Goal: Task Accomplishment & Management: Complete application form

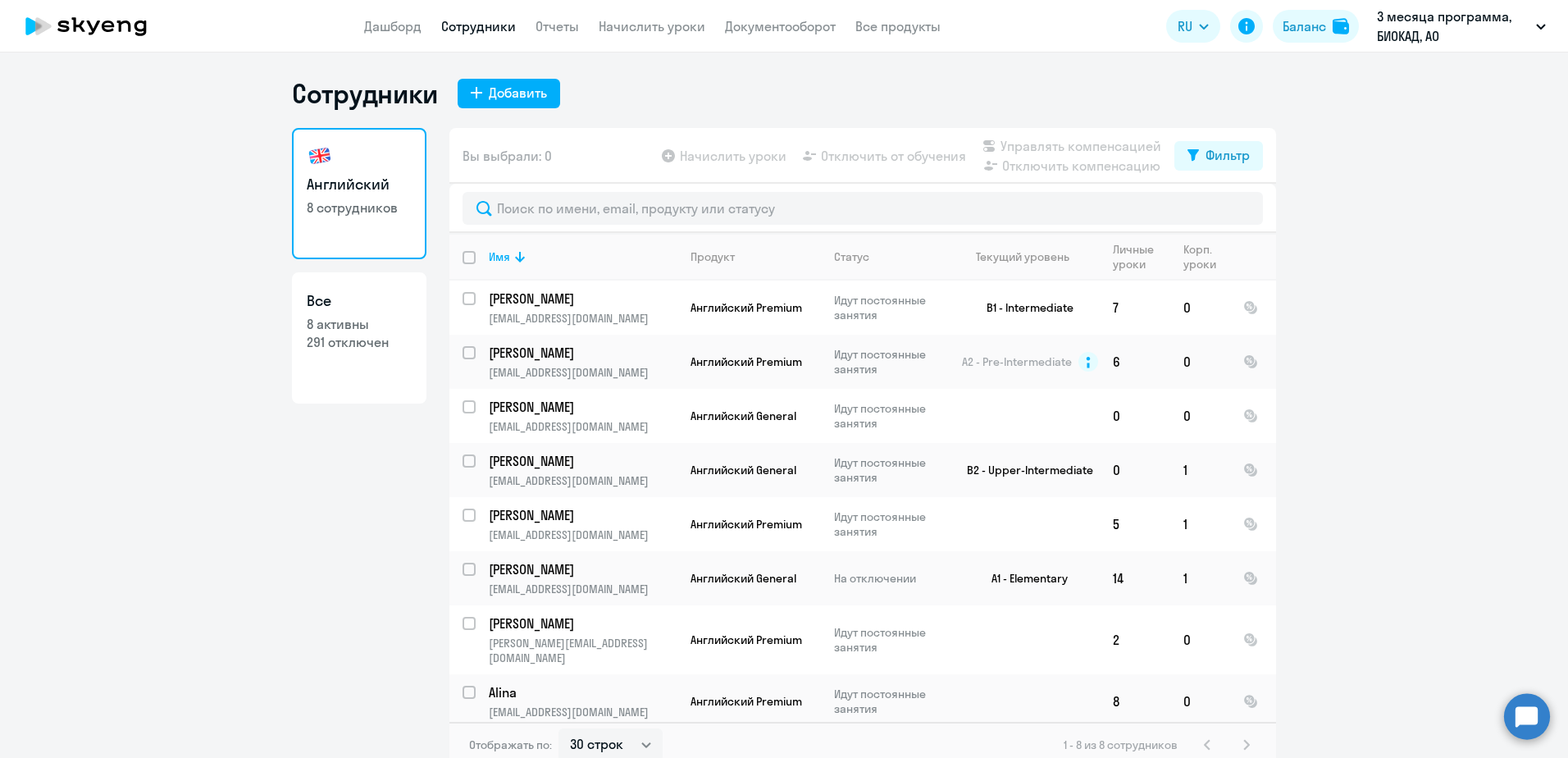
select select "30"
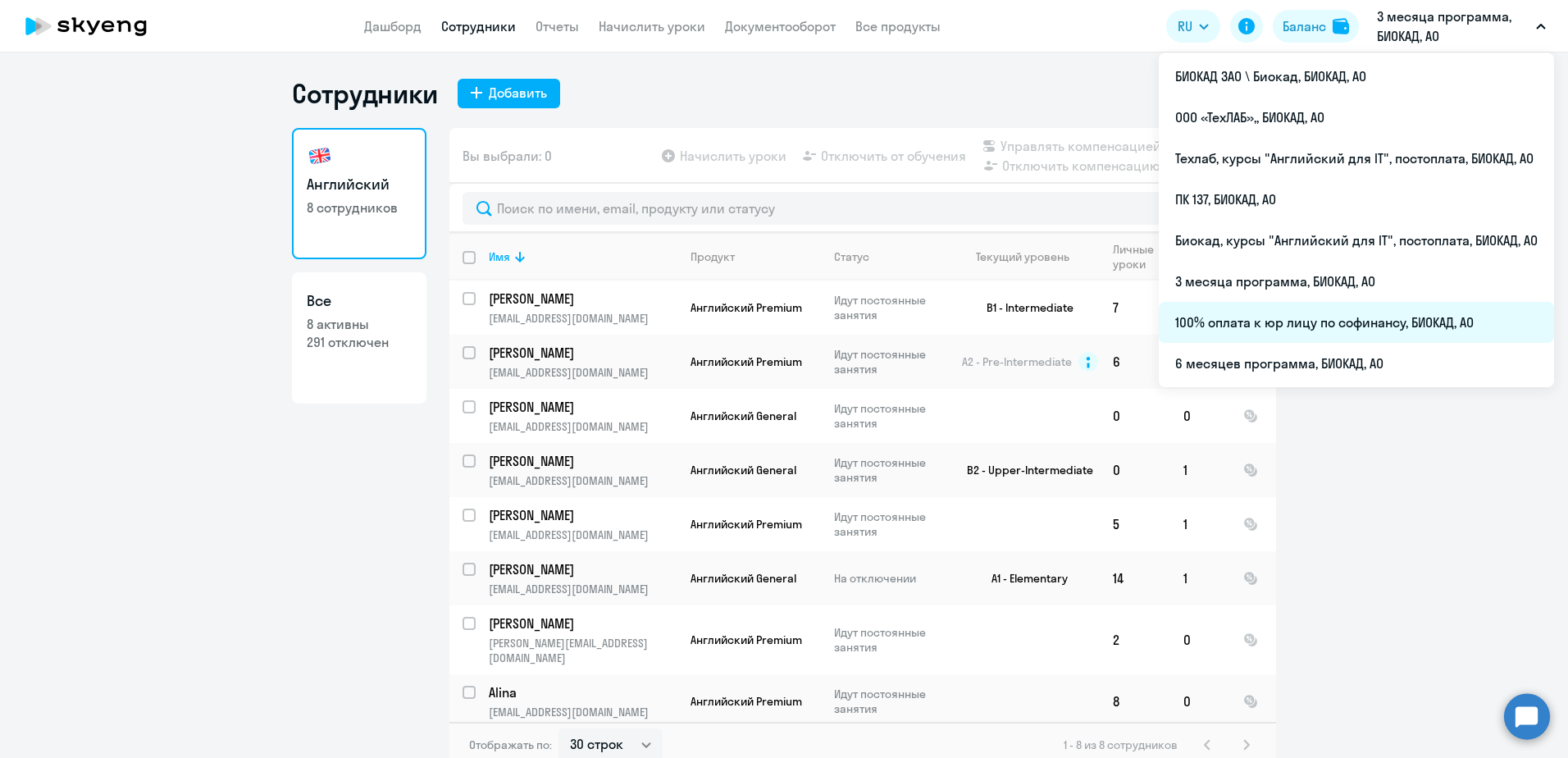
click at [1265, 325] on li "100% оплата к юр лицу по софинансу, БИОКАД, АО" at bounding box center [1356, 321] width 395 height 41
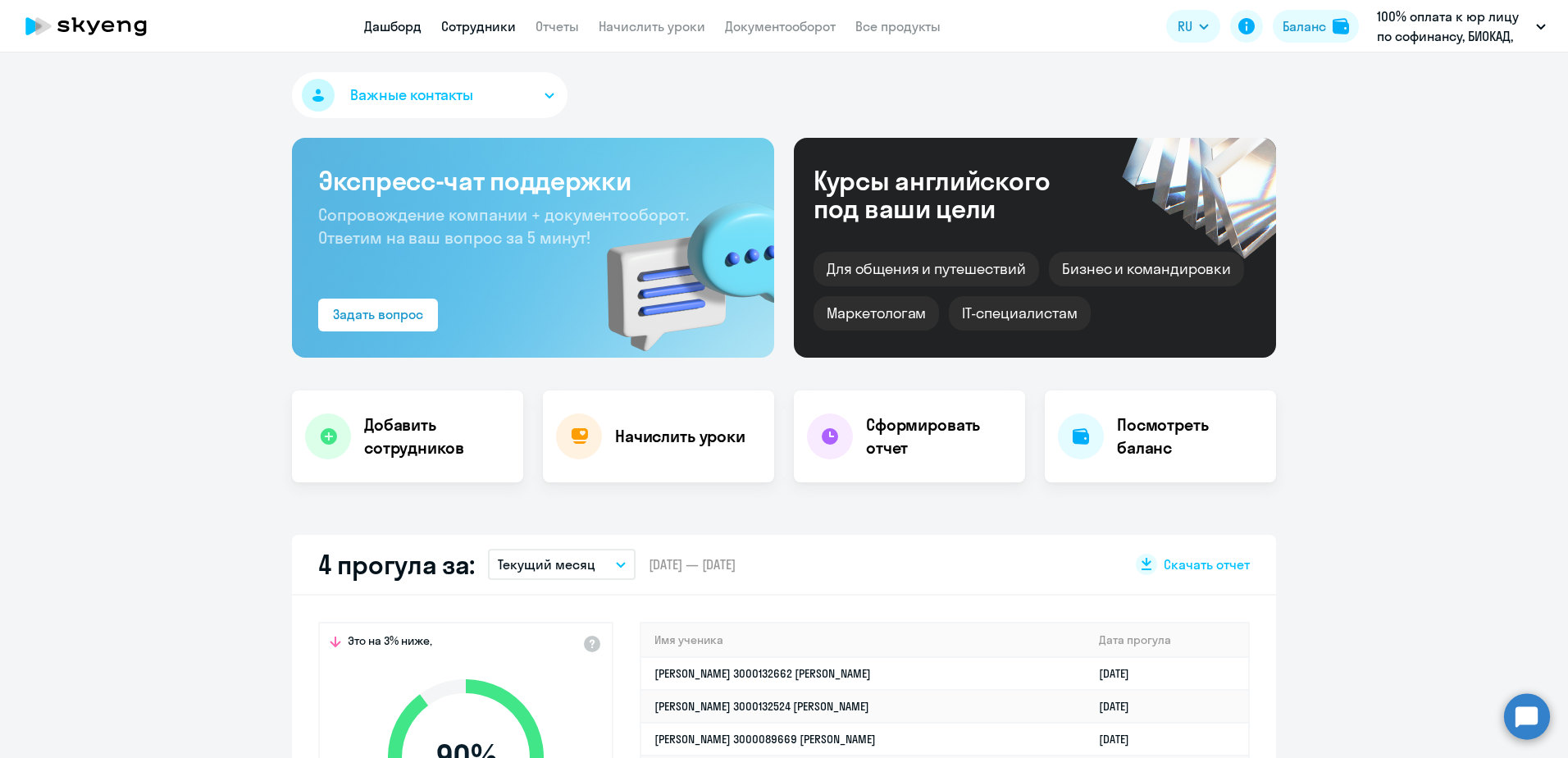
click at [471, 26] on link "Сотрудники" at bounding box center [478, 26] width 75 height 16
select select "30"
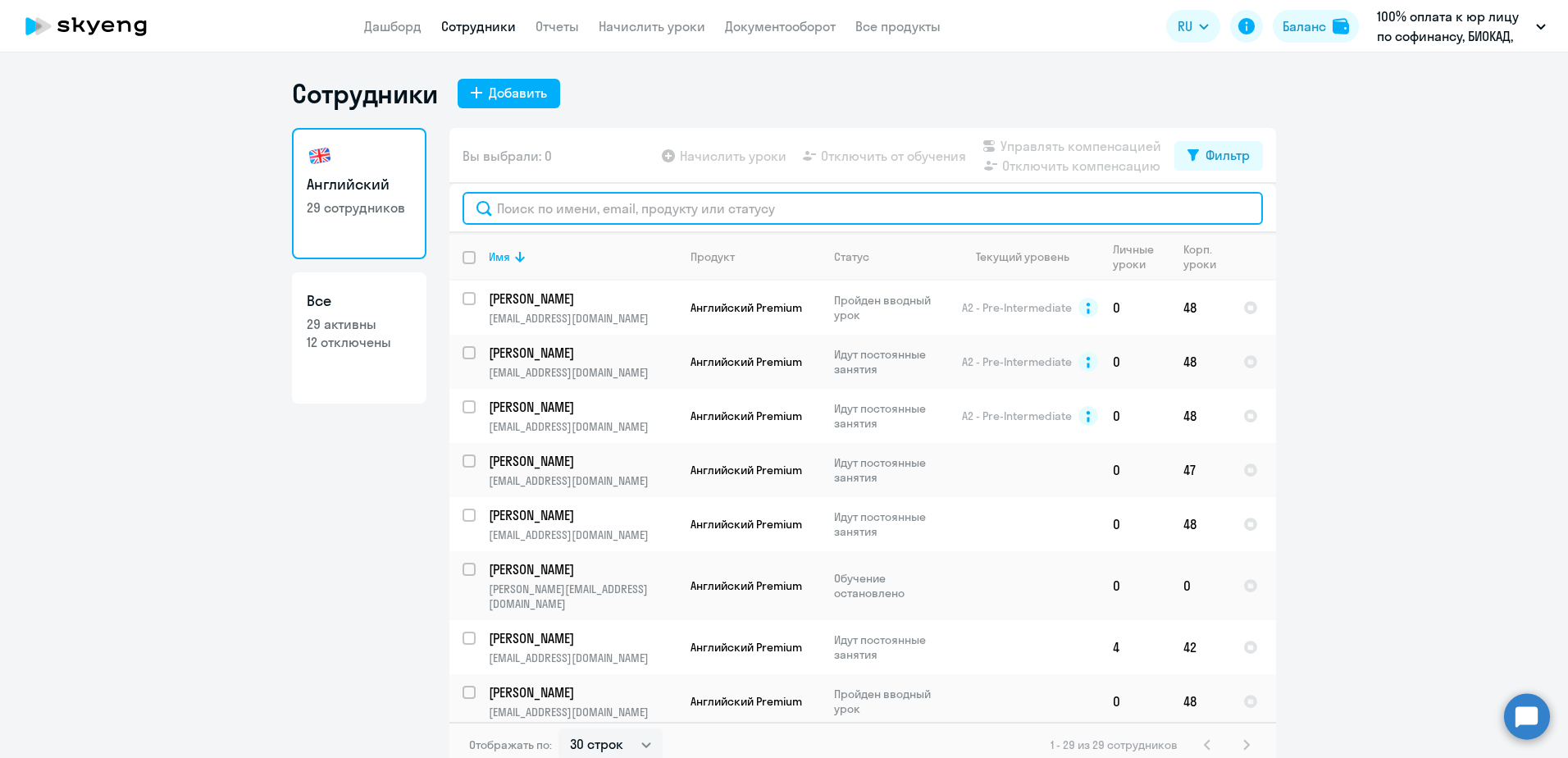
click at [550, 201] on input "text" at bounding box center [863, 208] width 800 height 33
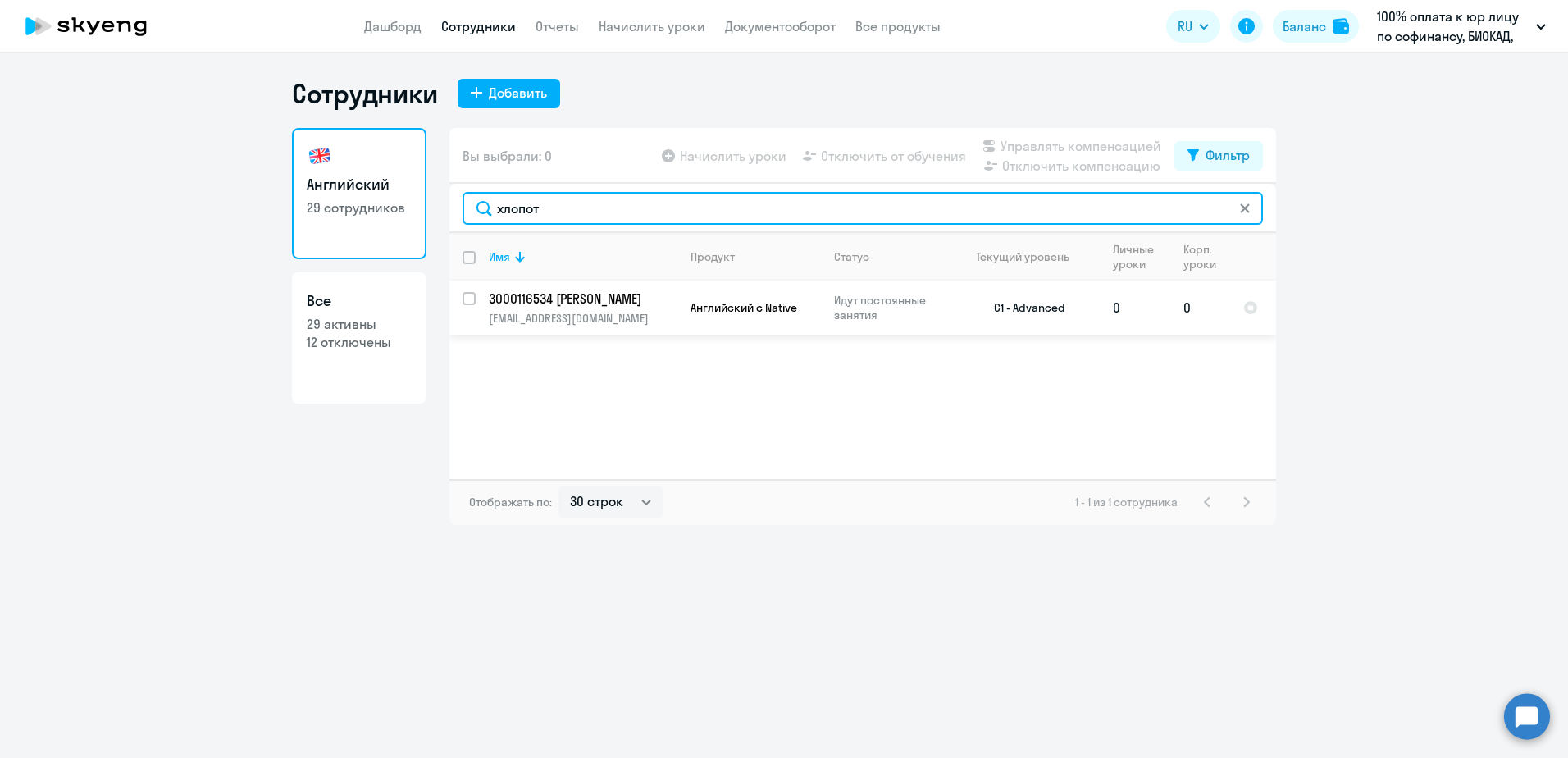
type input "хлопот"
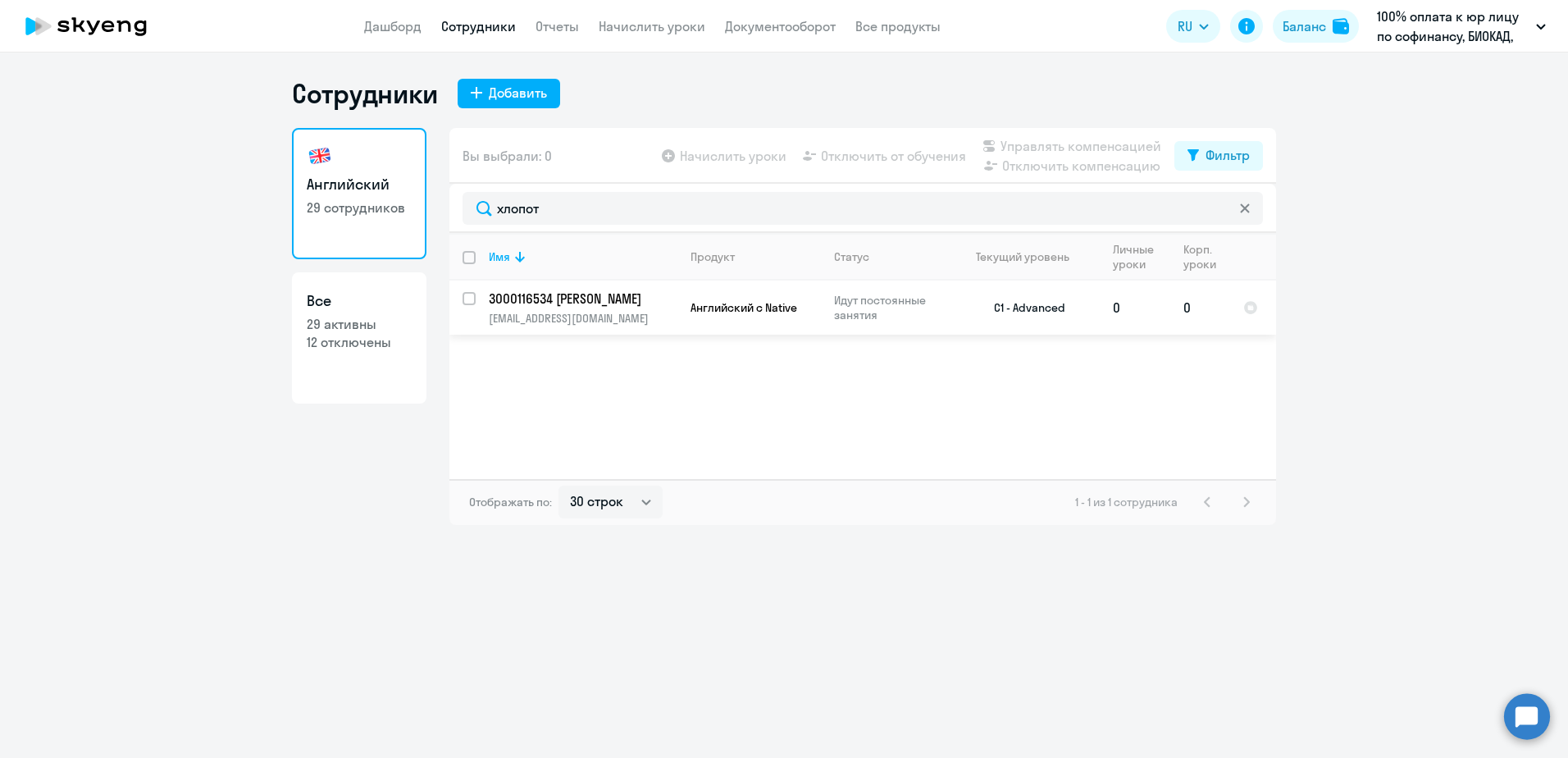
drag, startPoint x: 468, startPoint y: 300, endPoint x: 518, endPoint y: 296, distance: 50.2
click at [468, 300] on input "select row 4127779" at bounding box center [479, 307] width 33 height 33
checkbox input "true"
click at [739, 161] on span "Начислить уроки" at bounding box center [732, 156] width 106 height 20
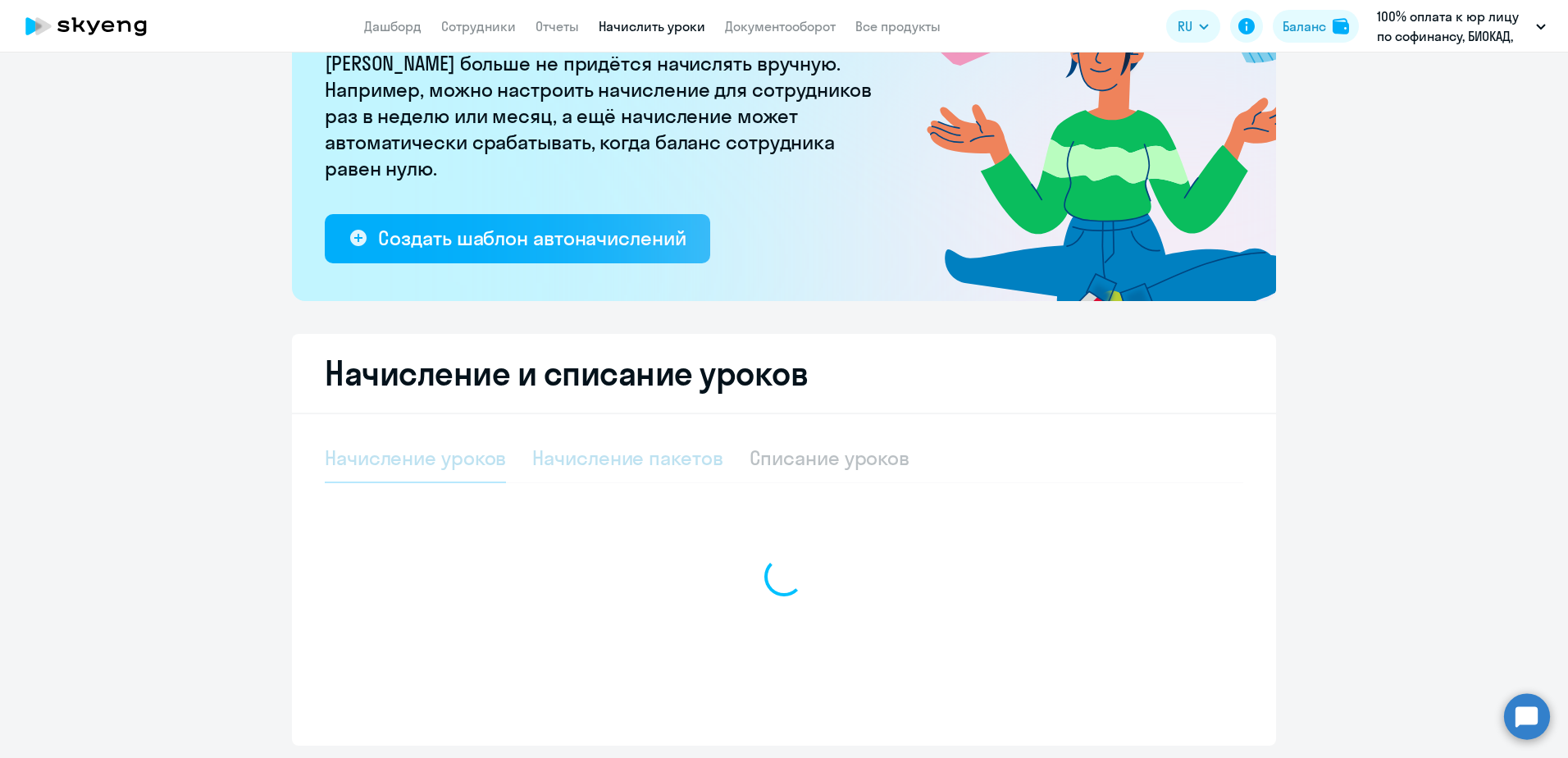
select select "10"
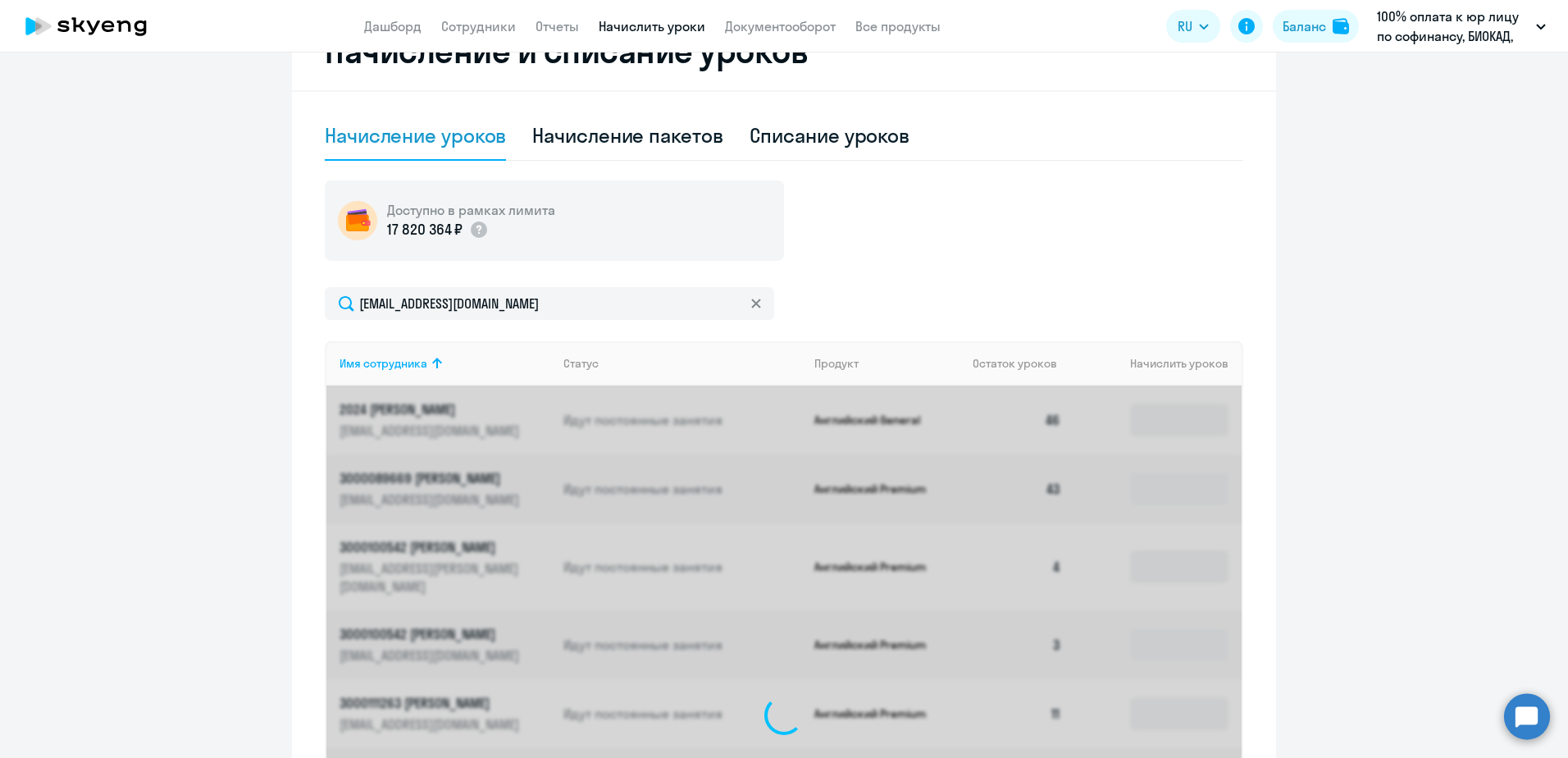
scroll to position [448, 0]
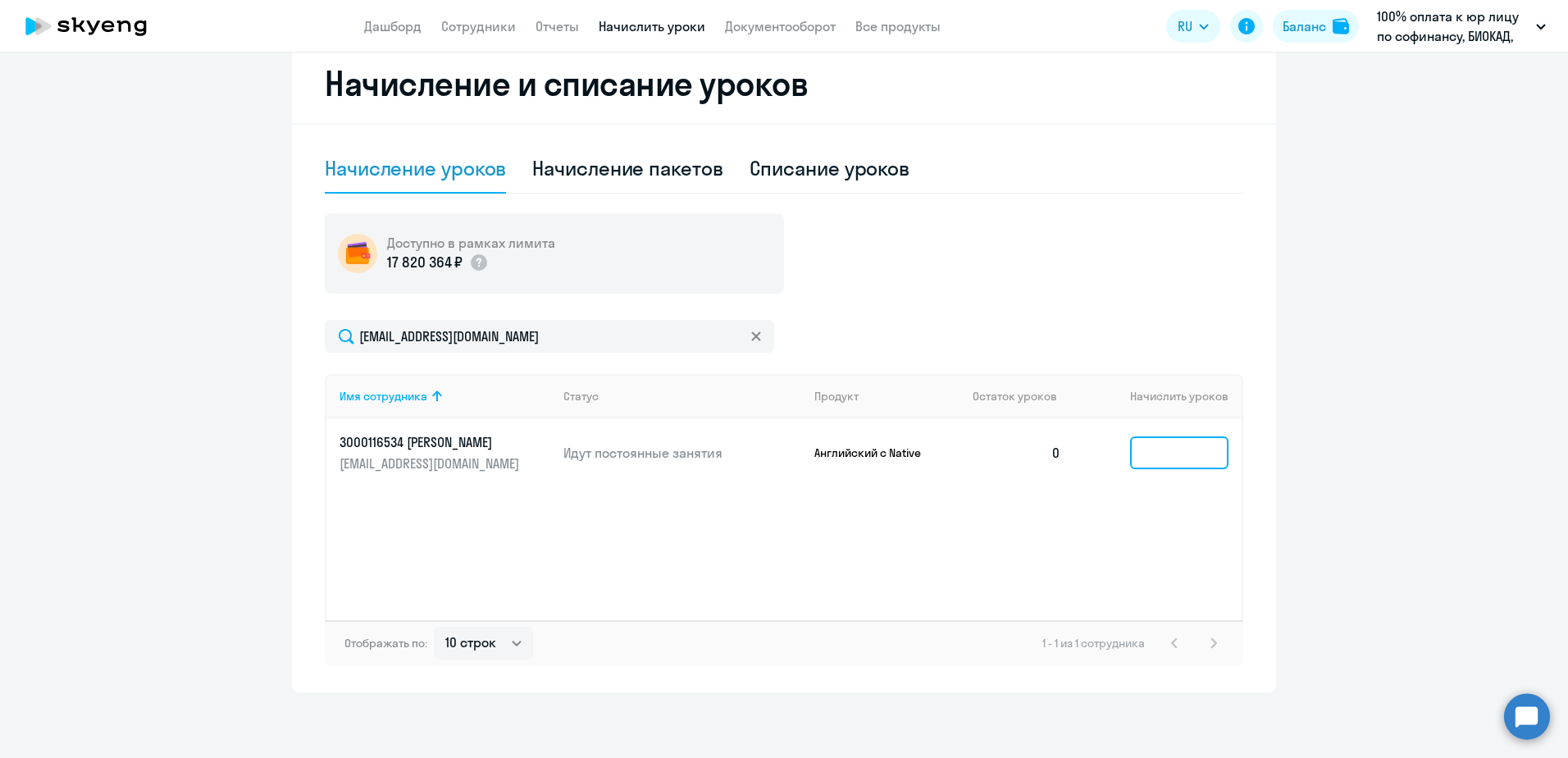
click at [1148, 461] on input at bounding box center [1179, 452] width 98 height 33
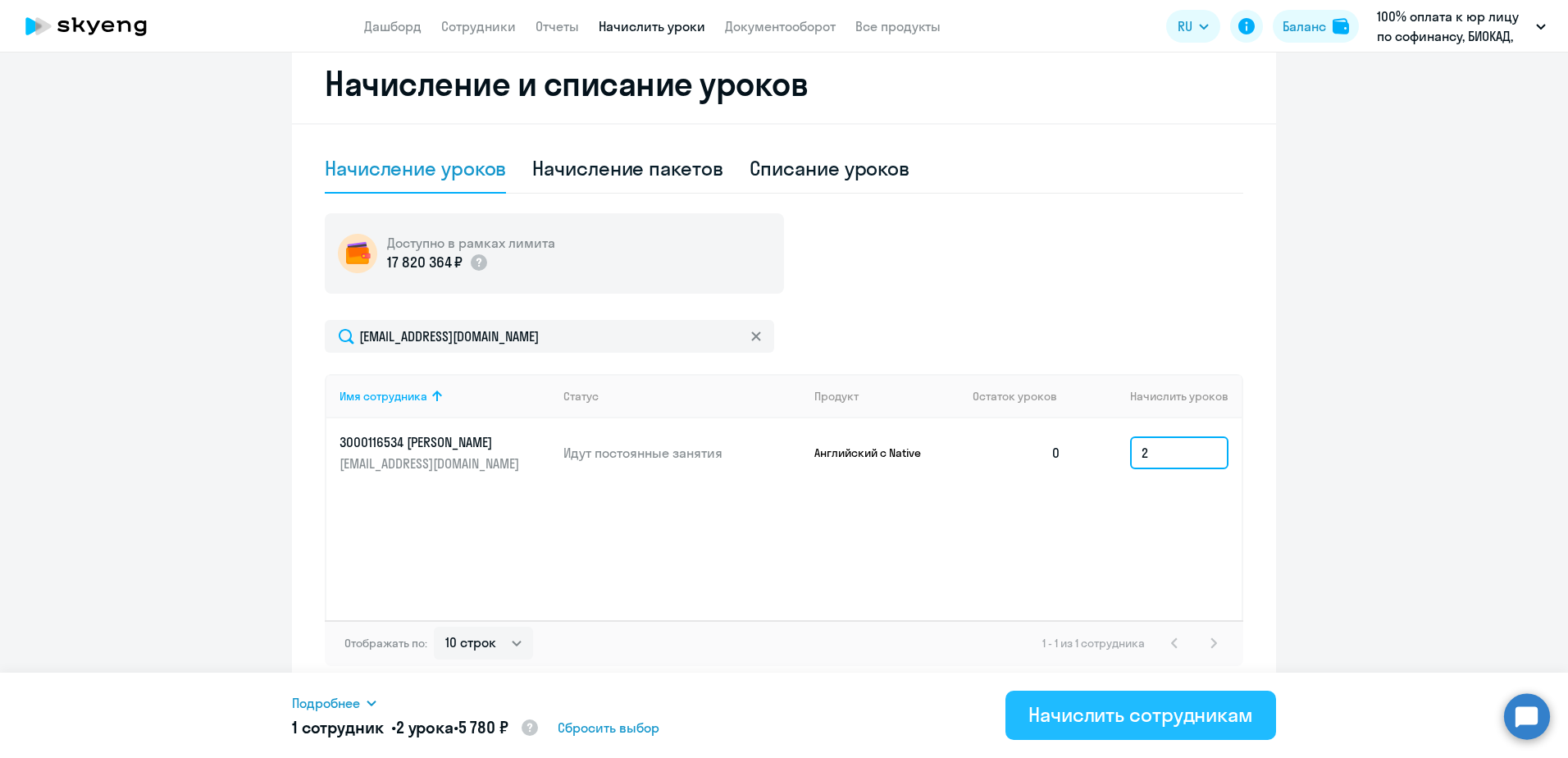
type input "2"
click at [1089, 709] on div "Начислить сотрудникам" at bounding box center [1141, 714] width 225 height 26
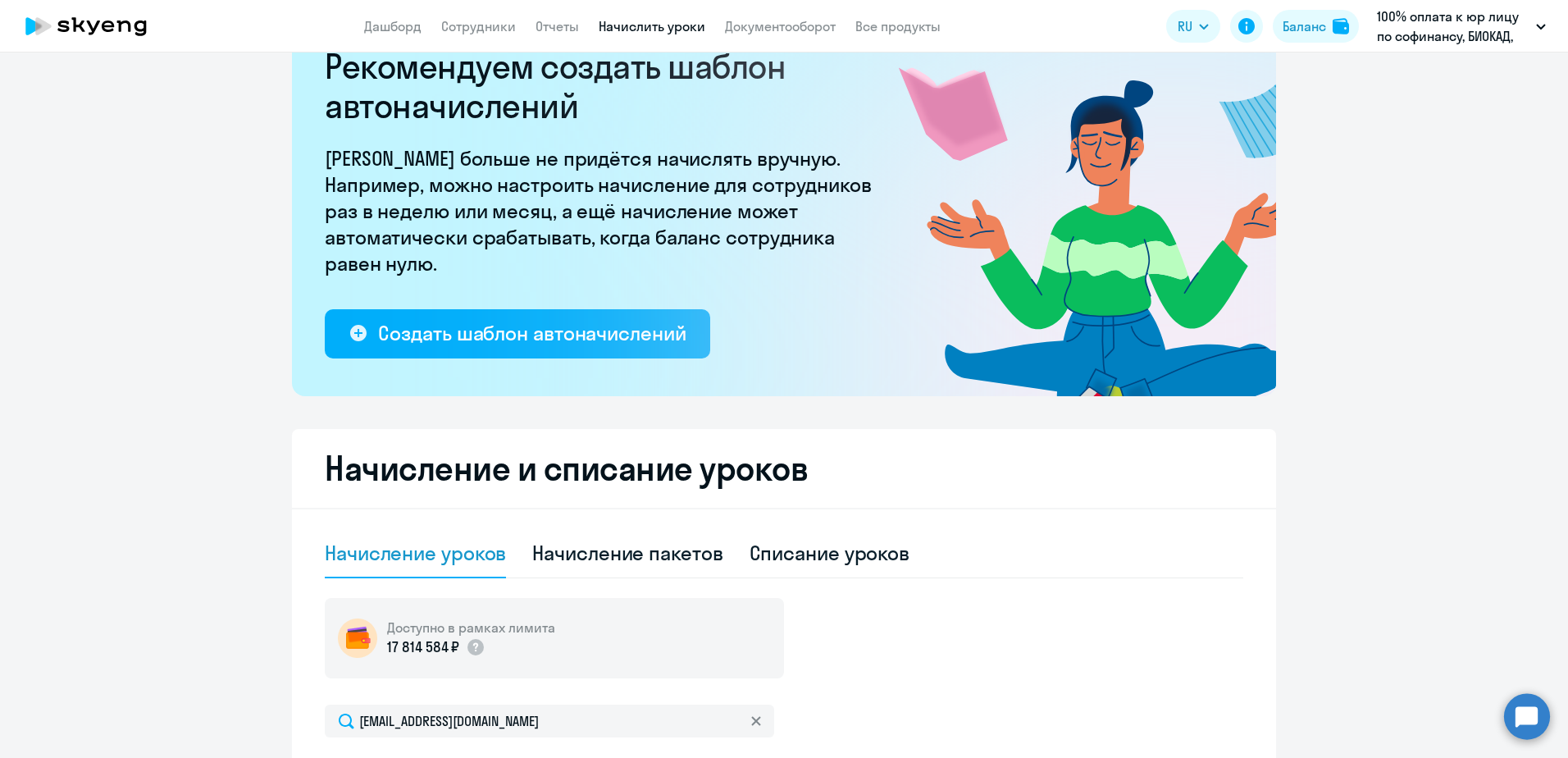
scroll to position [0, 0]
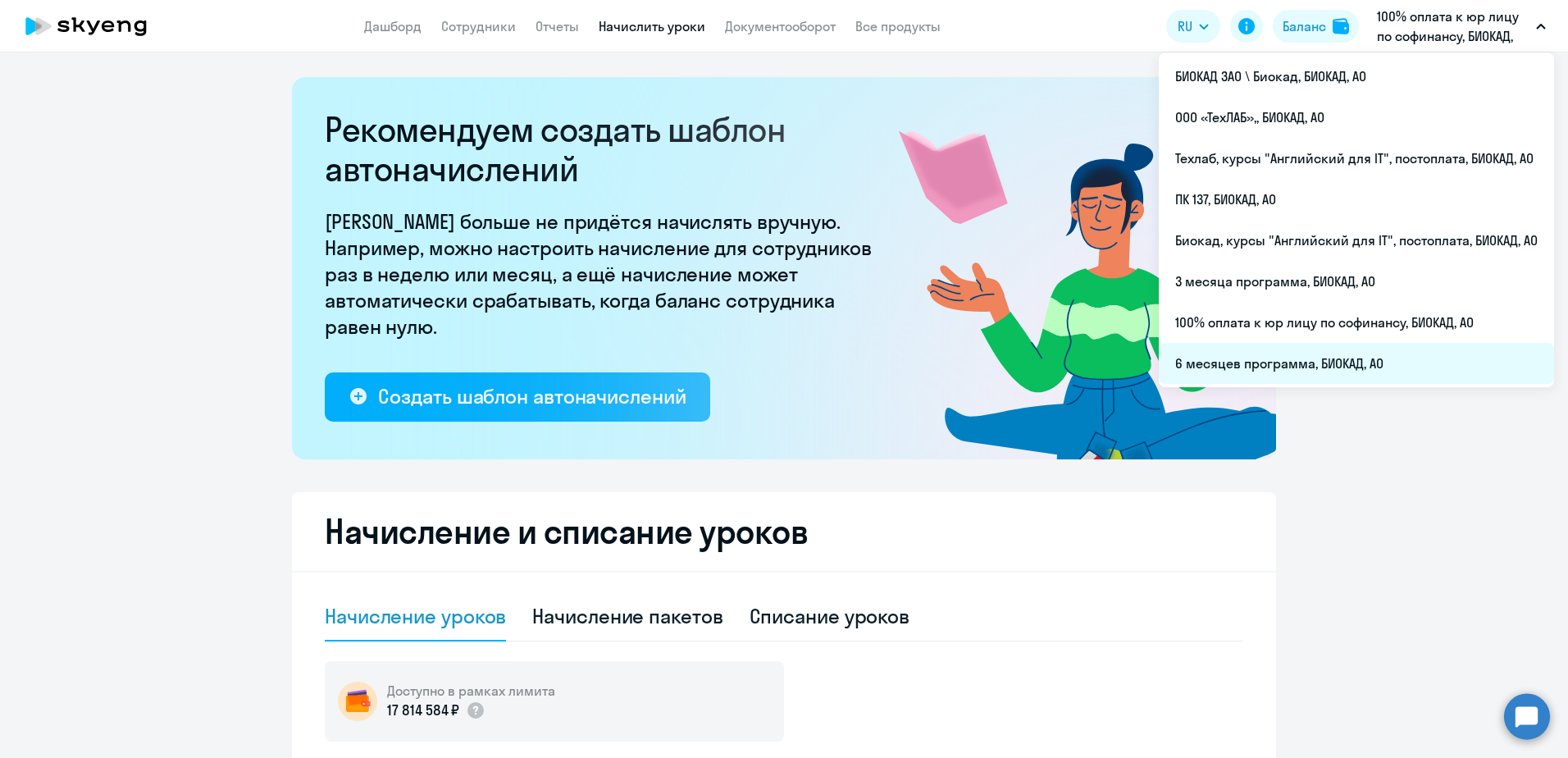
click at [1264, 356] on li "6 месяцев программа, БИОКАД, АО" at bounding box center [1356, 363] width 395 height 41
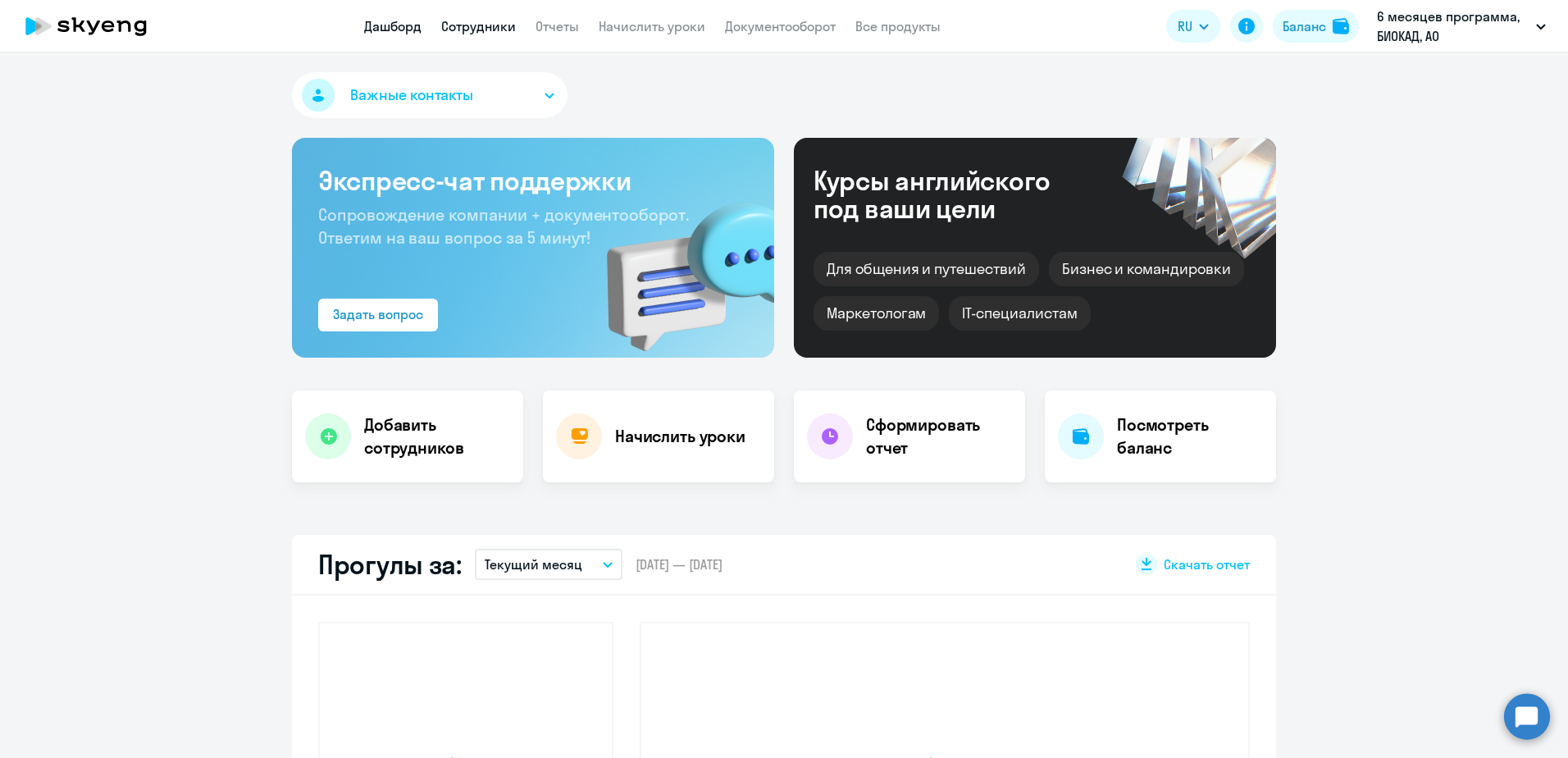
drag, startPoint x: 521, startPoint y: 40, endPoint x: 494, endPoint y: 27, distance: 30.0
click at [518, 39] on app-header "Дашборд Сотрудники Отчеты Начислить уроки Документооборот Все продукты Дашборд …" at bounding box center [784, 26] width 1568 height 53
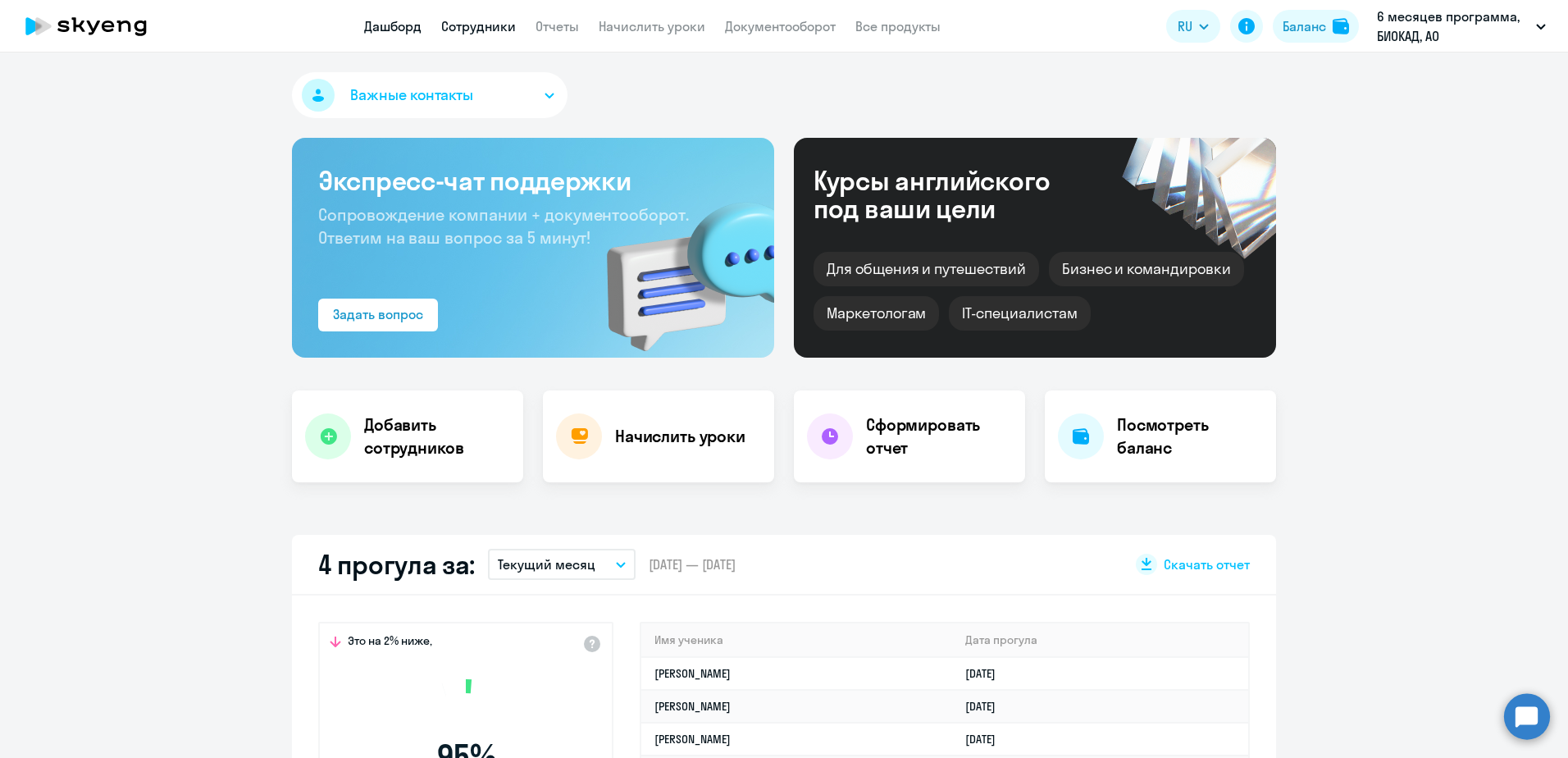
click at [495, 27] on link "Сотрудники" at bounding box center [478, 26] width 75 height 16
select select "30"
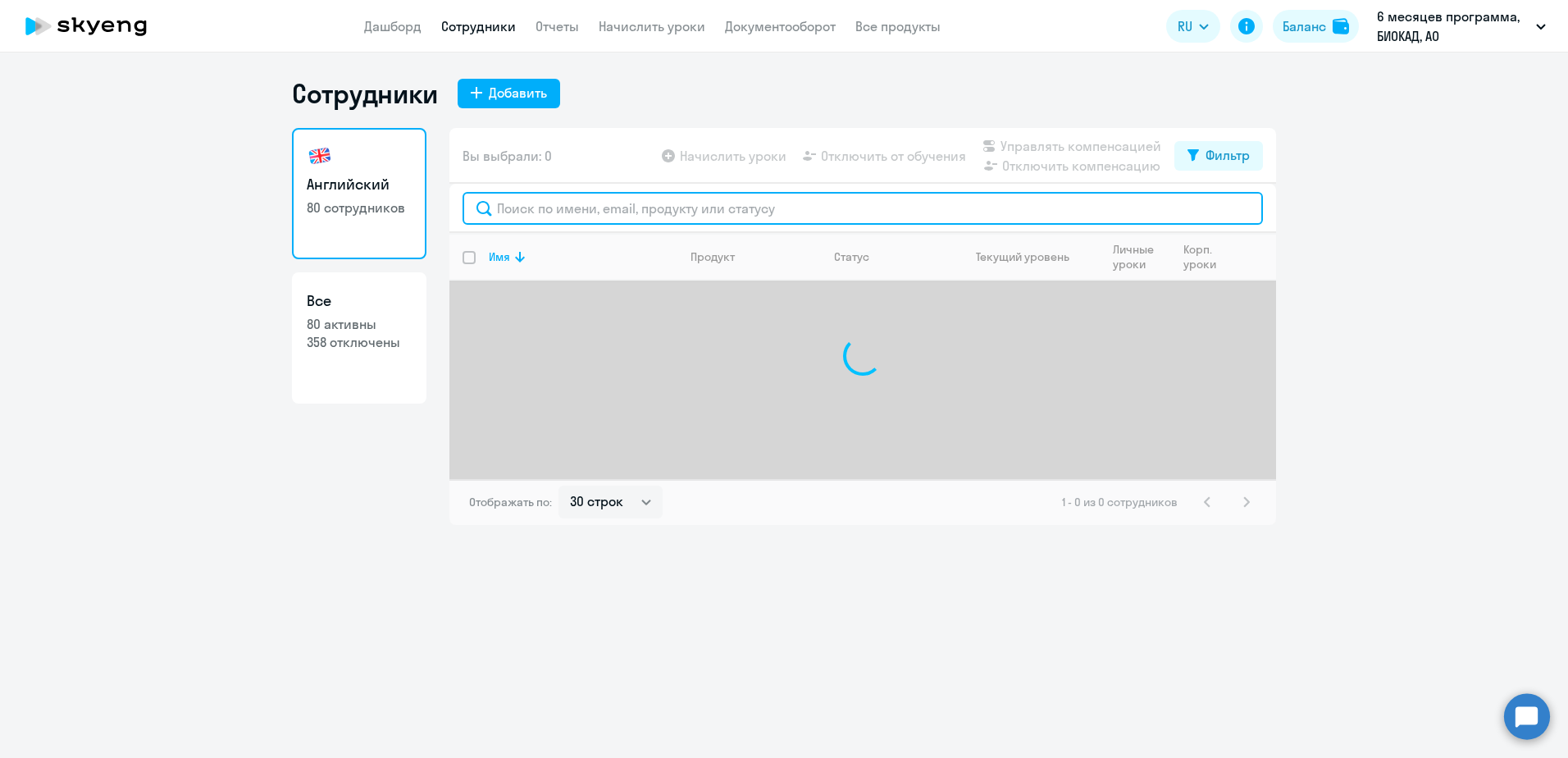
click at [639, 203] on input "text" at bounding box center [863, 208] width 800 height 33
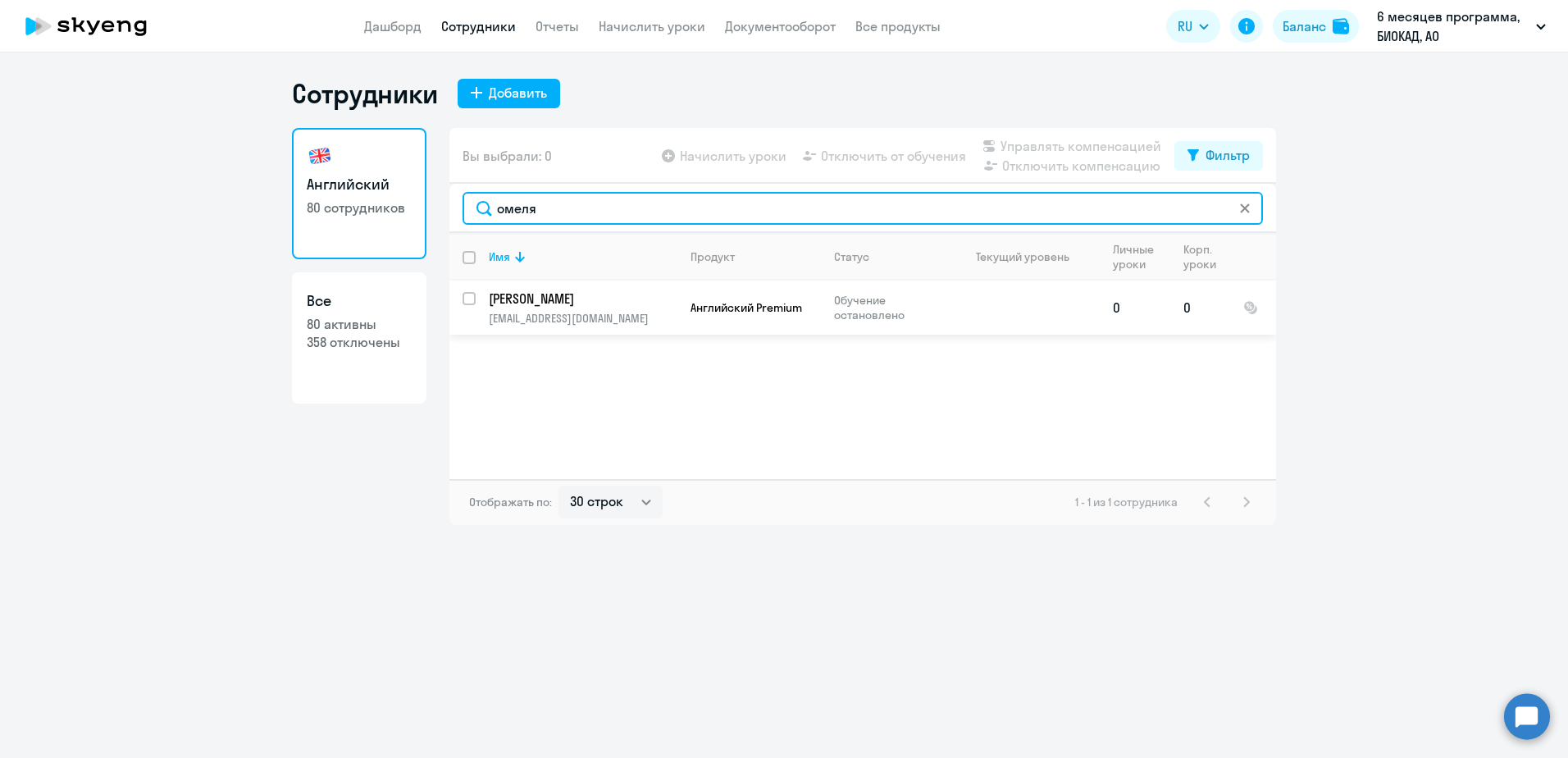
type input "омеля"
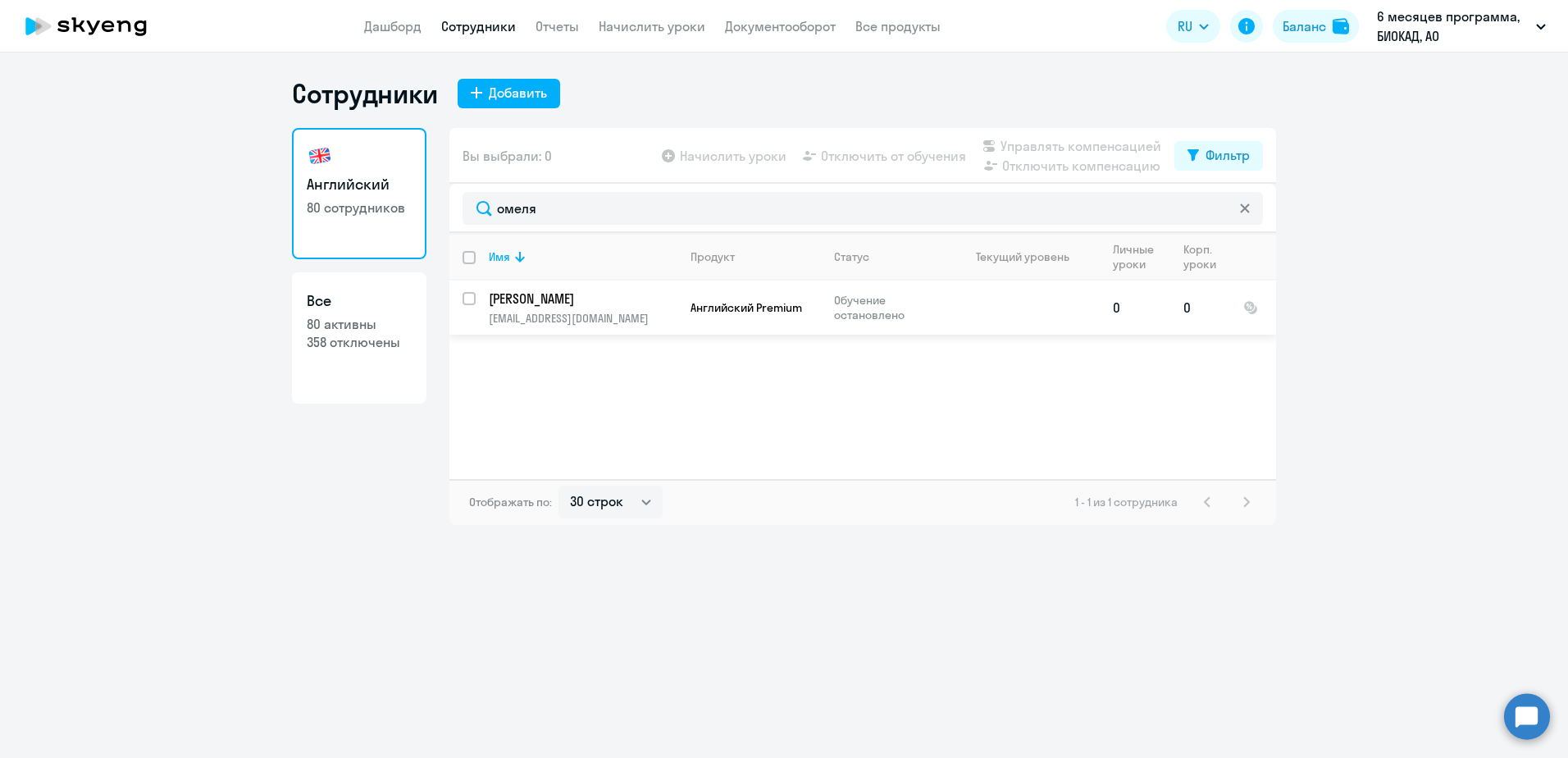
click at [474, 300] on input "select row 39741113" at bounding box center [479, 307] width 33 height 33
checkbox input "true"
click at [468, 294] on input "deselect row 39741113" at bounding box center [479, 307] width 33 height 33
checkbox input "false"
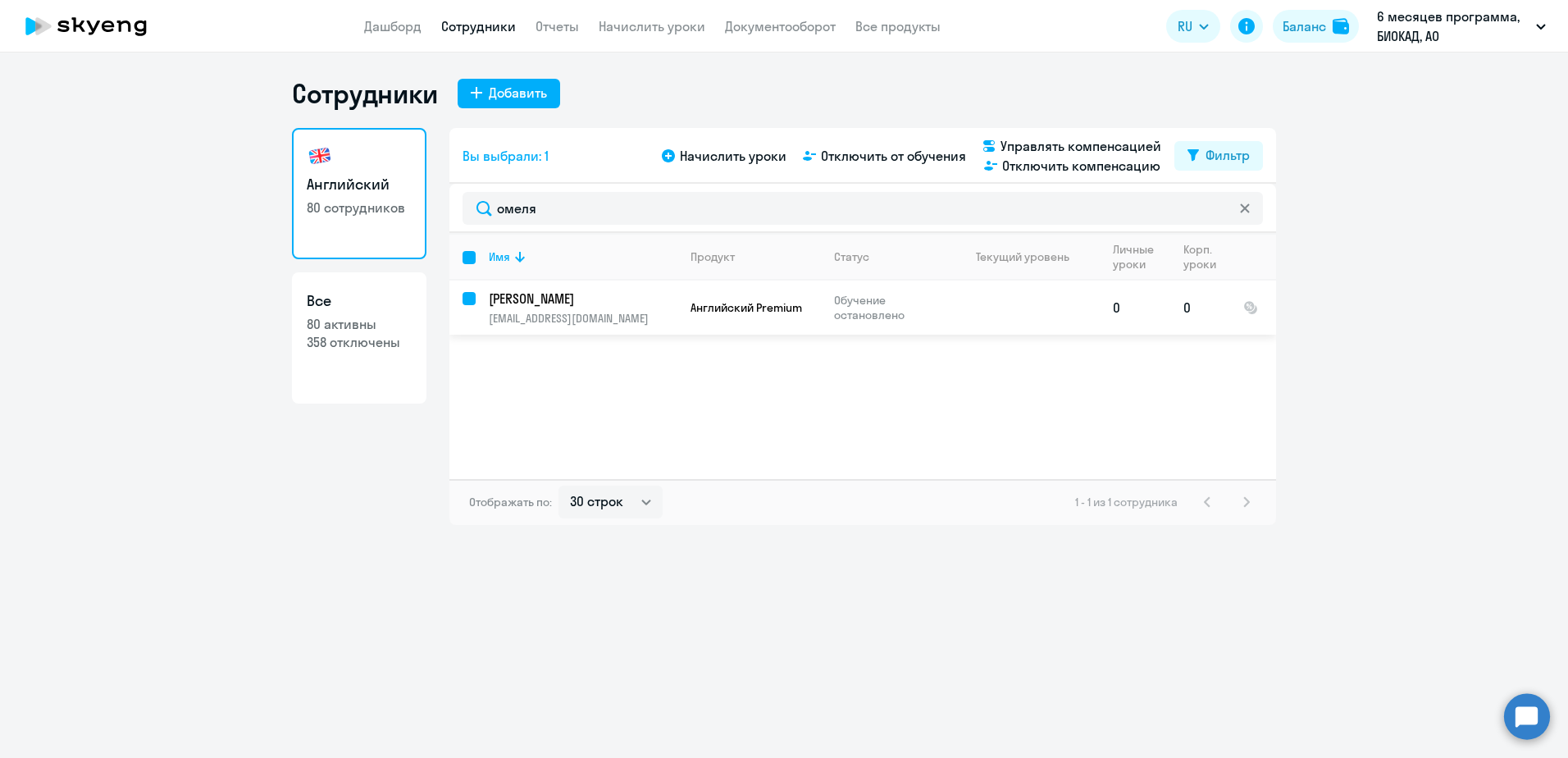
checkbox input "false"
click at [567, 302] on p "[PERSON_NAME]" at bounding box center [581, 298] width 185 height 18
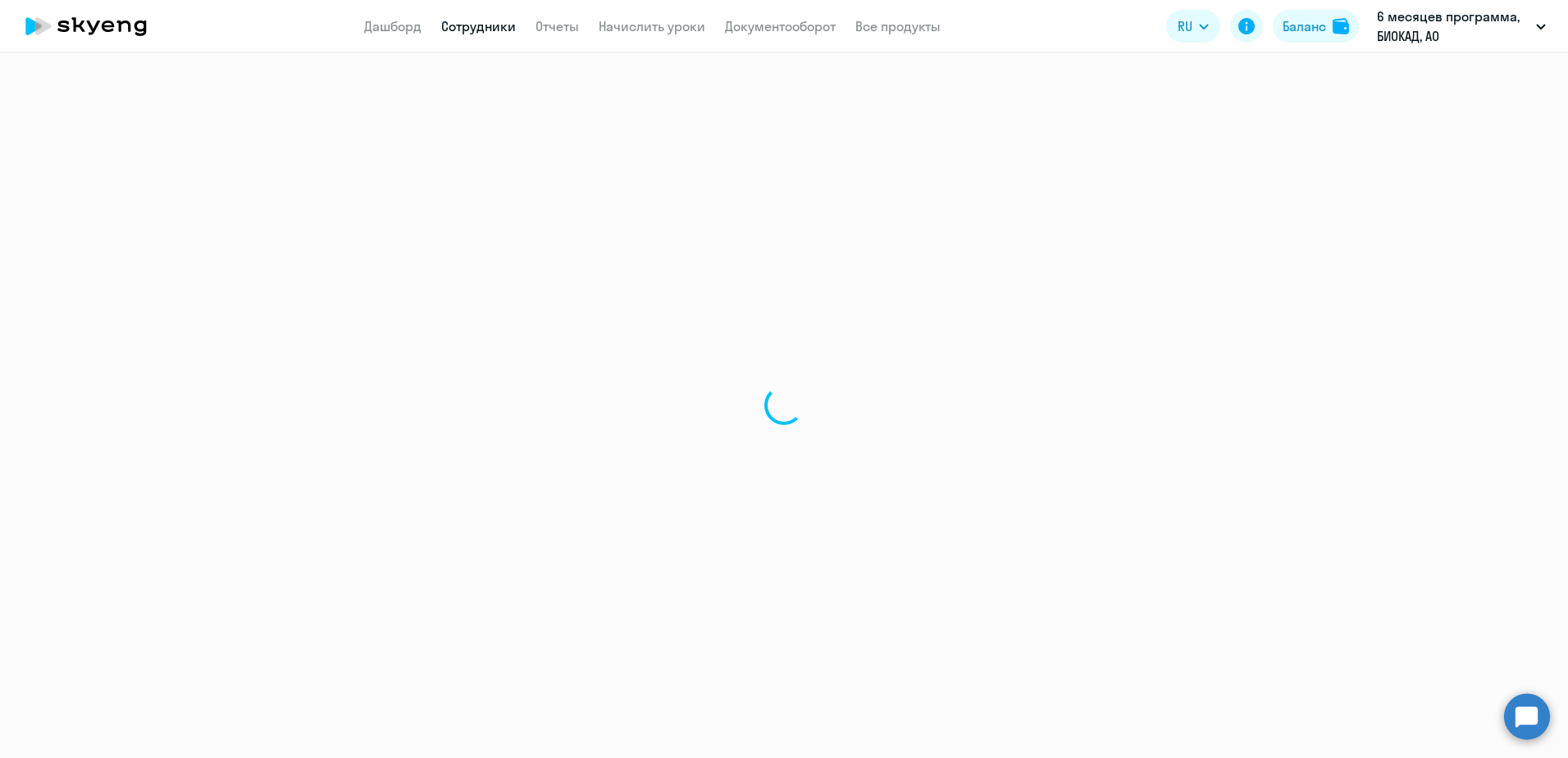
select select "english"
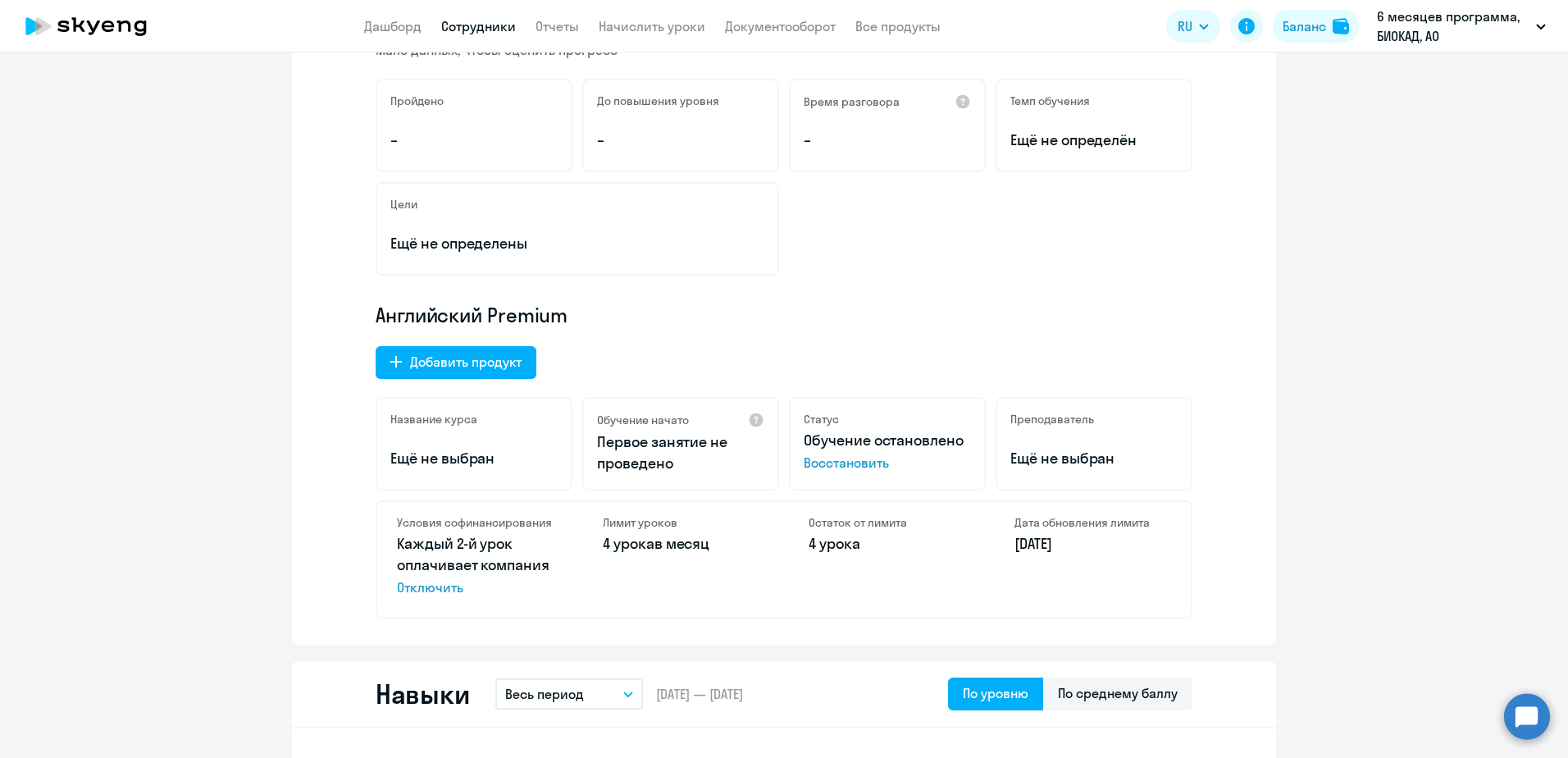
scroll to position [574, 0]
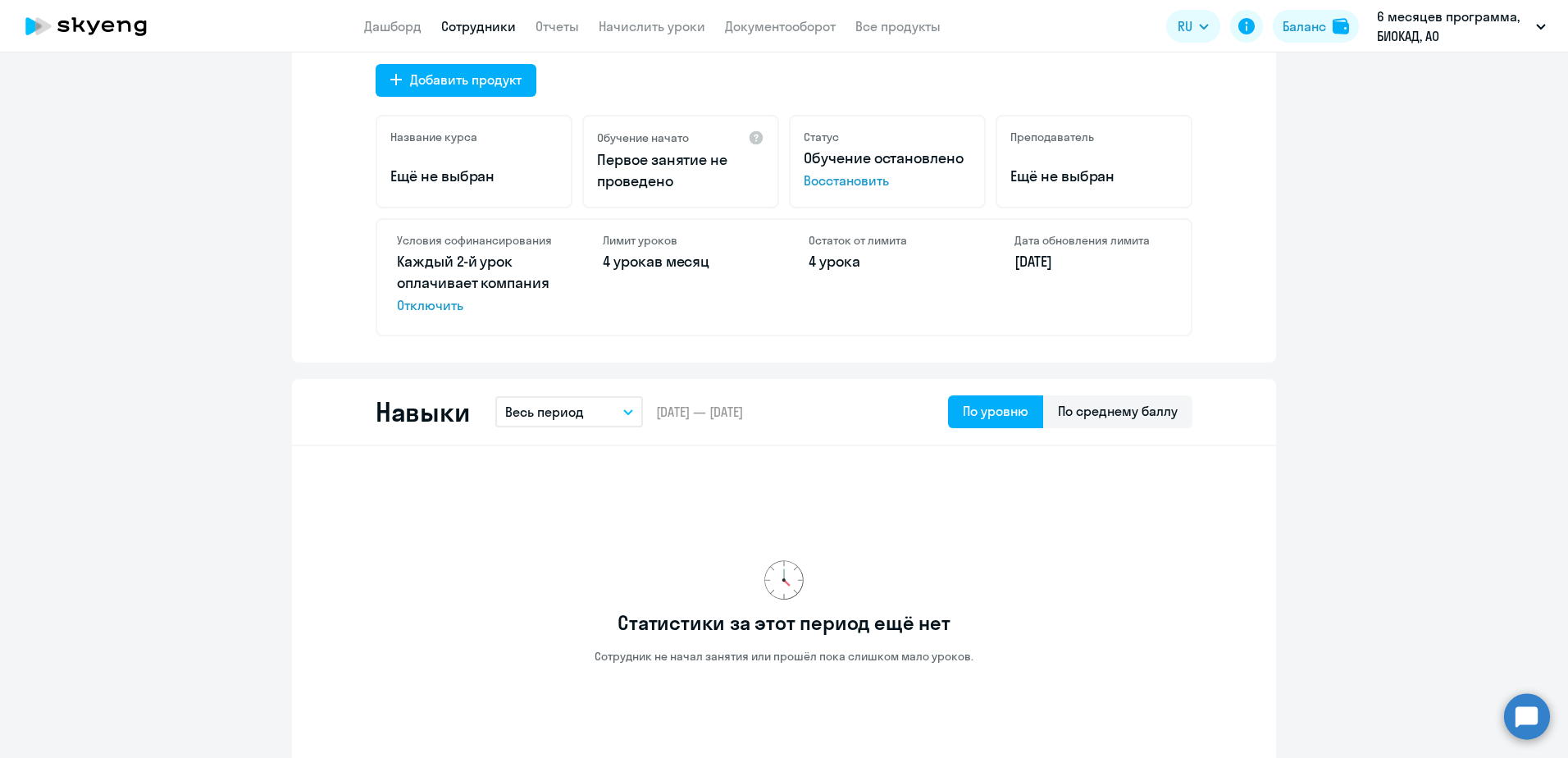
click at [861, 186] on span "Восстановить" at bounding box center [887, 180] width 167 height 20
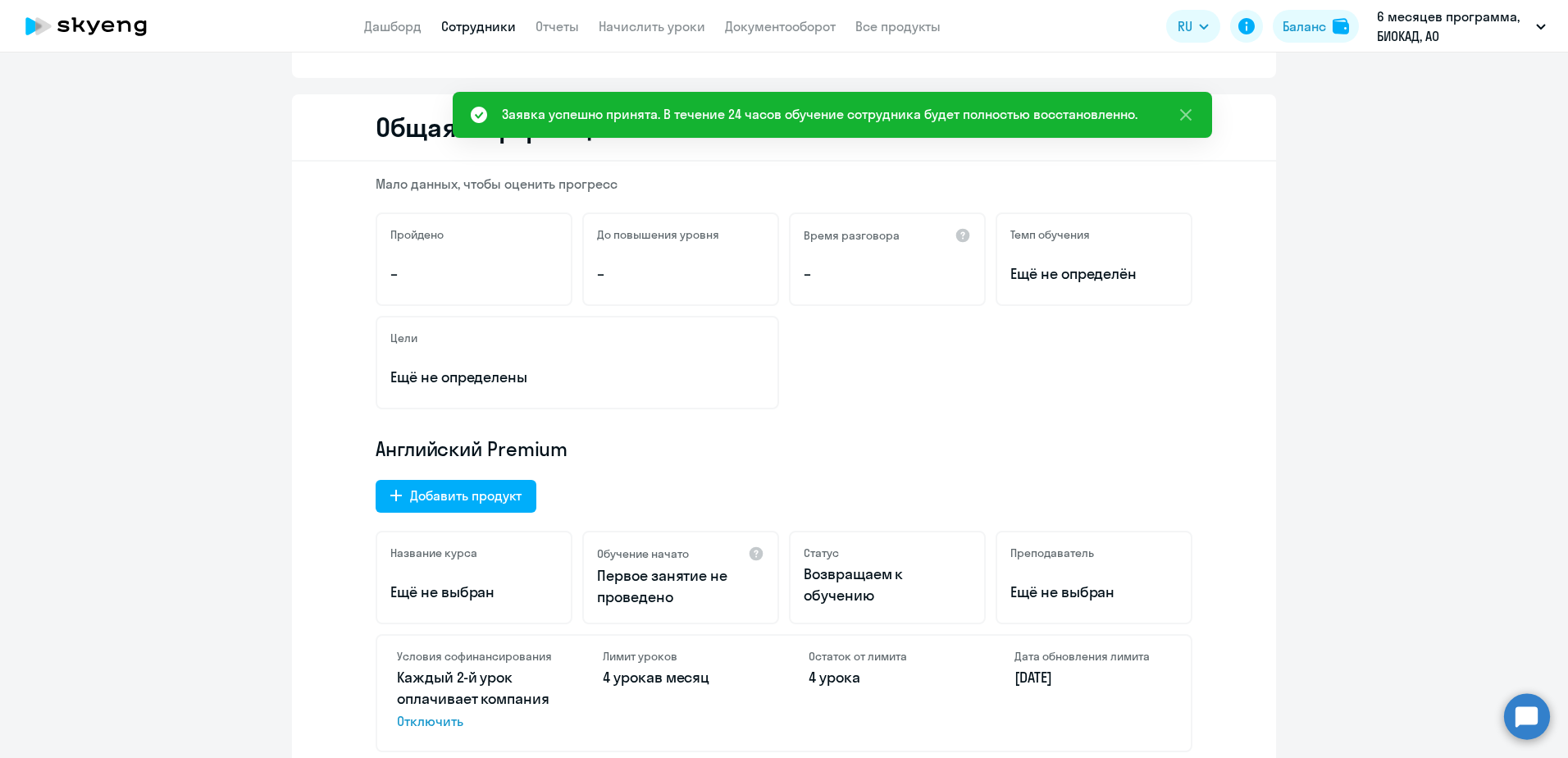
scroll to position [0, 0]
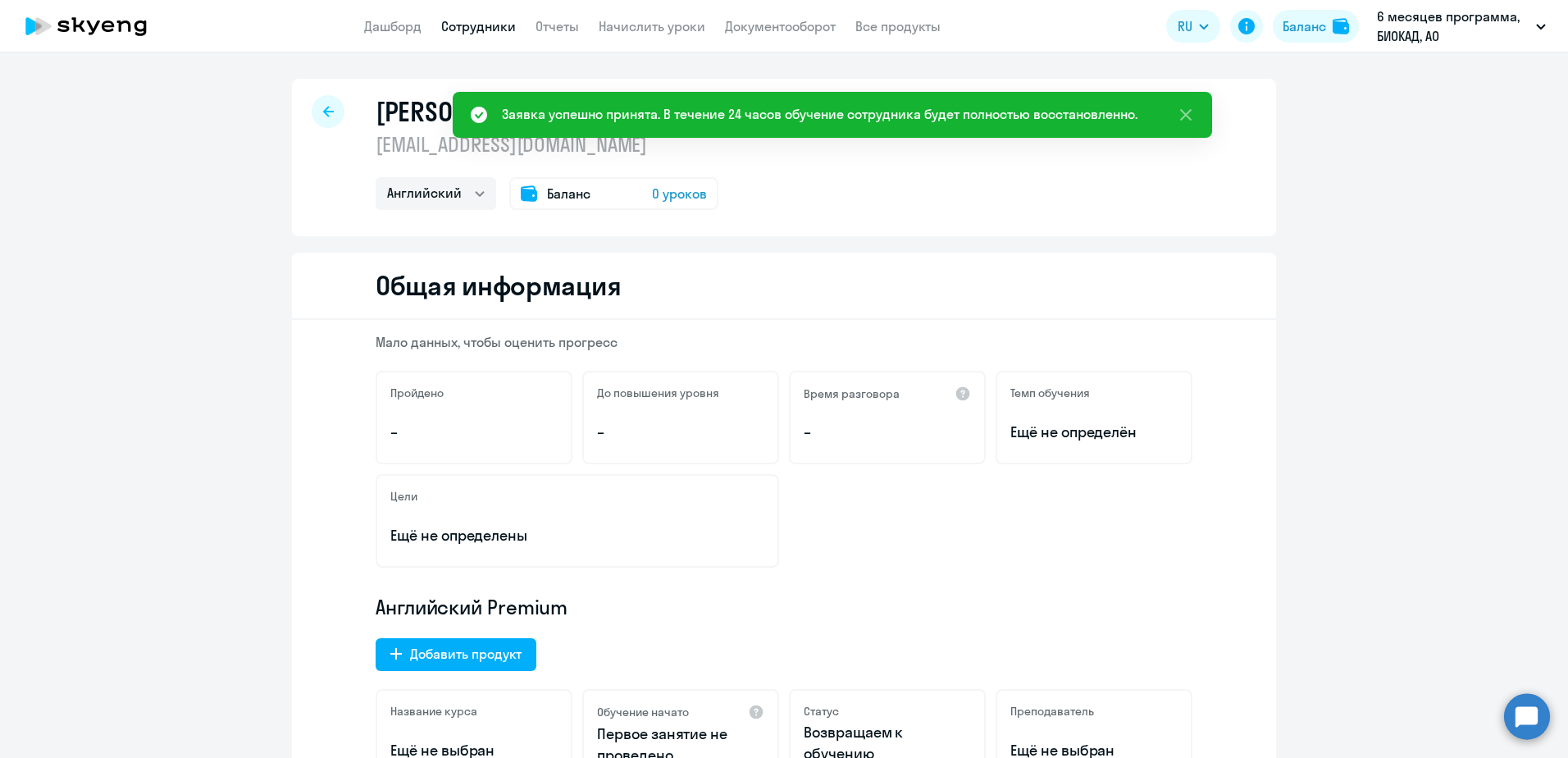
click at [501, 36] on app-header "Дашборд Сотрудники Отчеты Начислить уроки Документооборот Все продукты Дашборд …" at bounding box center [784, 26] width 1568 height 53
click at [493, 29] on link "Сотрудники" at bounding box center [478, 26] width 75 height 16
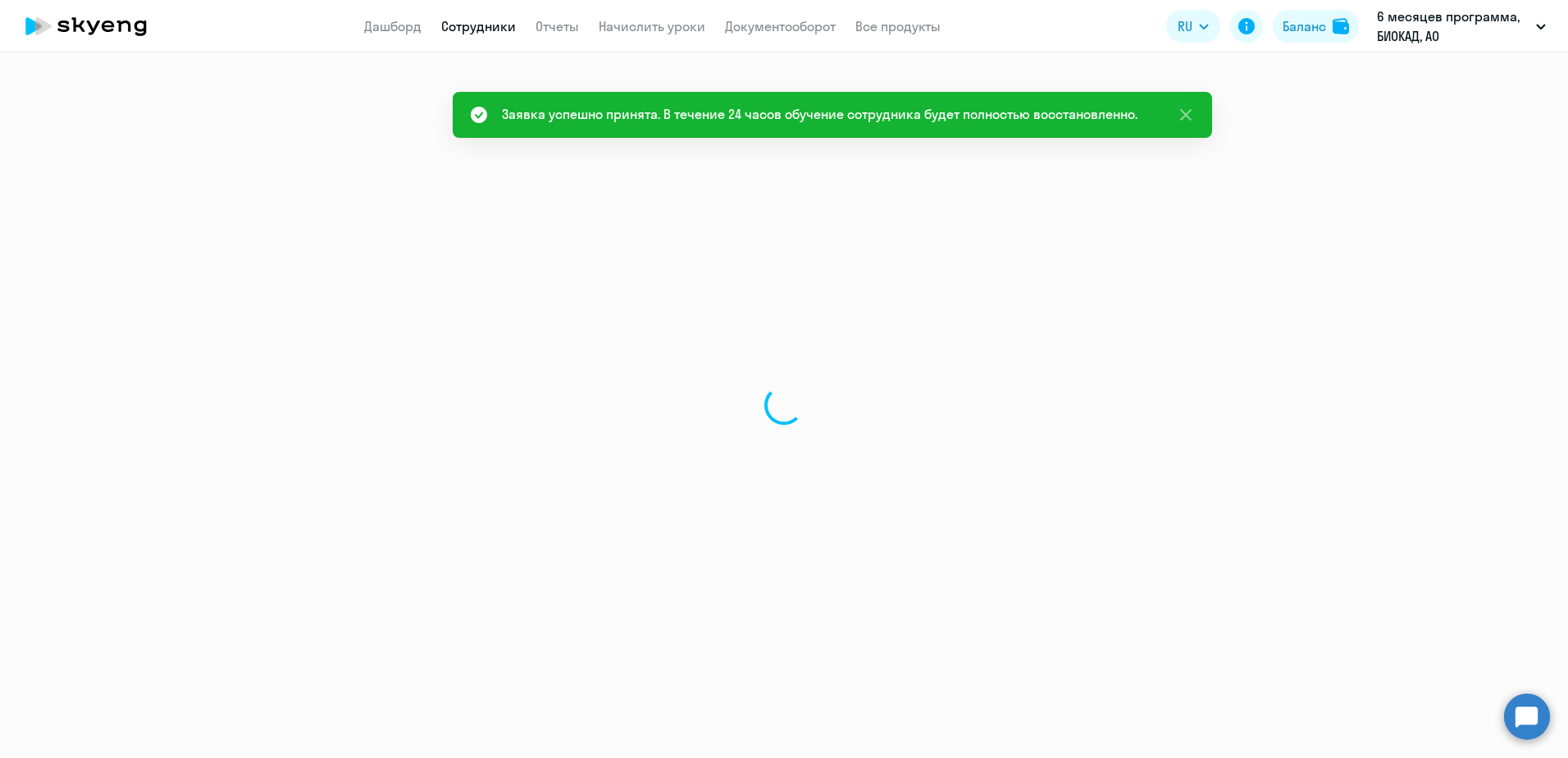
select select "30"
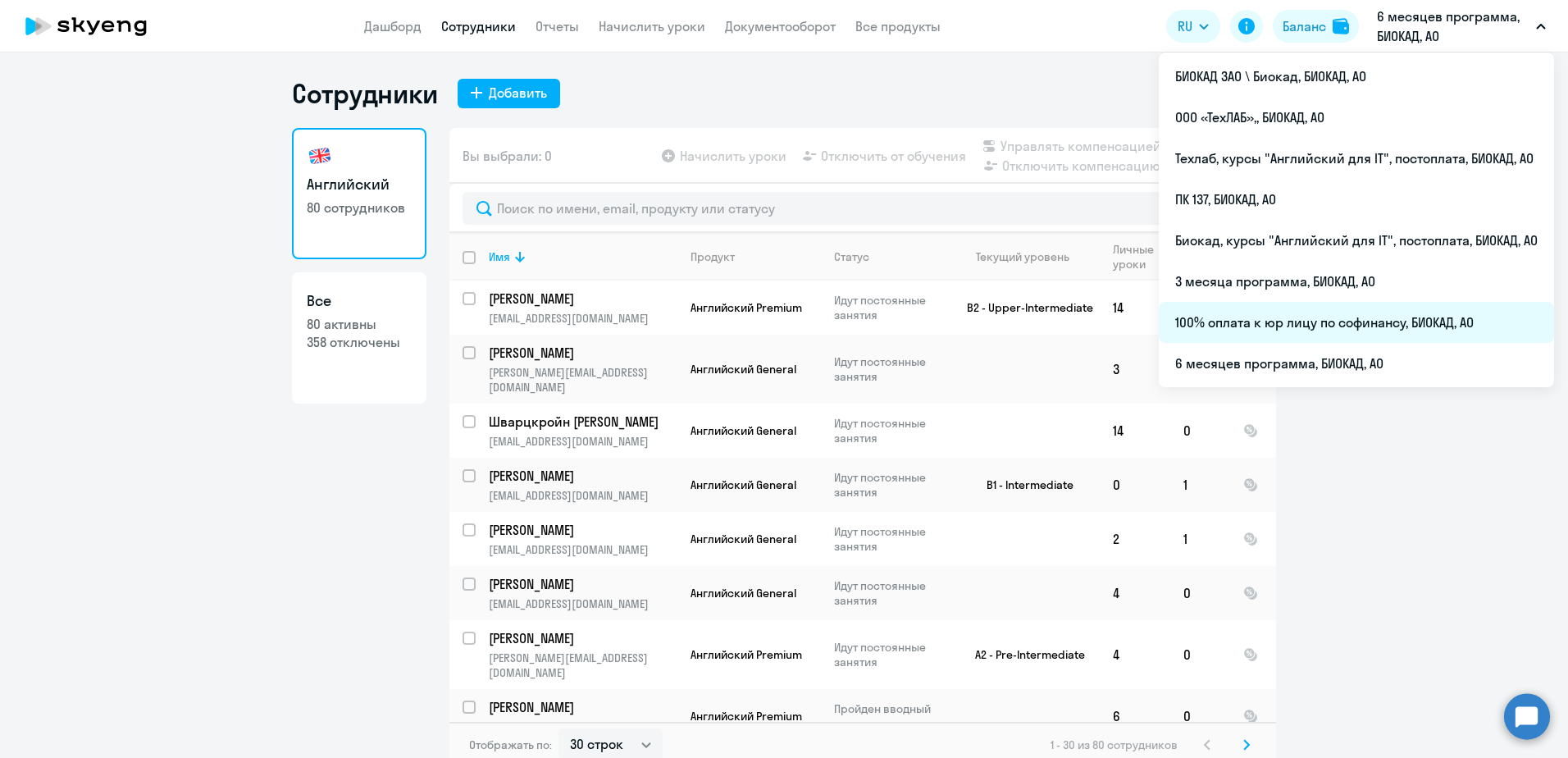
click at [1329, 312] on li "100% оплата к юр лицу по софинансу, БИОКАД, АО" at bounding box center [1356, 321] width 395 height 41
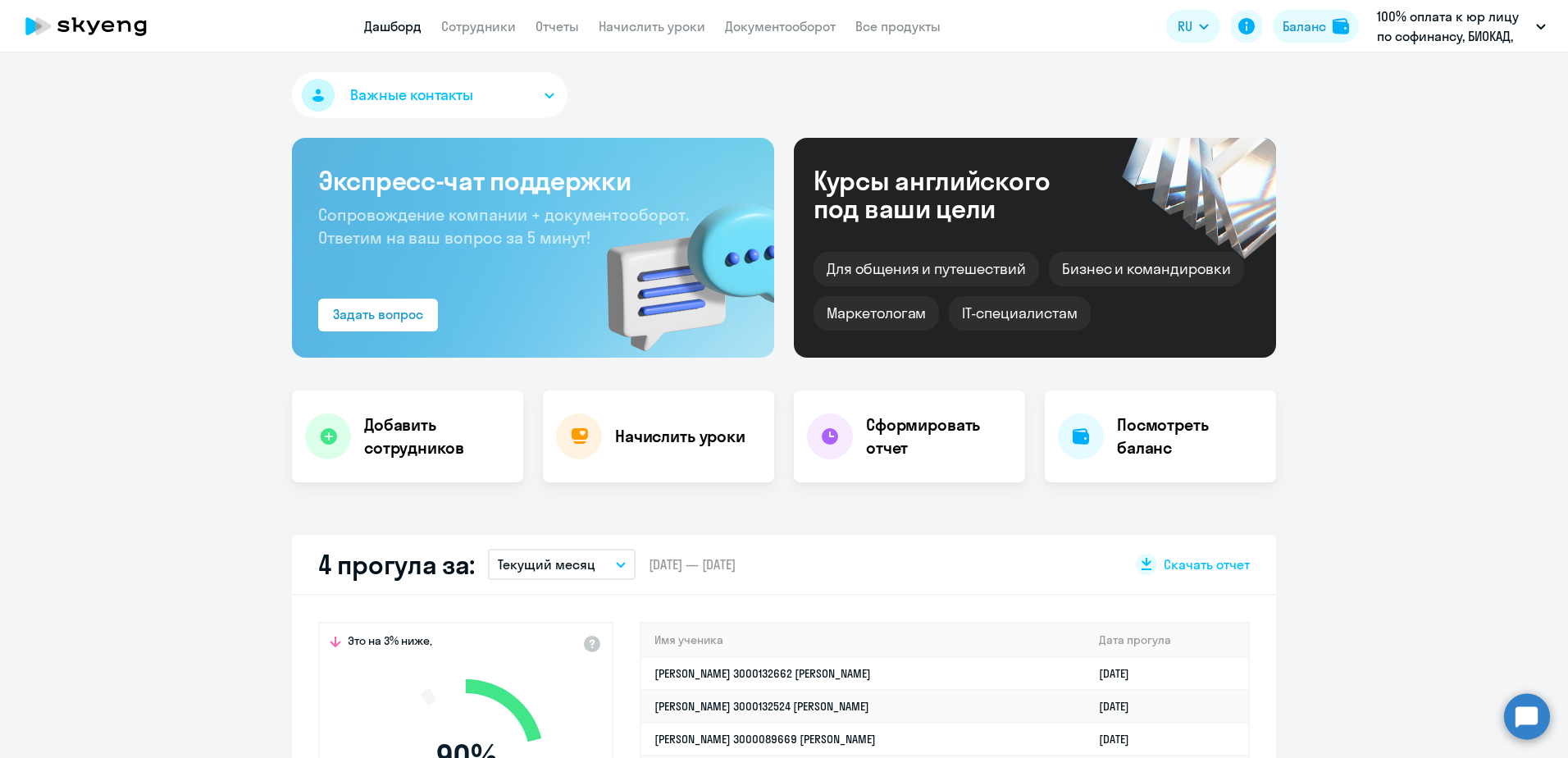
click at [466, 37] on app-header "Дашборд Сотрудники Отчеты Начислить уроки Документооборот Все продукты Дашборд …" at bounding box center [784, 26] width 1568 height 53
drag, startPoint x: 469, startPoint y: 25, endPoint x: 488, endPoint y: 54, distance: 34.7
click at [469, 25] on link "Сотрудники" at bounding box center [478, 26] width 75 height 16
select select "30"
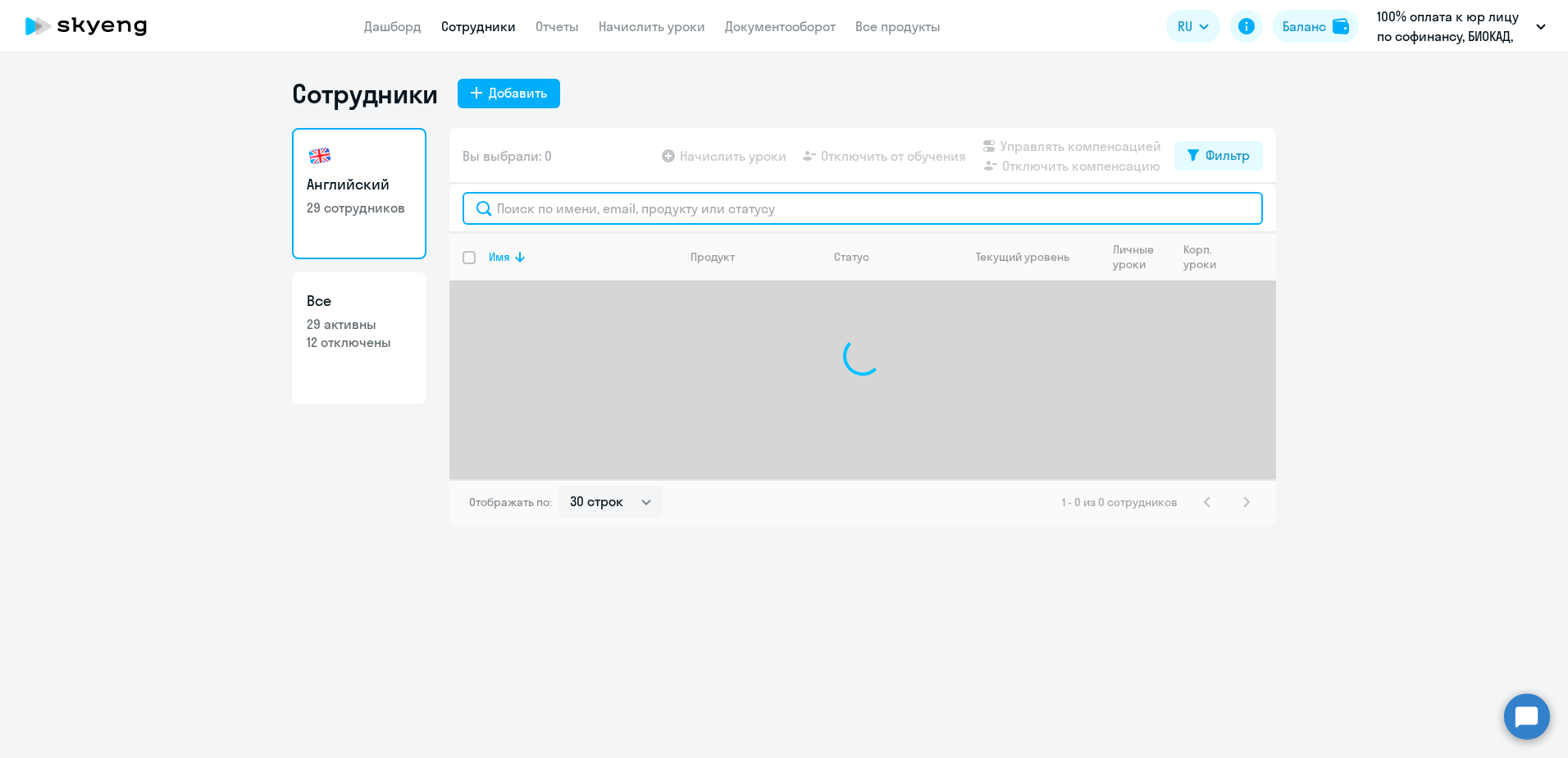
click at [576, 210] on input "text" at bounding box center [863, 208] width 800 height 33
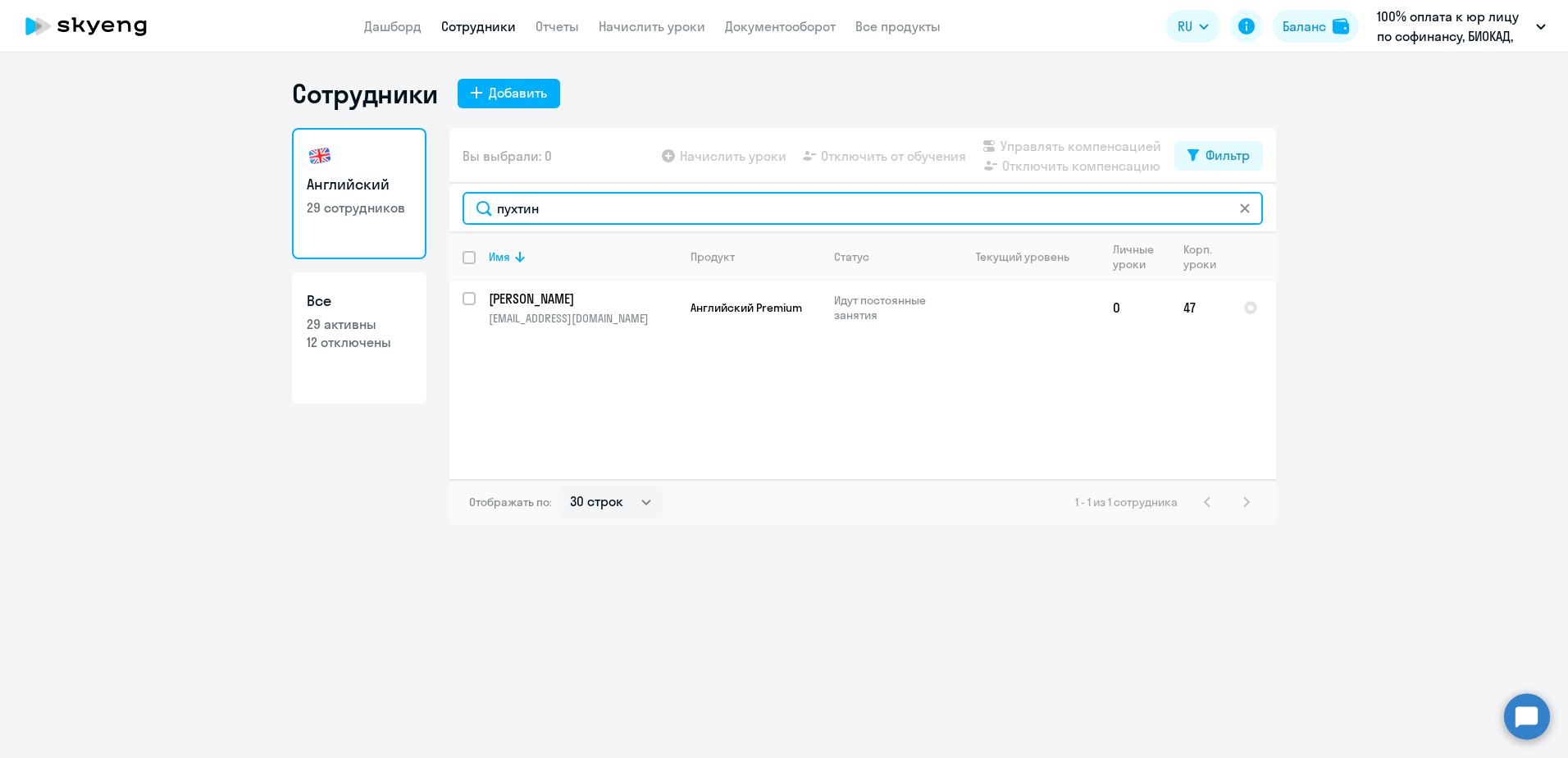
type input "пухтин"
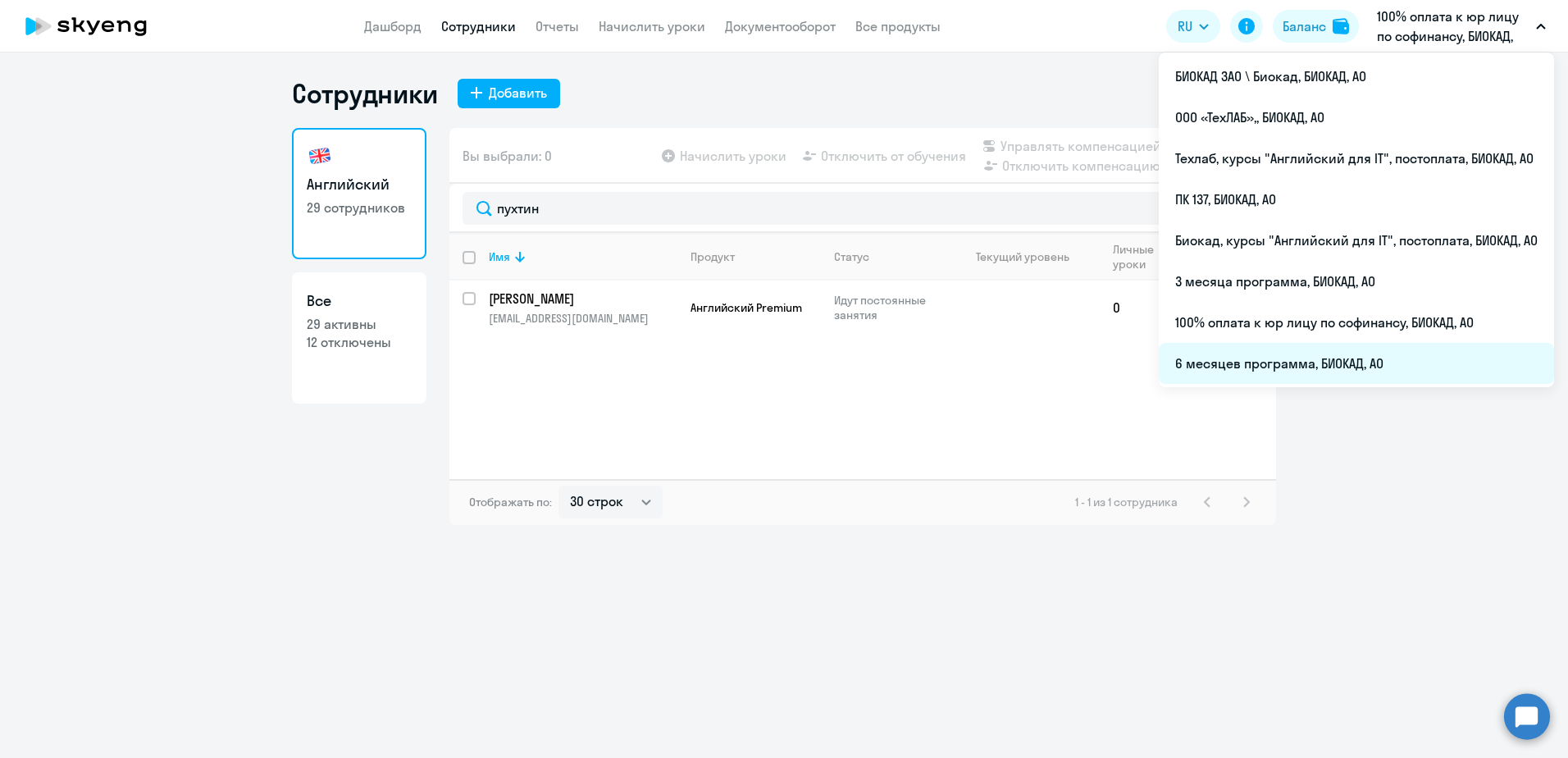
click at [1275, 361] on li "6 месяцев программа, БИОКАД, АО" at bounding box center [1356, 363] width 395 height 41
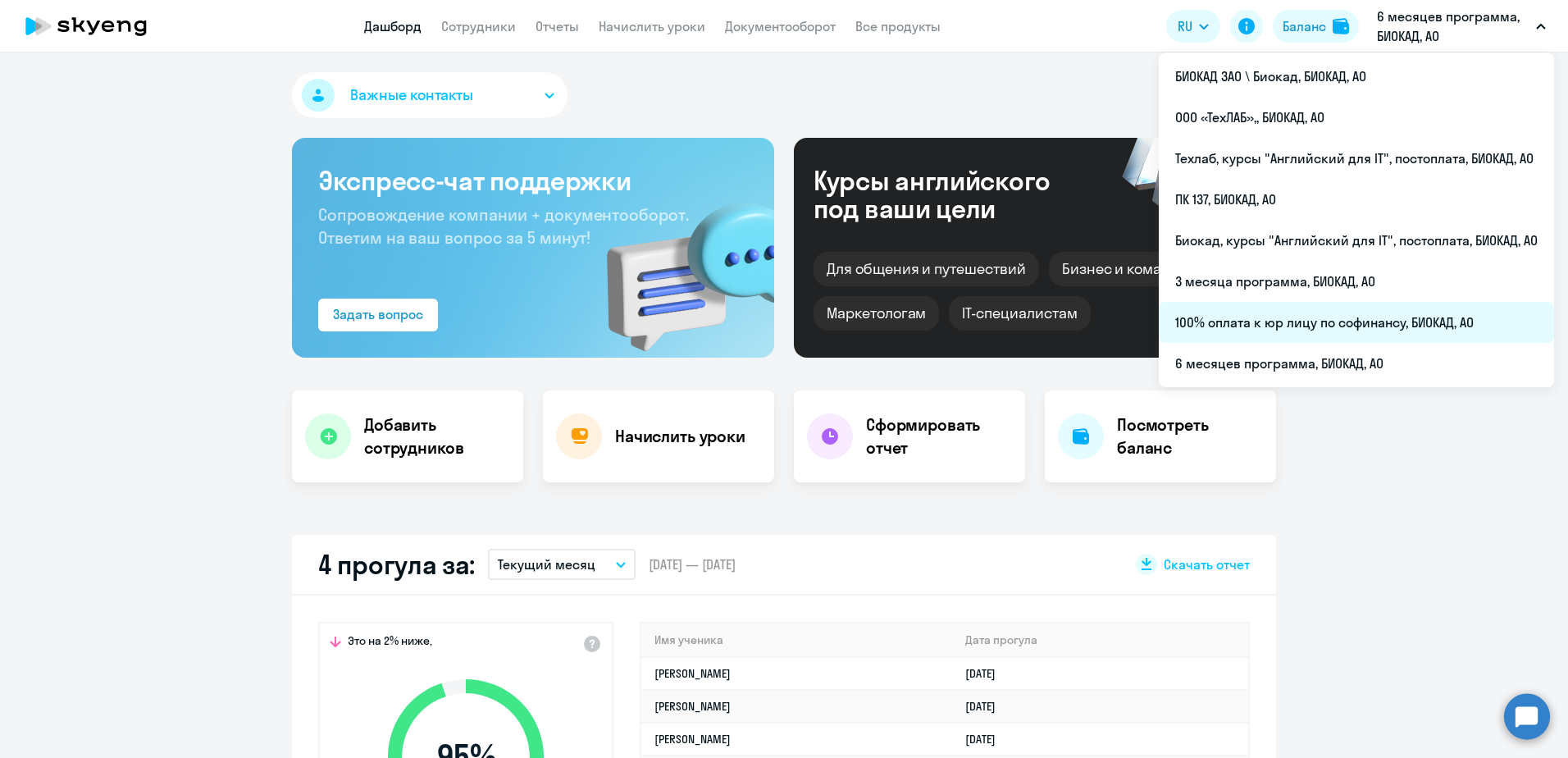
click at [1313, 315] on li "100% оплата к юр лицу по софинансу, БИОКАД, АО" at bounding box center [1356, 321] width 395 height 41
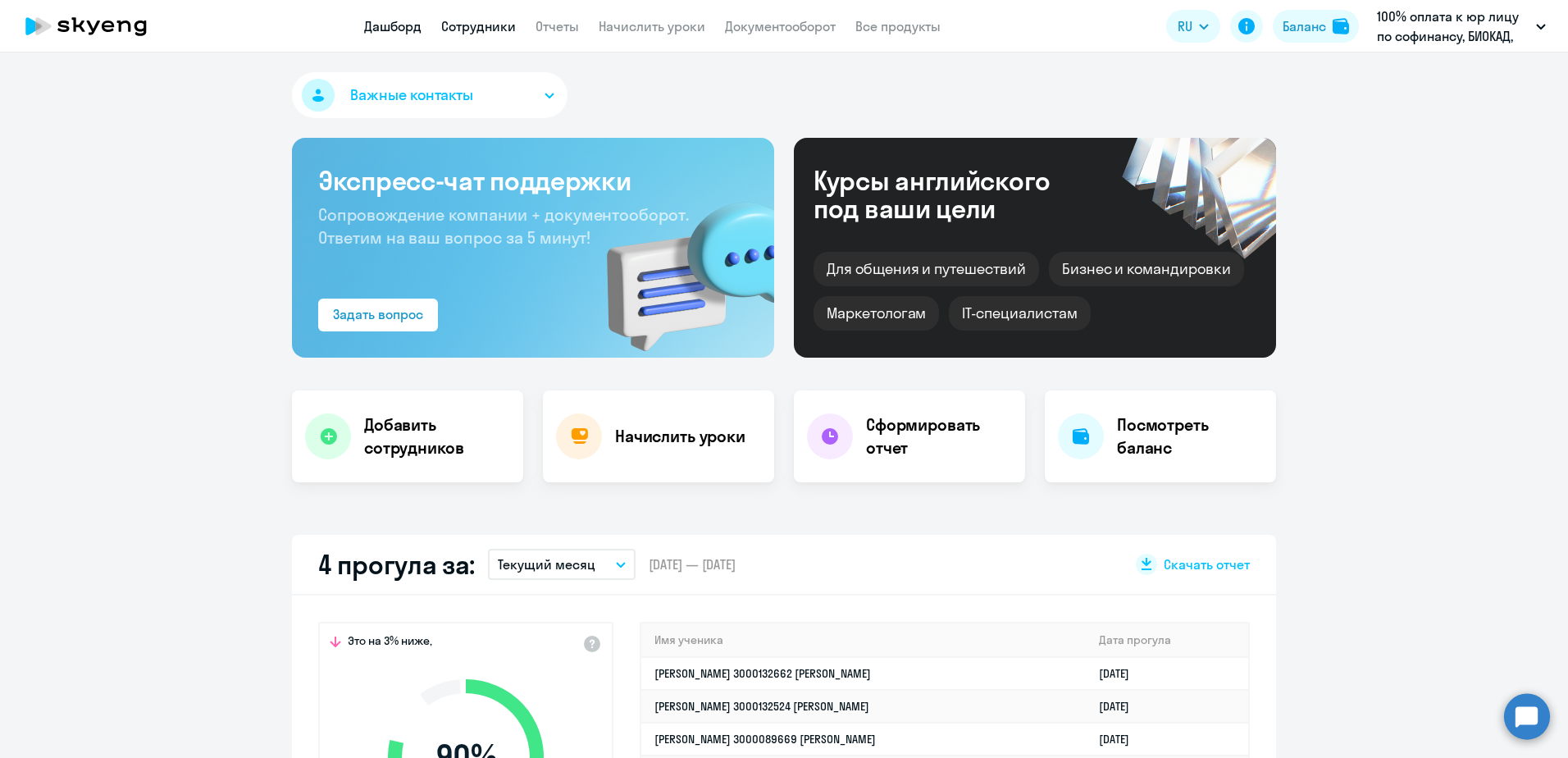
click at [465, 18] on link "Сотрудники" at bounding box center [478, 26] width 75 height 16
select select "30"
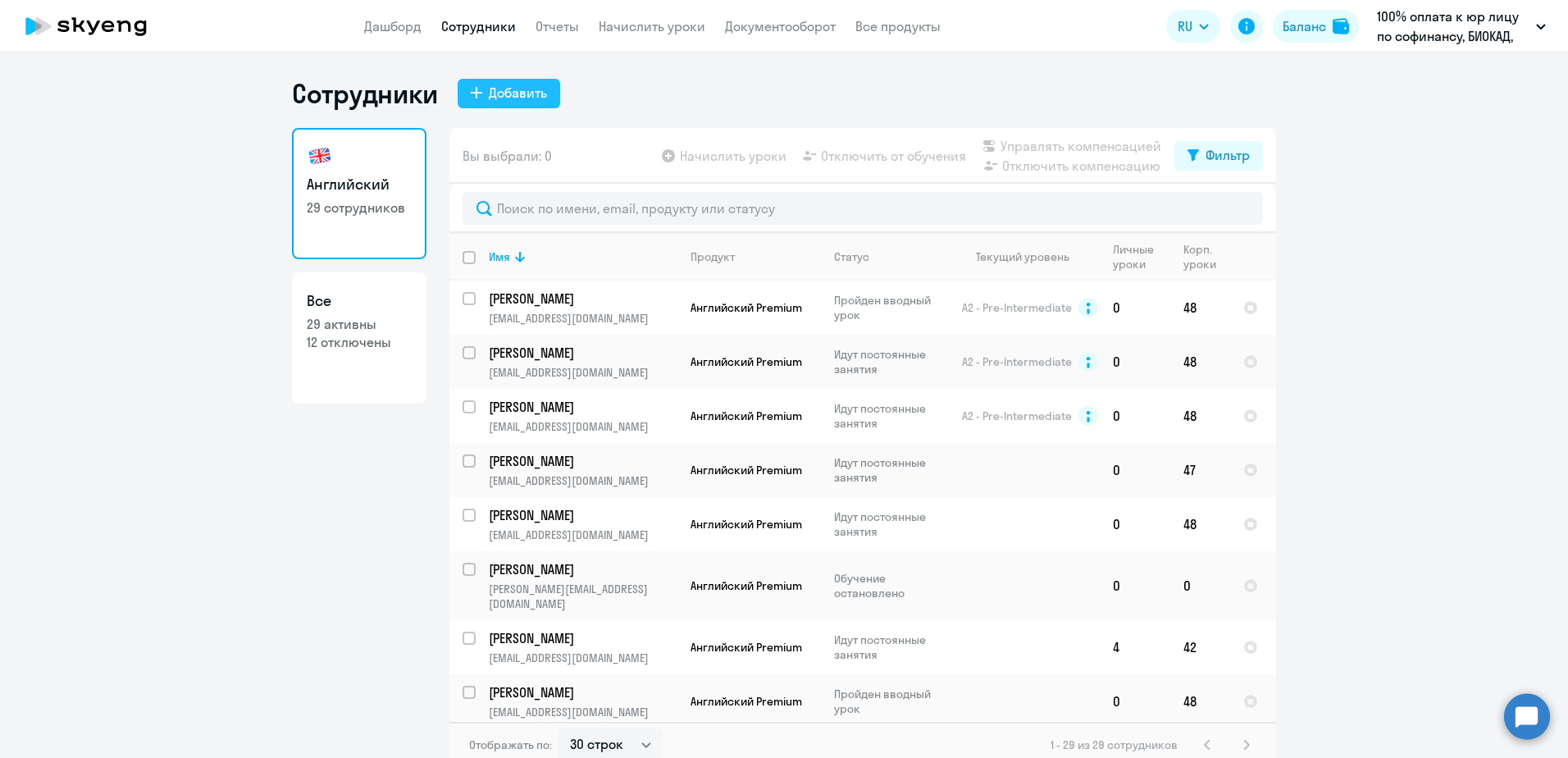
click at [494, 95] on div "Добавить" at bounding box center [517, 93] width 59 height 20
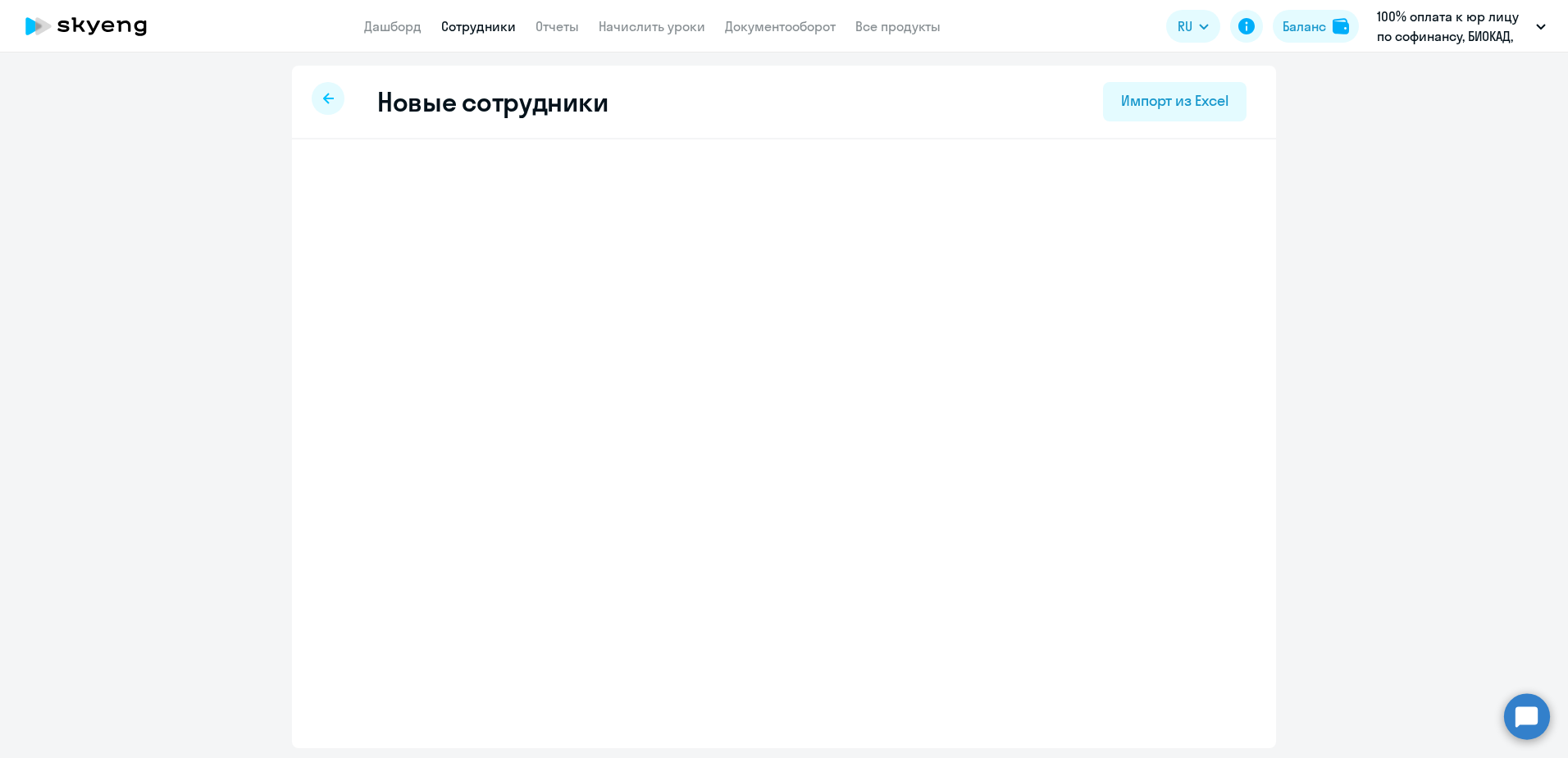
select select "english_adult_not_native_speaker"
select select "3"
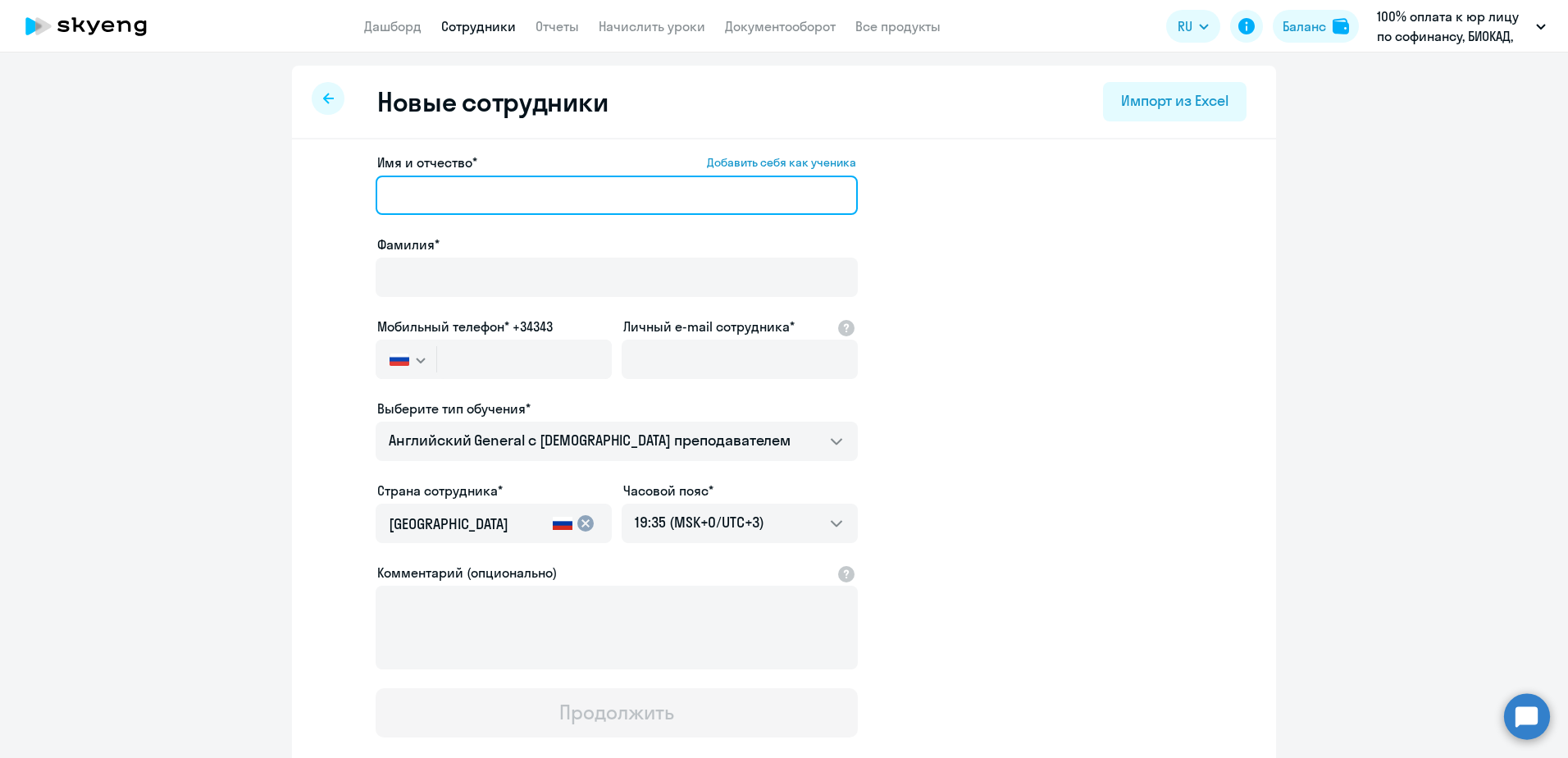
drag, startPoint x: 424, startPoint y: 203, endPoint x: 419, endPoint y: 187, distance: 16.8
click at [424, 200] on input "Имя и отчество* Добавить себя как ученика" at bounding box center [616, 195] width 483 height 40
paste input "[PERSON_NAME]"
drag, startPoint x: 457, startPoint y: 197, endPoint x: 309, endPoint y: 185, distance: 148.5
click at [322, 198] on app-new-student-form "Имя и отчество* Добавить себя как ученика Жамгарян Геворк Самвелович Фамилия* М…" at bounding box center [784, 445] width 931 height 585
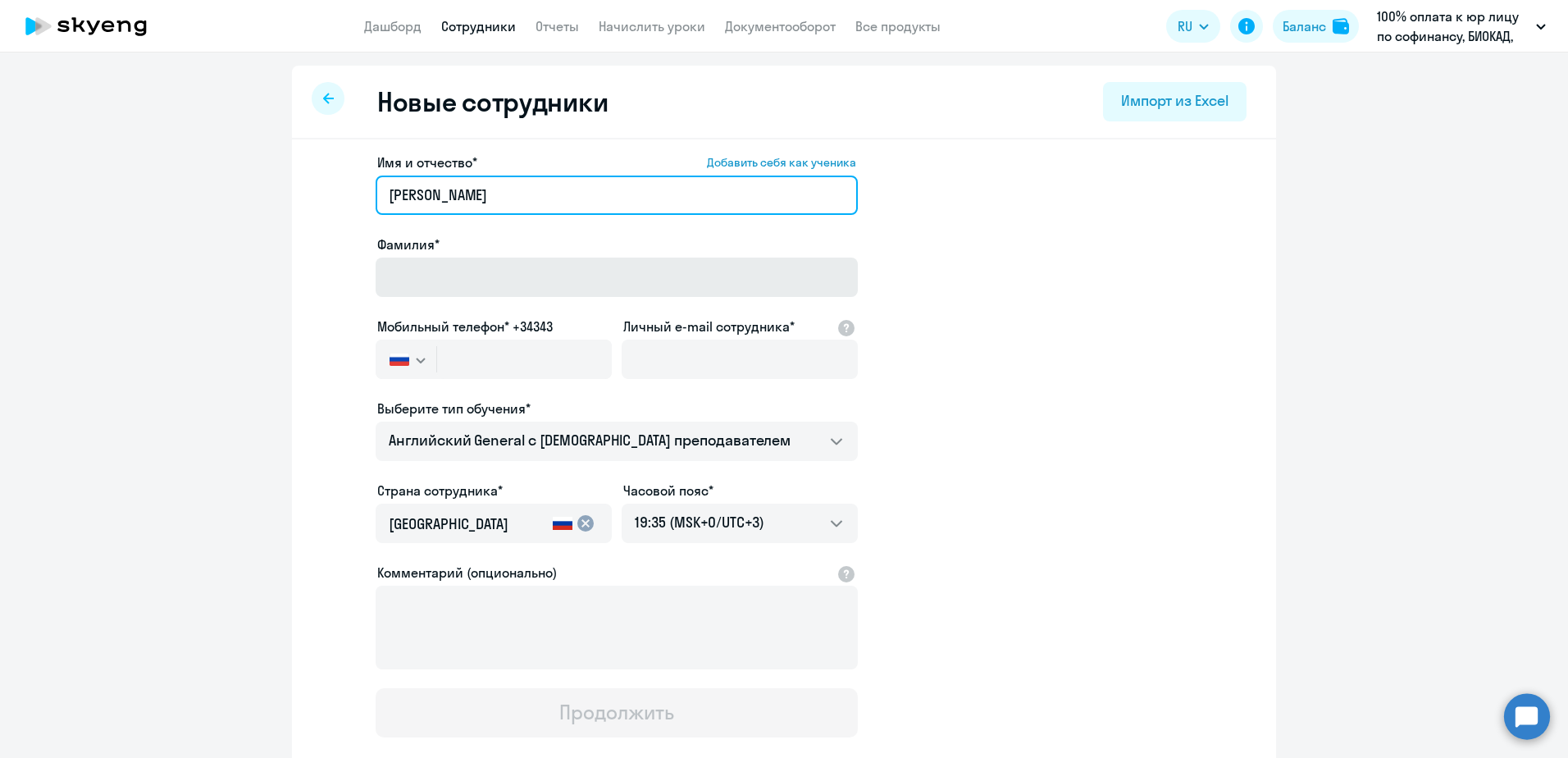
type input "Геворк Самвелович"
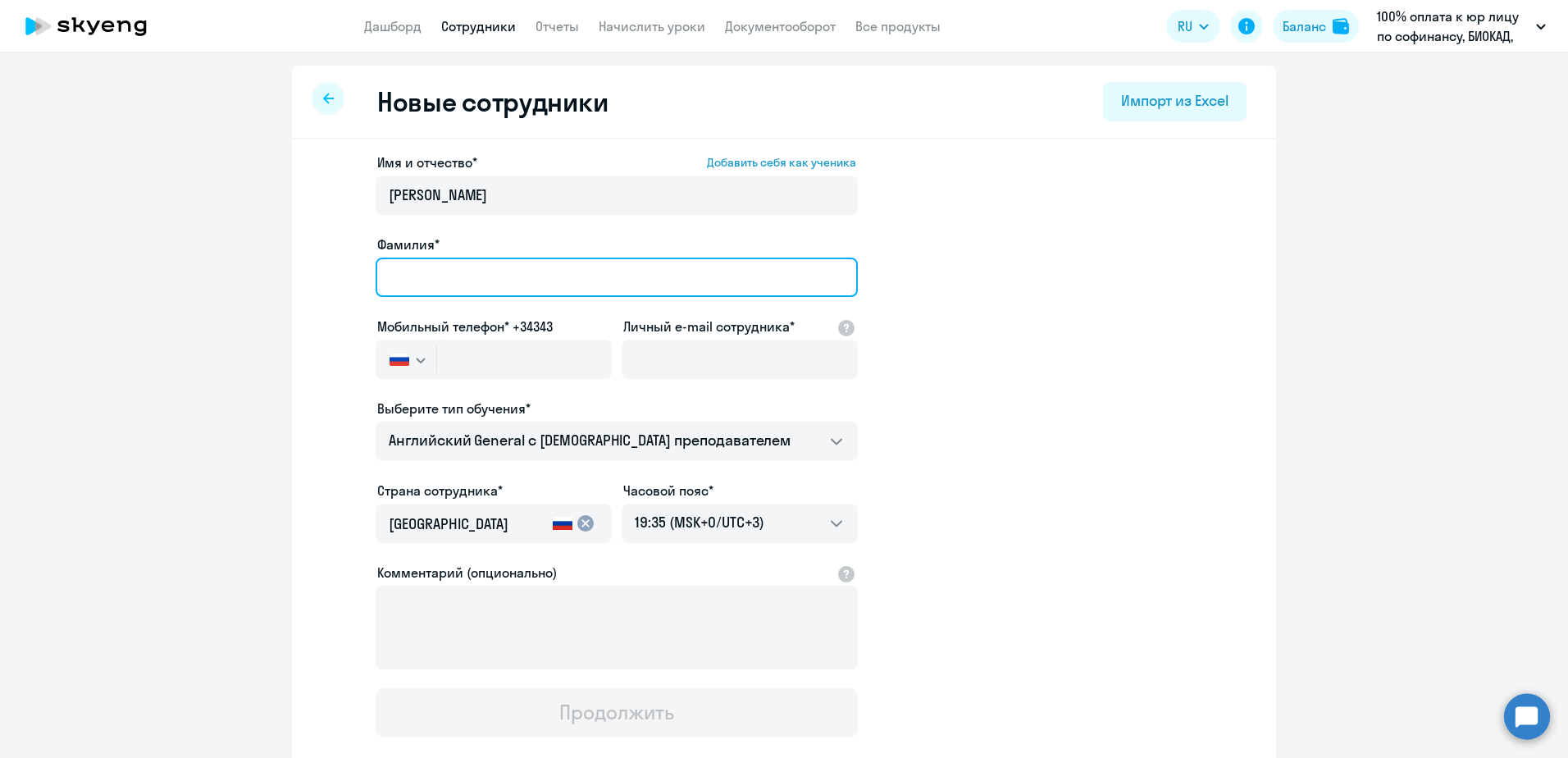
click at [489, 274] on input "Фамилия*" at bounding box center [616, 278] width 483 height 40
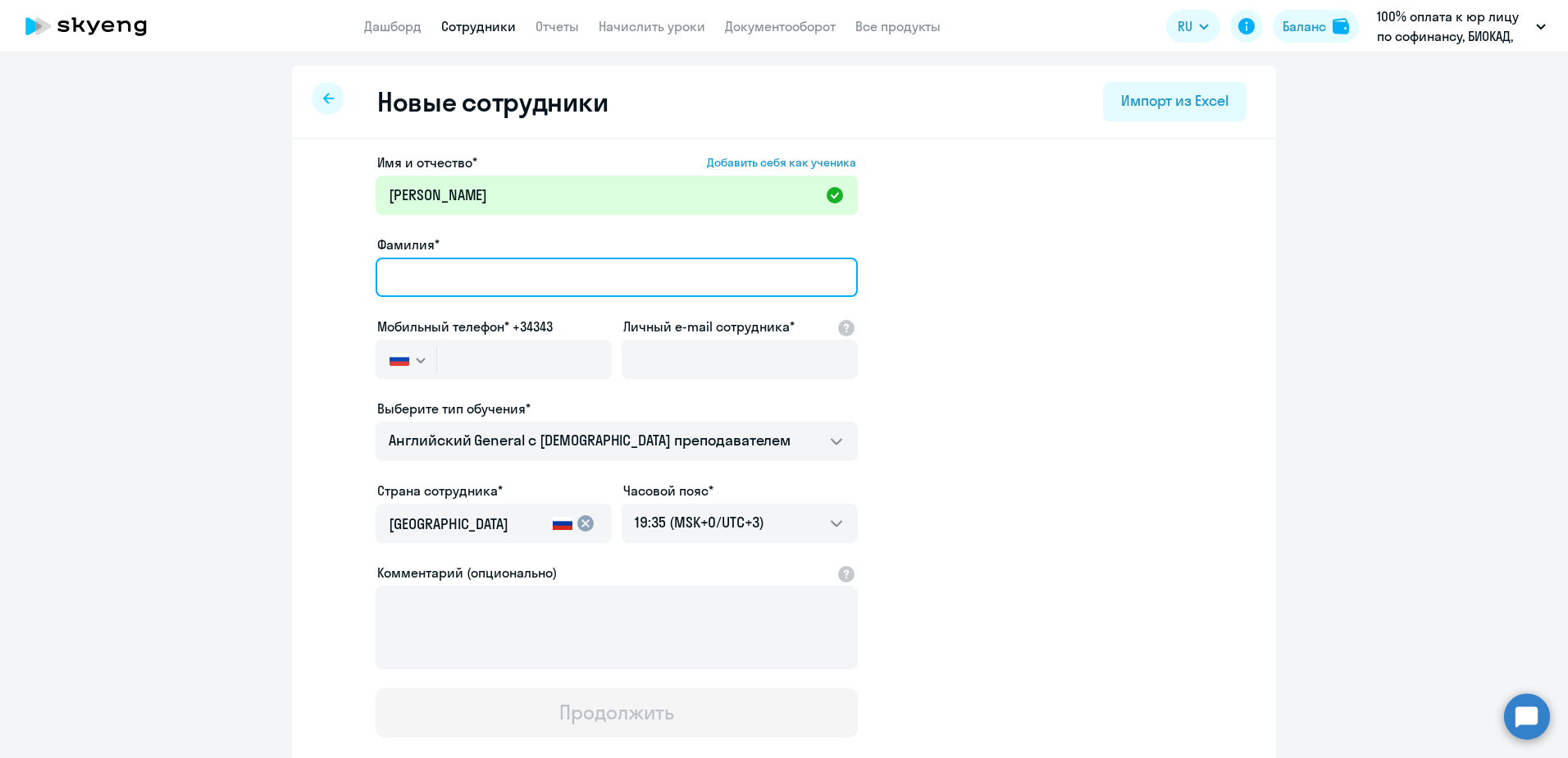
paste input "Жамгарян"
type input "Жамгарян"
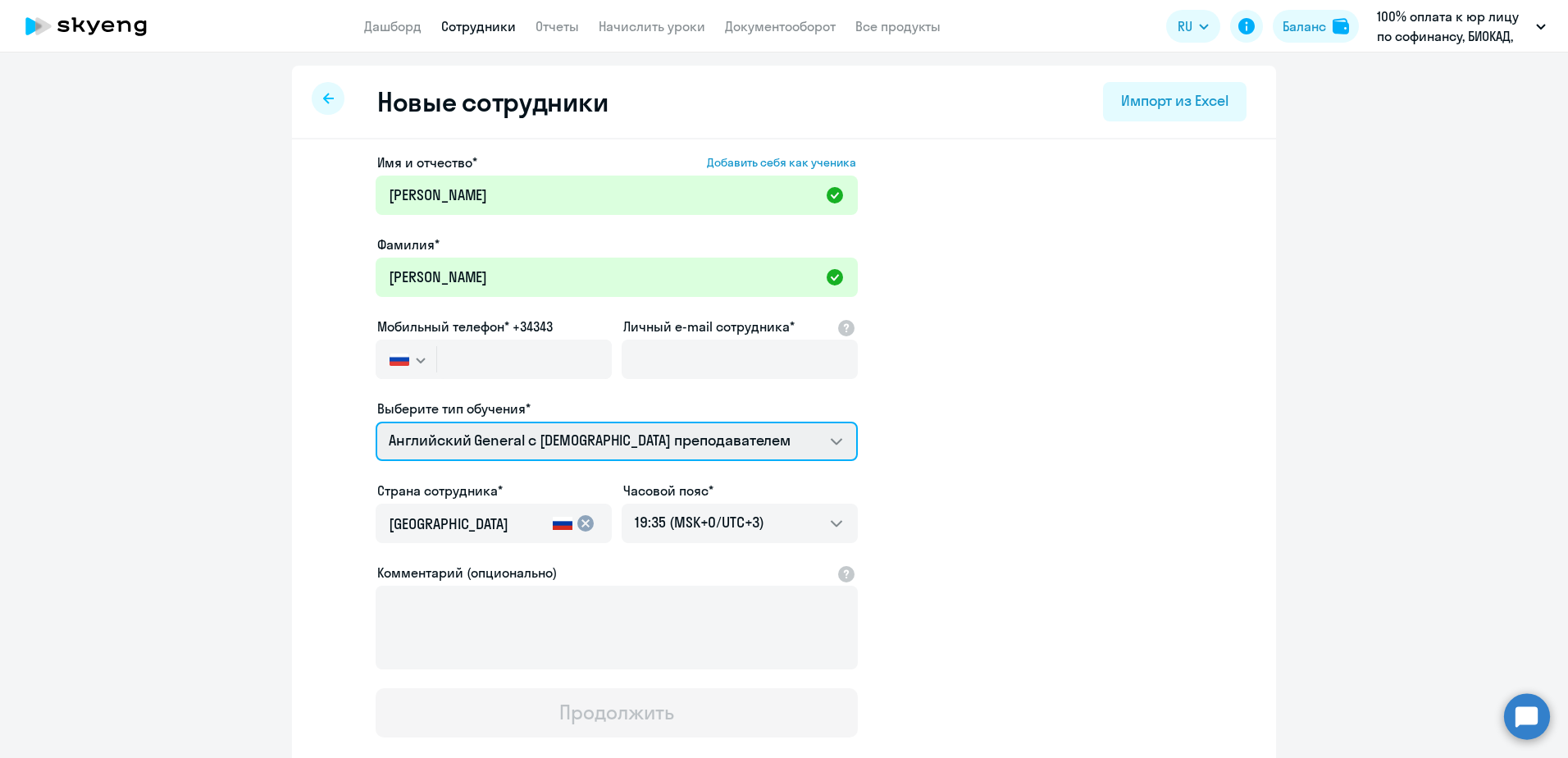
click at [472, 437] on select "Английский General с [DEMOGRAPHIC_DATA] преподавателем Премиум [DEMOGRAPHIC_DAT…" at bounding box center [616, 442] width 483 height 40
select select "english_adult_not_native_speaker_premium"
click at [375, 422] on select "Английский General с [DEMOGRAPHIC_DATA] преподавателем Премиум [DEMOGRAPHIC_DAT…" at bounding box center [616, 442] width 483 height 40
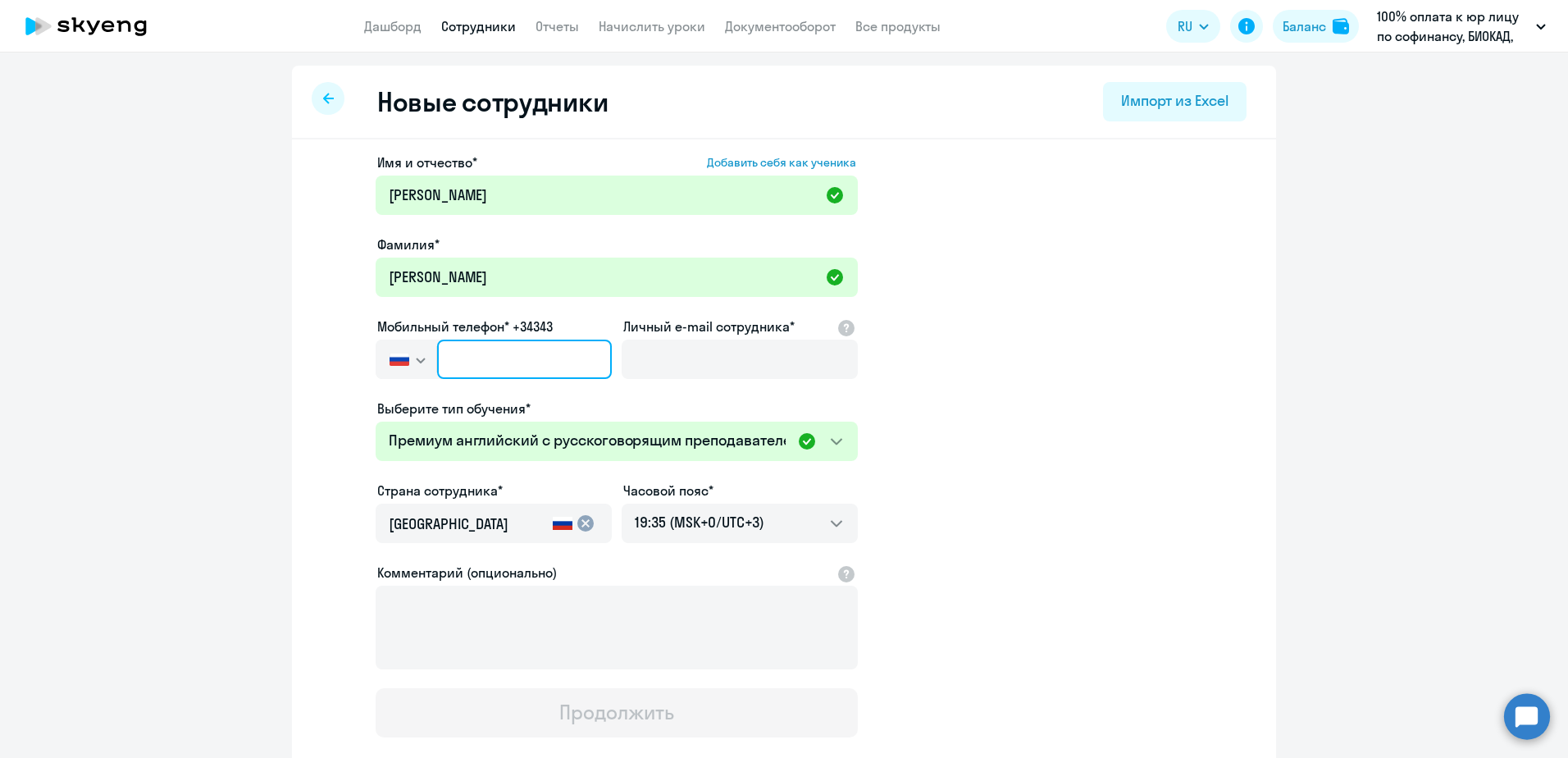
click at [440, 366] on input "text" at bounding box center [524, 359] width 175 height 40
paste input "+7 915 271-05-31"
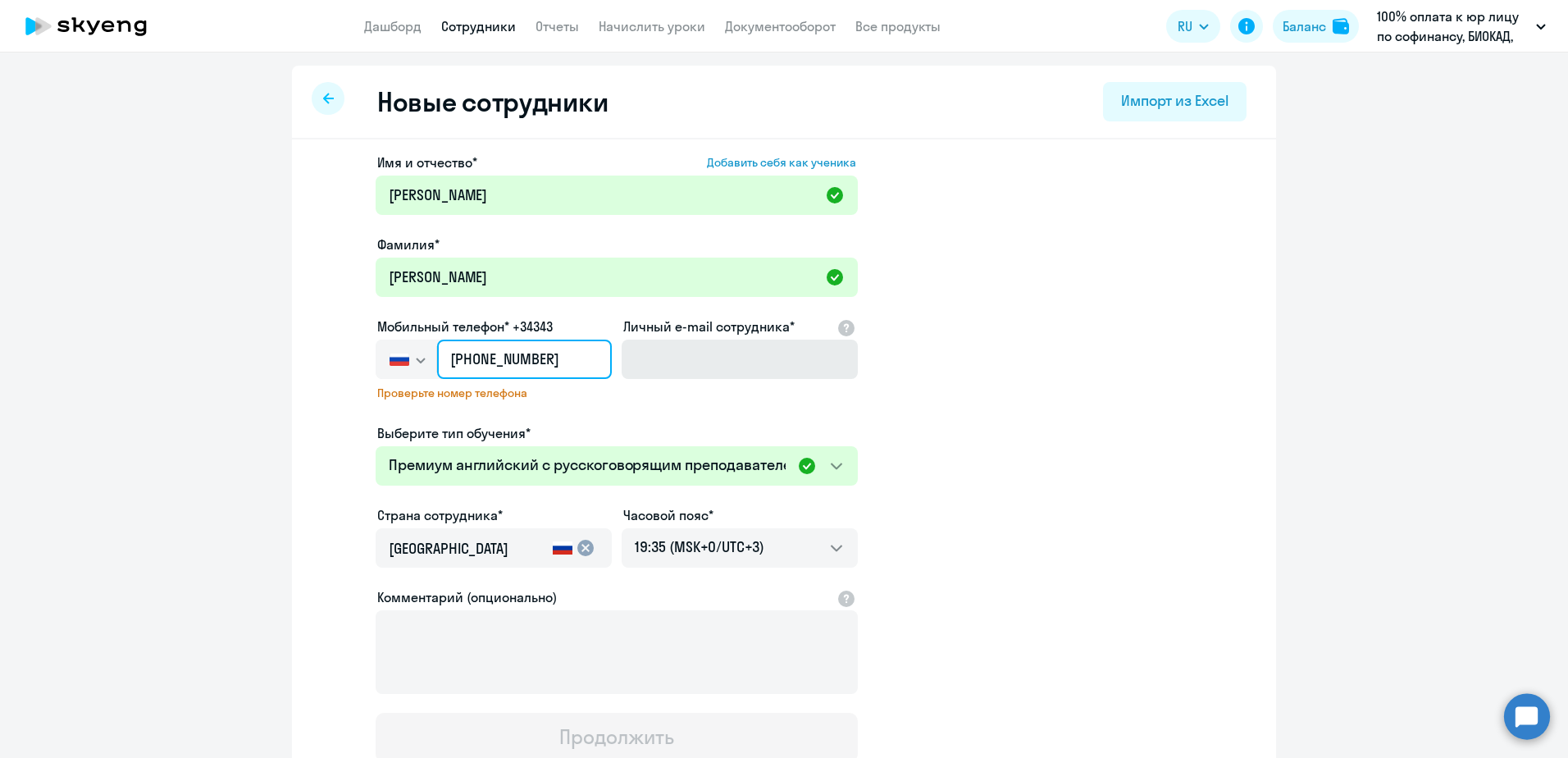
type input "+7 915 271-05-31"
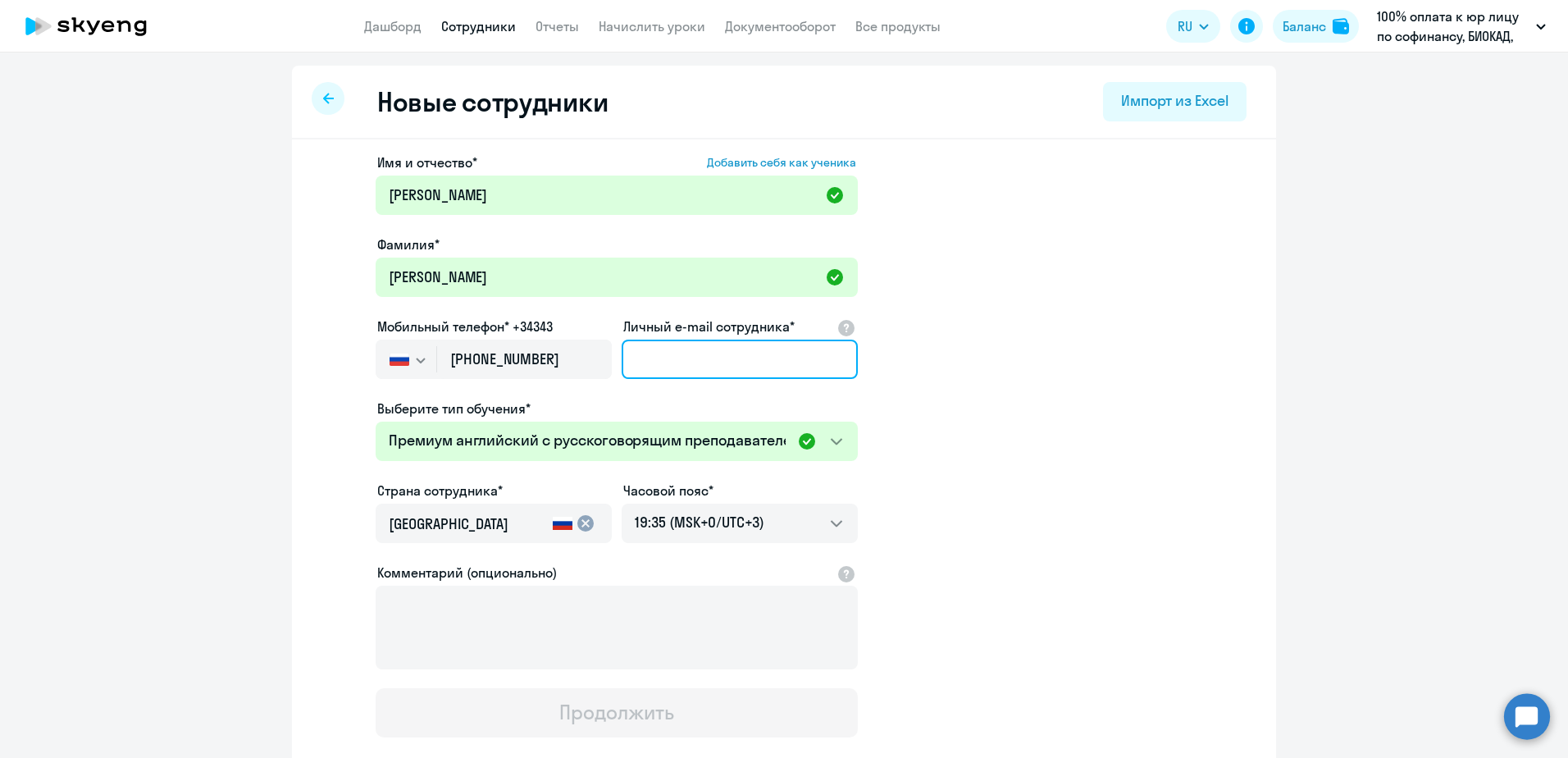
click at [670, 363] on input "Личный e-mail сотрудника*" at bounding box center [739, 359] width 236 height 40
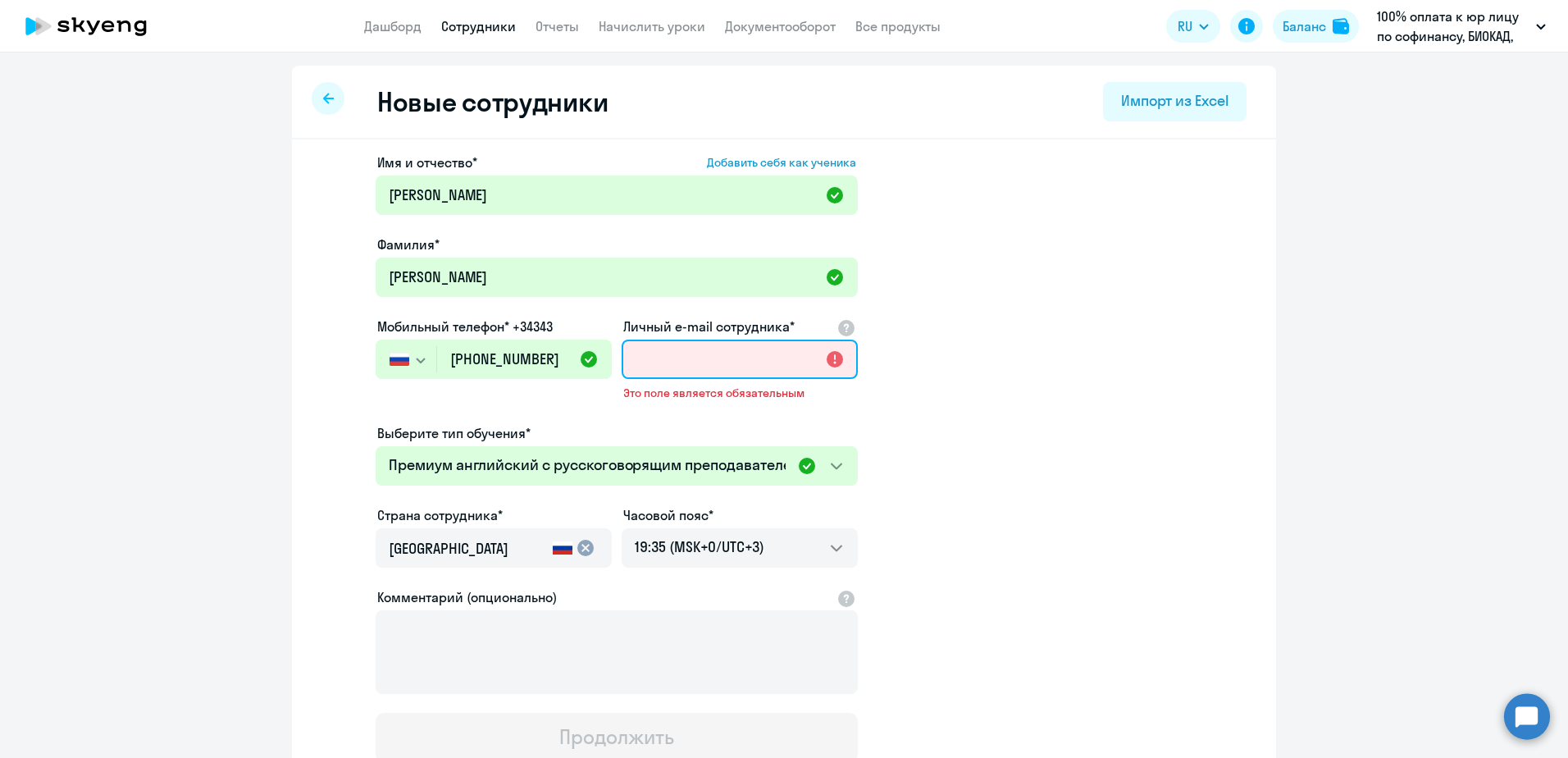
paste input "zhamgarian@biocad.ru"
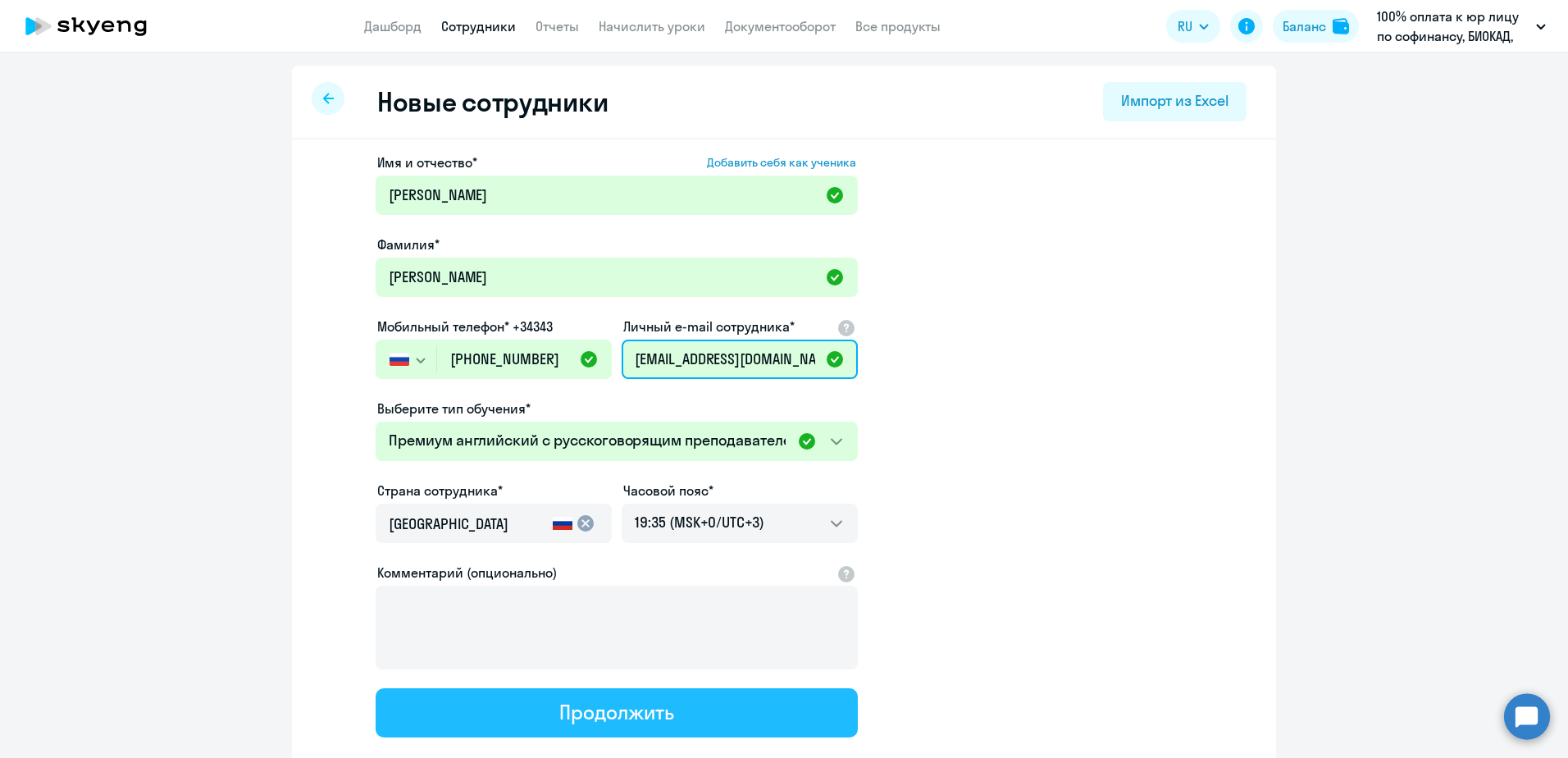
type input "zhamgarian@biocad.ru"
click at [642, 718] on div "Продолжить" at bounding box center [616, 711] width 114 height 26
select select "english_adult_not_native_speaker_premium"
select select "3"
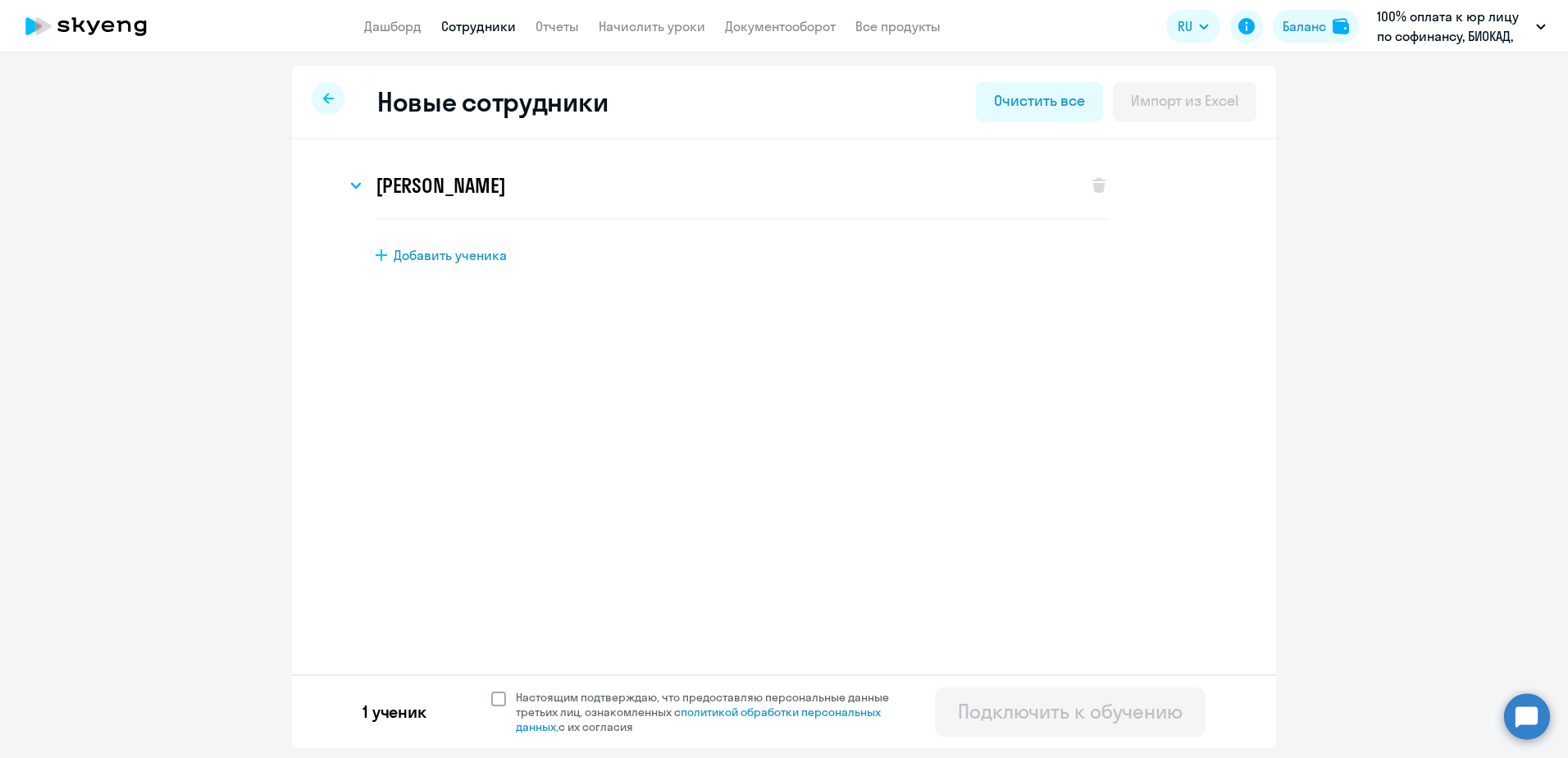
click at [571, 693] on span "Настоящим подтверждаю, что предоставляю персональные данные третьих лиц, ознако…" at bounding box center [711, 711] width 393 height 45
click at [491, 689] on input "Настоящим подтверждаю, что предоставляю персональные данные третьих лиц, ознако…" at bounding box center [490, 688] width 1 height 1
checkbox input "true"
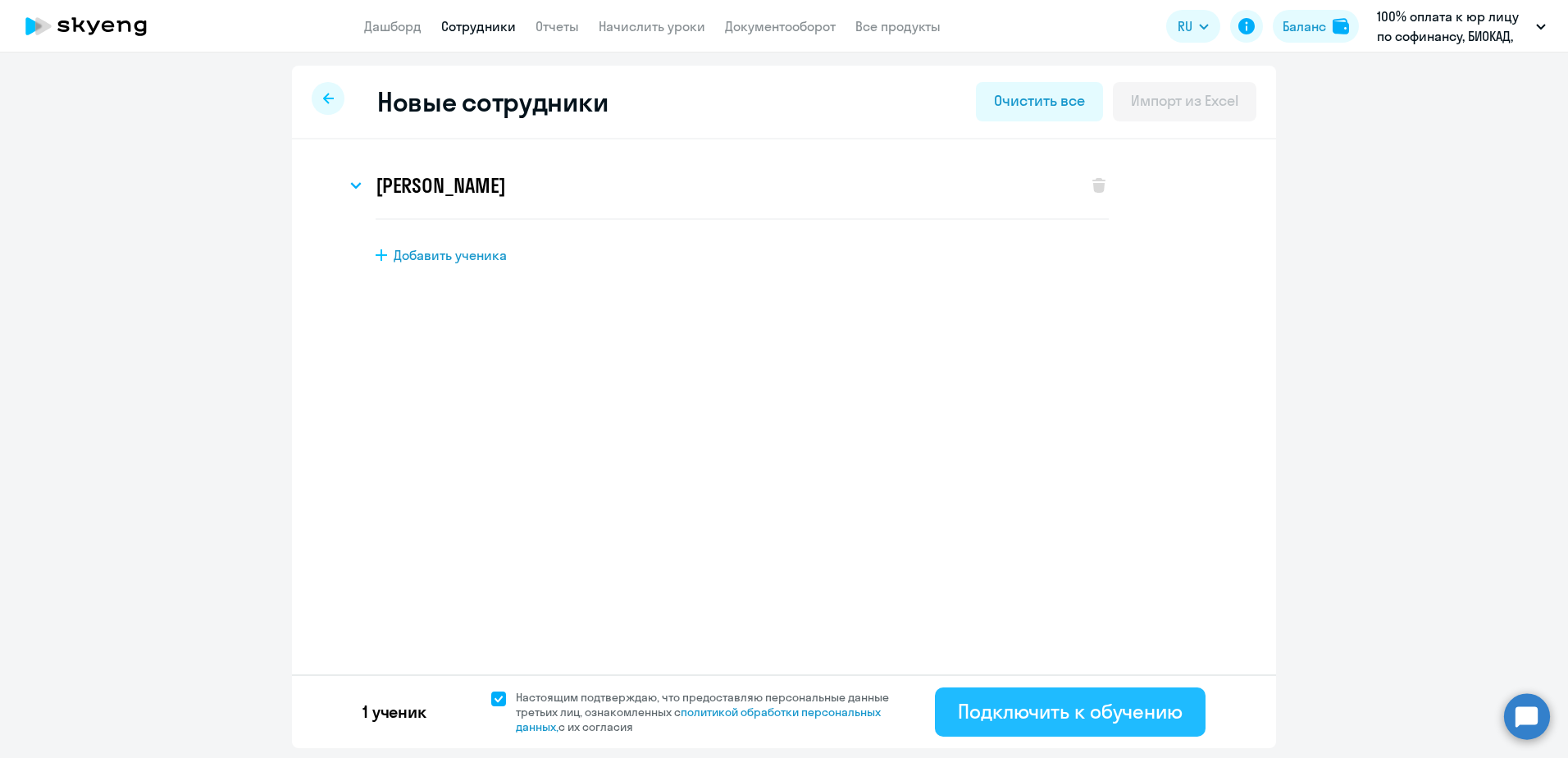
click at [1052, 716] on div "Подключить к обучению" at bounding box center [1071, 710] width 225 height 26
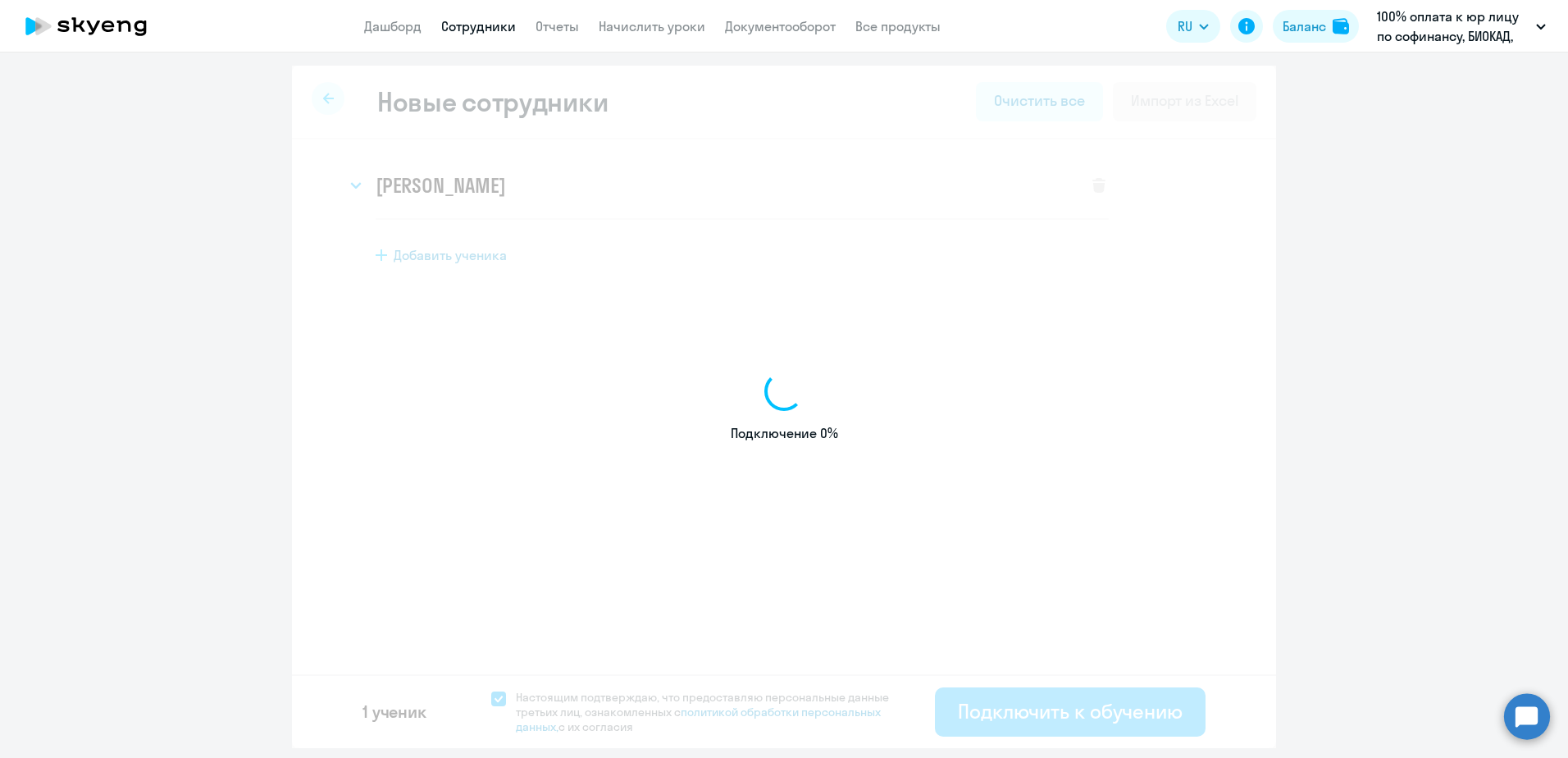
select select "english_adult_not_native_speaker"
select select "3"
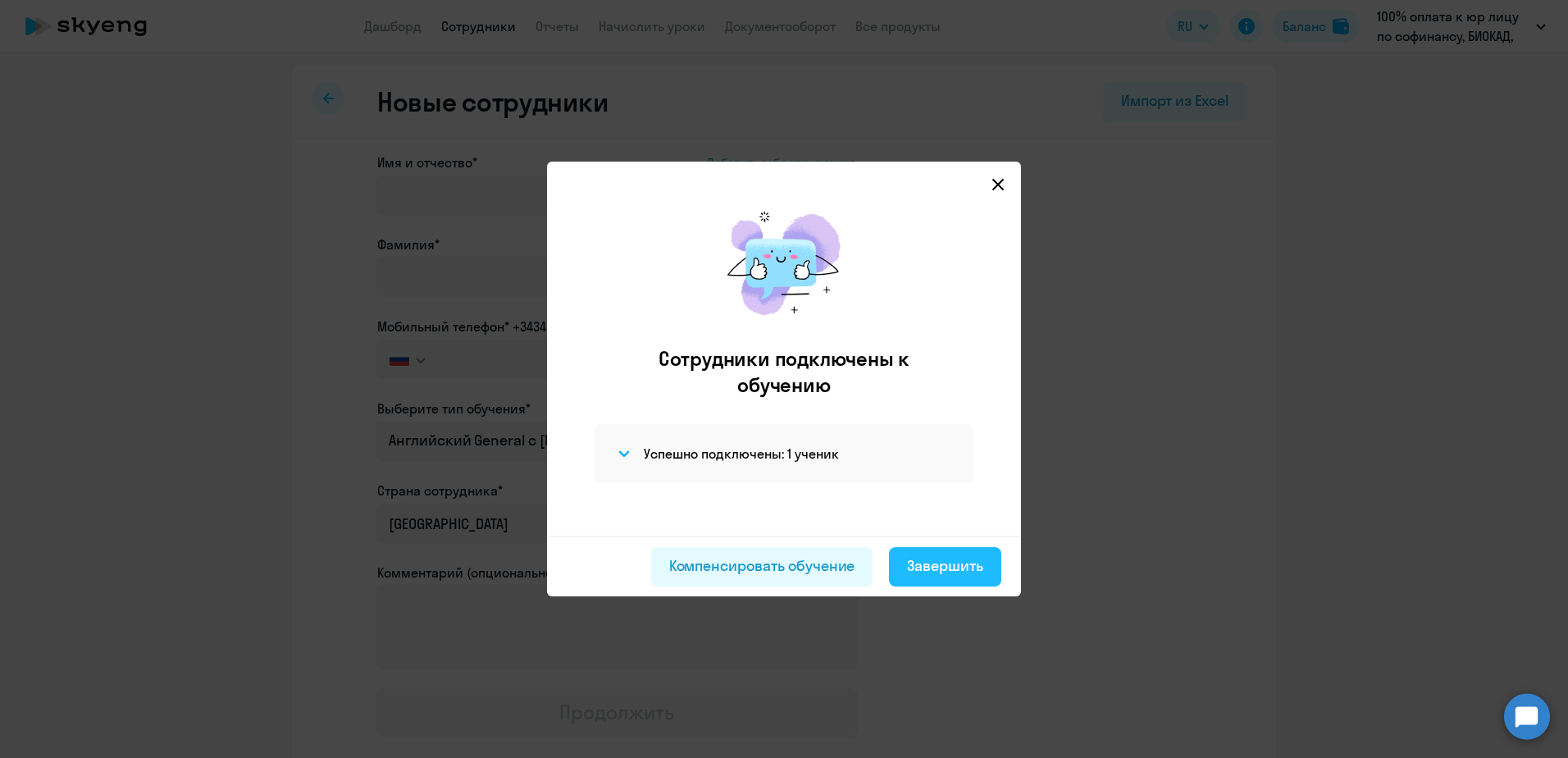
click at [936, 559] on div "Завершить" at bounding box center [945, 565] width 77 height 21
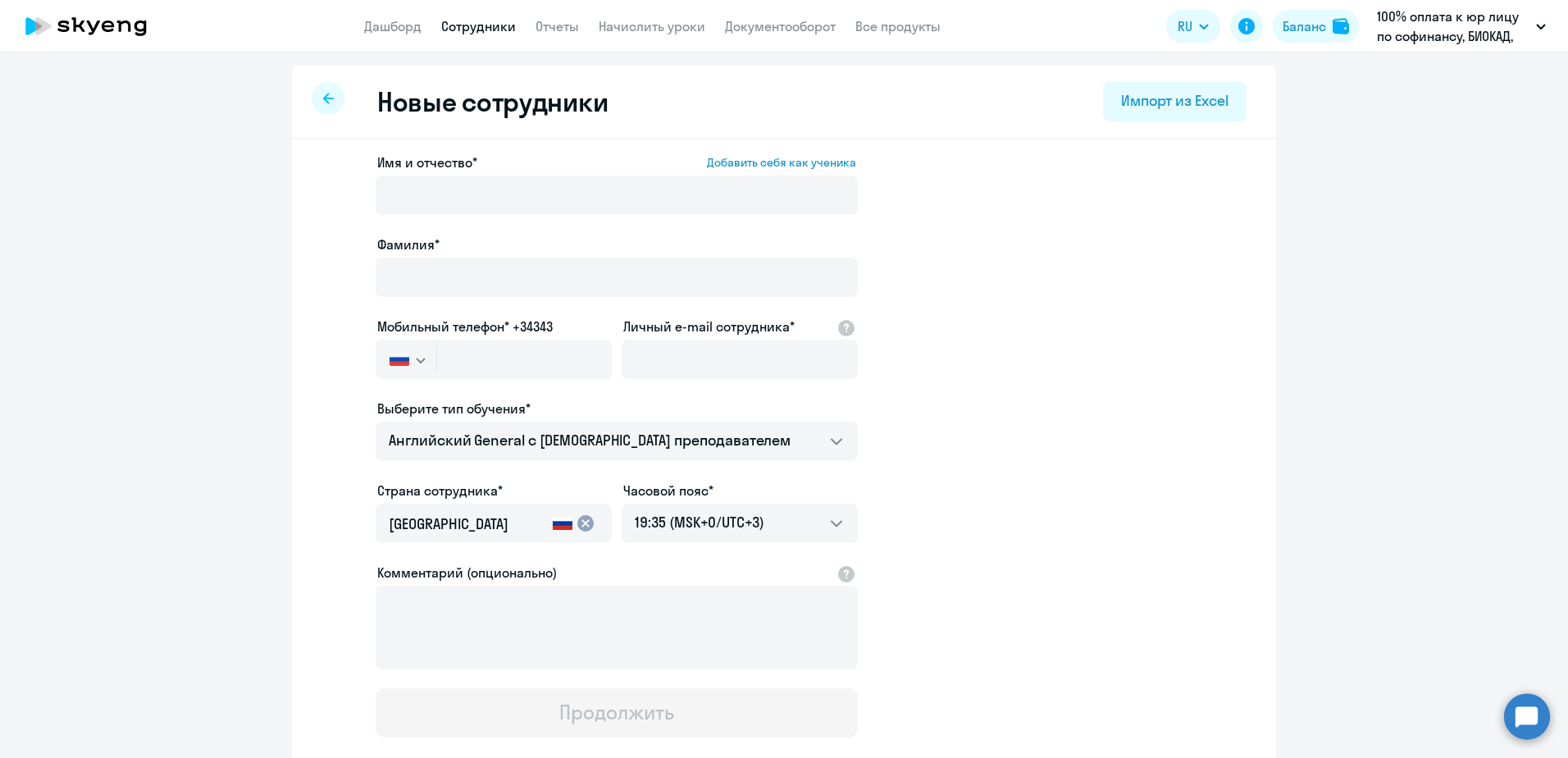
select select "30"
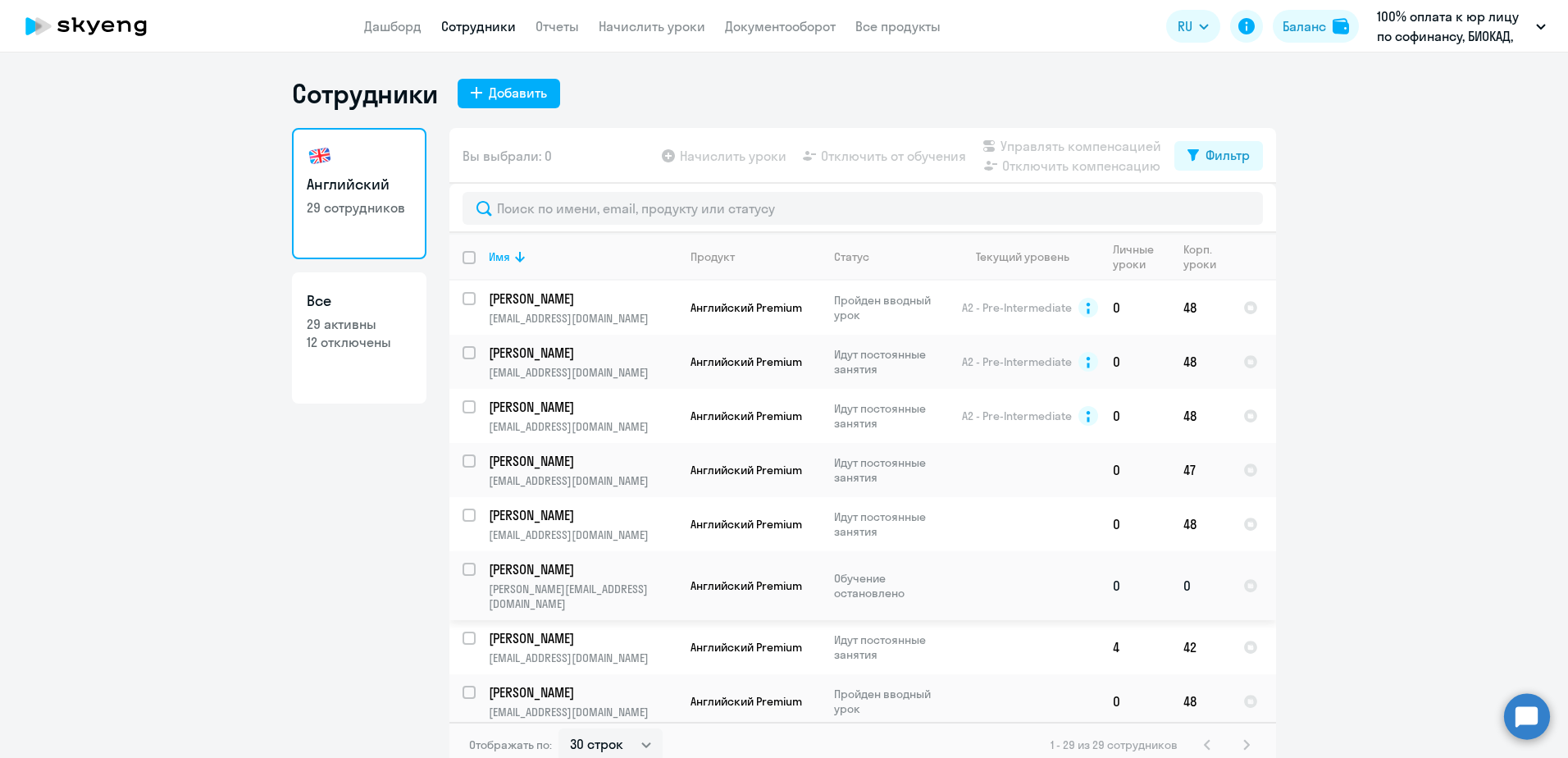
click at [467, 567] on input "select row 2394363" at bounding box center [479, 578] width 33 height 33
checkbox input "true"
click at [756, 160] on span "Начислить уроки" at bounding box center [732, 156] width 106 height 20
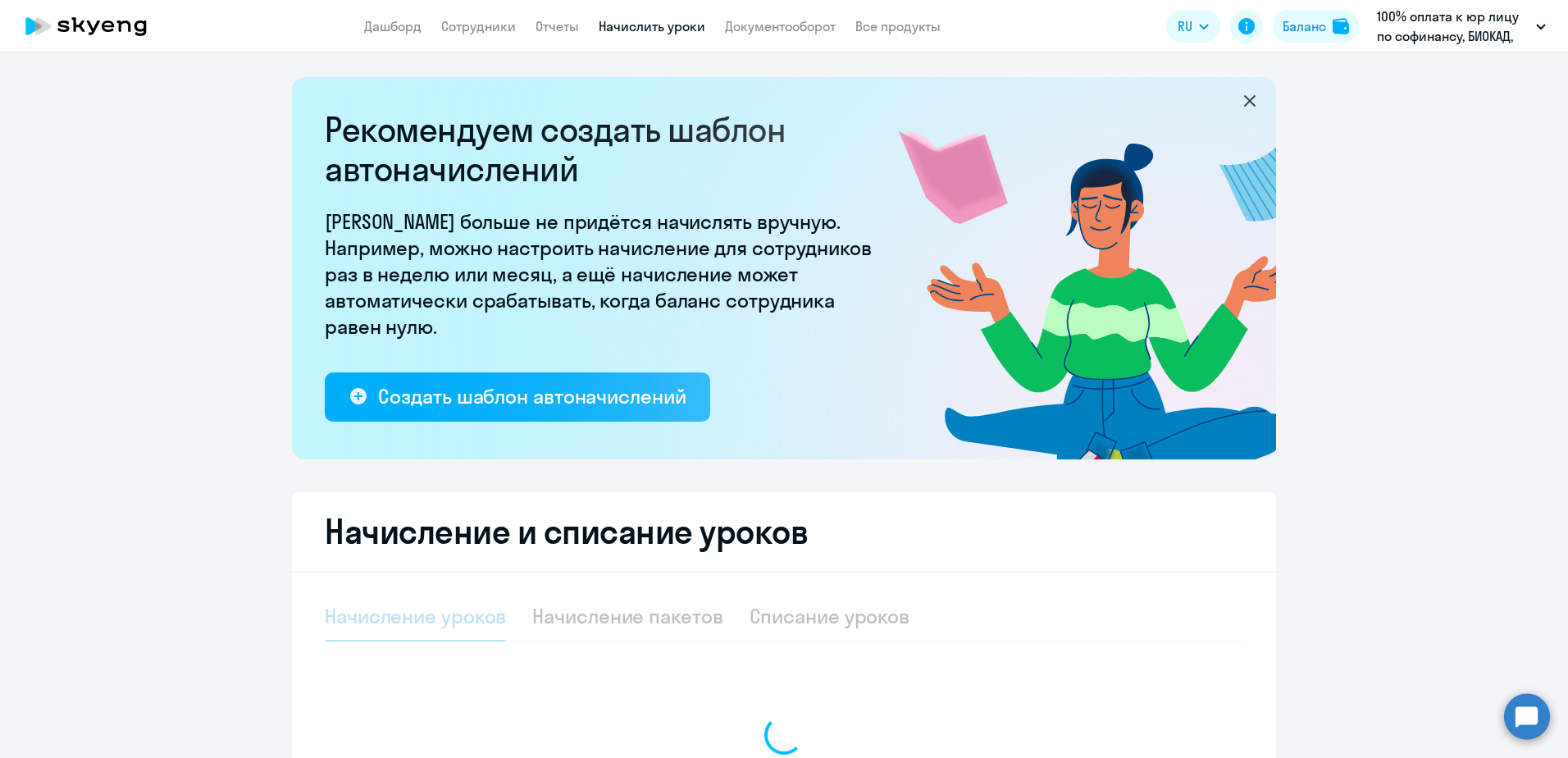
select select "10"
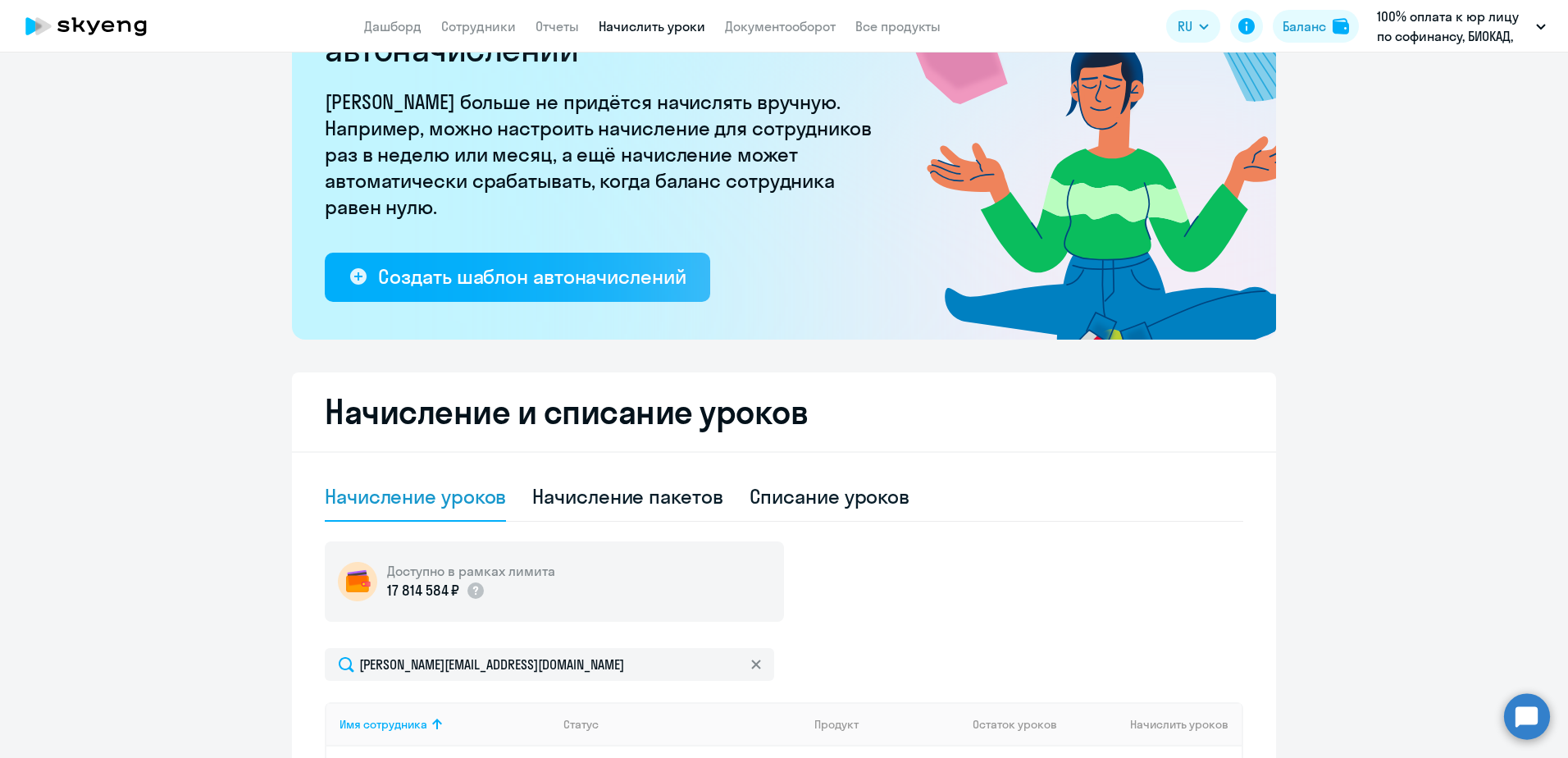
scroll to position [448, 0]
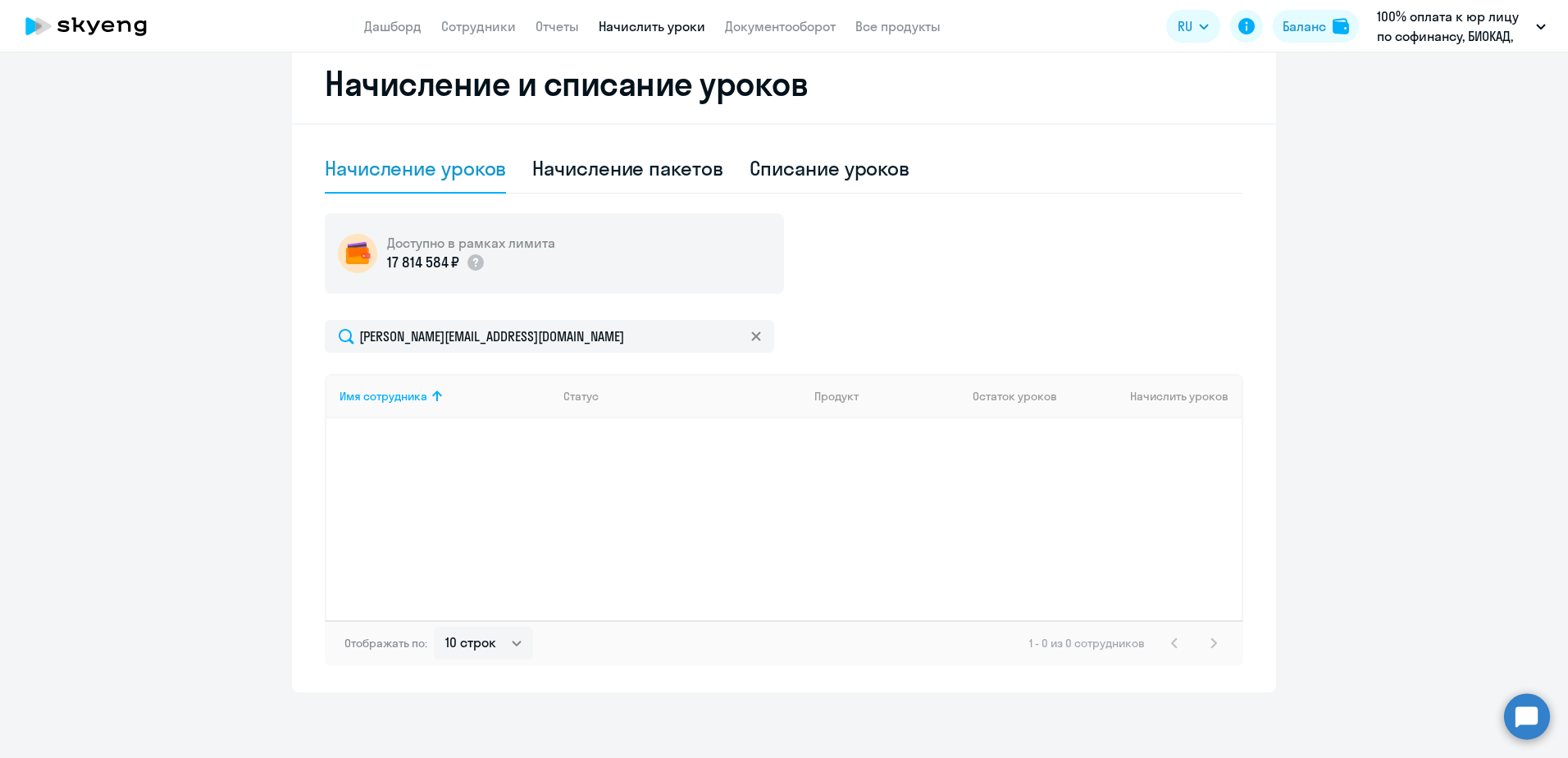
click at [661, 583] on div "Имя сотрудника Статус Продукт Остаток уроков Начислить уроков" at bounding box center [783, 496] width 918 height 246
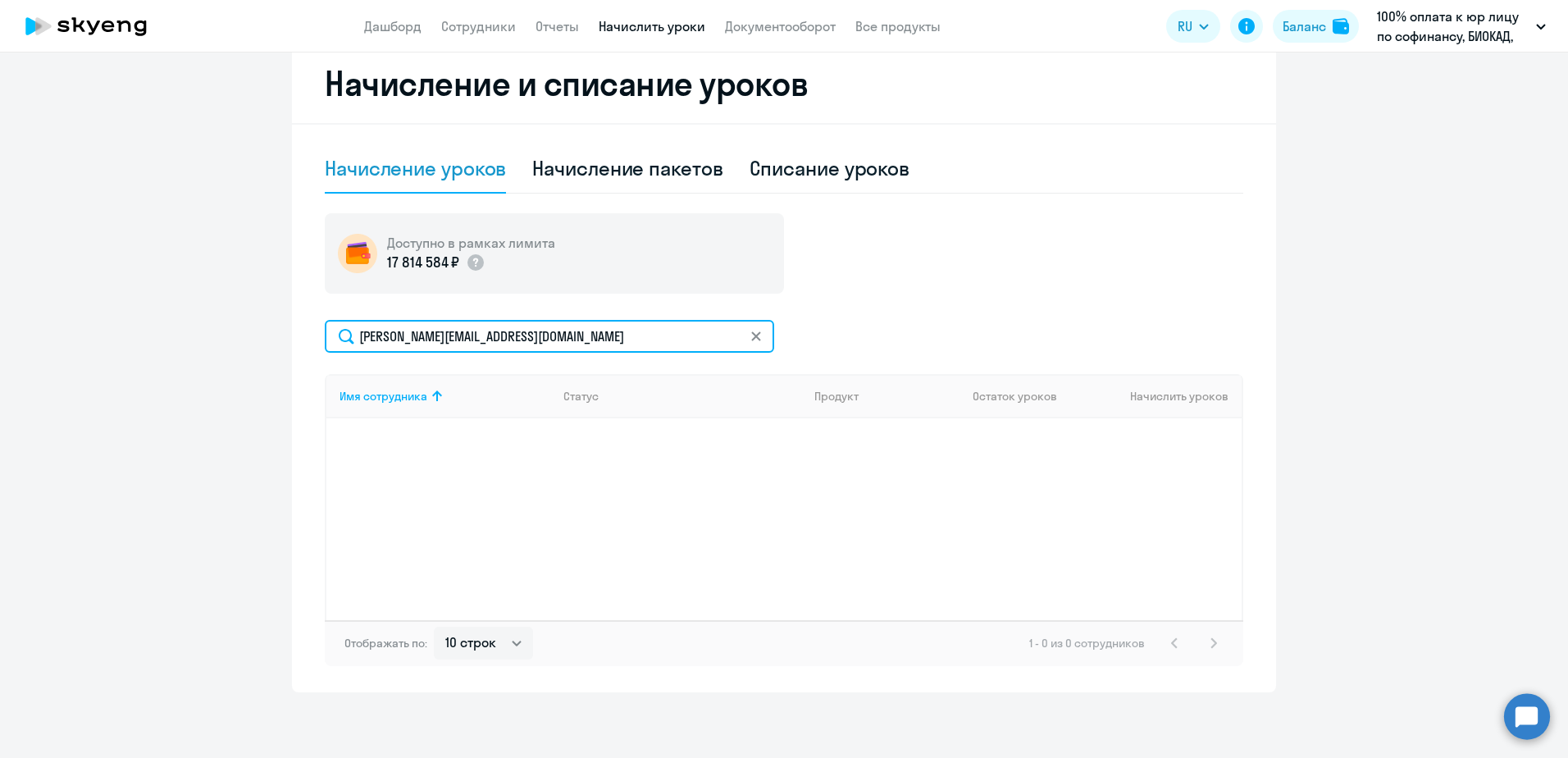
click at [740, 343] on input "[PERSON_NAME][EMAIL_ADDRESS][DOMAIN_NAME]" at bounding box center [549, 335] width 450 height 33
click at [758, 330] on input "[PERSON_NAME][EMAIL_ADDRESS][DOMAIN_NAME]" at bounding box center [549, 335] width 450 height 33
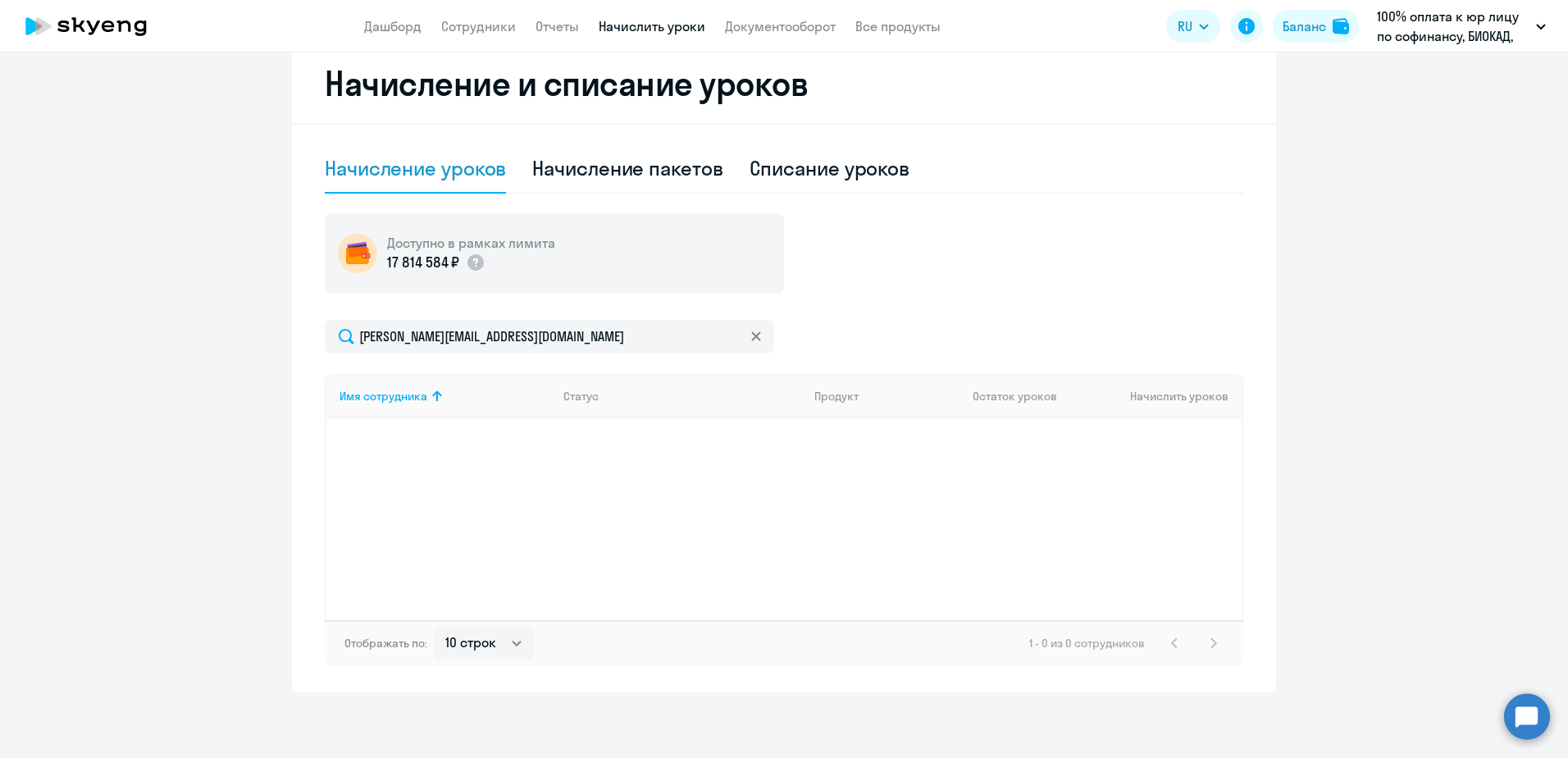
click at [751, 338] on icon at bounding box center [755, 335] width 9 height 9
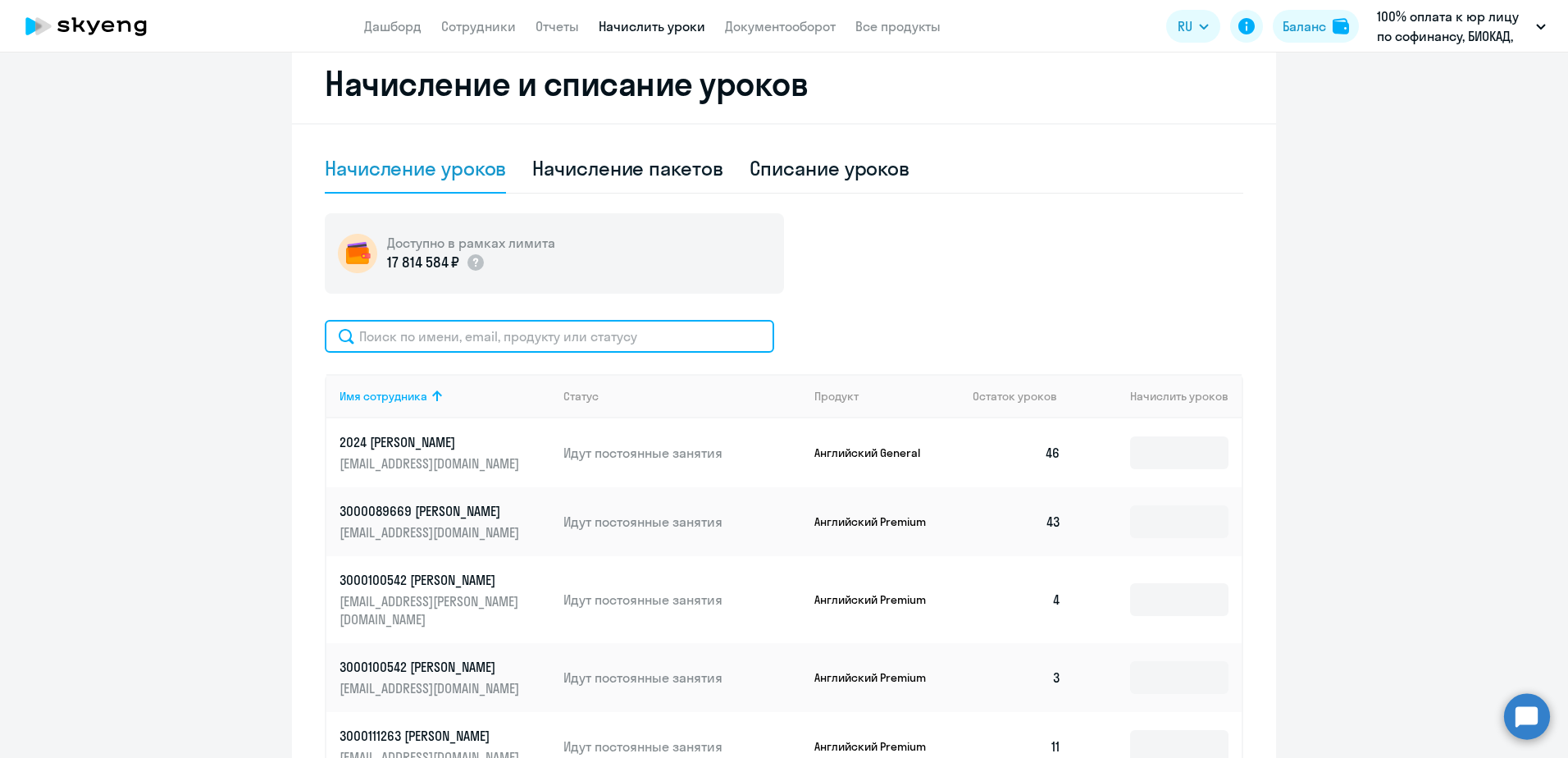
click at [518, 337] on input "text" at bounding box center [549, 335] width 450 height 33
type input "э"
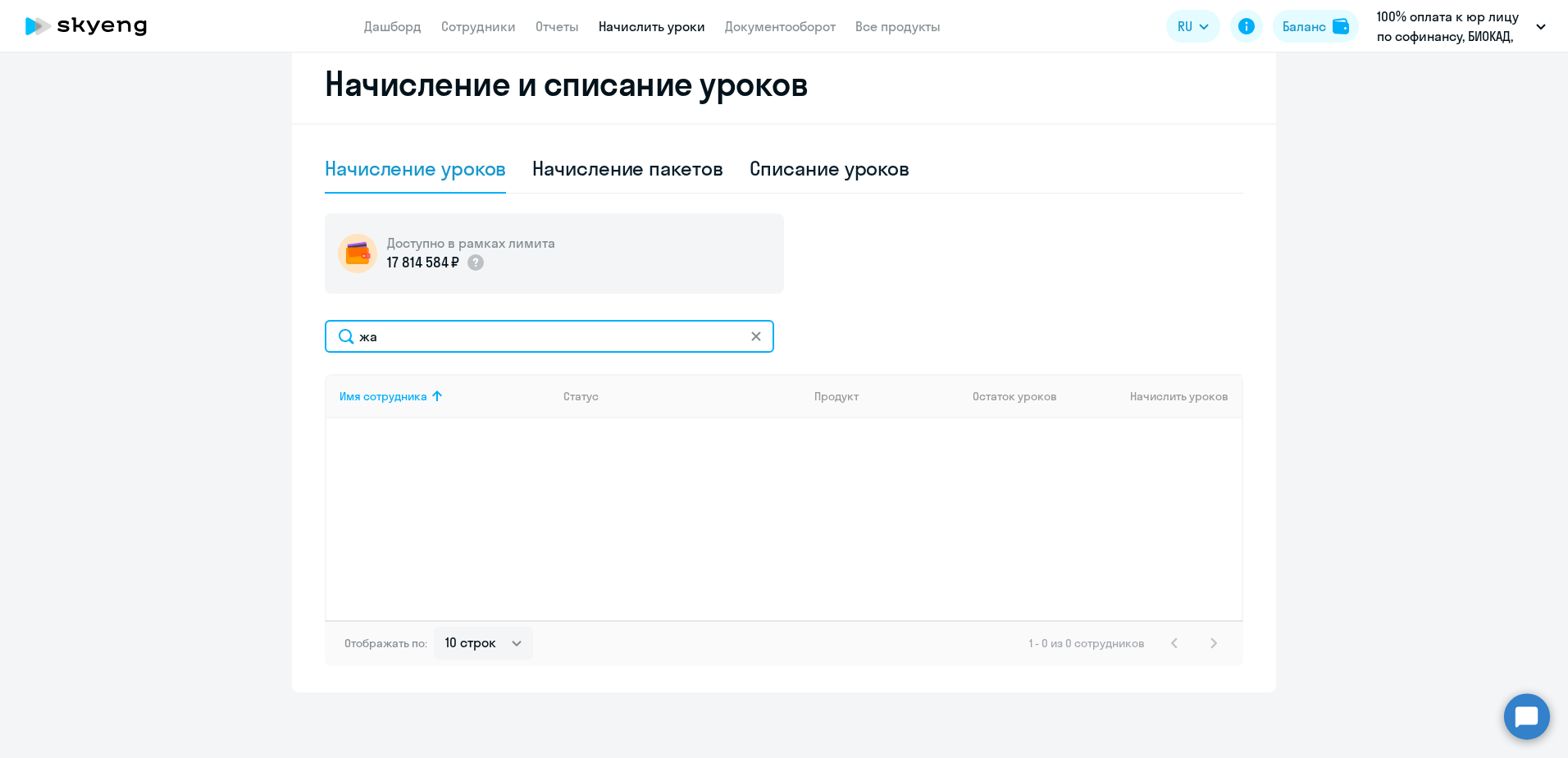
type input "ж"
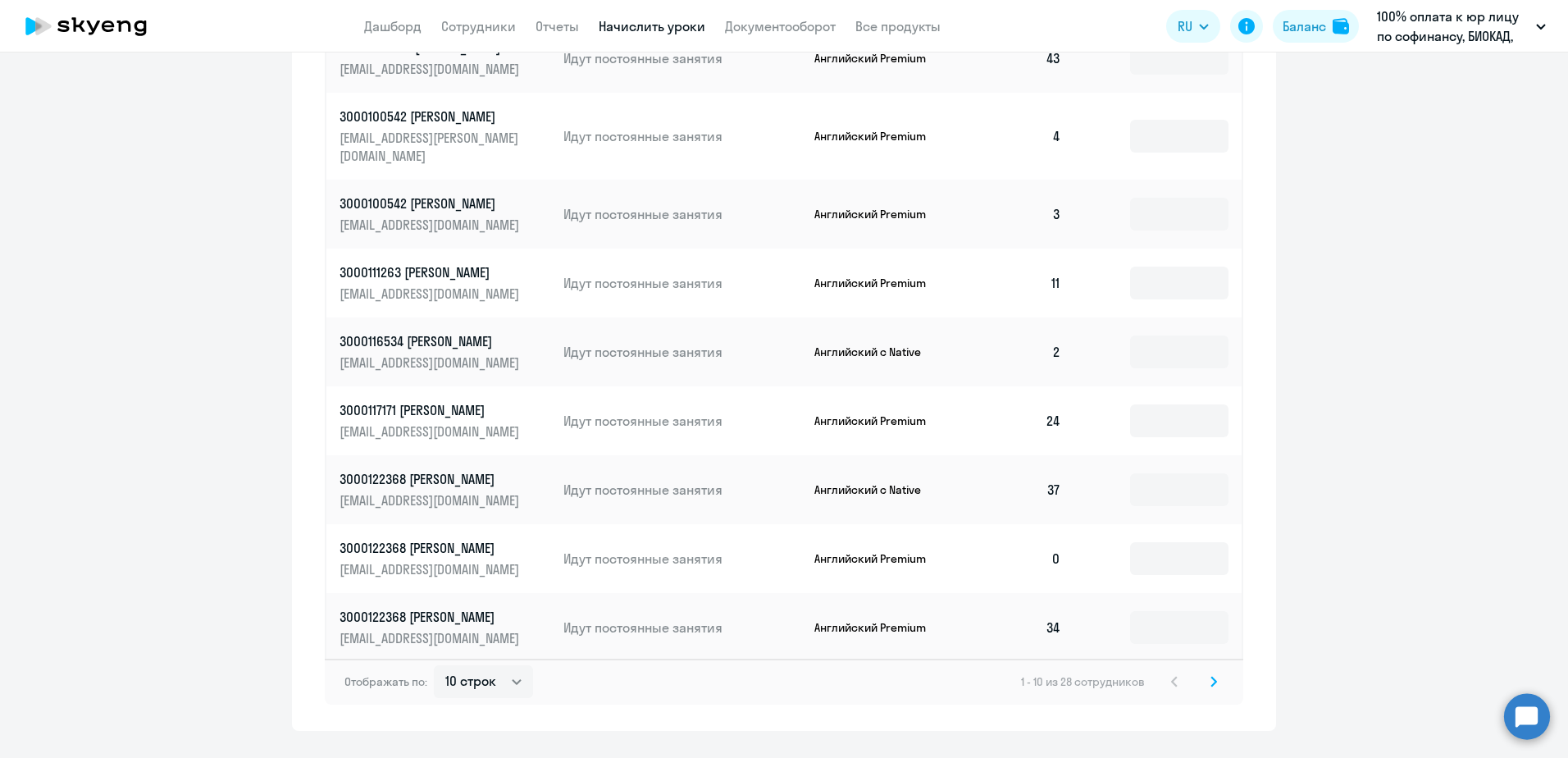
scroll to position [935, 0]
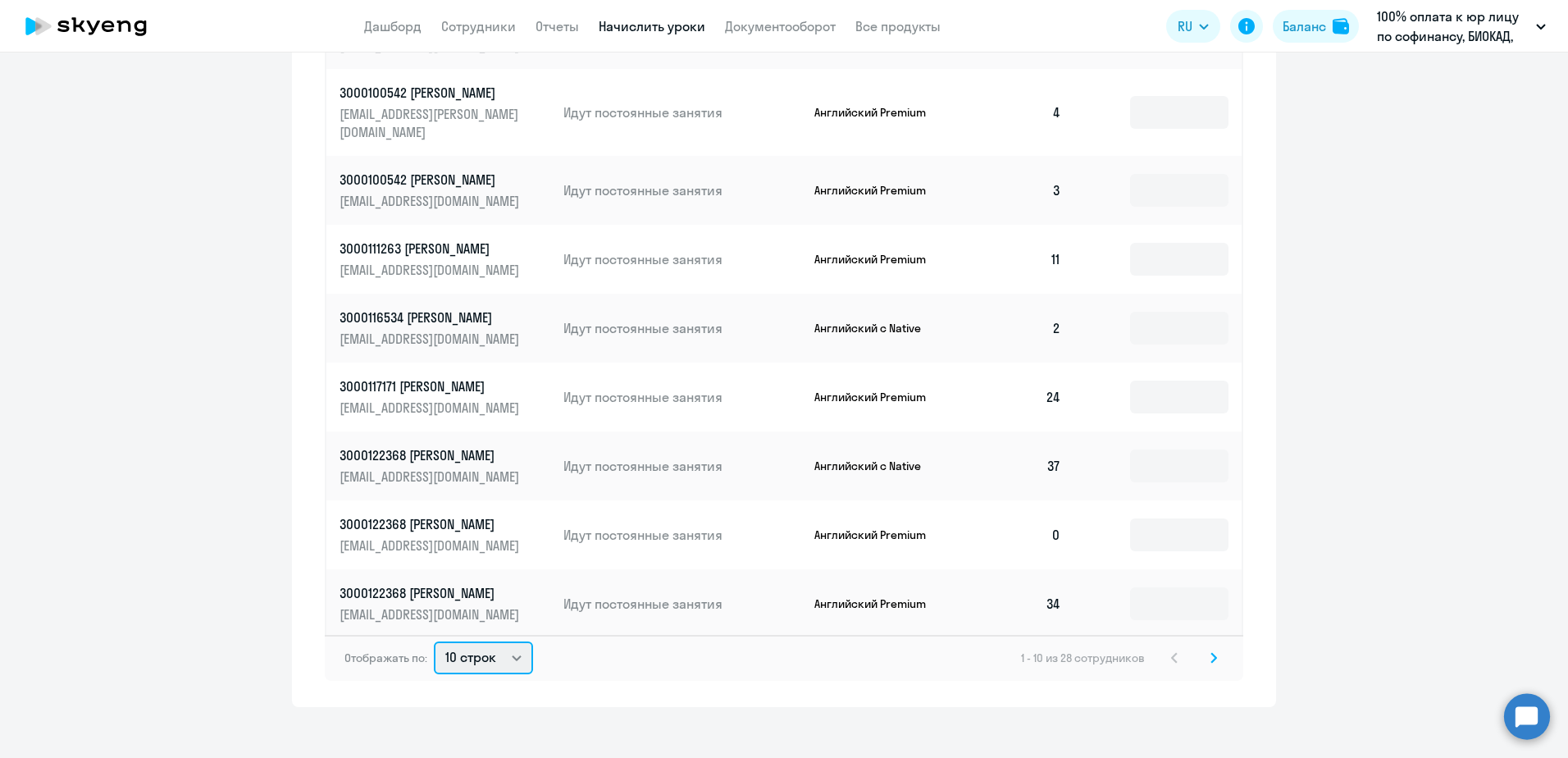
click at [492, 642] on select "10 строк 30 строк 50 строк" at bounding box center [484, 658] width 99 height 33
select select "50"
click at [434, 642] on select "10 строк 30 строк 50 строк" at bounding box center [484, 658] width 99 height 33
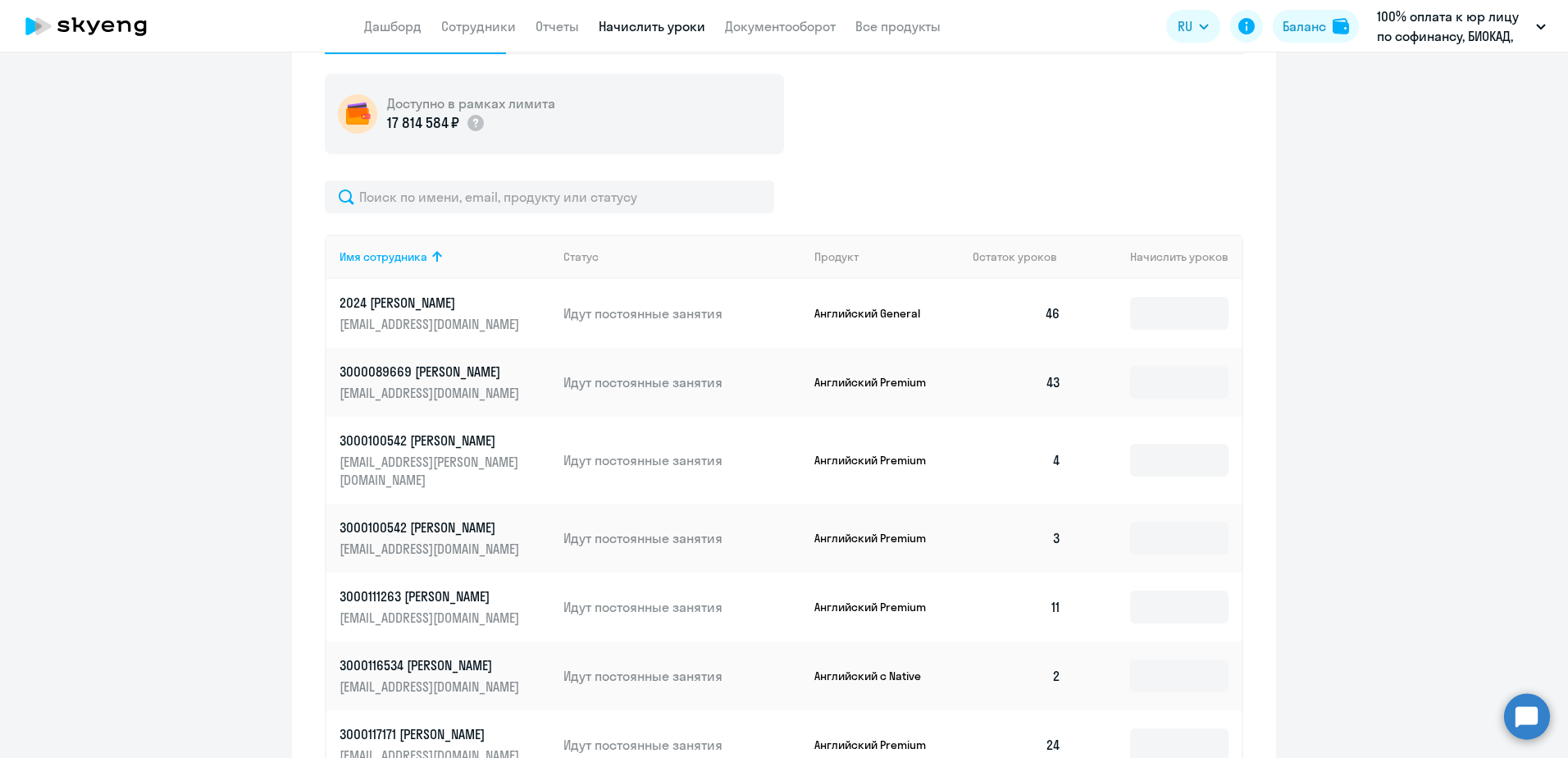
scroll to position [361, 0]
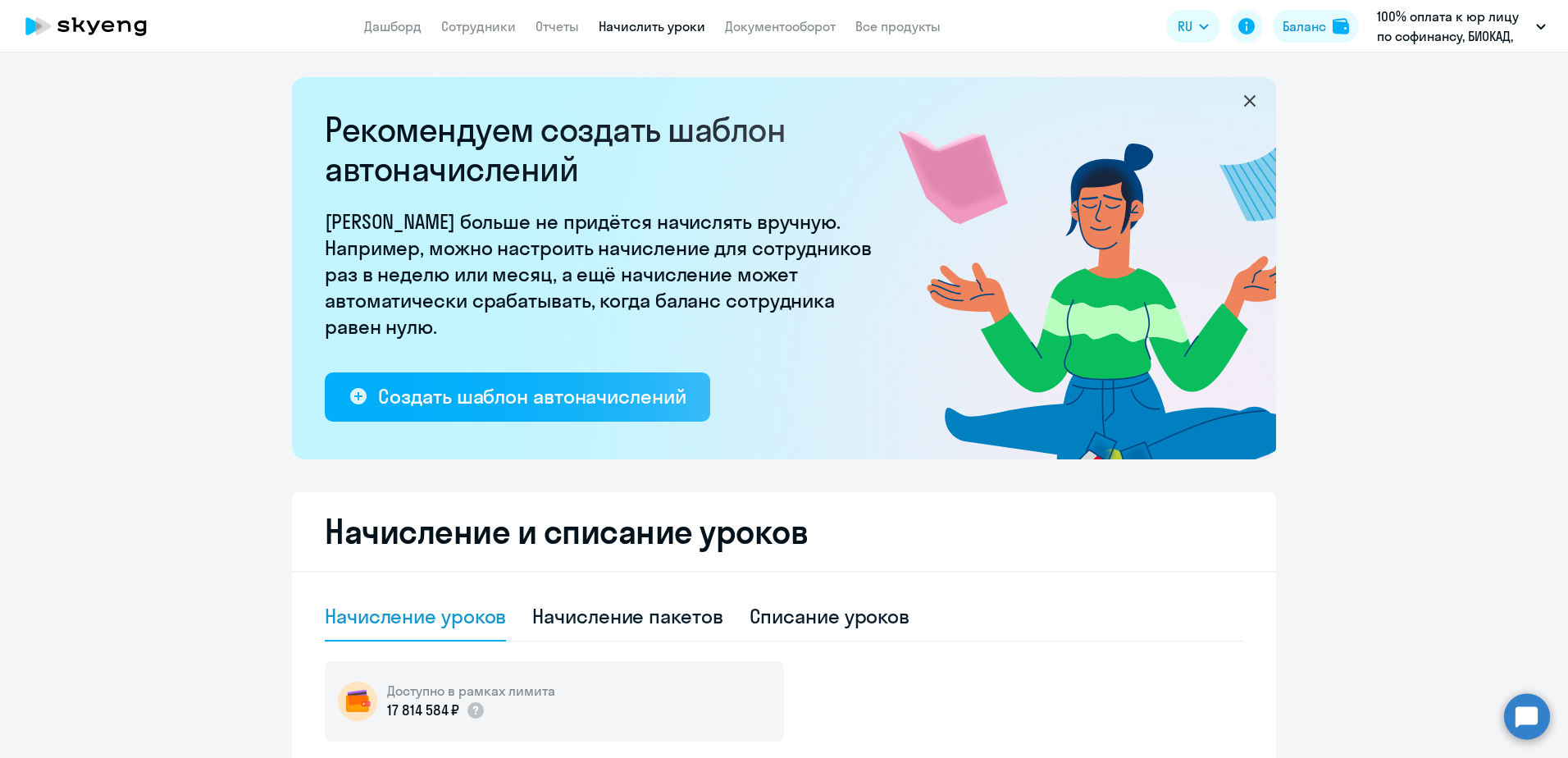
select select "10"
click at [642, 32] on link "Начислить уроки" at bounding box center [652, 26] width 106 height 16
click at [644, 24] on link "Начислить уроки" at bounding box center [652, 26] width 106 height 16
click at [471, 31] on link "Сотрудники" at bounding box center [478, 26] width 75 height 16
select select "30"
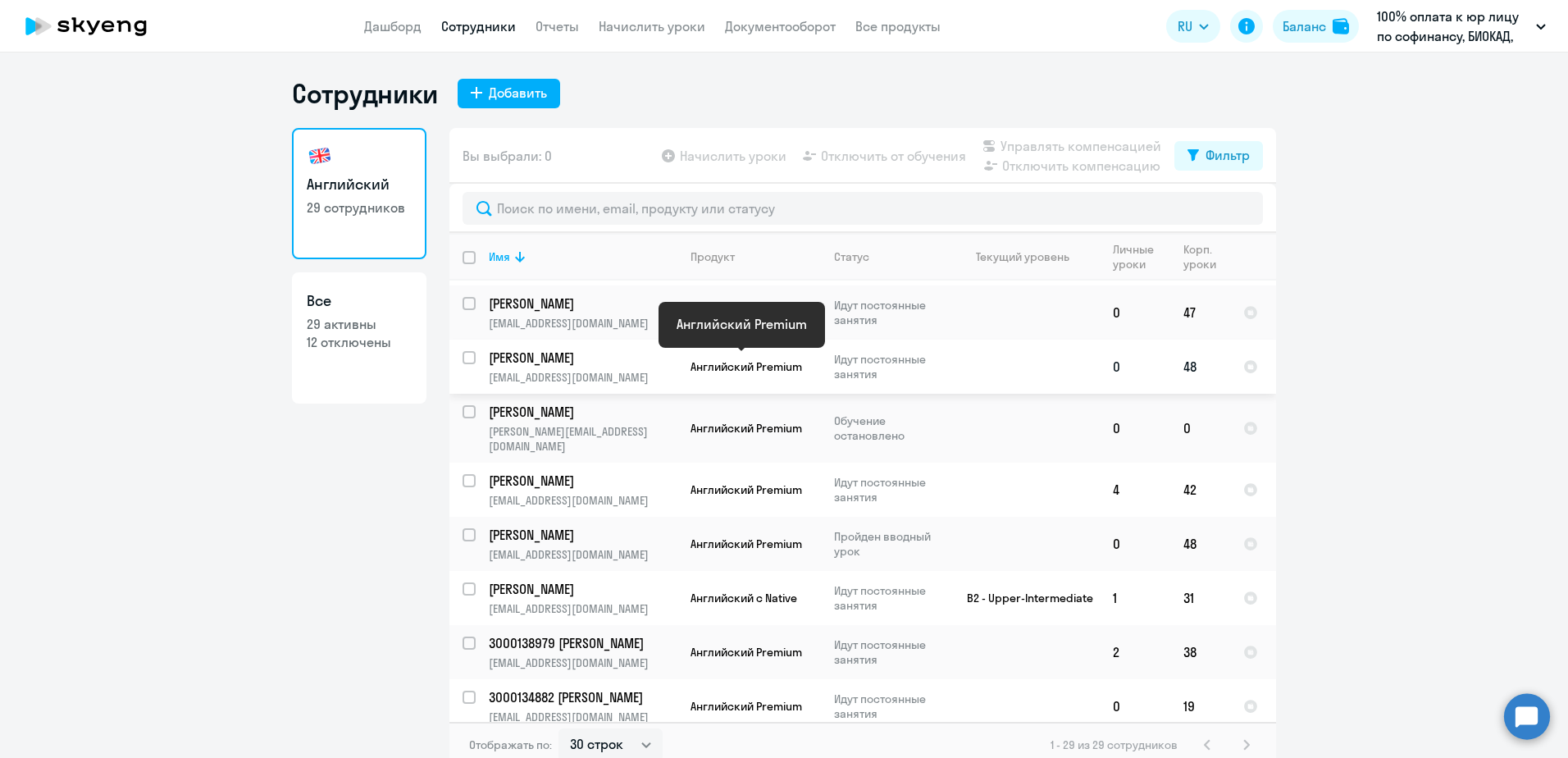
scroll to position [164, 0]
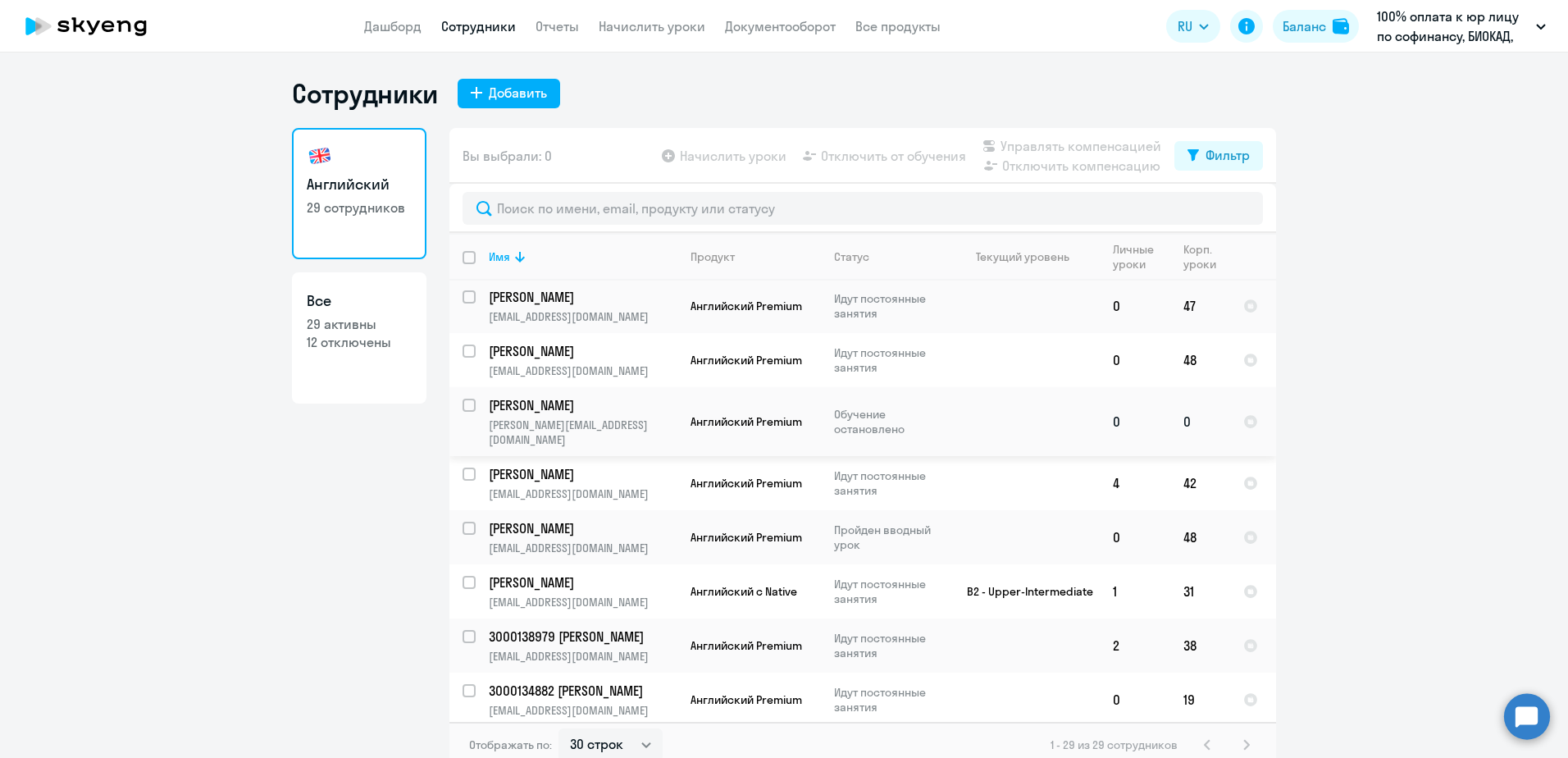
click at [463, 403] on input "select row 2394363" at bounding box center [479, 415] width 33 height 33
checkbox input "true"
click at [737, 154] on span "Начислить уроки" at bounding box center [732, 156] width 106 height 20
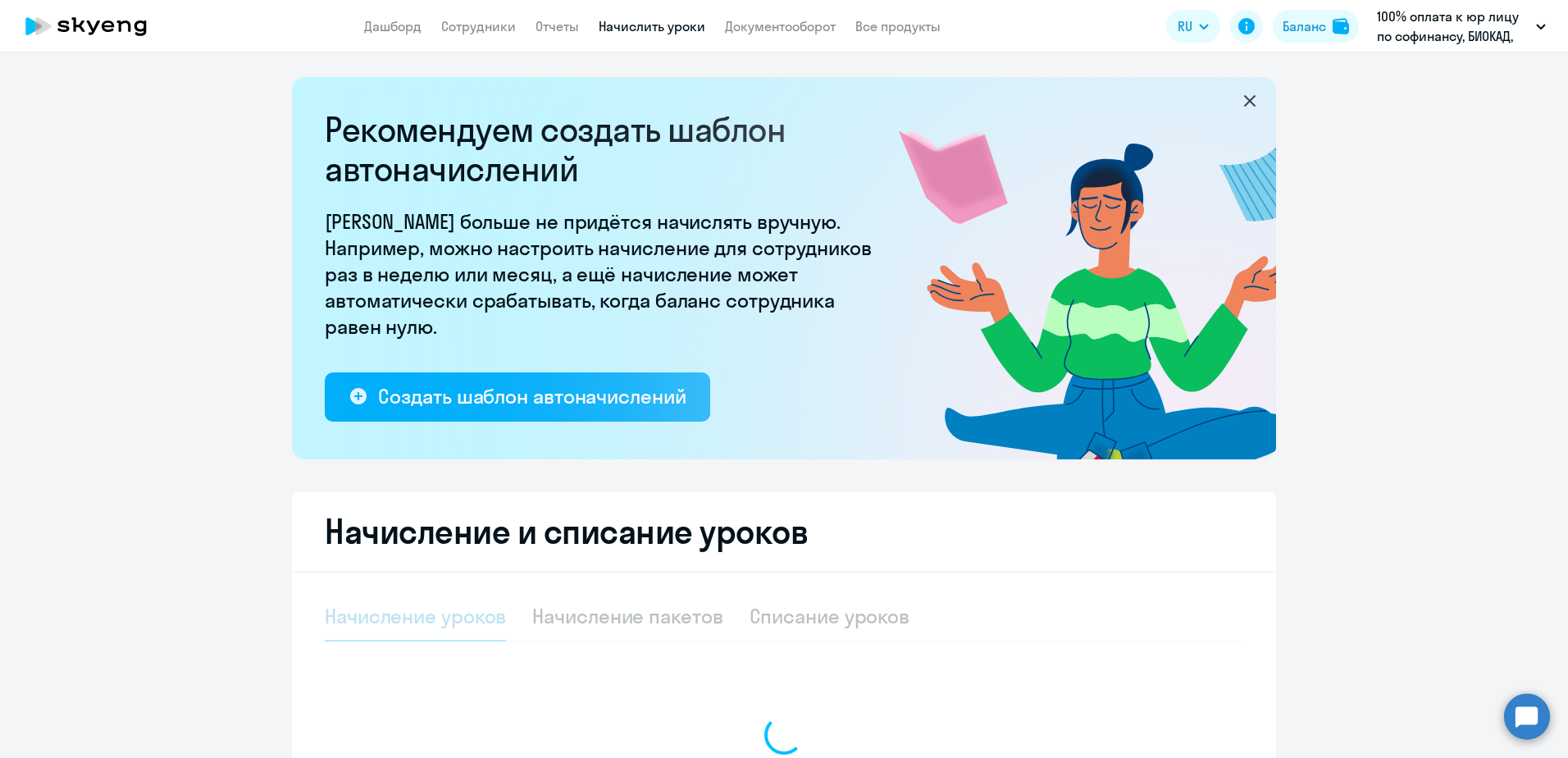
select select "10"
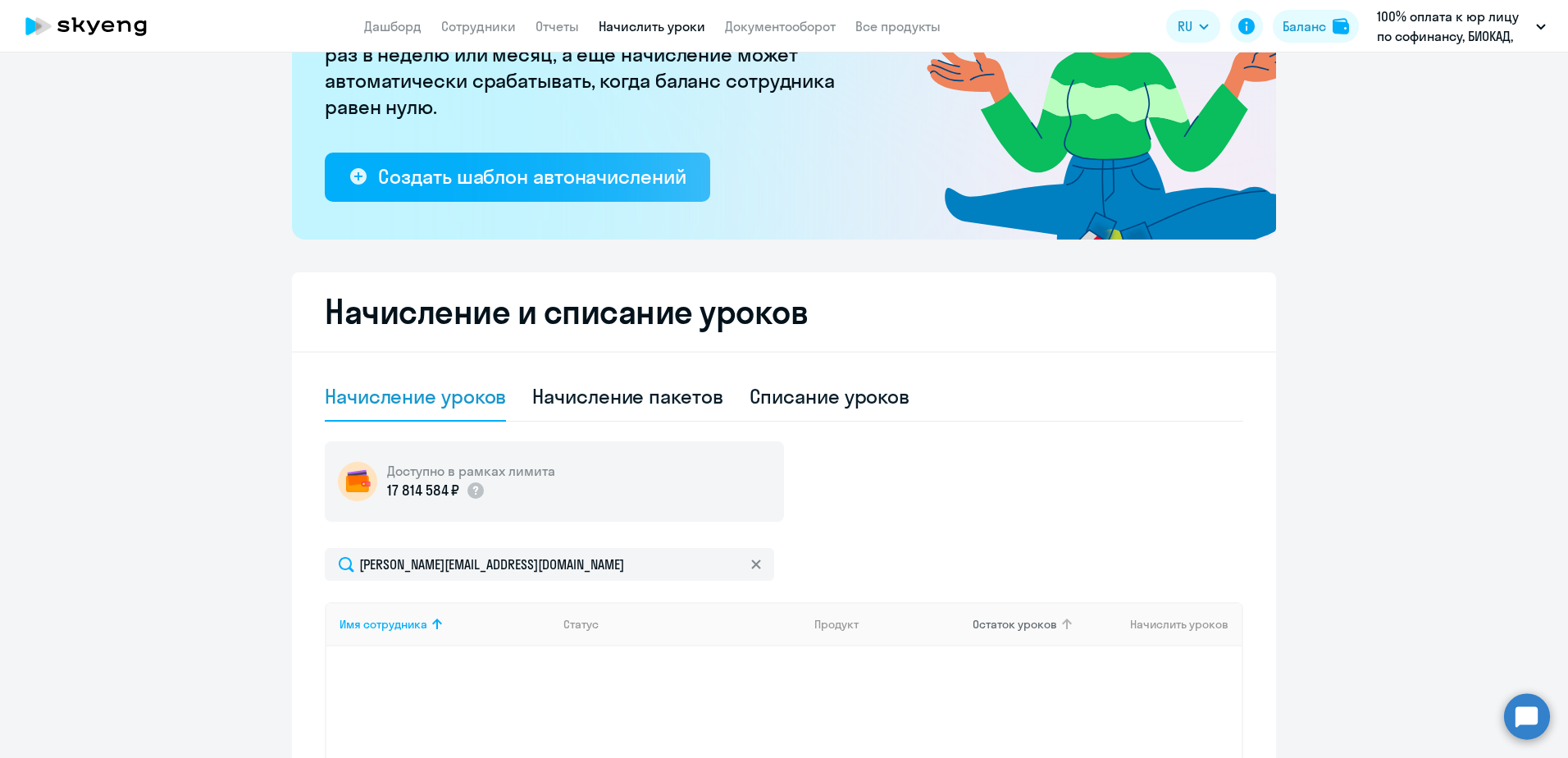
scroll to position [448, 0]
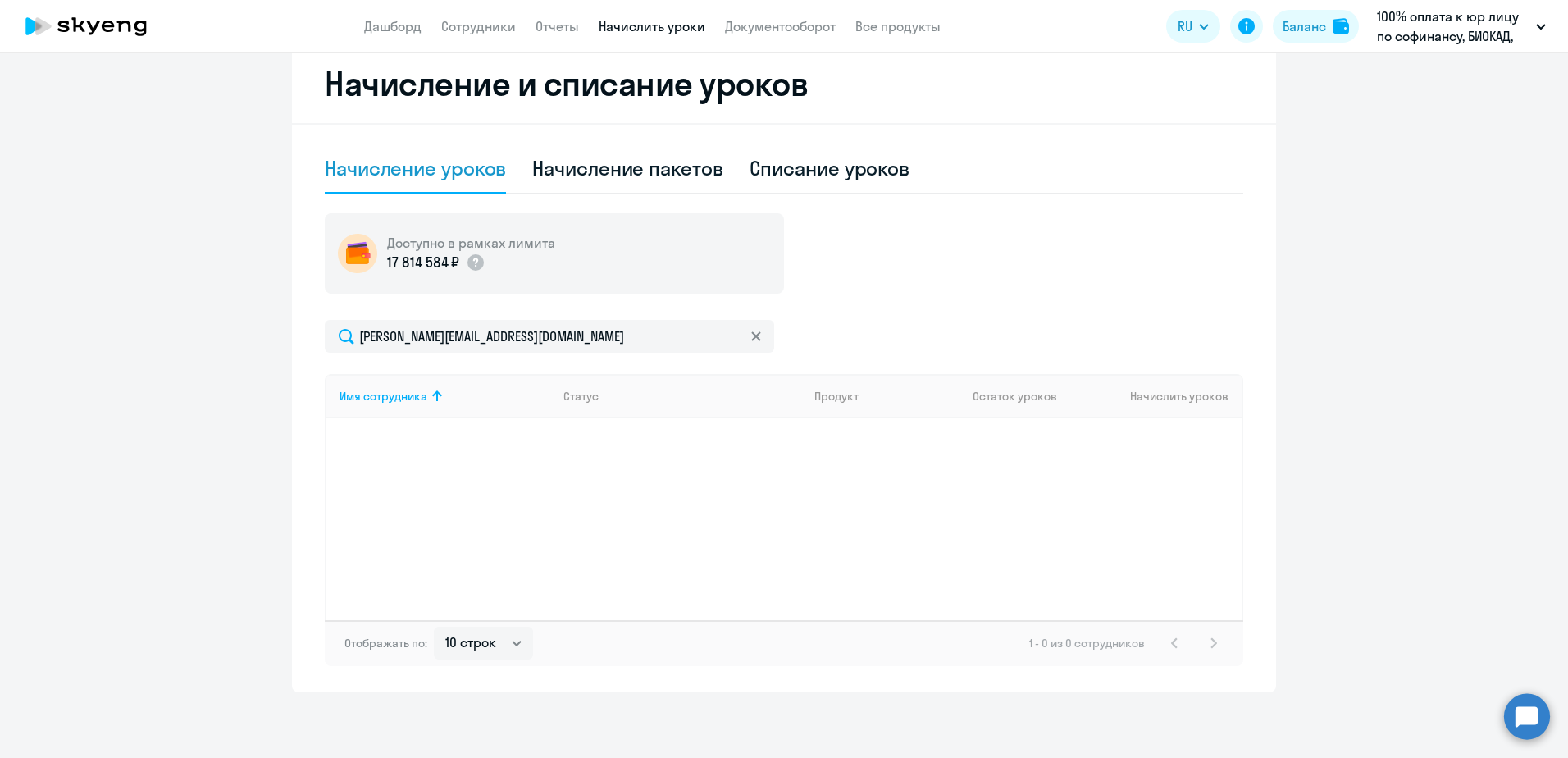
click at [751, 338] on icon at bounding box center [756, 336] width 10 height 10
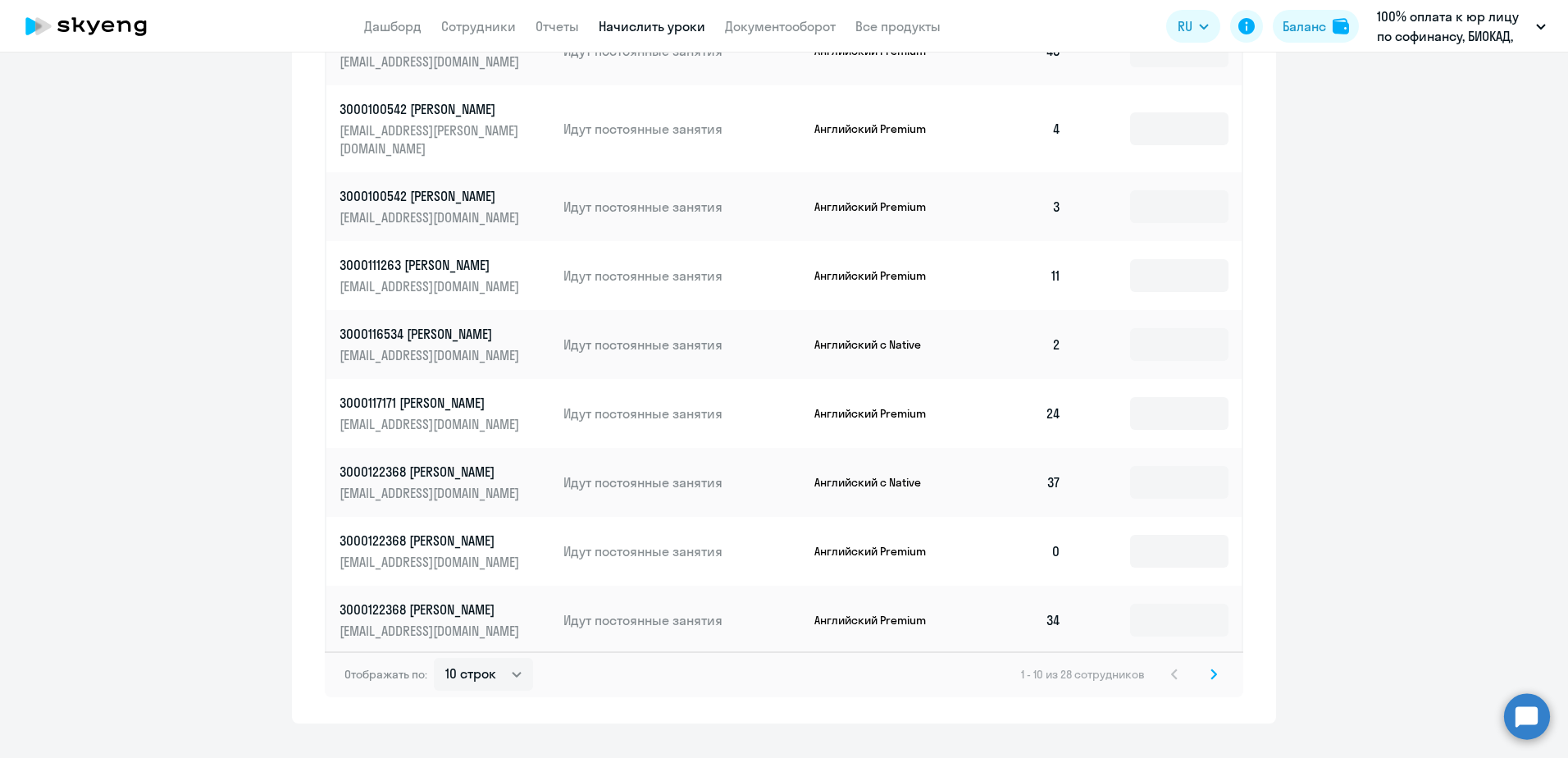
scroll to position [935, 0]
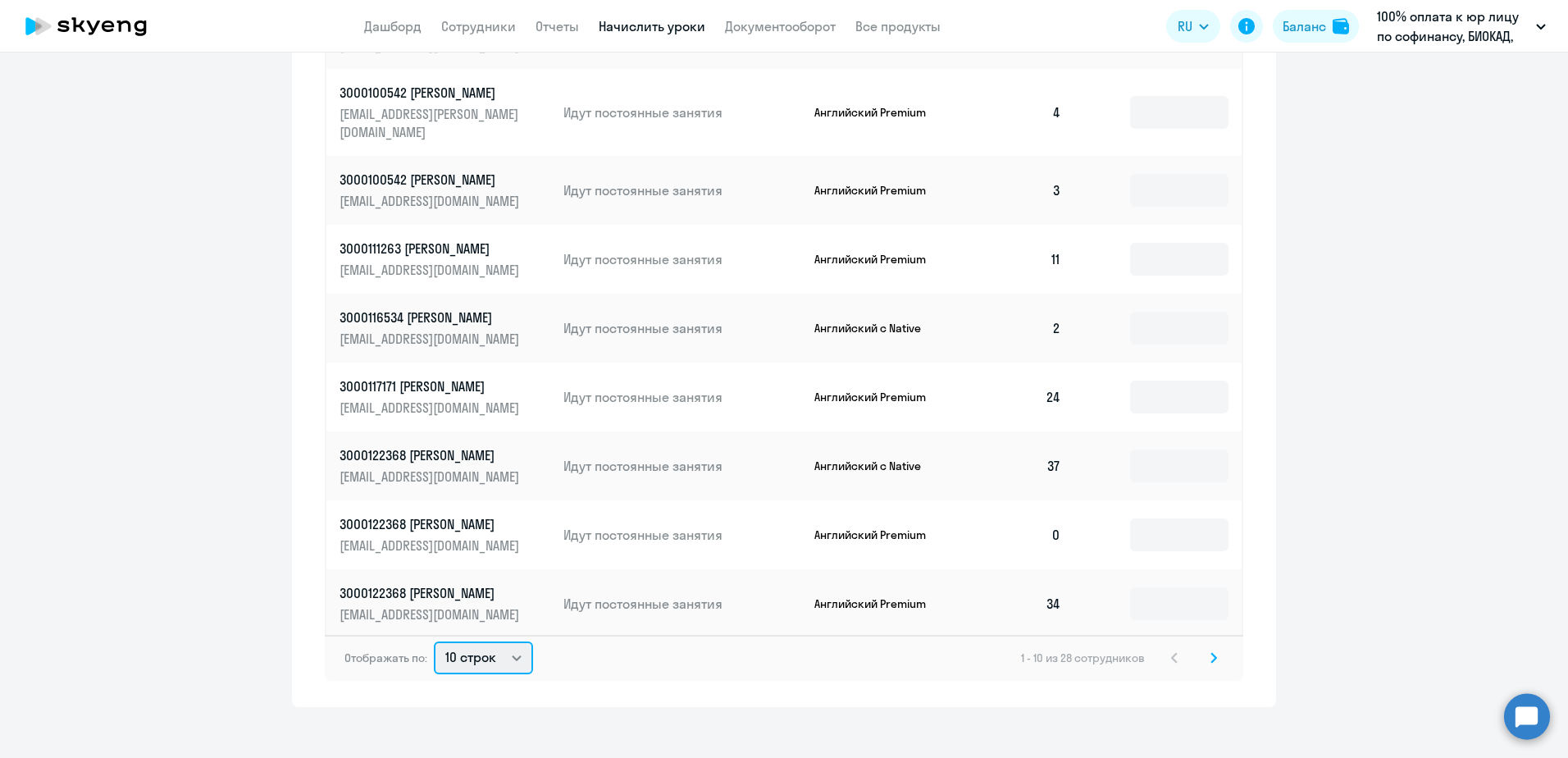
click at [486, 647] on select "10 строк 30 строк 50 строк" at bounding box center [484, 658] width 99 height 33
select select "50"
click at [434, 642] on select "10 строк 30 строк 50 строк" at bounding box center [484, 658] width 99 height 33
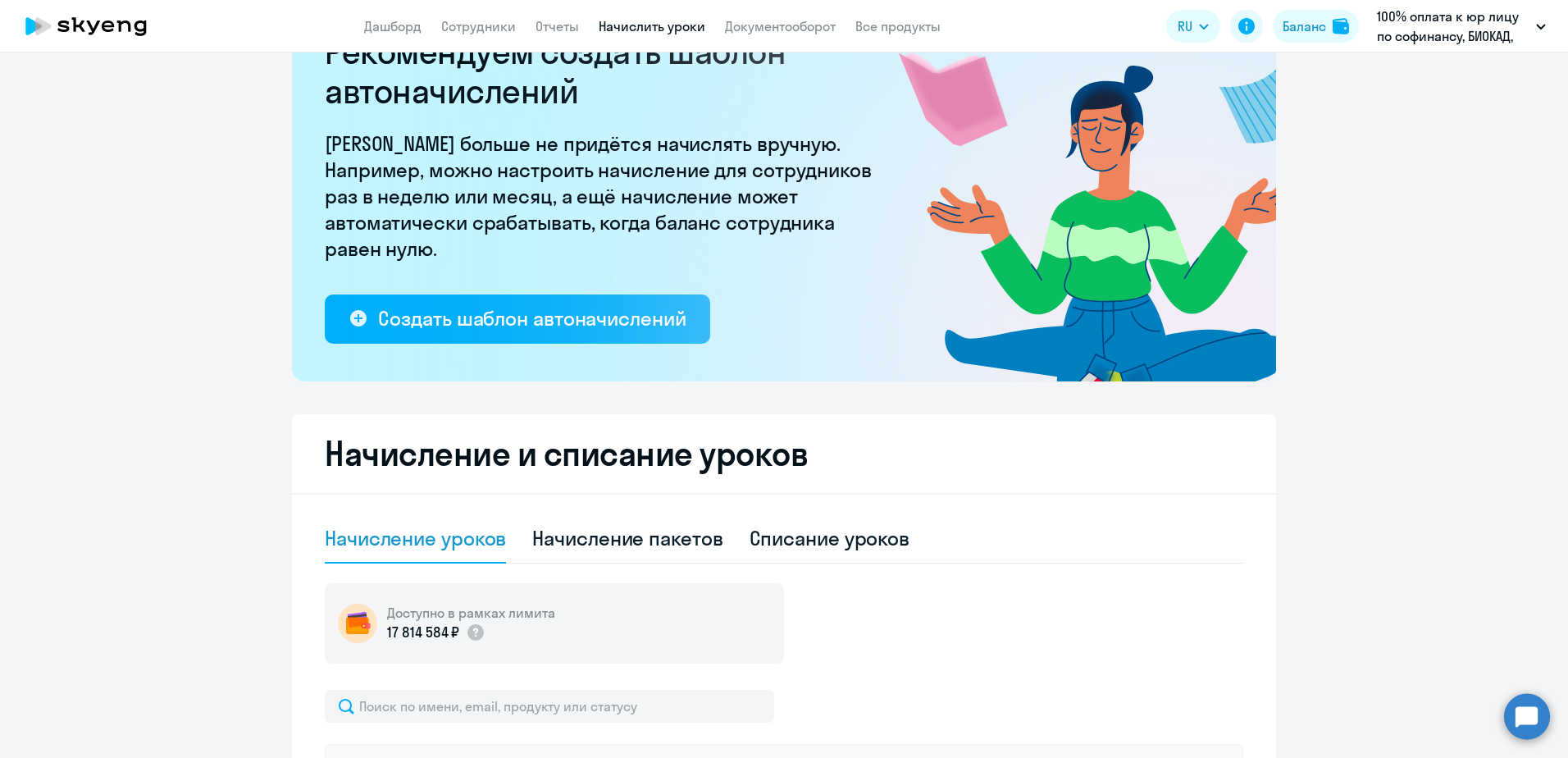
scroll to position [0, 0]
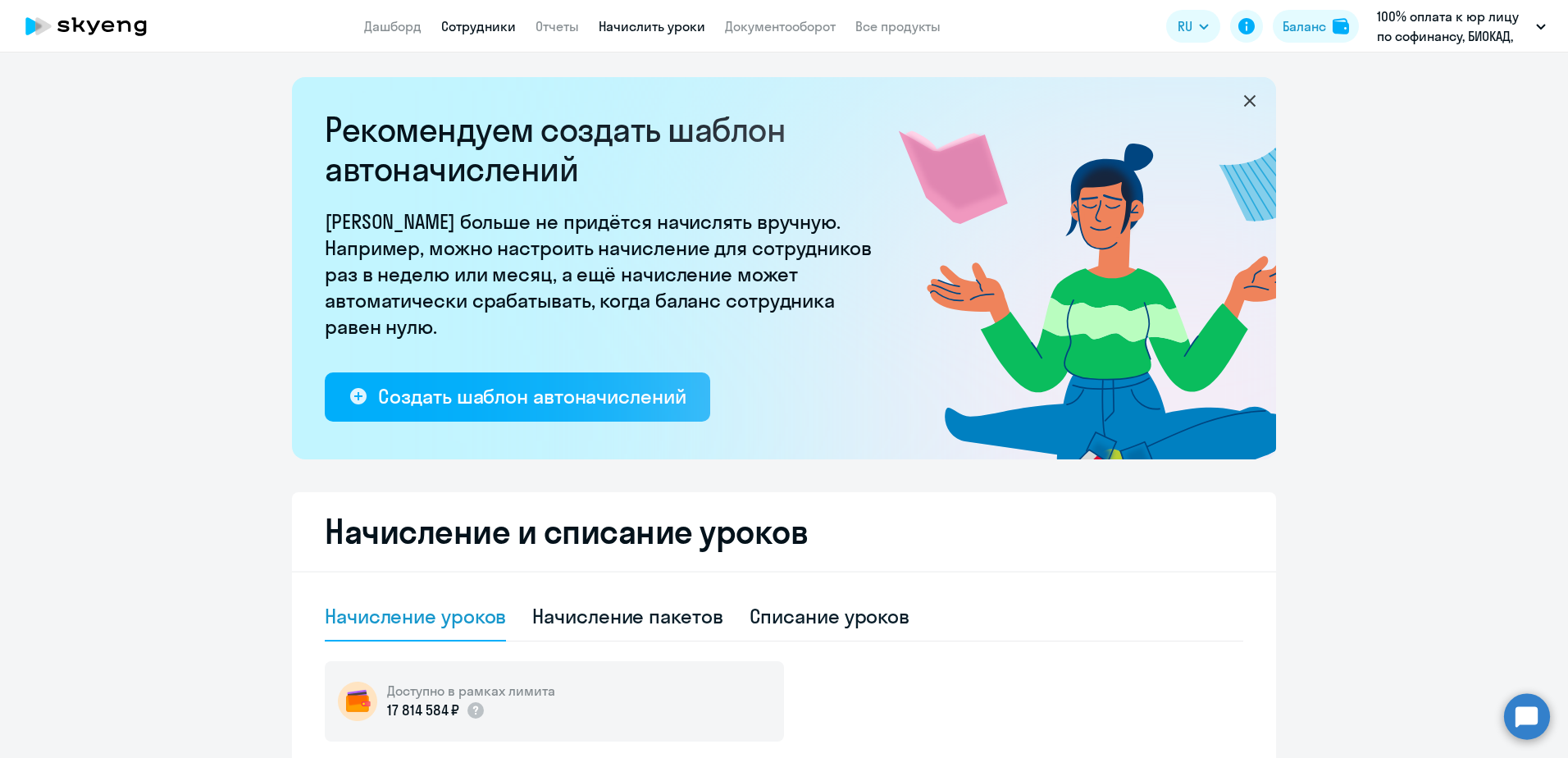
click at [491, 33] on link "Сотрудники" at bounding box center [478, 26] width 75 height 16
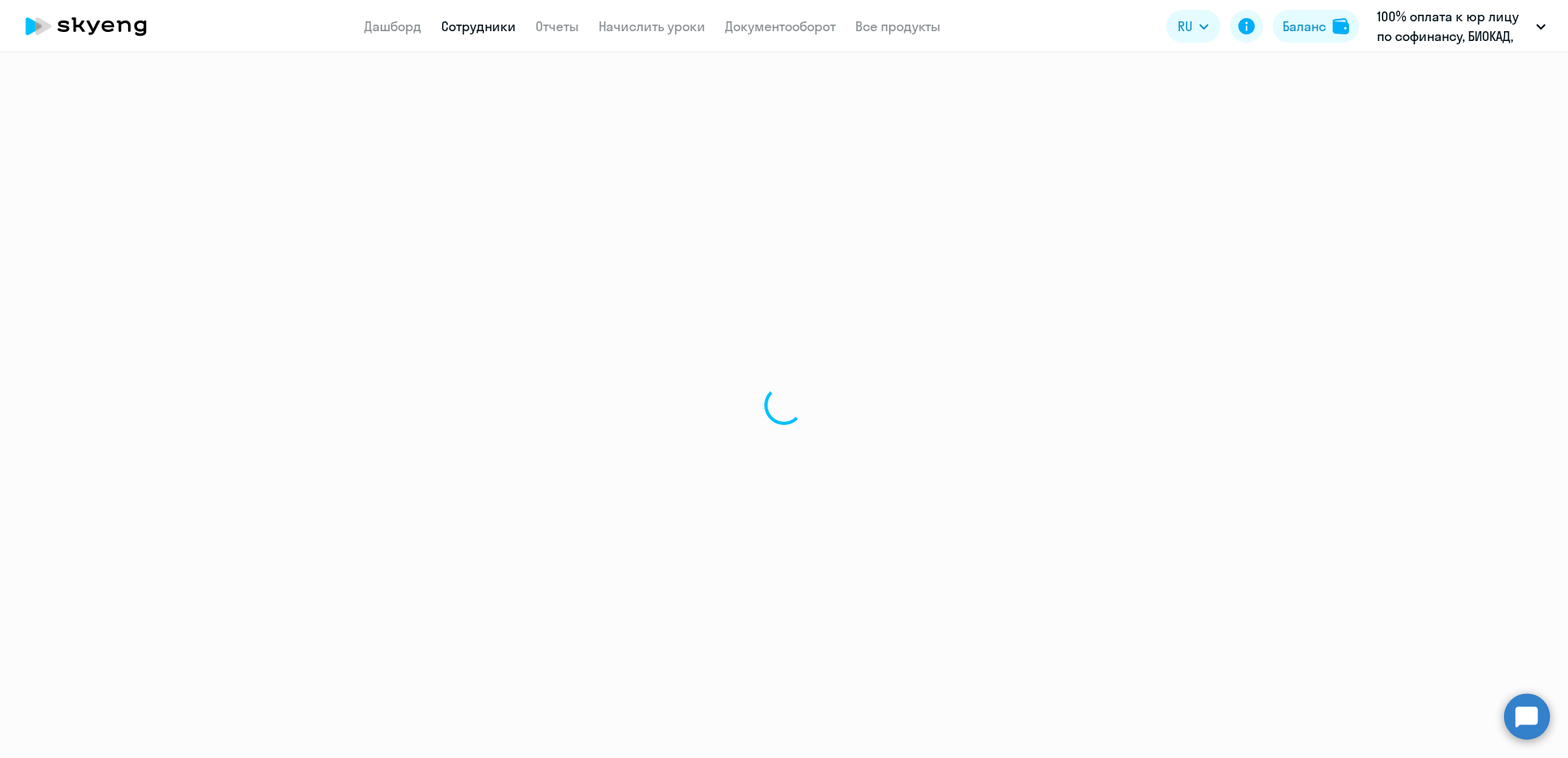
select select "30"
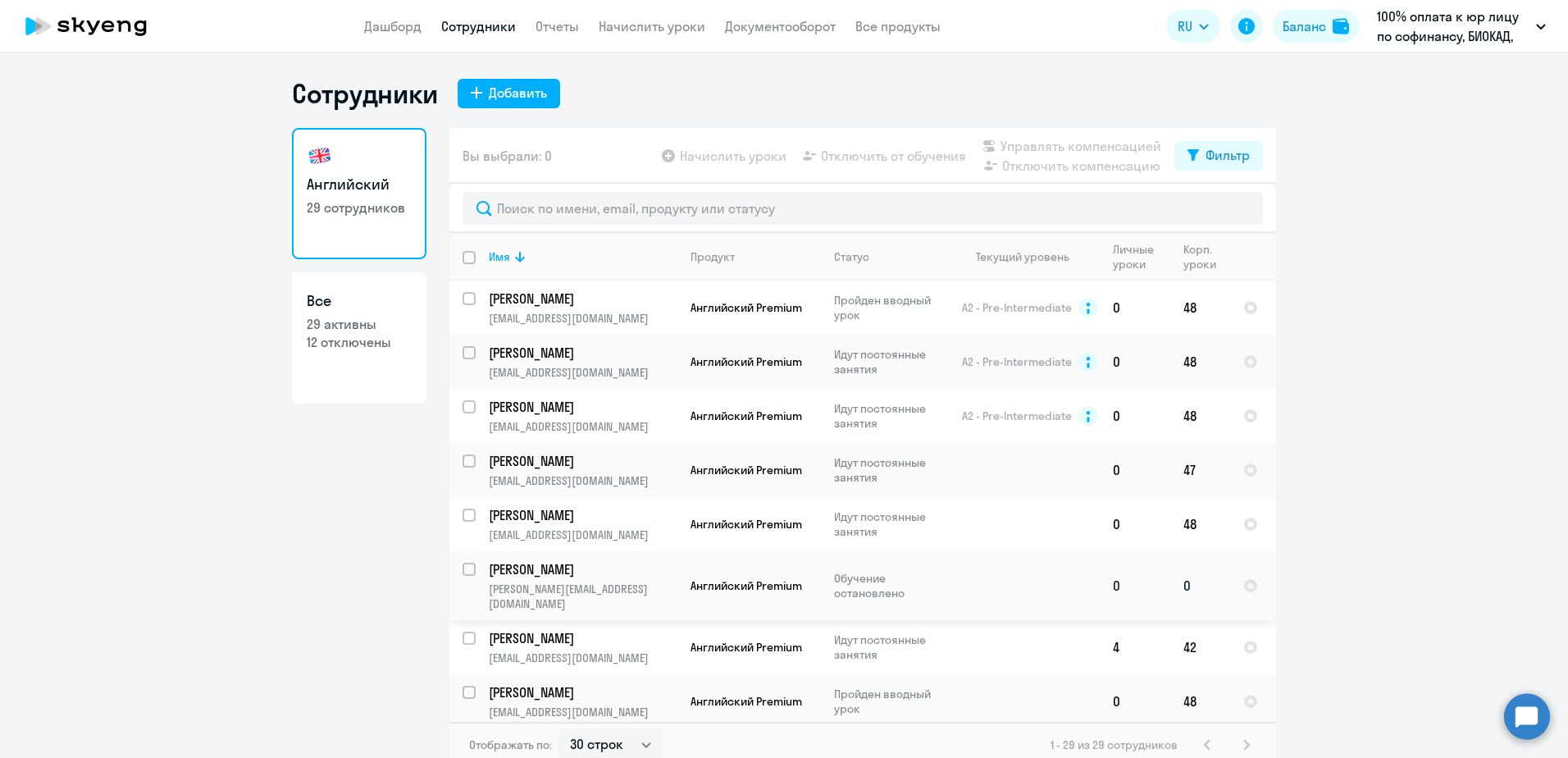
click at [543, 563] on p "[PERSON_NAME]" at bounding box center [581, 569] width 185 height 18
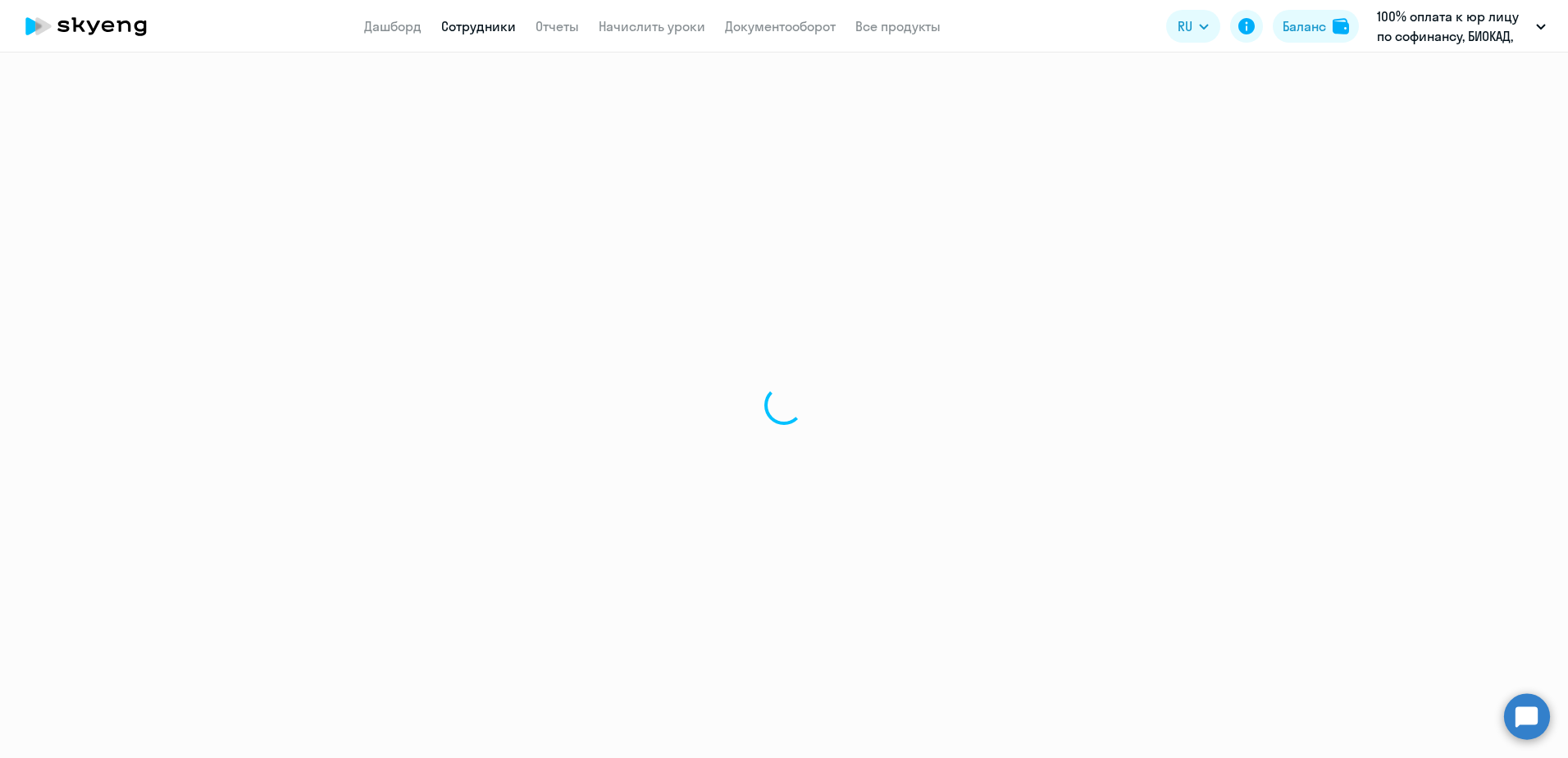
select select "english"
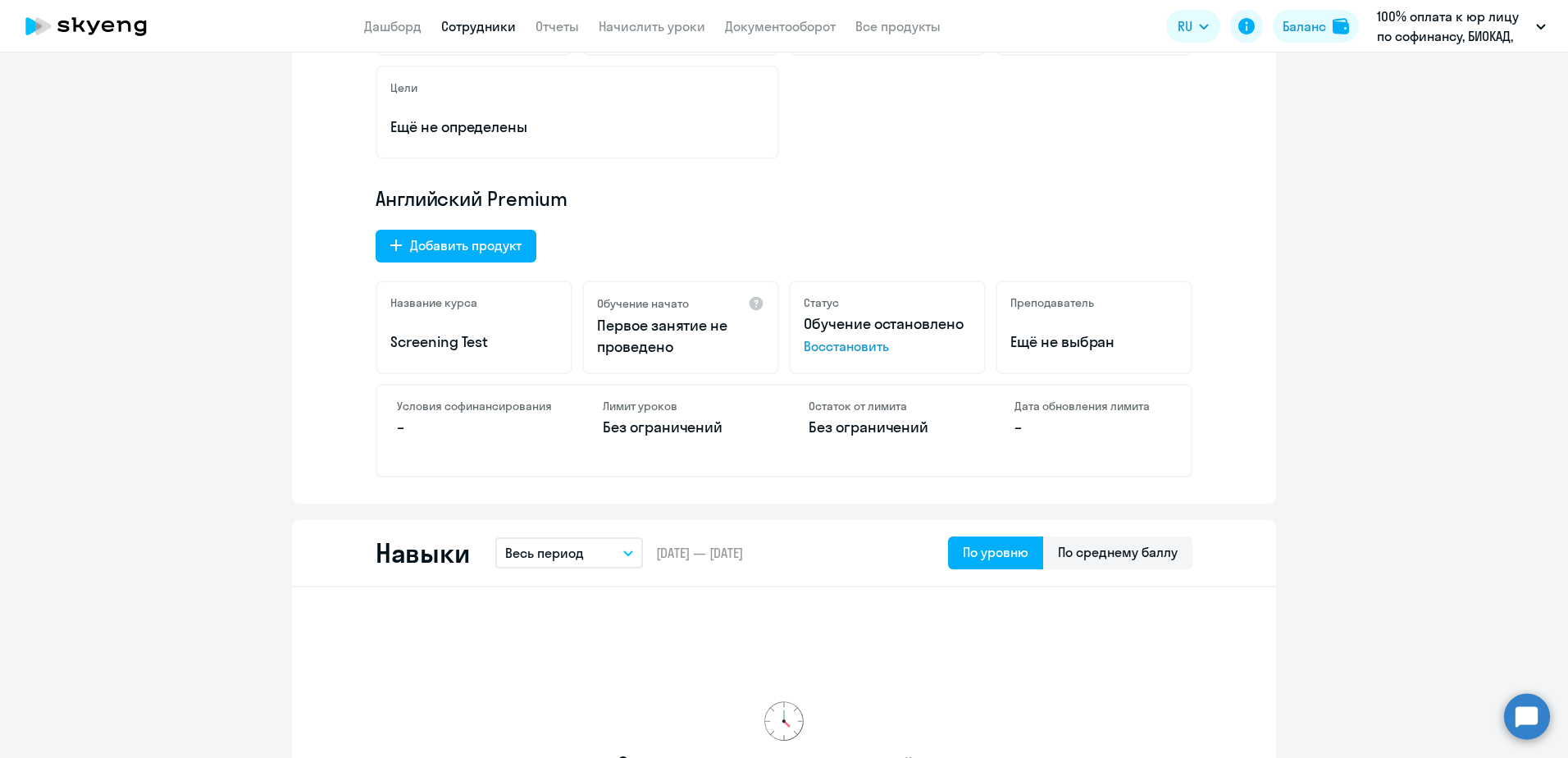
scroll to position [410, 0]
click at [867, 339] on span "Восстановить" at bounding box center [887, 344] width 167 height 20
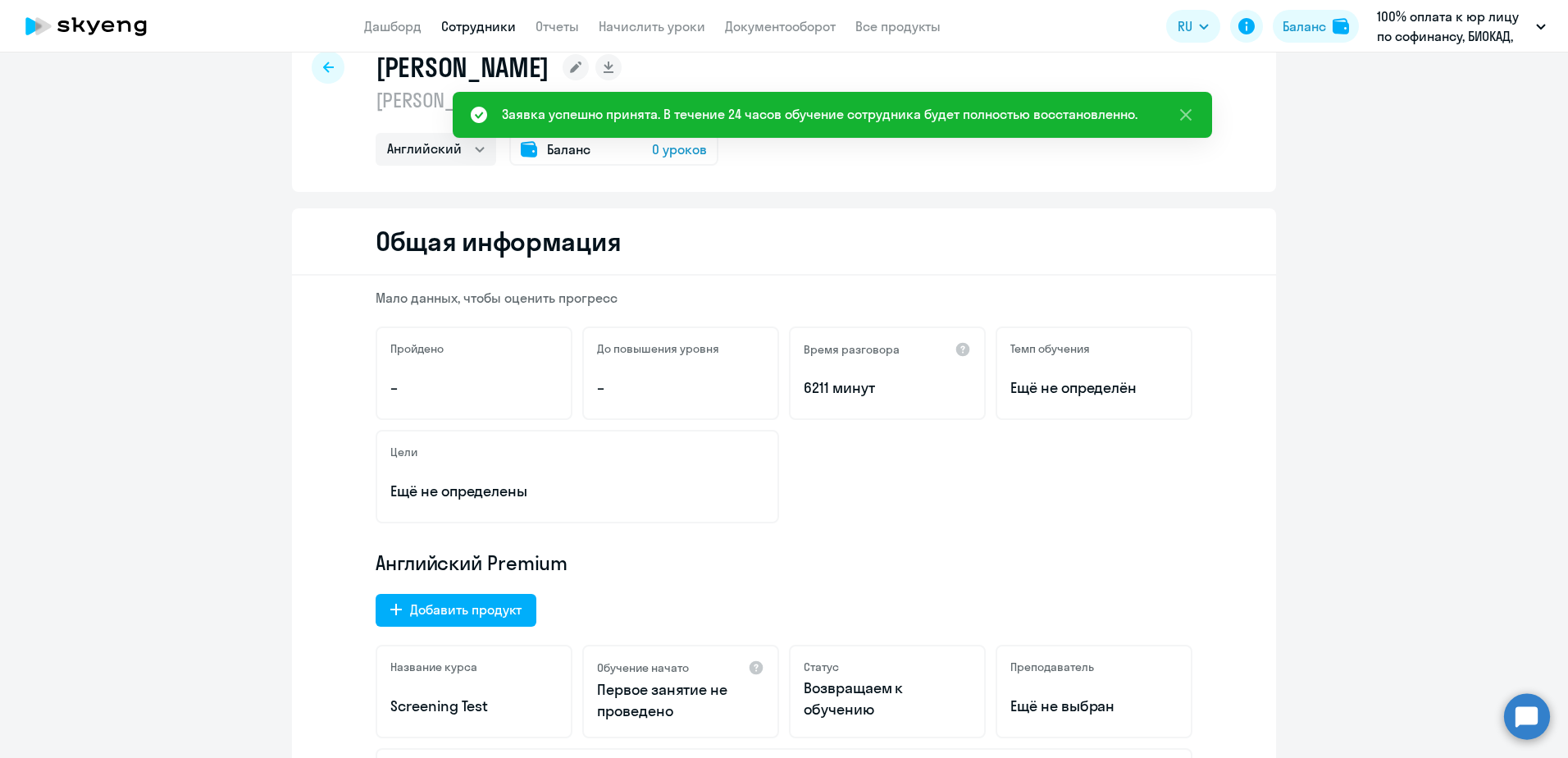
scroll to position [0, 0]
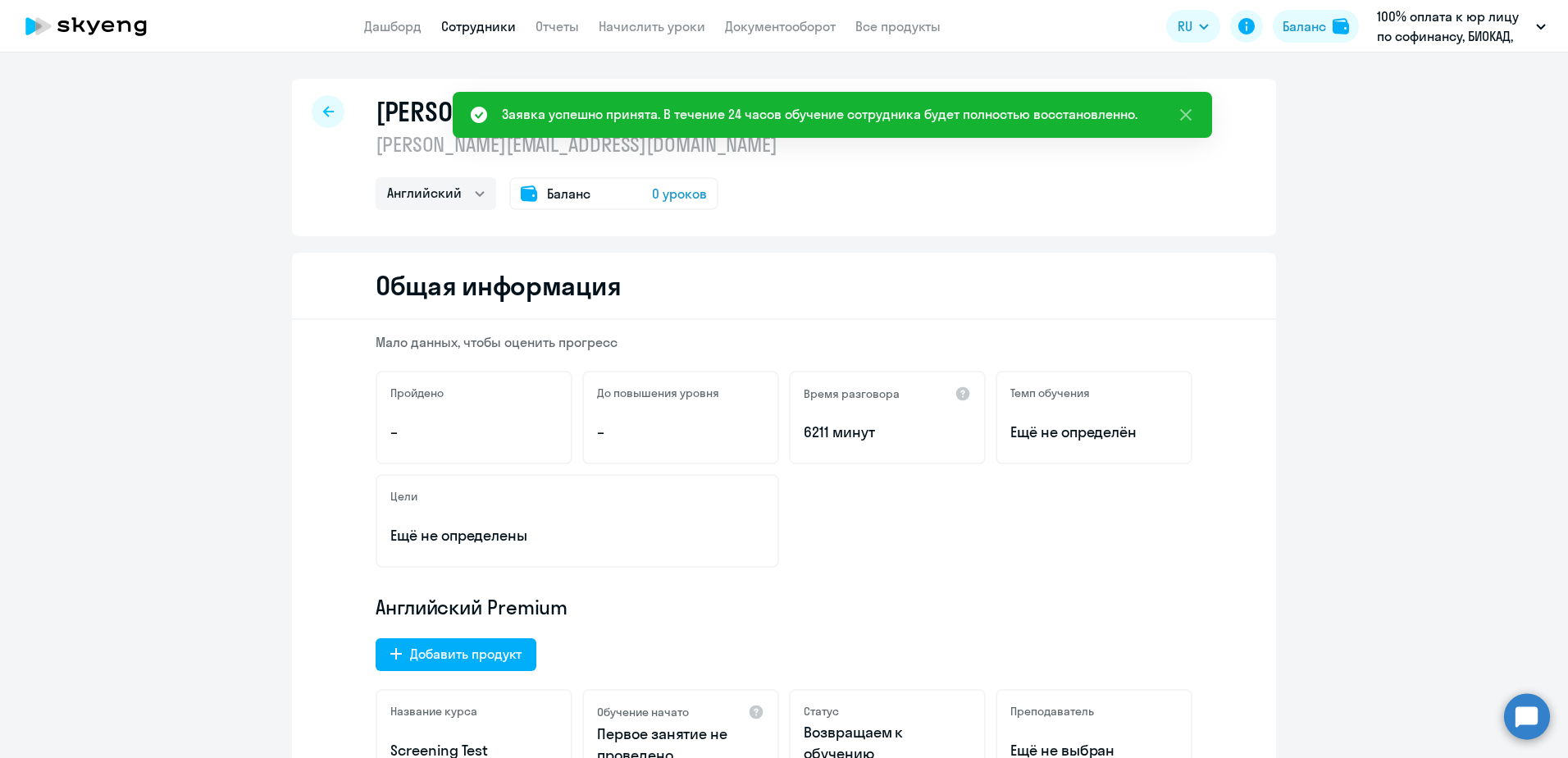
click at [315, 108] on div at bounding box center [327, 111] width 33 height 33
select select "30"
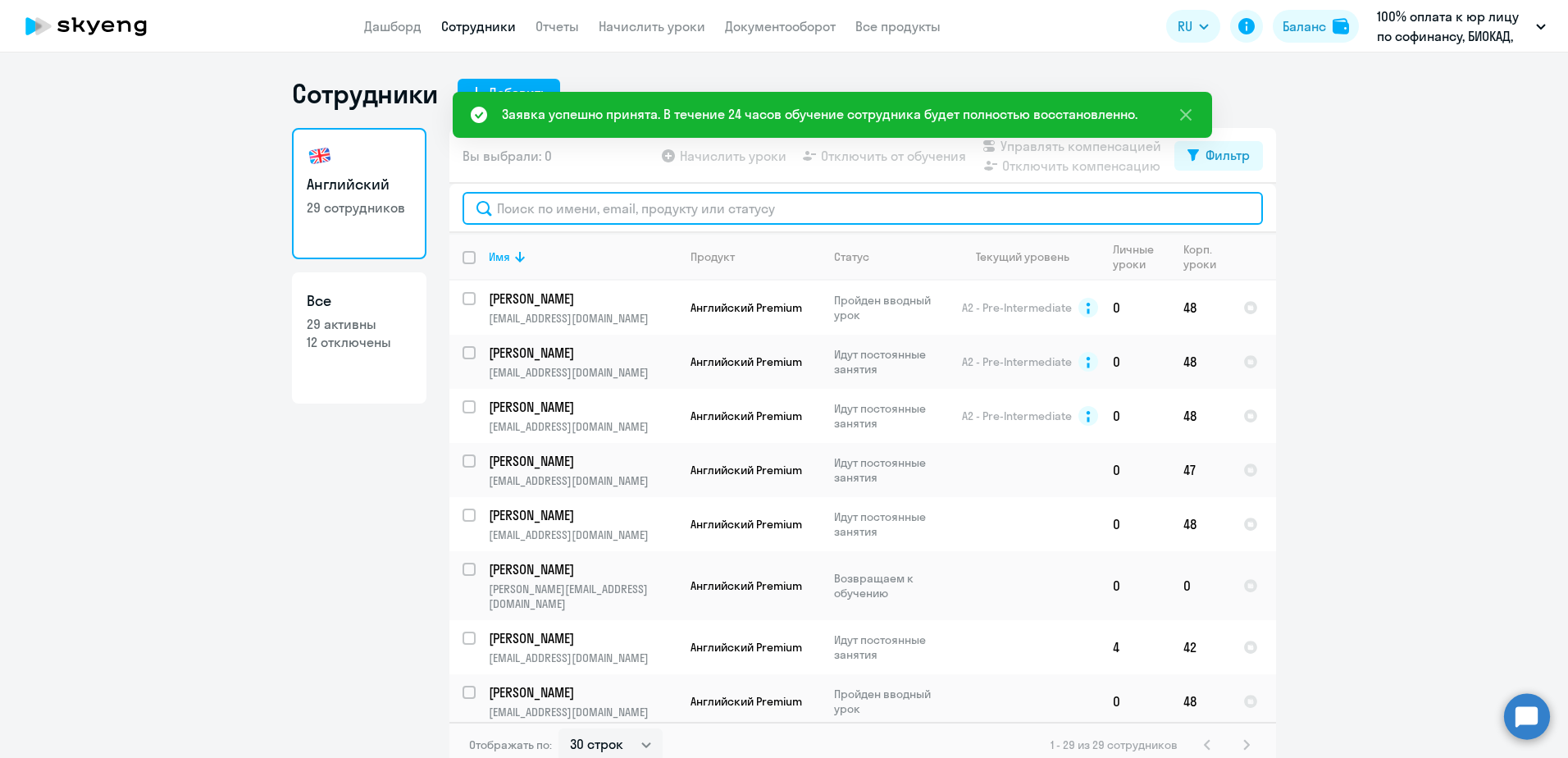
click at [501, 204] on input "text" at bounding box center [863, 208] width 800 height 33
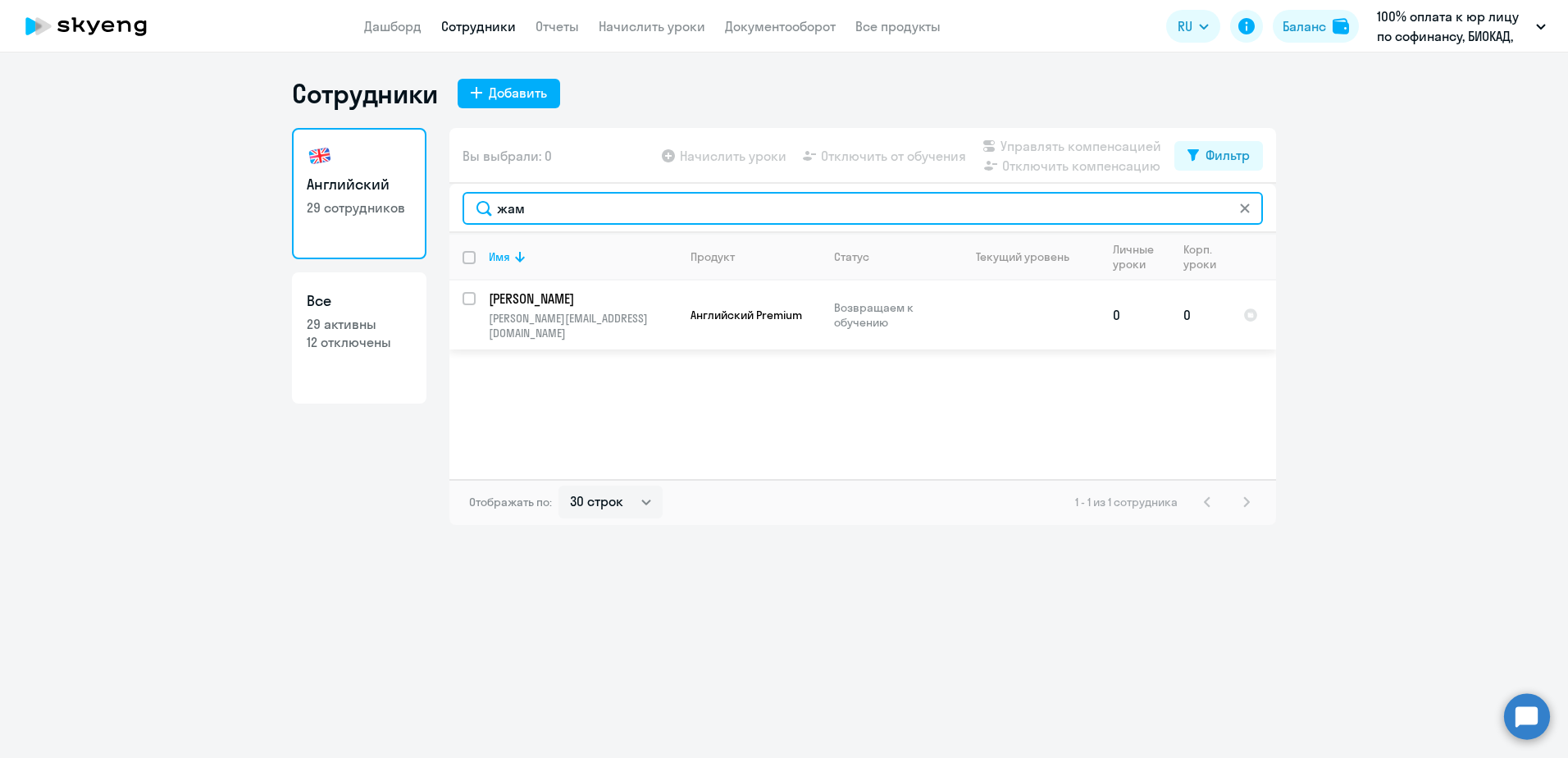
type input "жам"
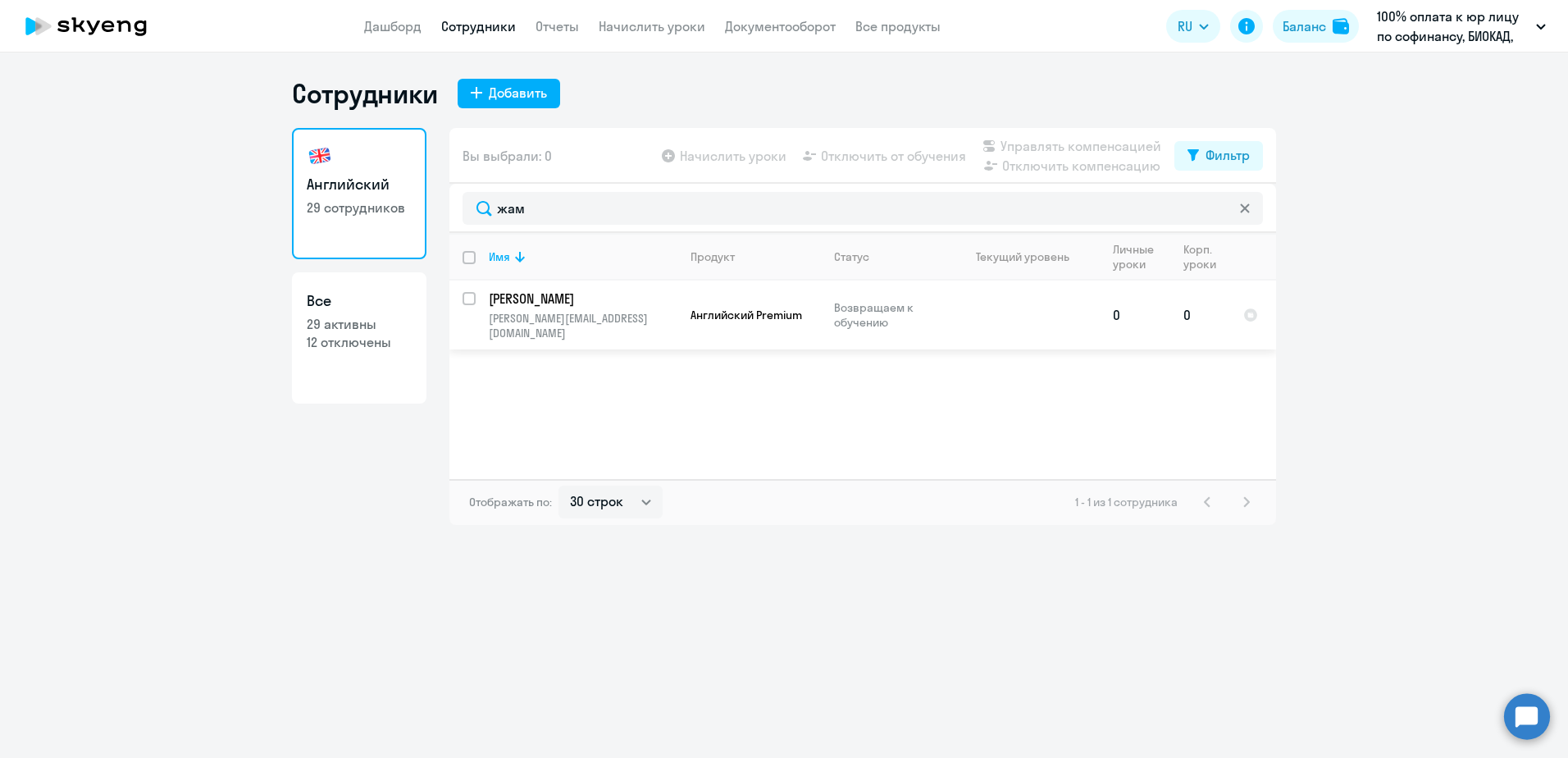
click at [465, 300] on input "select row 2394363" at bounding box center [479, 307] width 33 height 33
checkbox input "true"
click at [716, 158] on span "Начислить уроки" at bounding box center [732, 156] width 106 height 20
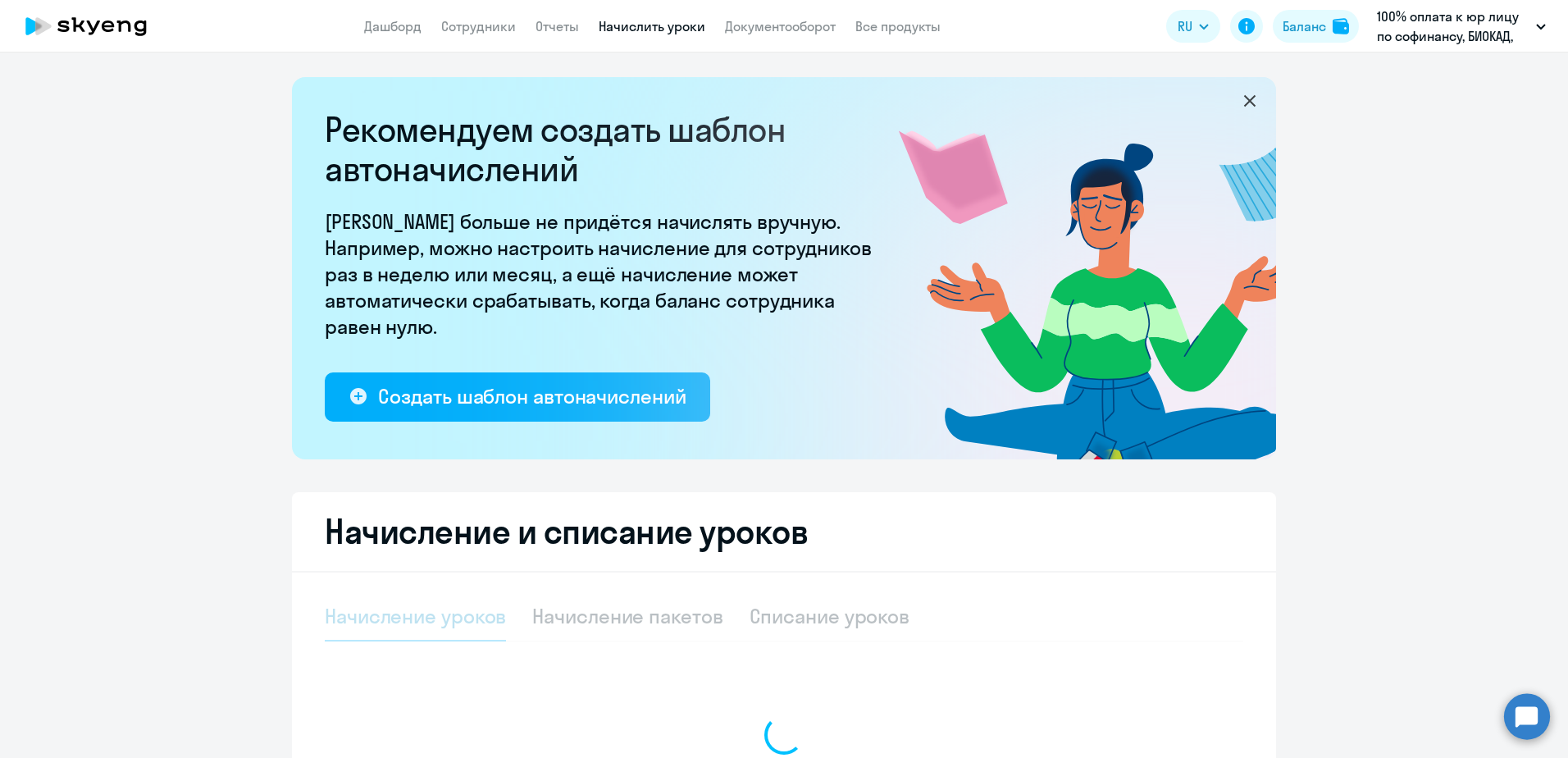
select select "10"
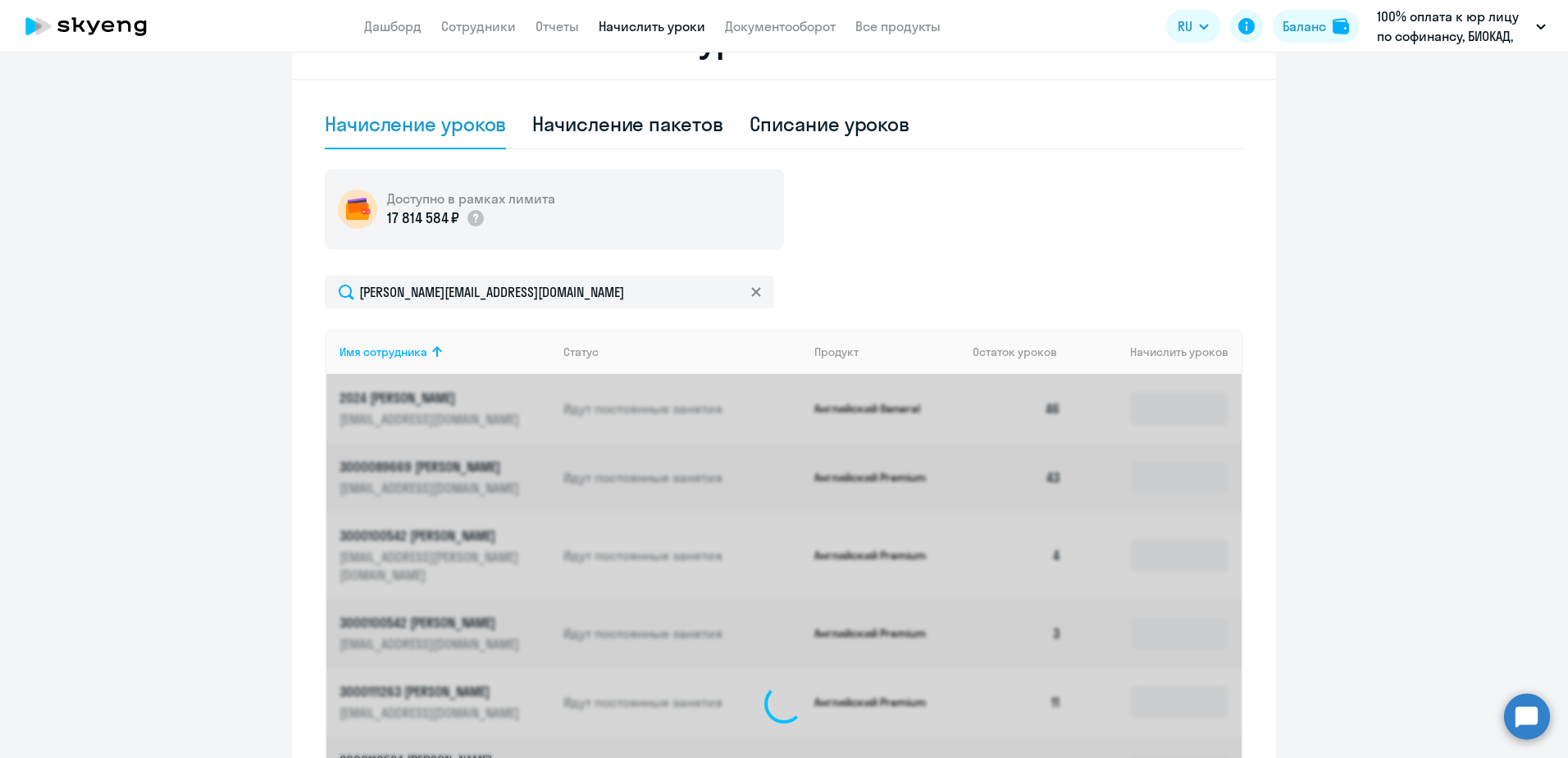
scroll to position [448, 0]
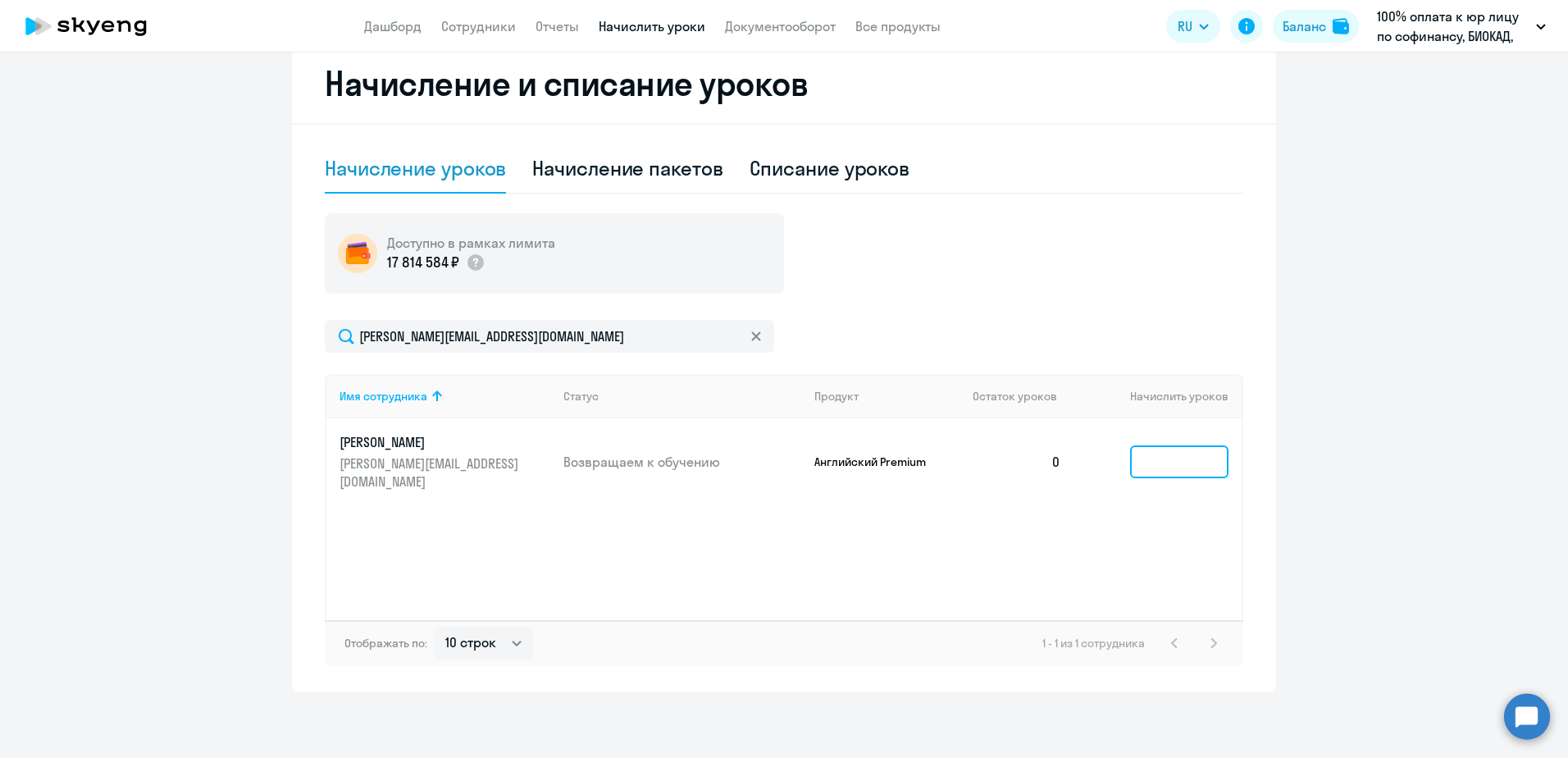
click at [1168, 446] on input at bounding box center [1179, 462] width 98 height 33
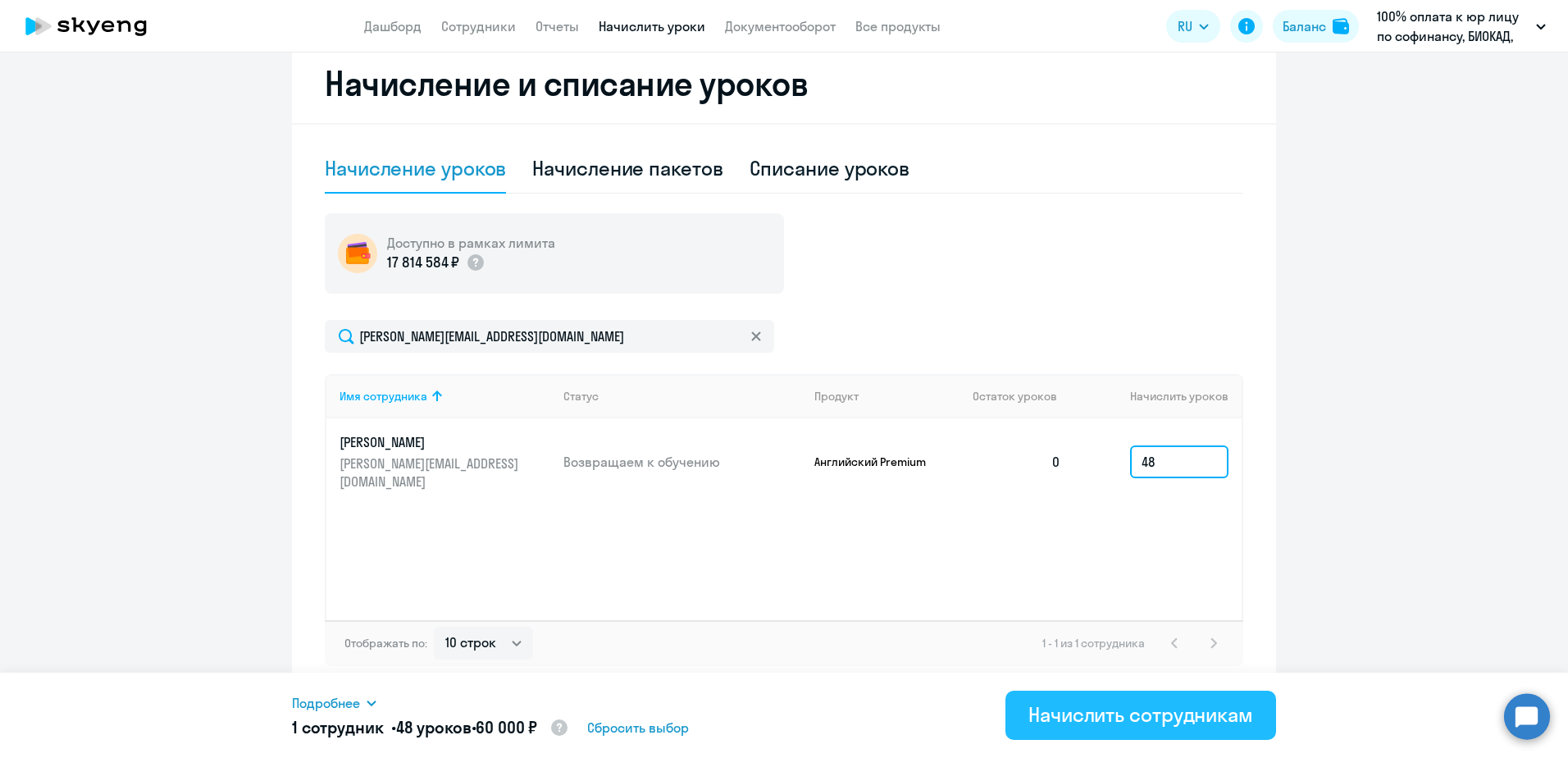
type input "48"
click at [1083, 716] on div "Начислить сотрудникам" at bounding box center [1141, 714] width 225 height 26
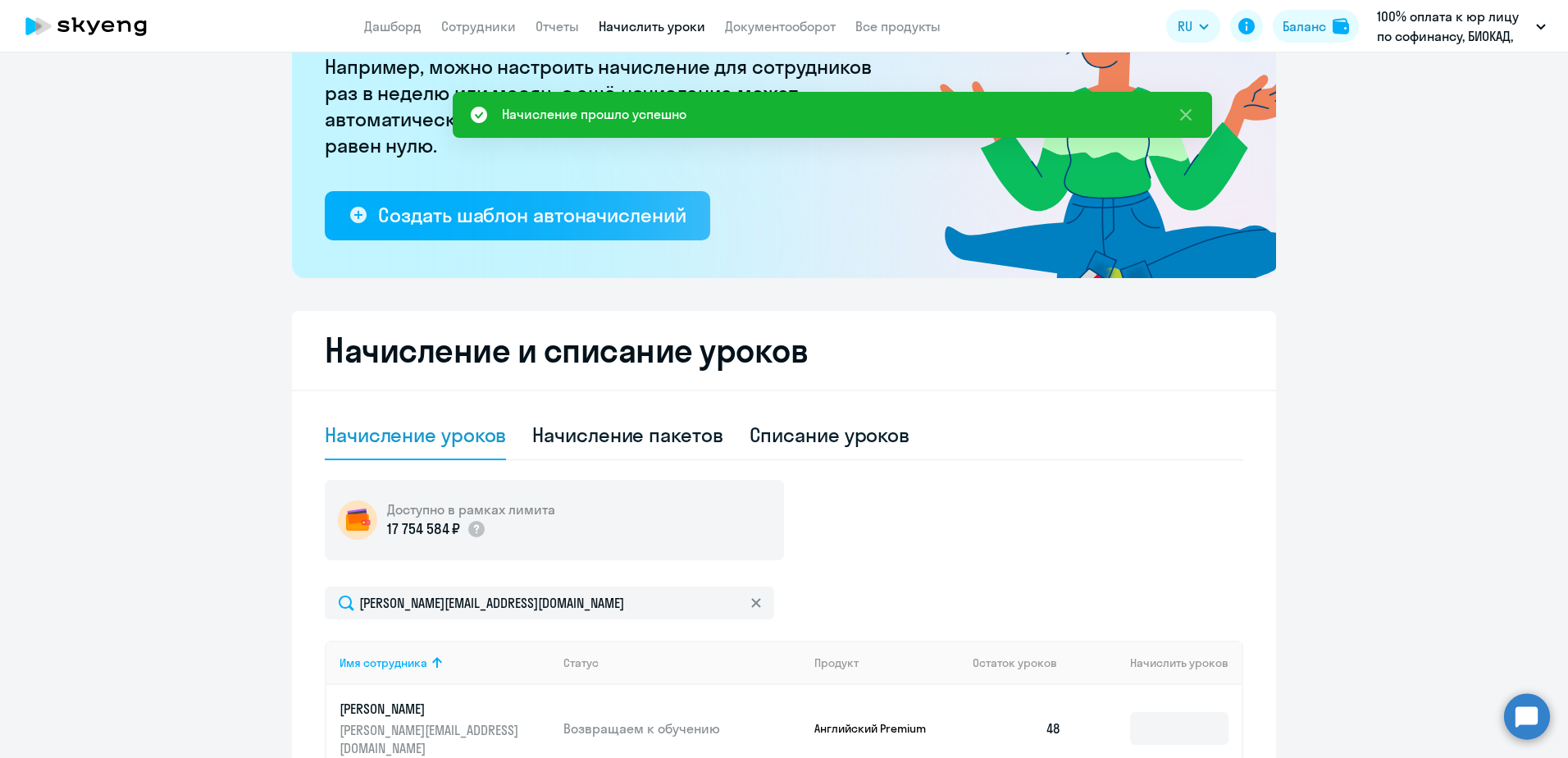
scroll to position [0, 0]
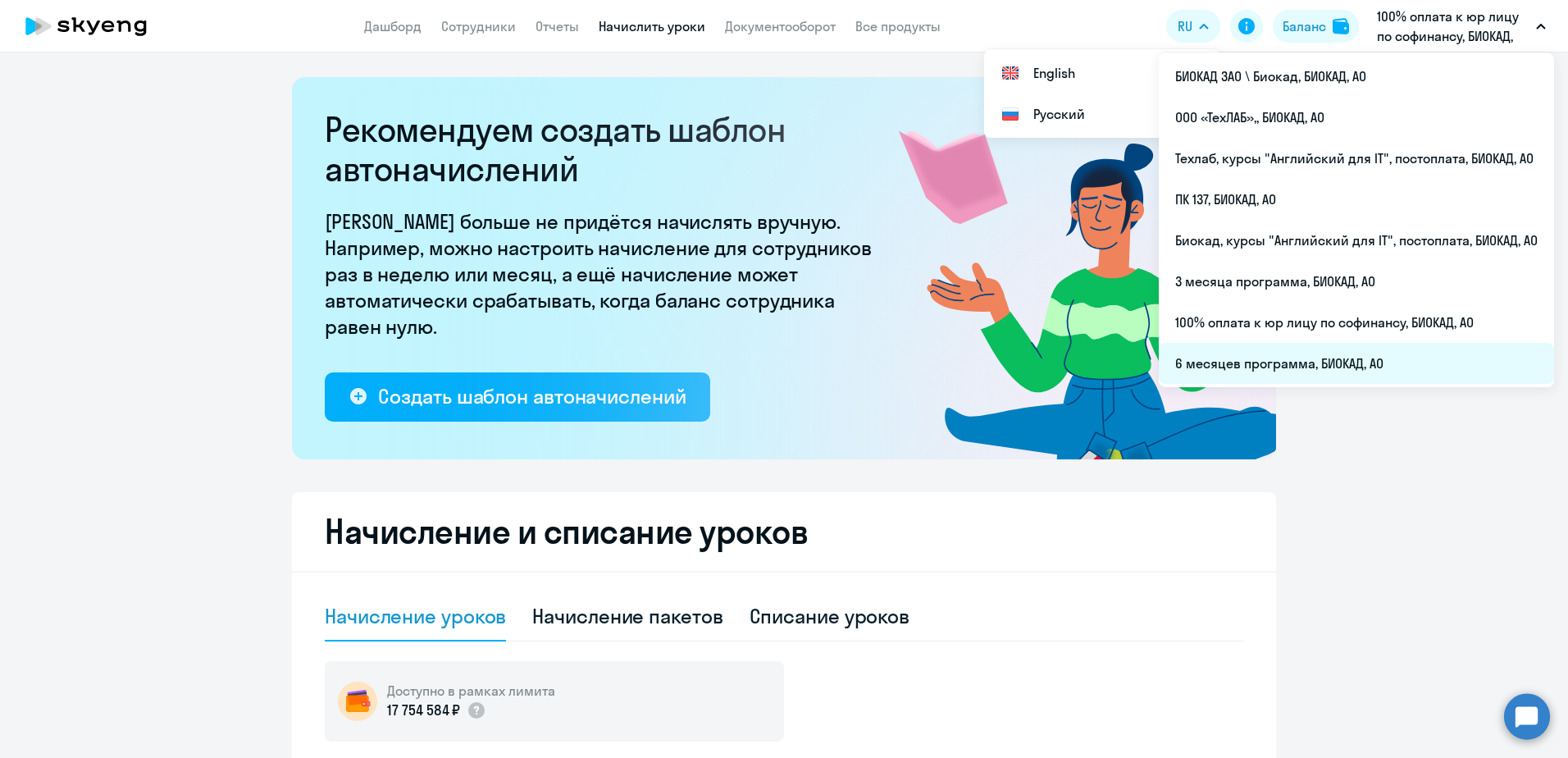
click at [1264, 356] on li "6 месяцев программа, БИОКАД, АО" at bounding box center [1356, 363] width 395 height 41
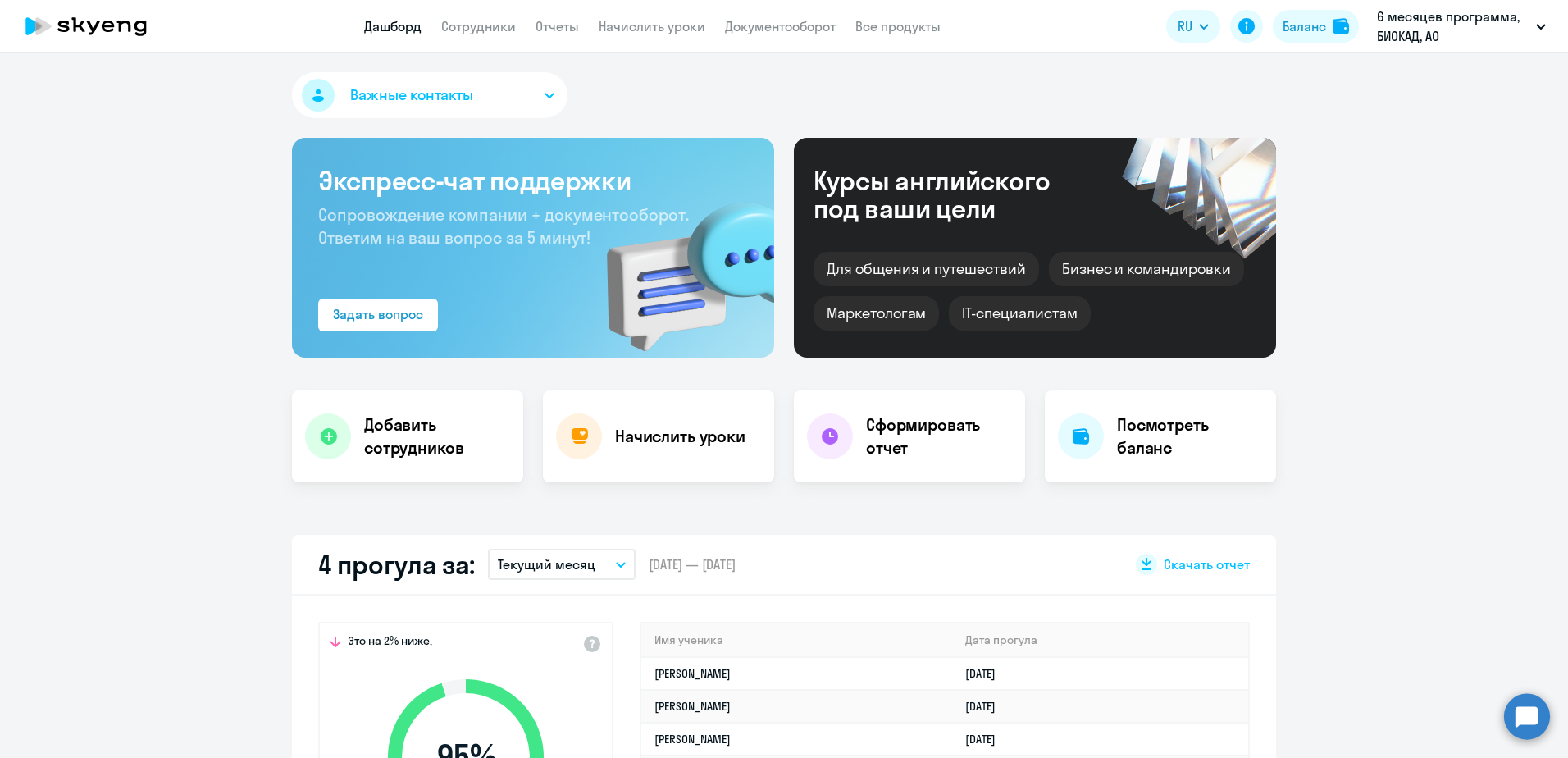
select select "30"
click at [696, 21] on link "Начислить уроки" at bounding box center [652, 26] width 106 height 16
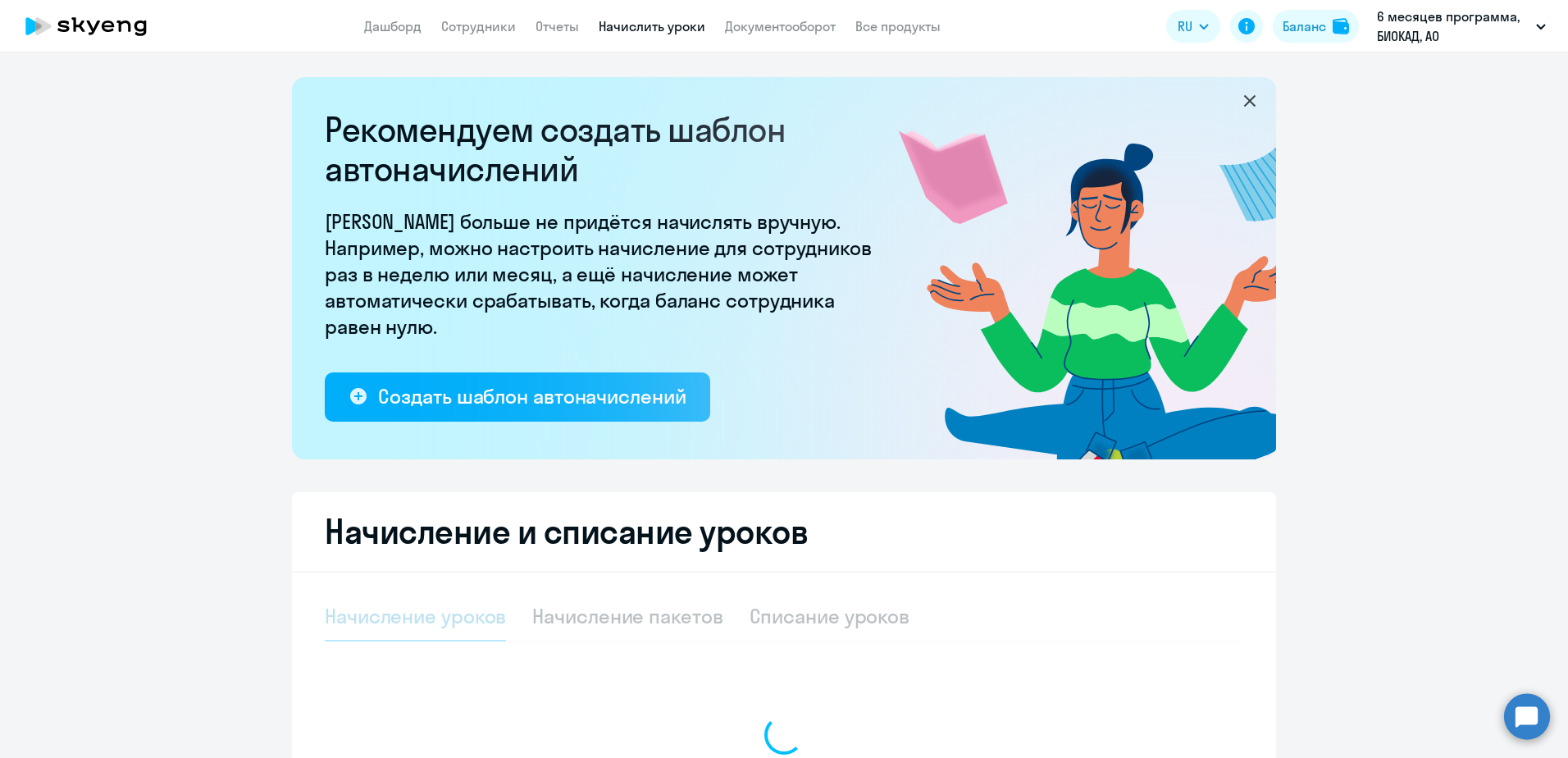
select select "10"
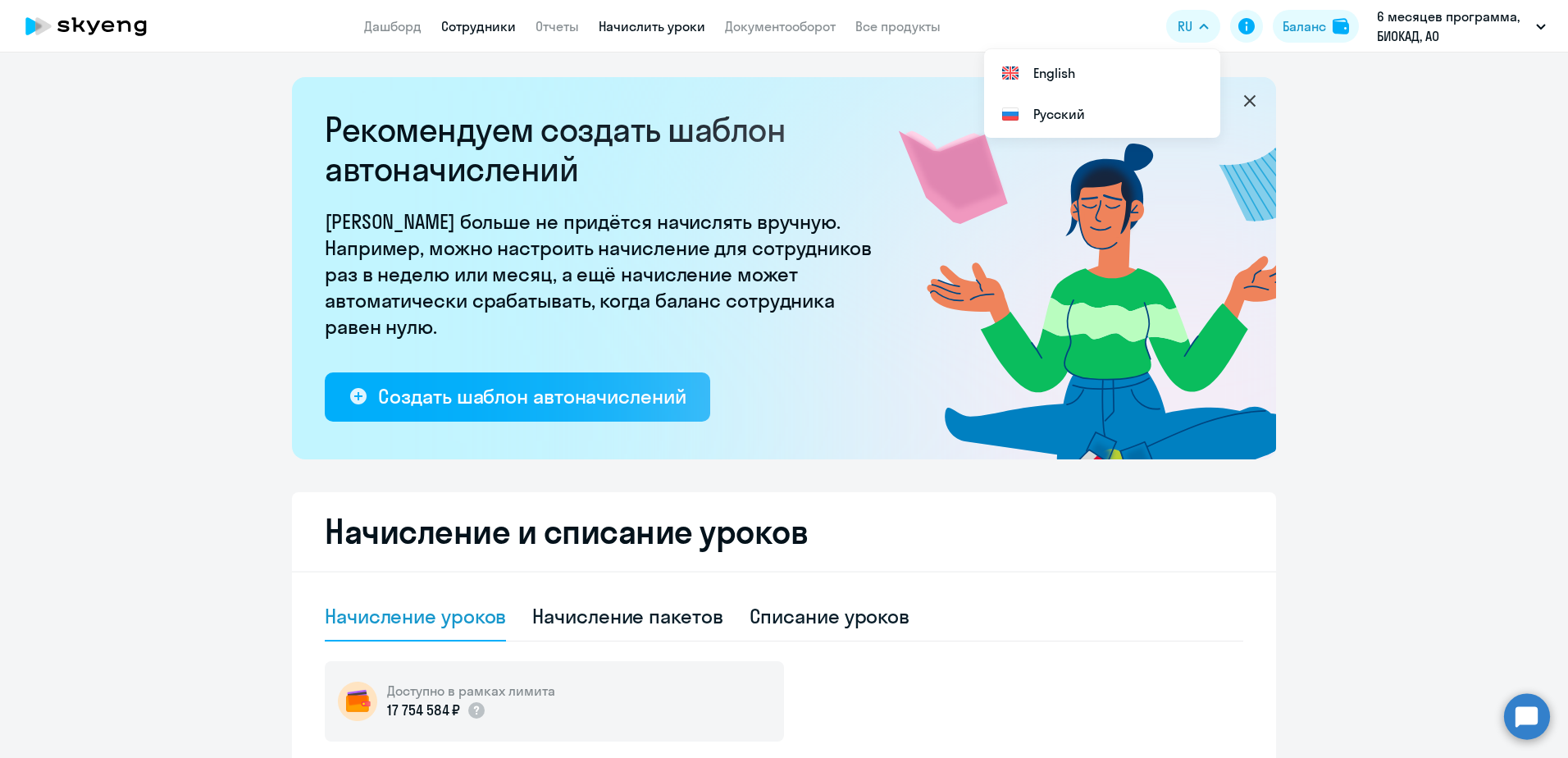
click at [507, 26] on link "Сотрудники" at bounding box center [478, 26] width 75 height 16
select select "30"
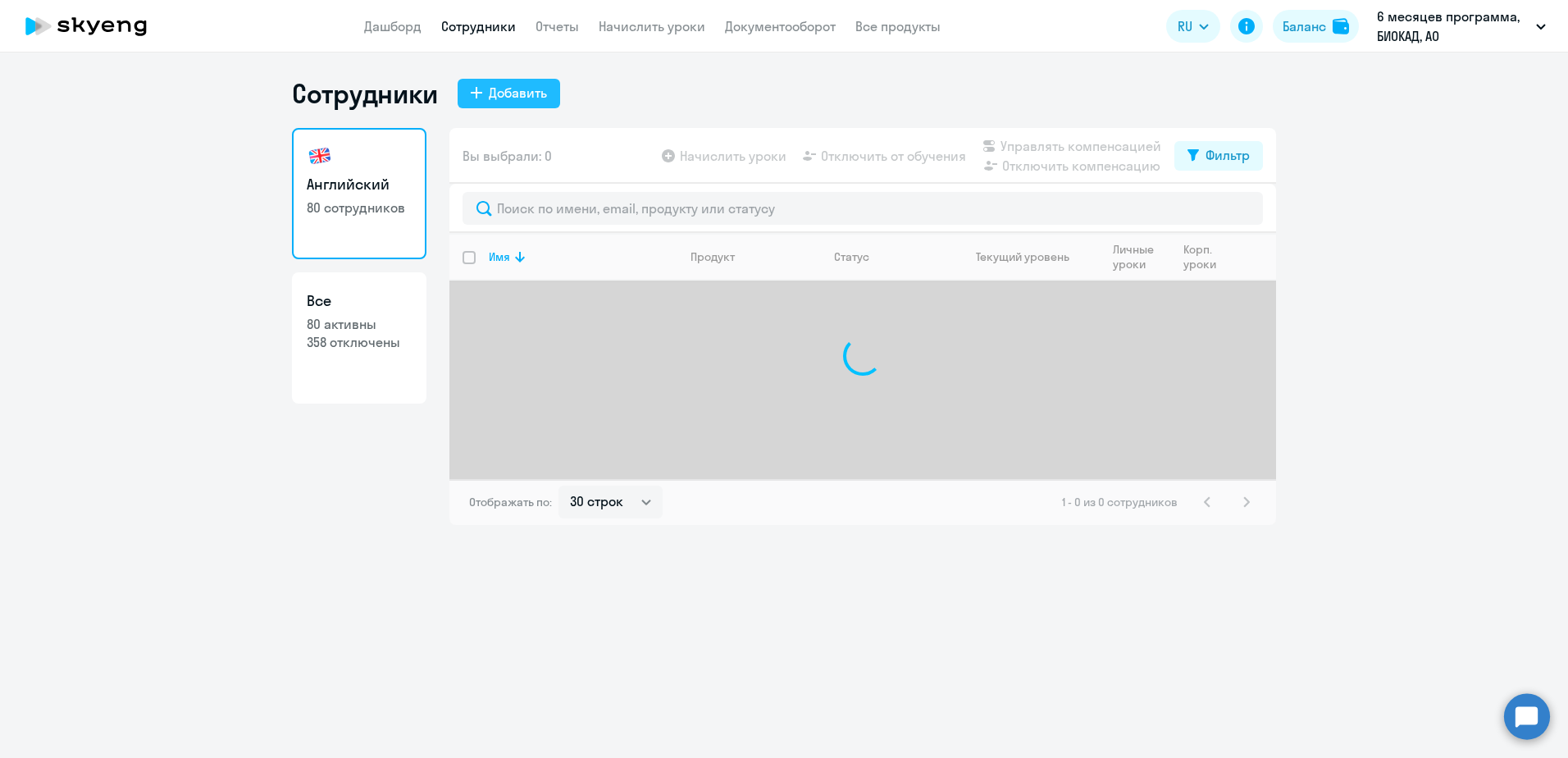
click at [521, 85] on div "Добавить" at bounding box center [517, 93] width 59 height 20
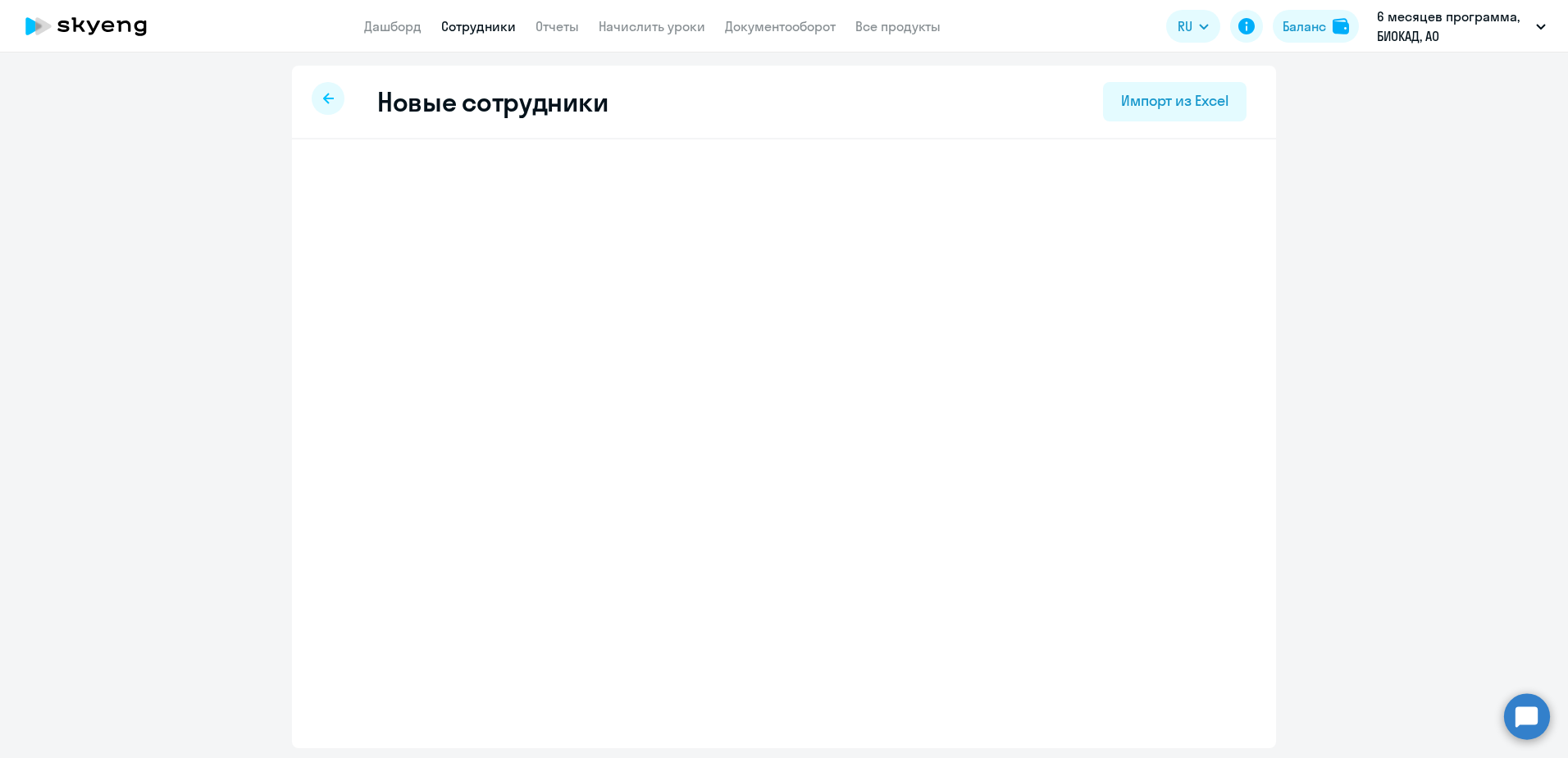
select select "english_adult_not_native_speaker"
select select "3"
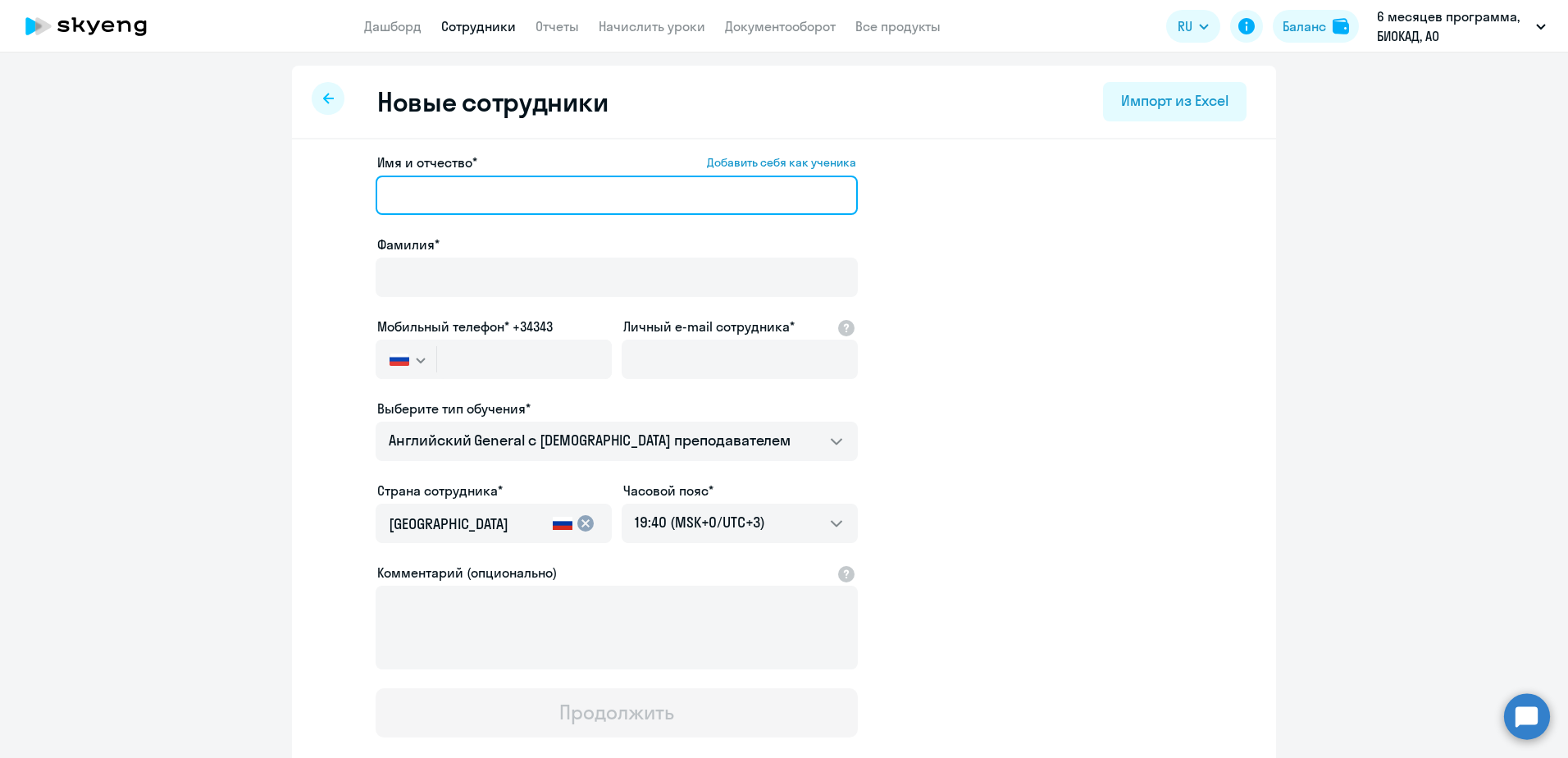
click at [446, 185] on input "Имя и отчество* Добавить себя как ученика" at bounding box center [616, 195] width 483 height 40
paste input "[PERSON_NAME]"
drag, startPoint x: 472, startPoint y: 195, endPoint x: 240, endPoint y: 184, distance: 232.3
click at [239, 202] on ng-component "Новые сотрудники Импорт из Excel Имя и отчество* Добавить себя как ученика [PER…" at bounding box center [784, 463] width 1568 height 795
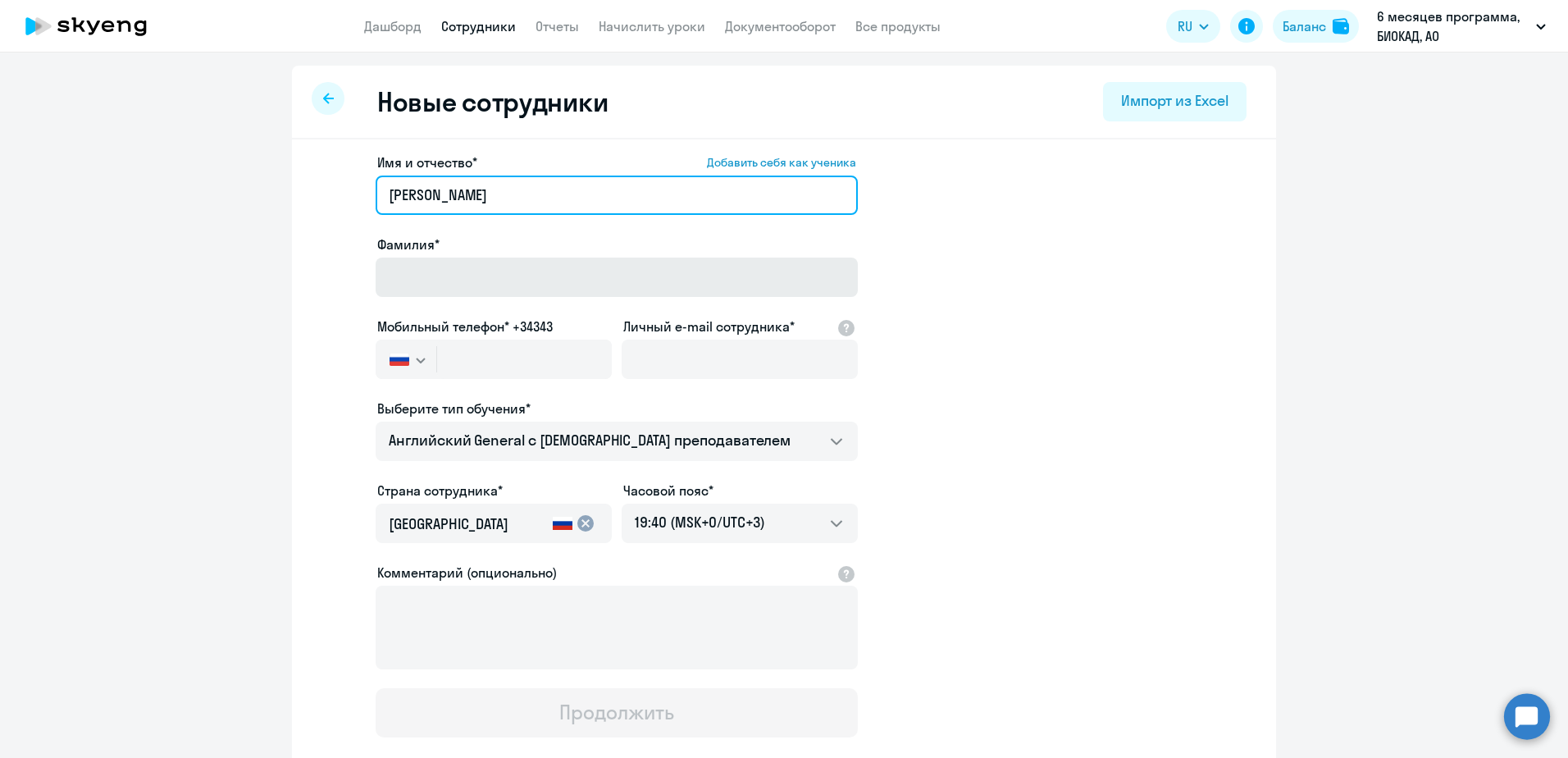
type input "[PERSON_NAME]"
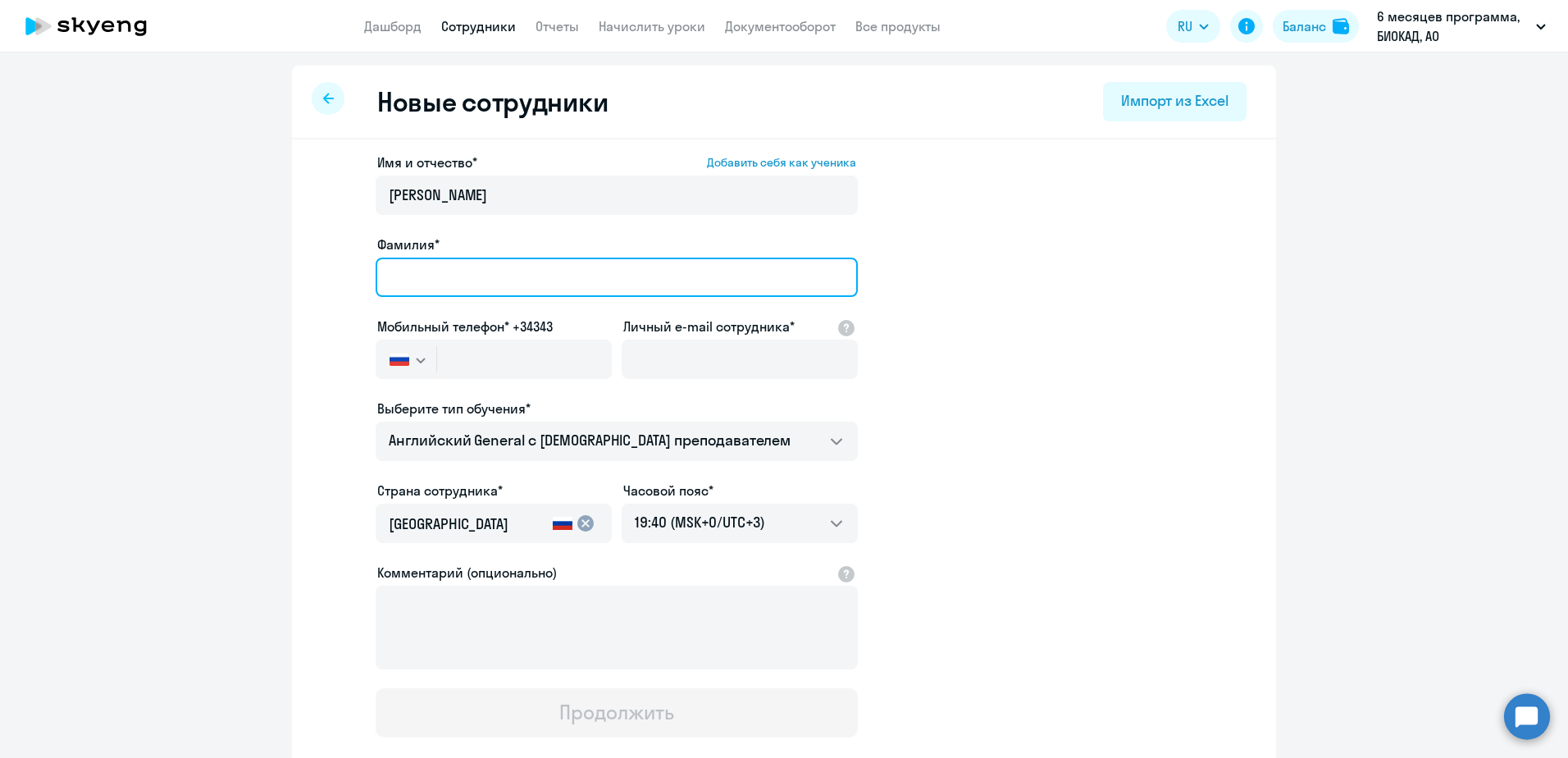
click at [452, 262] on input "Фамилия*" at bounding box center [616, 278] width 483 height 40
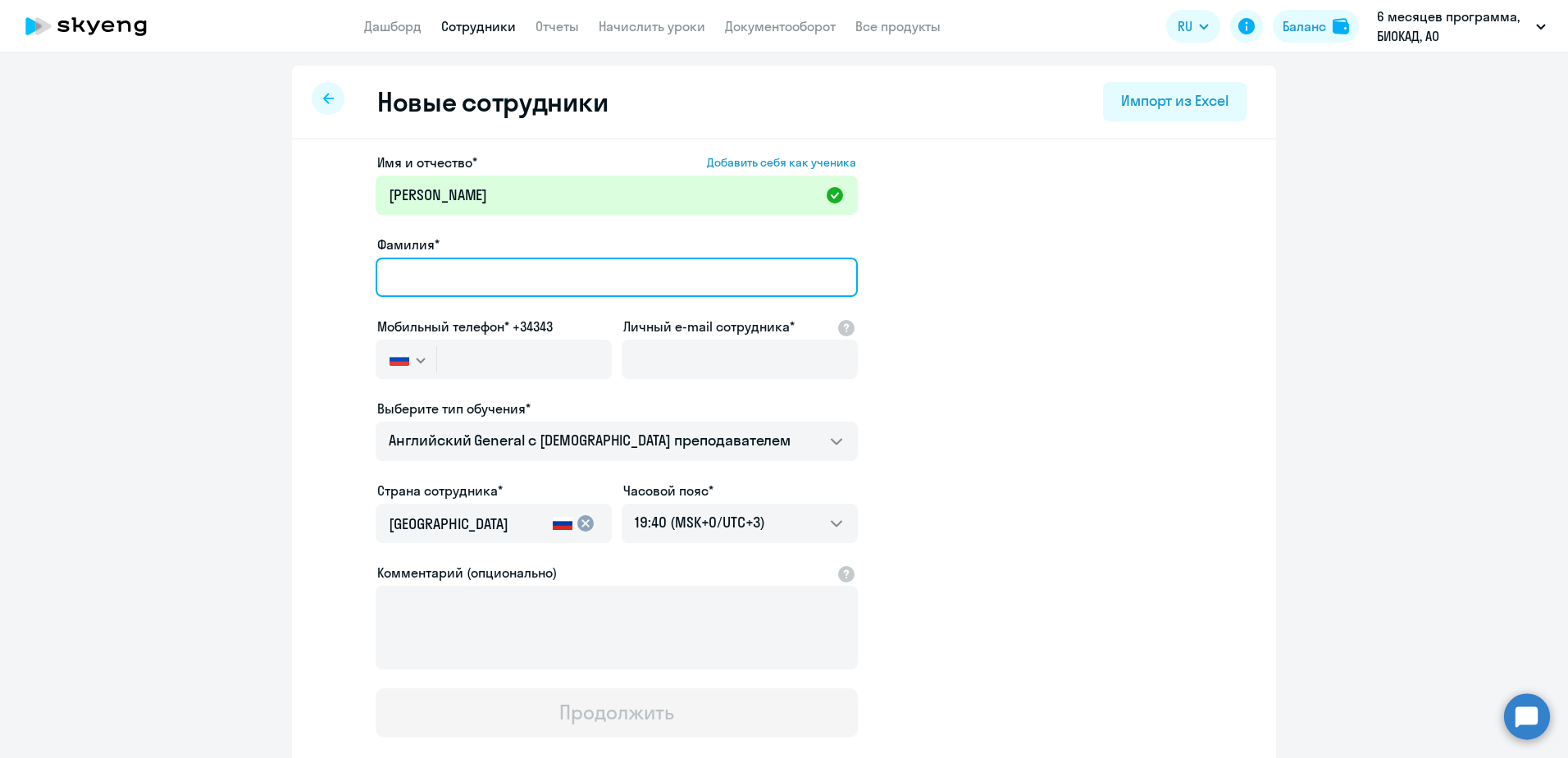
paste input "[PERSON_NAME]"
type input "[PERSON_NAME]"
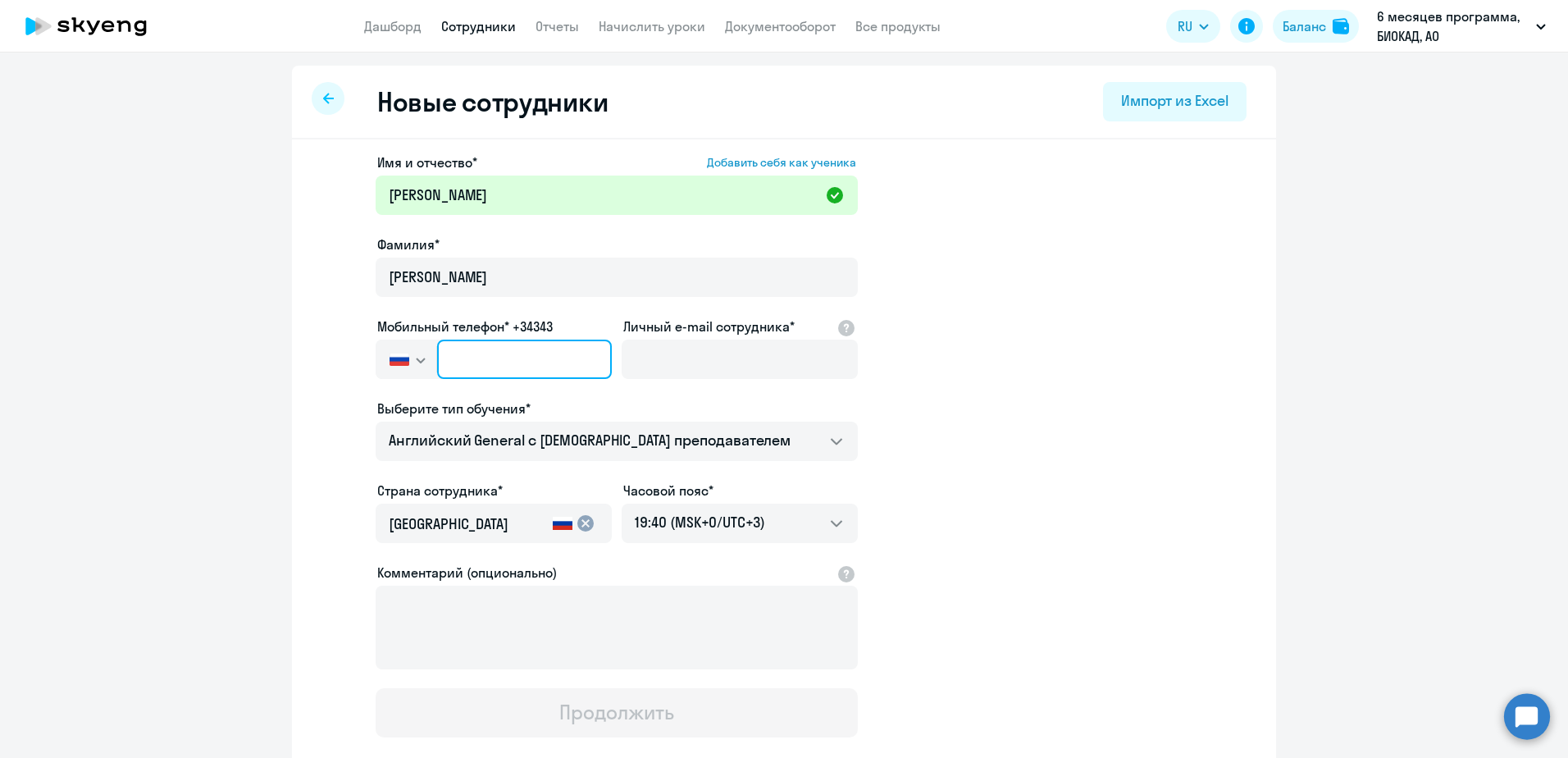
click at [510, 377] on input "text" at bounding box center [524, 359] width 175 height 40
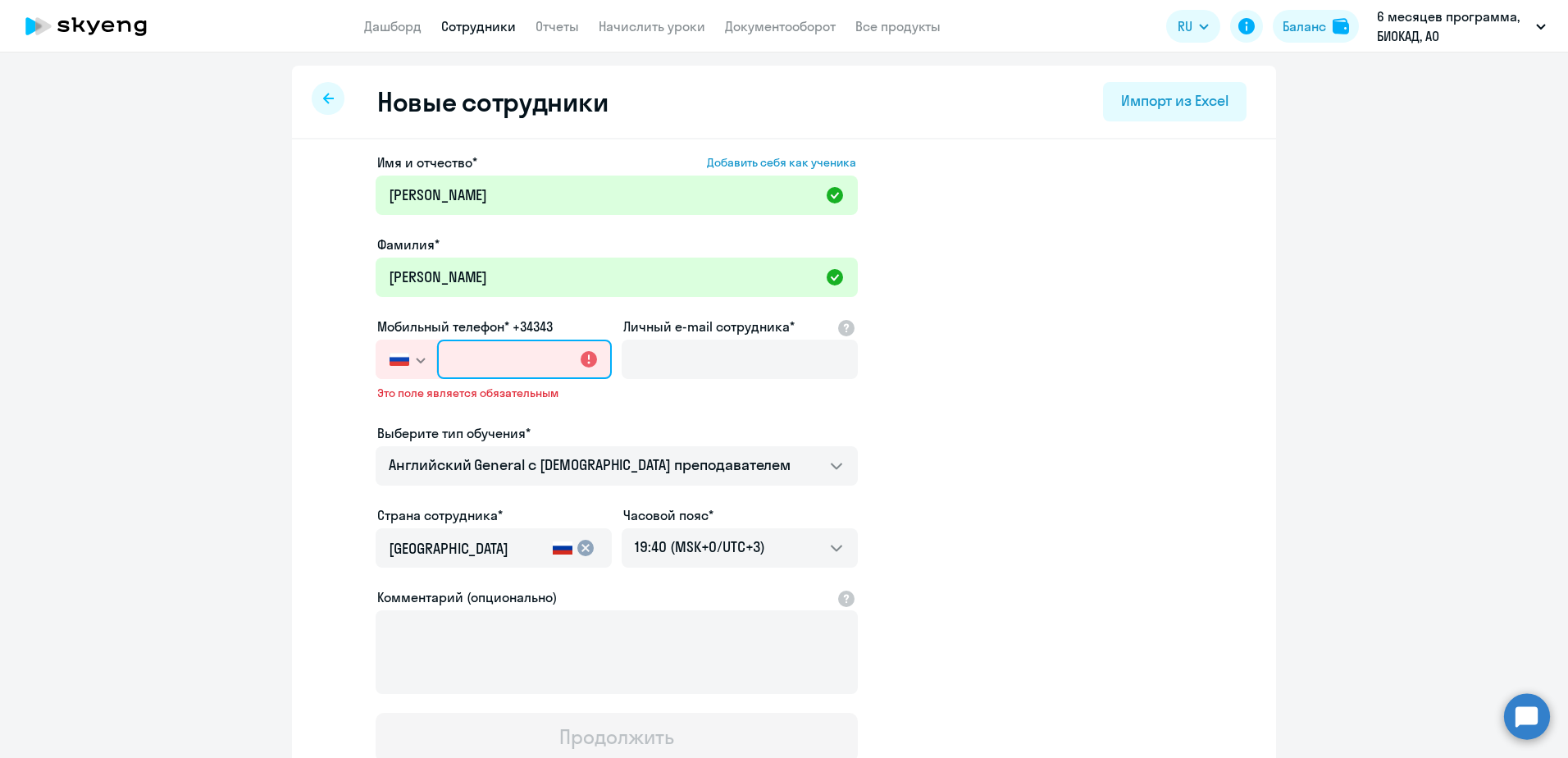
paste input "[PHONE_NUMBER]"
type input "[PHONE_NUMBER]"
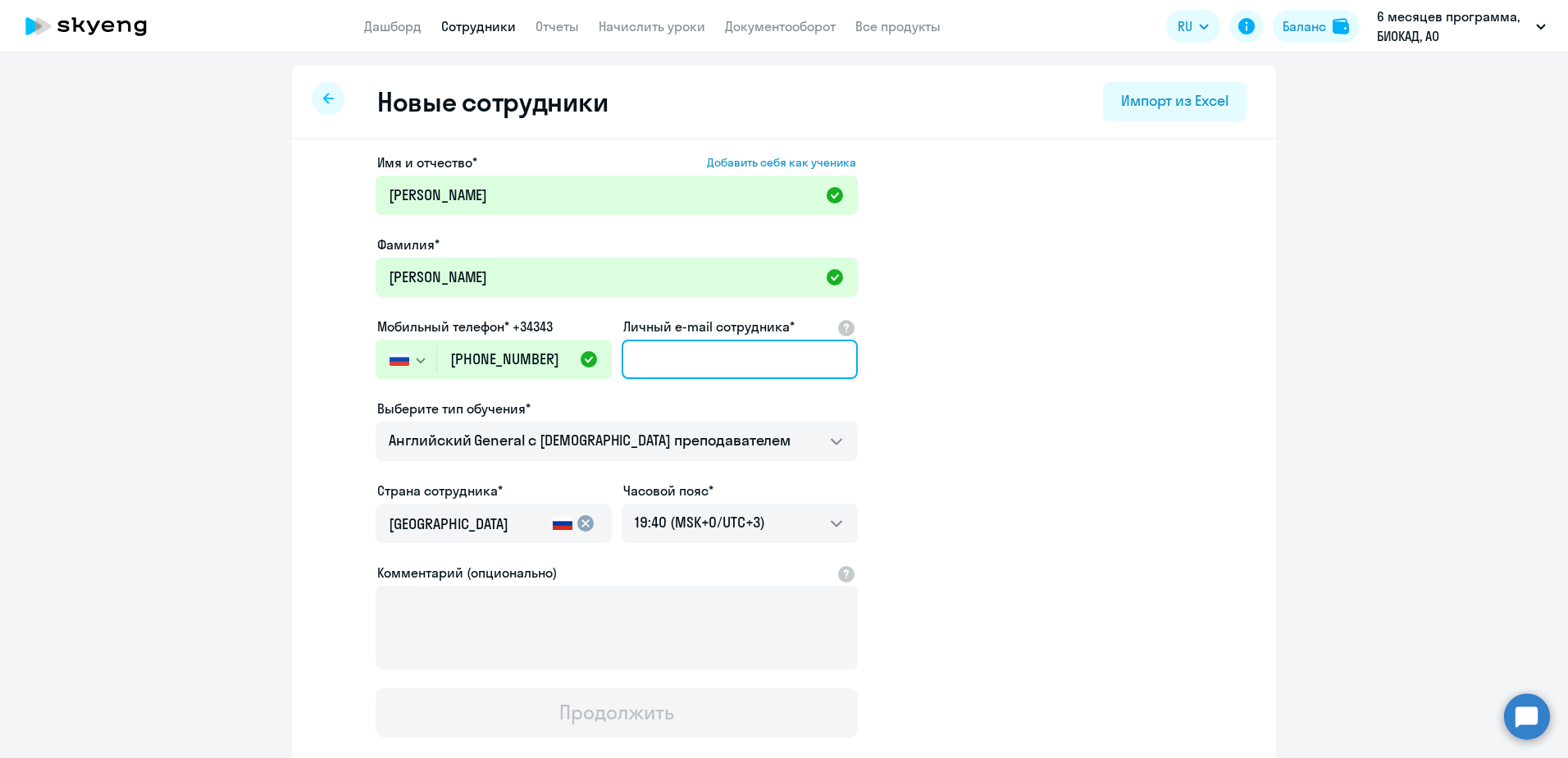
drag, startPoint x: 720, startPoint y: 357, endPoint x: 709, endPoint y: 354, distance: 11.4
click at [718, 361] on input "Личный e-mail сотрудника*" at bounding box center [739, 359] width 236 height 40
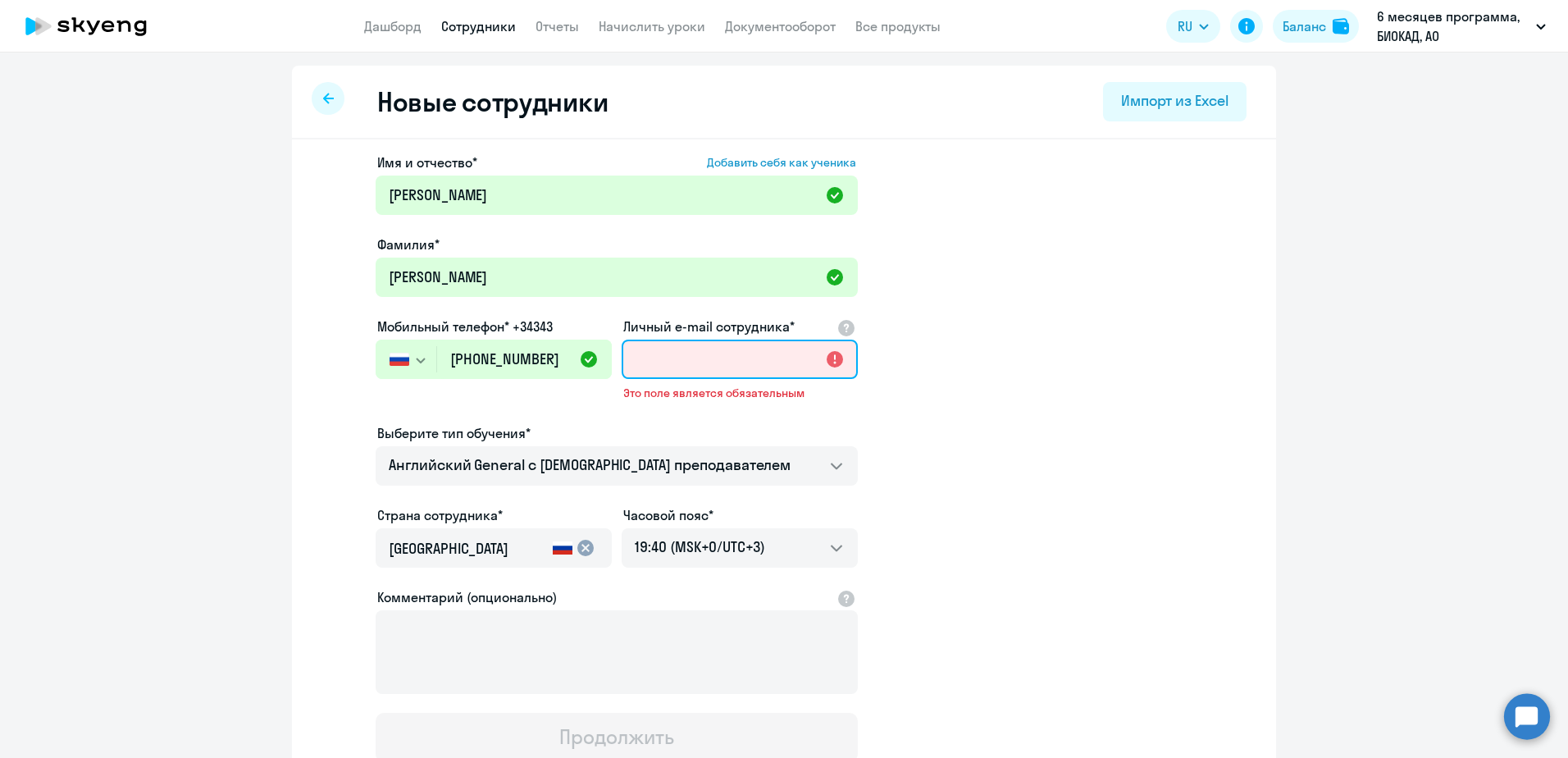
paste input "[EMAIL_ADDRESS][DOMAIN_NAME]"
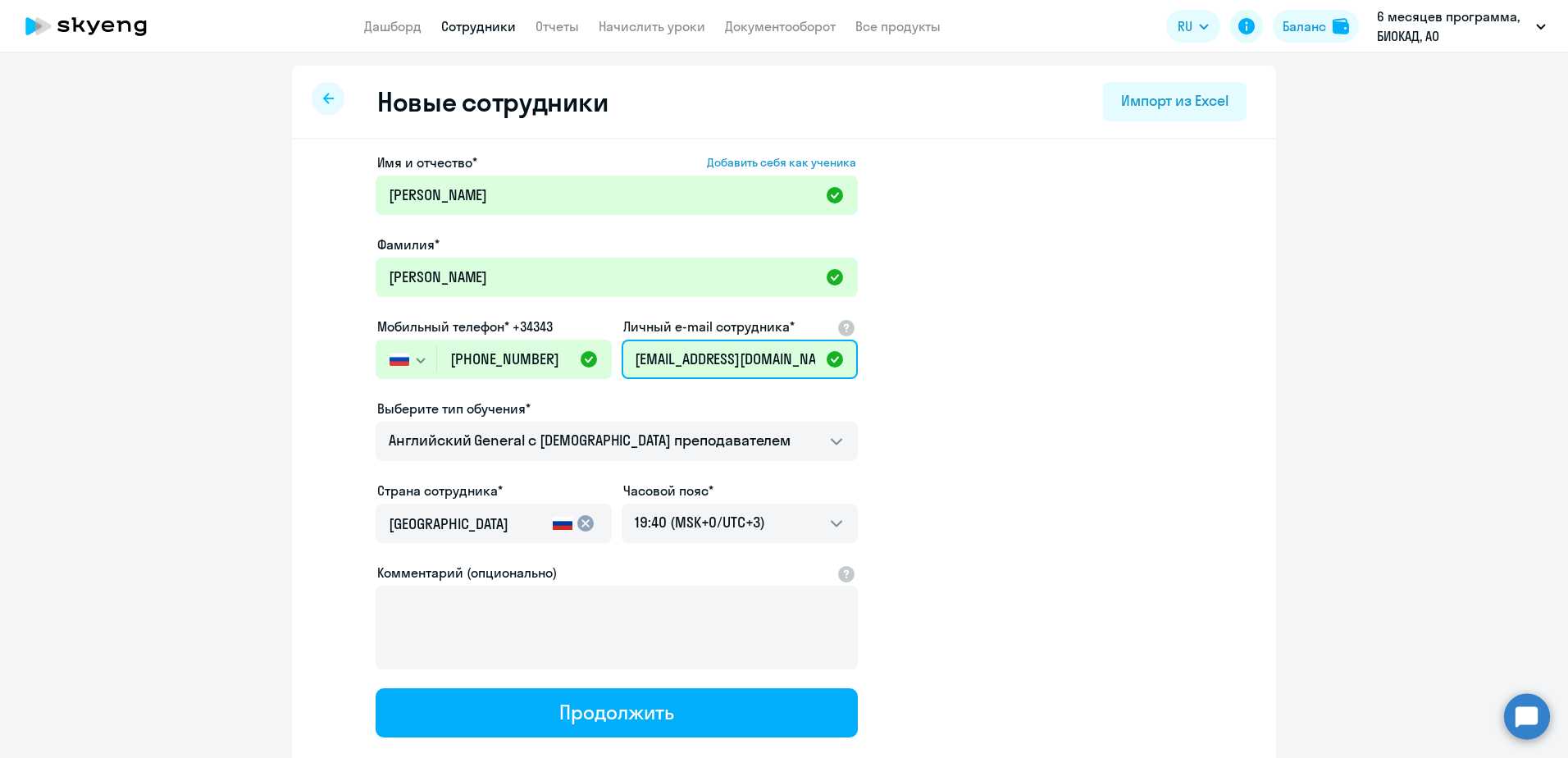
type input "[EMAIL_ADDRESS][DOMAIN_NAME]"
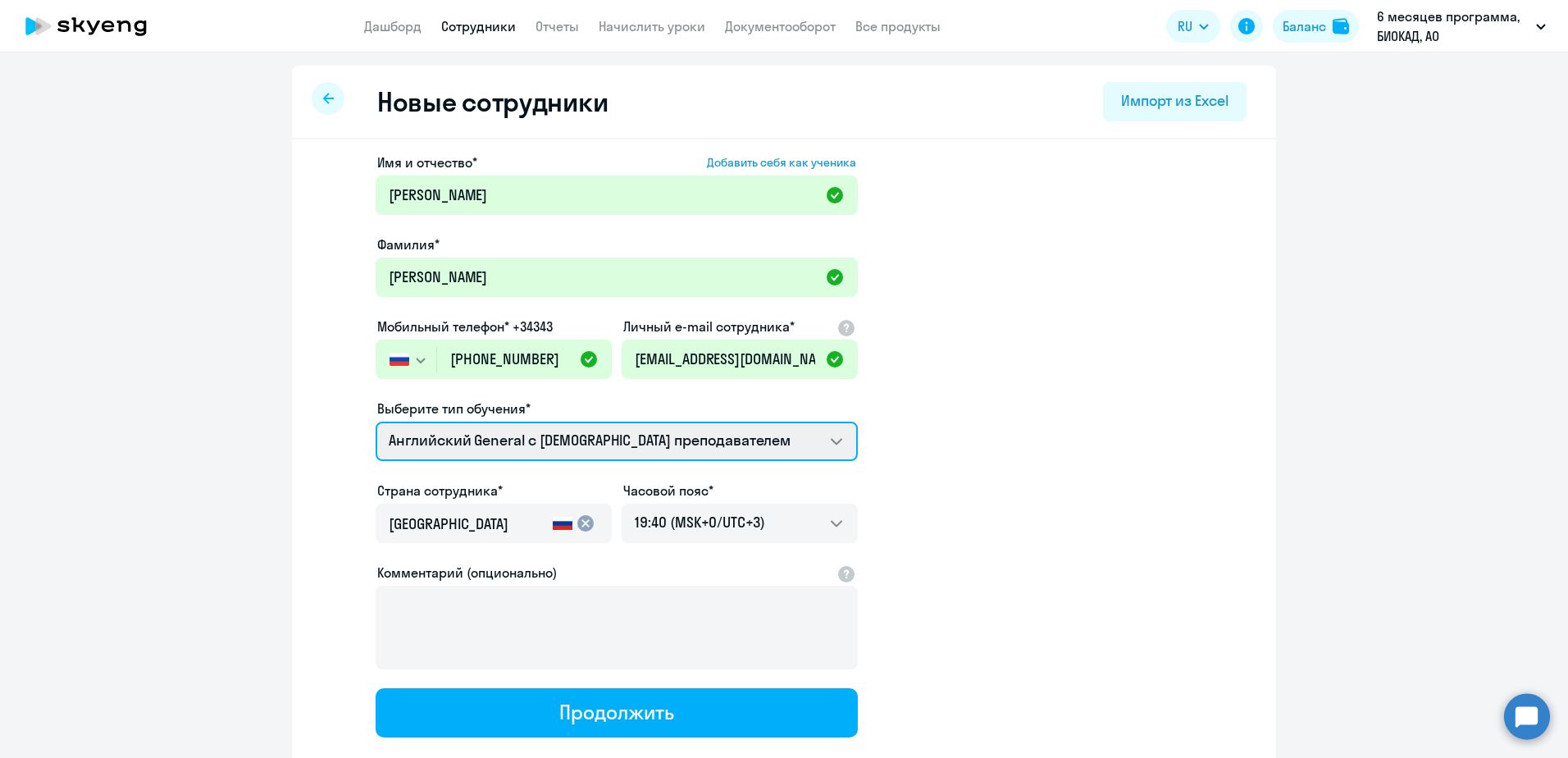
click at [620, 443] on select "Английский General с [DEMOGRAPHIC_DATA] преподавателем Английский General с [DE…" at bounding box center [616, 442] width 483 height 40
select select "english_adult_not_native_speaker_premium"
click at [375, 422] on select "Английский General с [DEMOGRAPHIC_DATA] преподавателем Английский General с [DE…" at bounding box center [616, 442] width 483 height 40
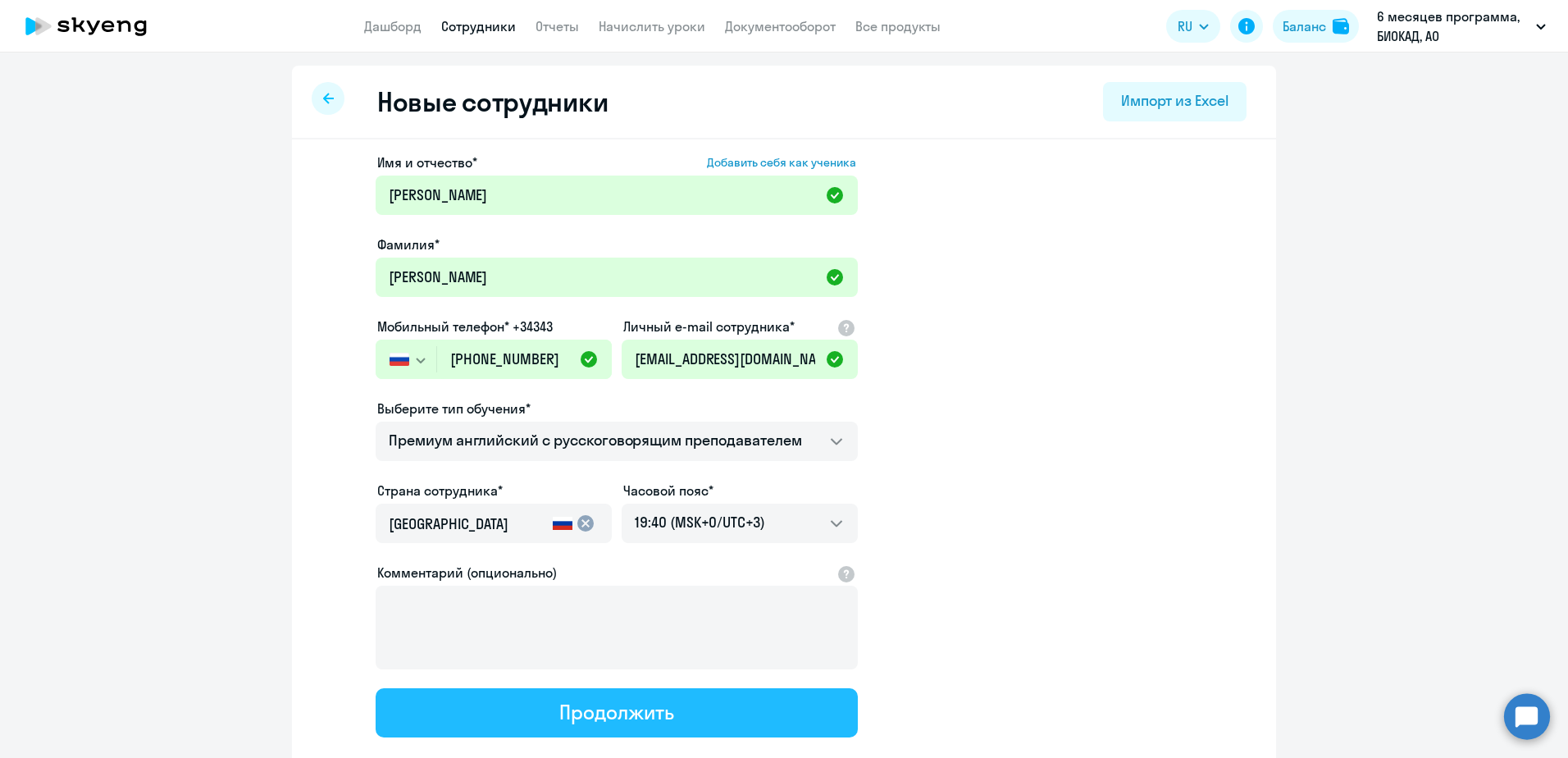
click at [547, 703] on button "Продолжить" at bounding box center [616, 712] width 483 height 49
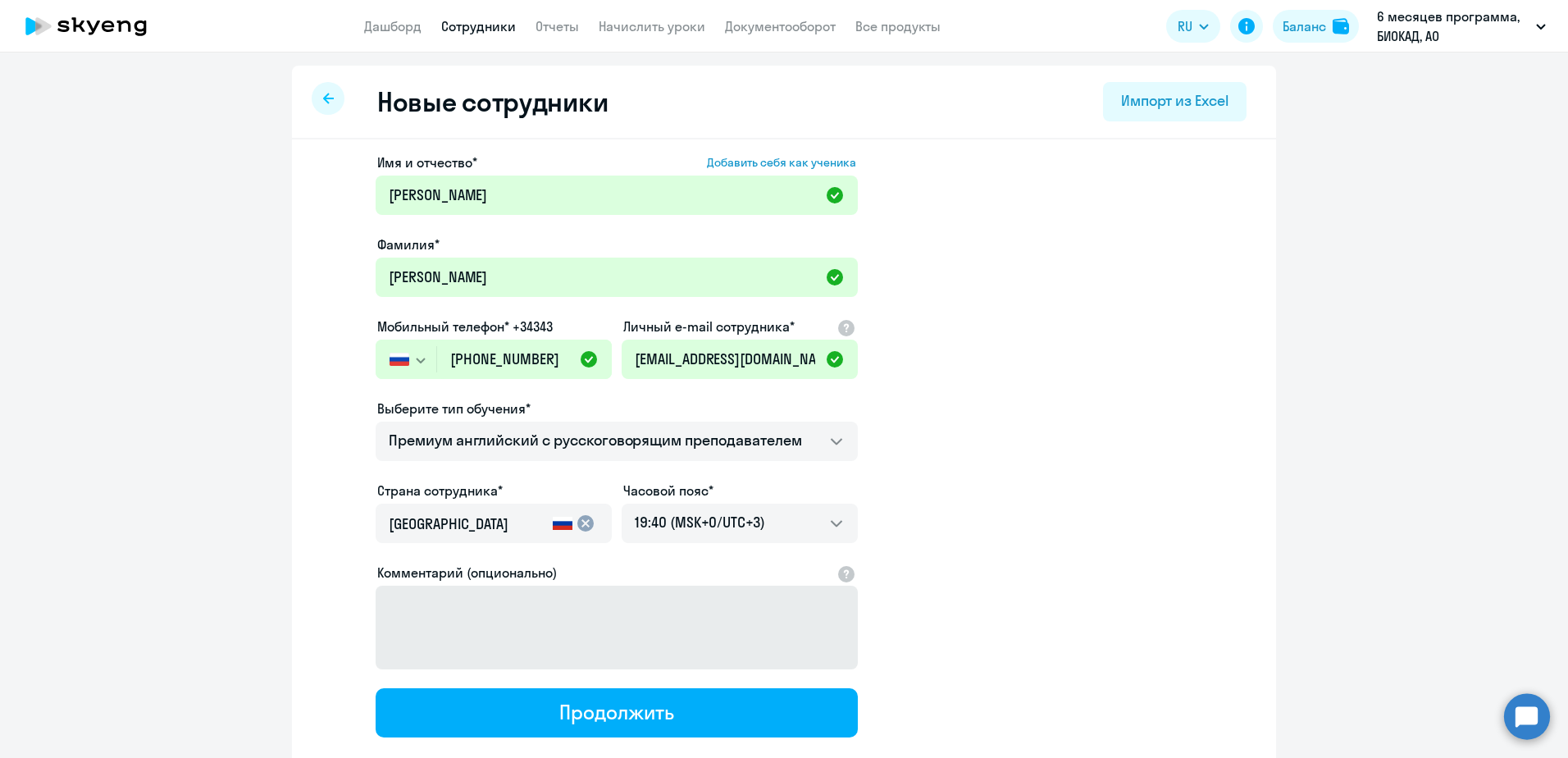
select select "english_adult_not_native_speaker_premium"
select select "3"
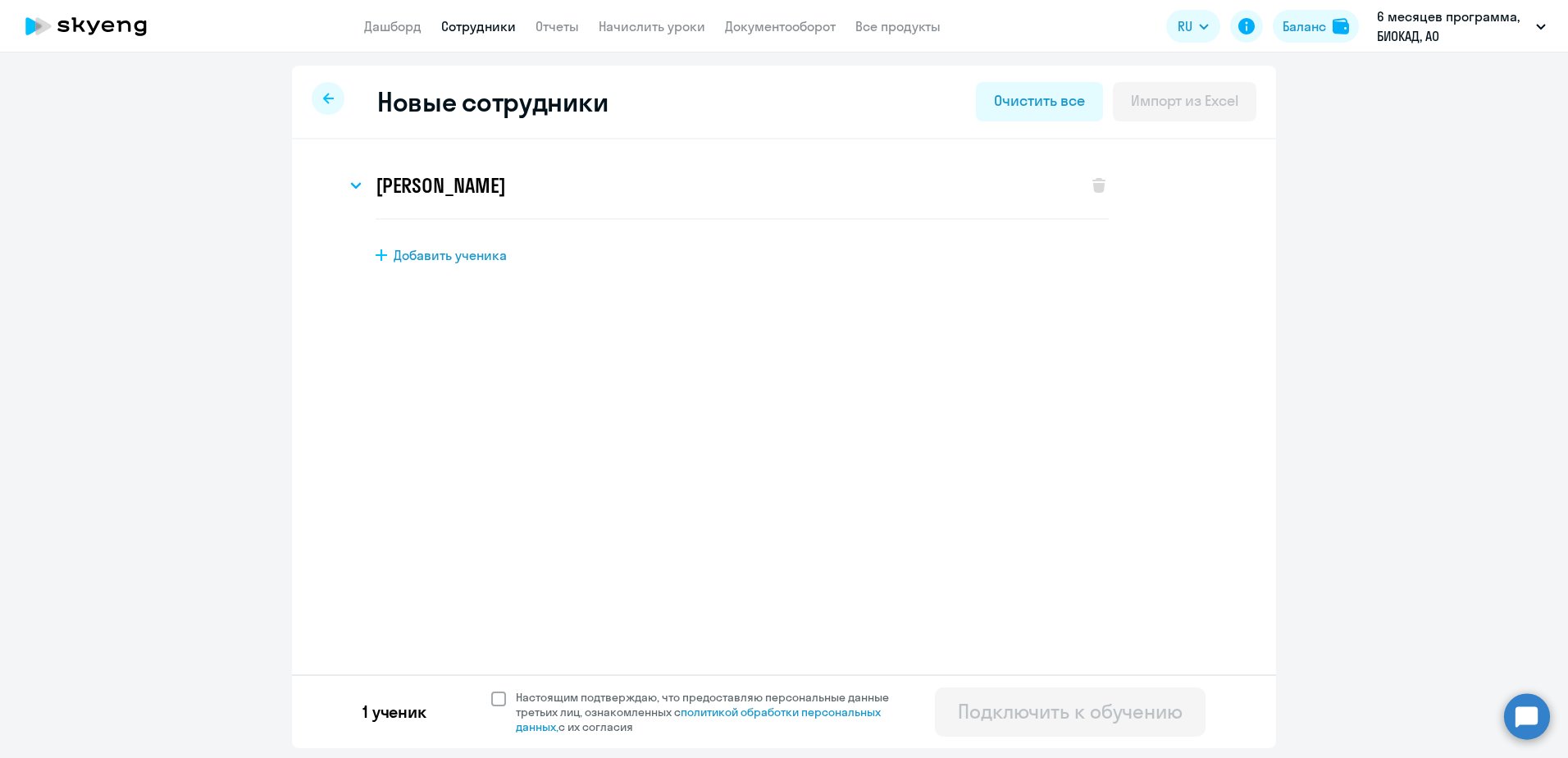
click at [577, 702] on span "Настоящим подтверждаю, что предоставляю персональные данные третьих лиц, ознако…" at bounding box center [711, 711] width 393 height 45
click at [491, 689] on input "Настоящим подтверждаю, что предоставляю персональные данные третьих лиц, ознако…" at bounding box center [490, 688] width 1 height 1
checkbox input "true"
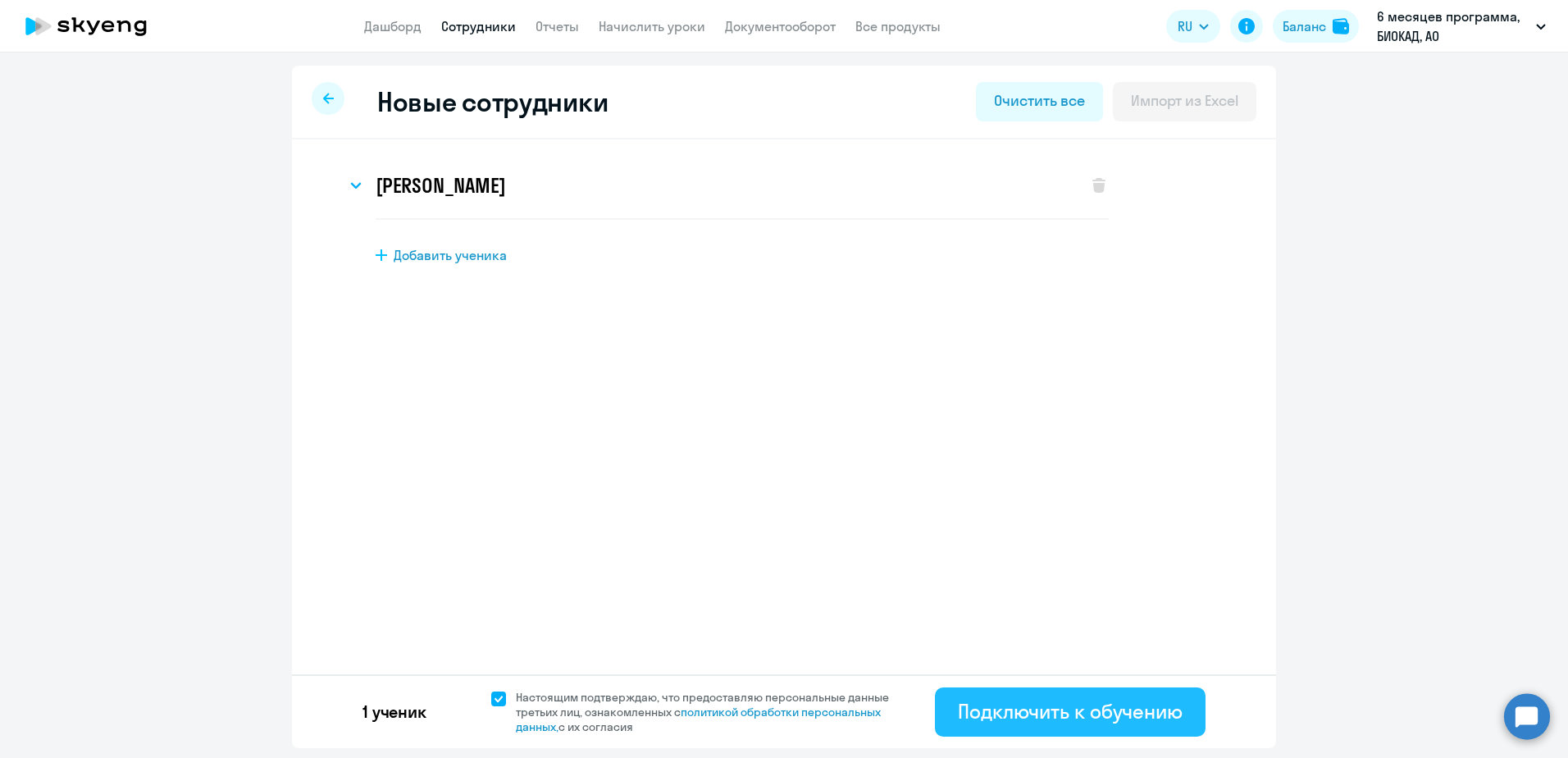
click at [968, 726] on button "Подключить к обучению" at bounding box center [1071, 711] width 271 height 49
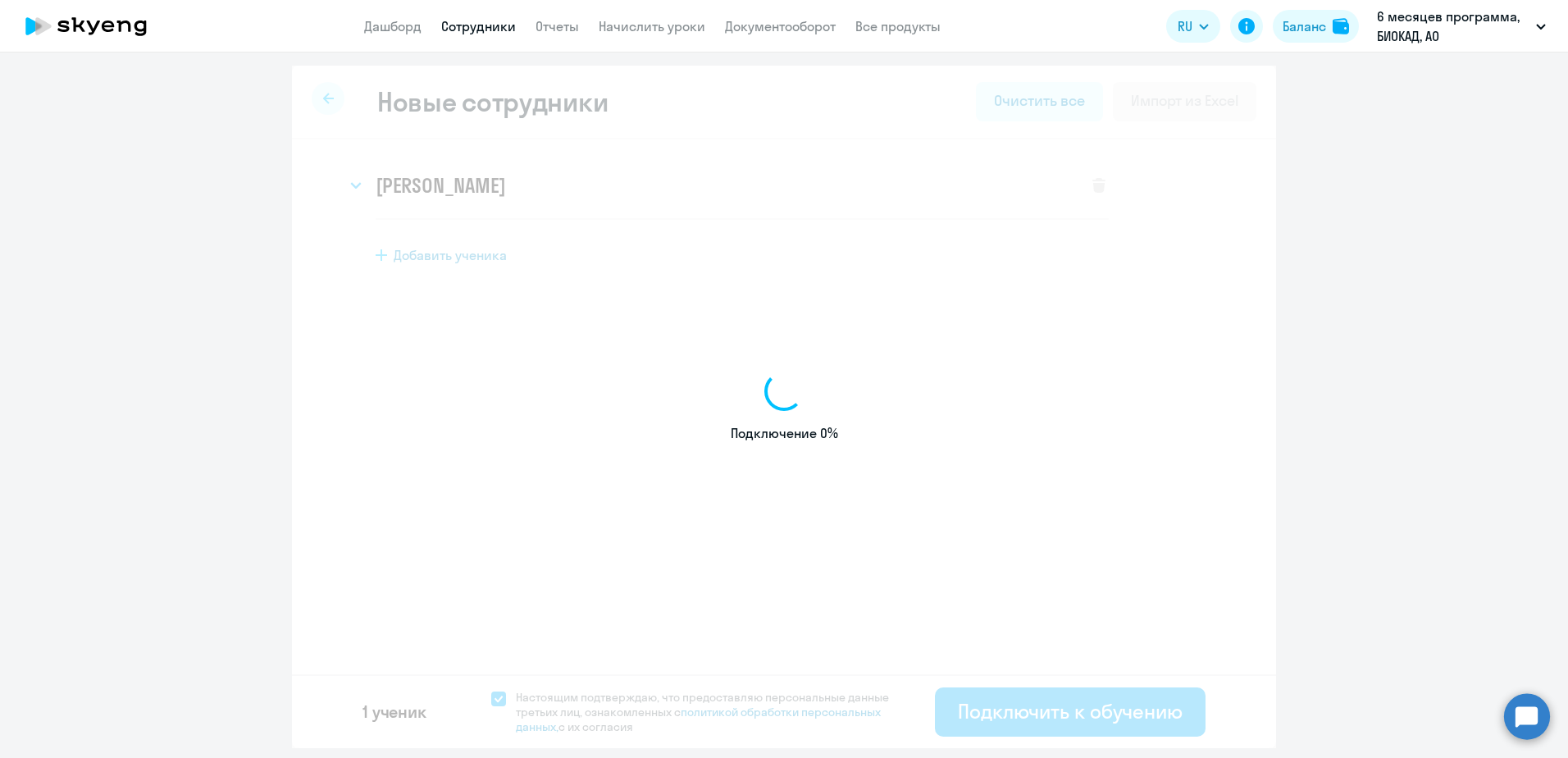
select select "english_adult_not_native_speaker"
select select "3"
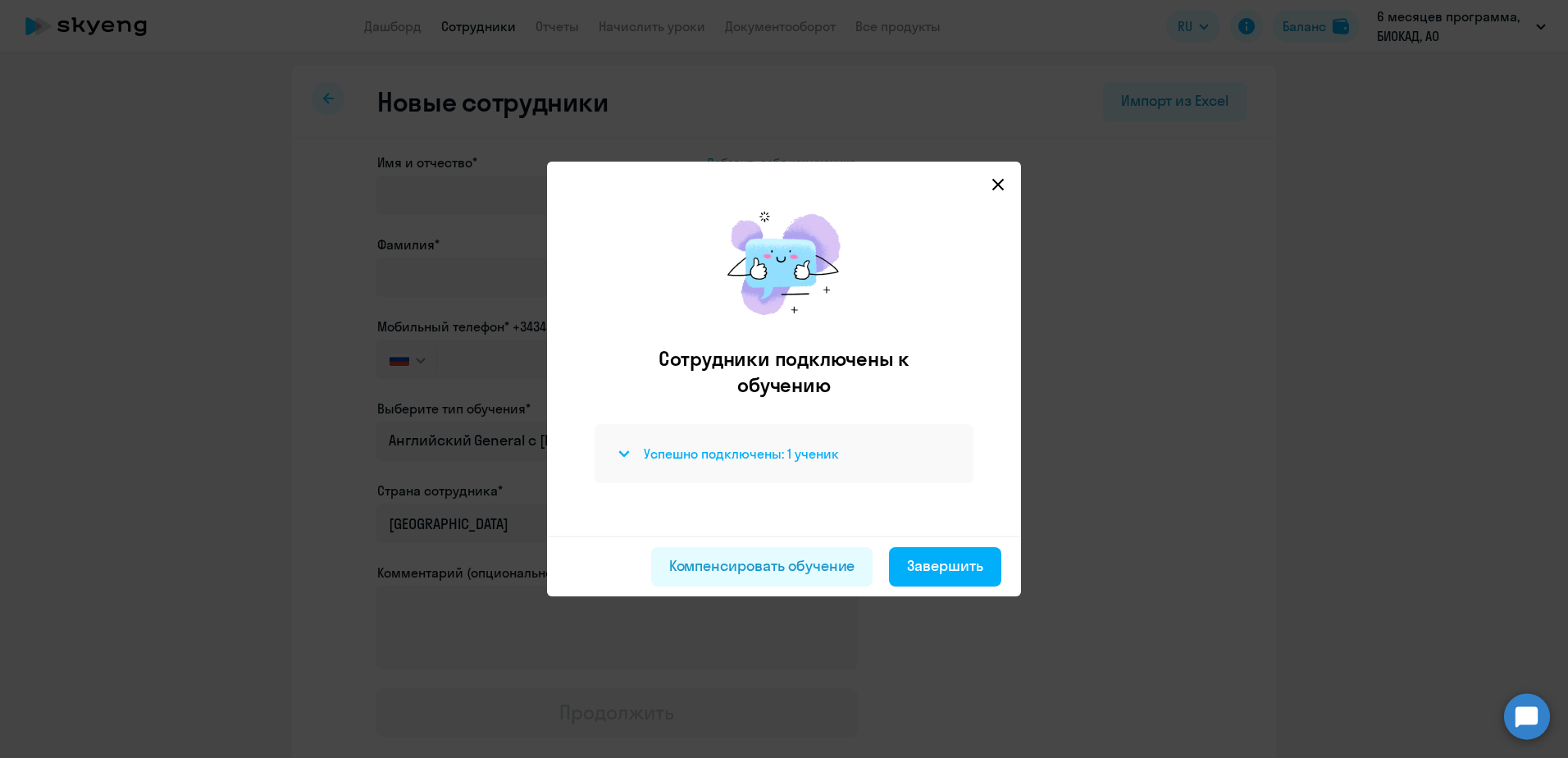
click at [777, 458] on h4 "Успешно подключены: 1 ученик" at bounding box center [741, 454] width 195 height 18
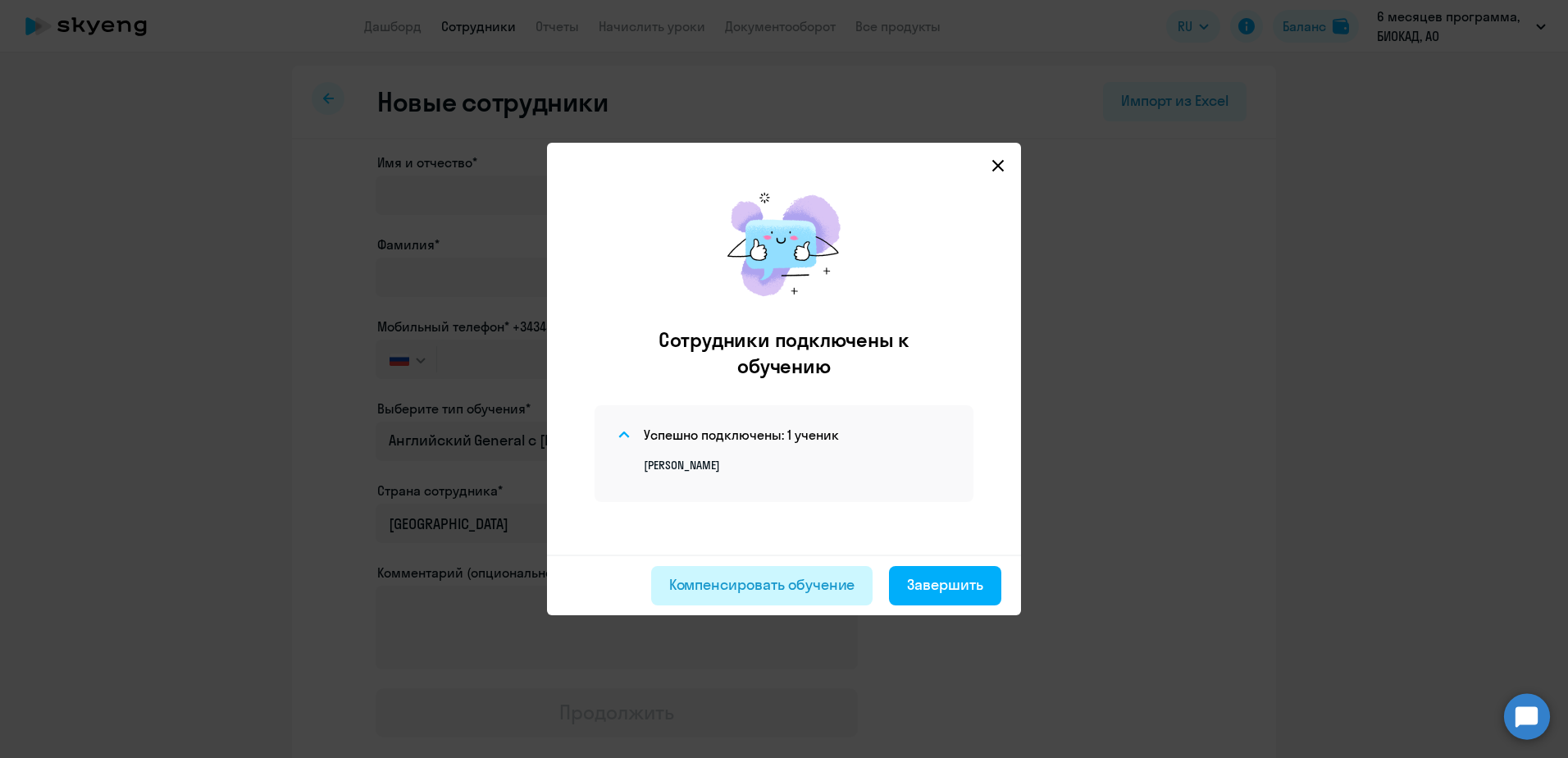
click at [763, 577] on div "Компенсировать обучение" at bounding box center [762, 584] width 186 height 21
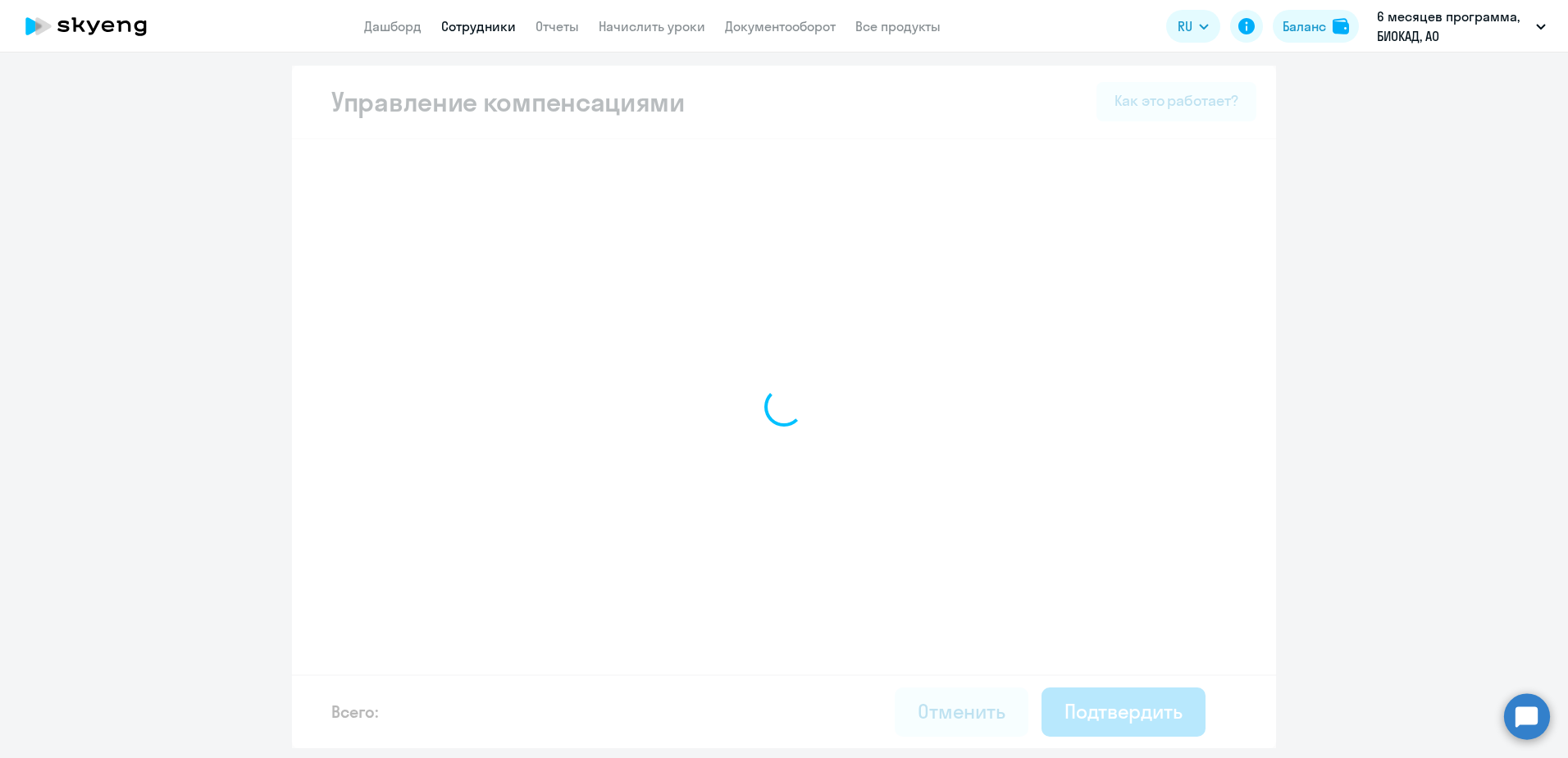
select select "MONTHLY"
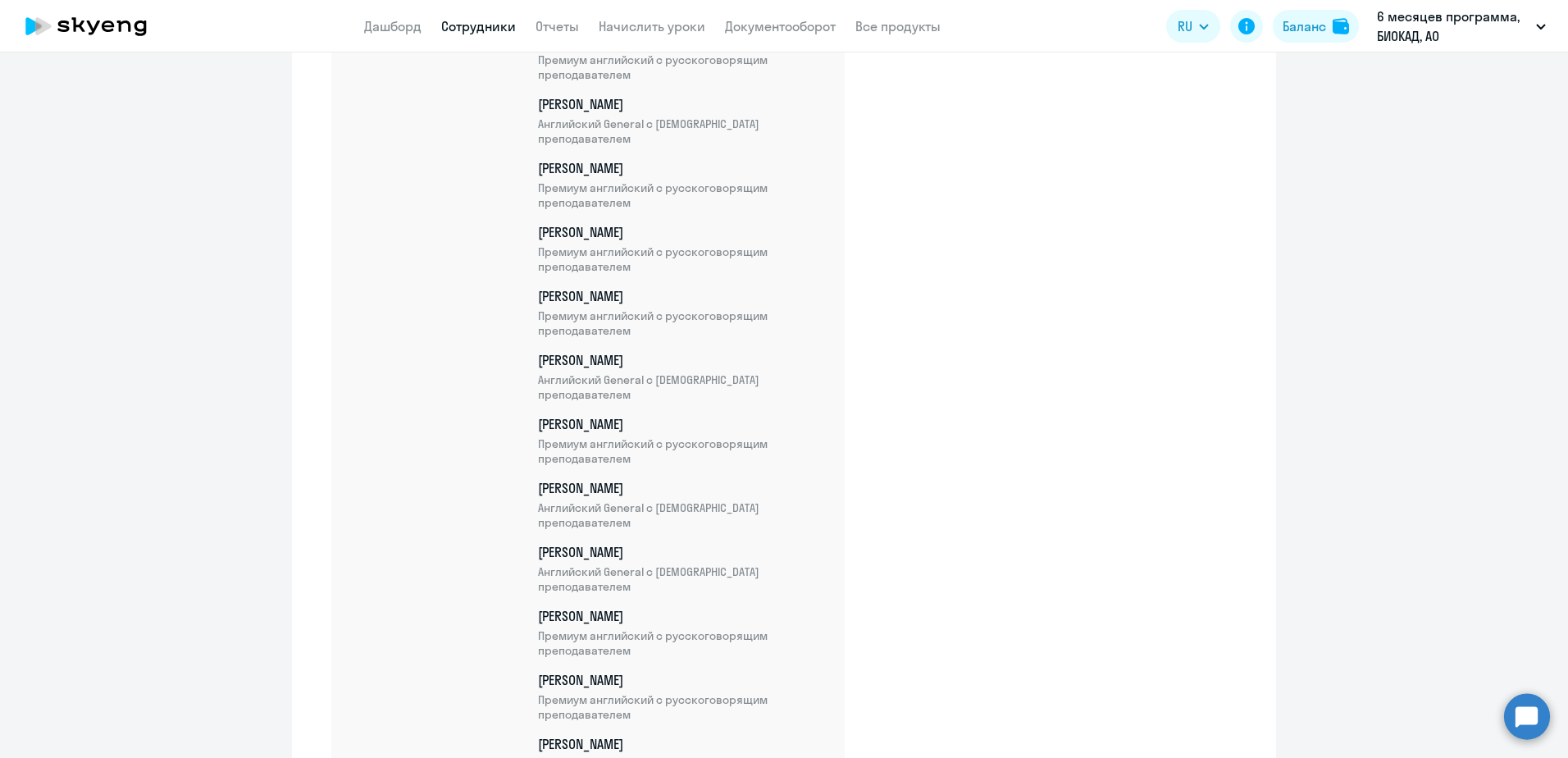
scroll to position [4857, 0]
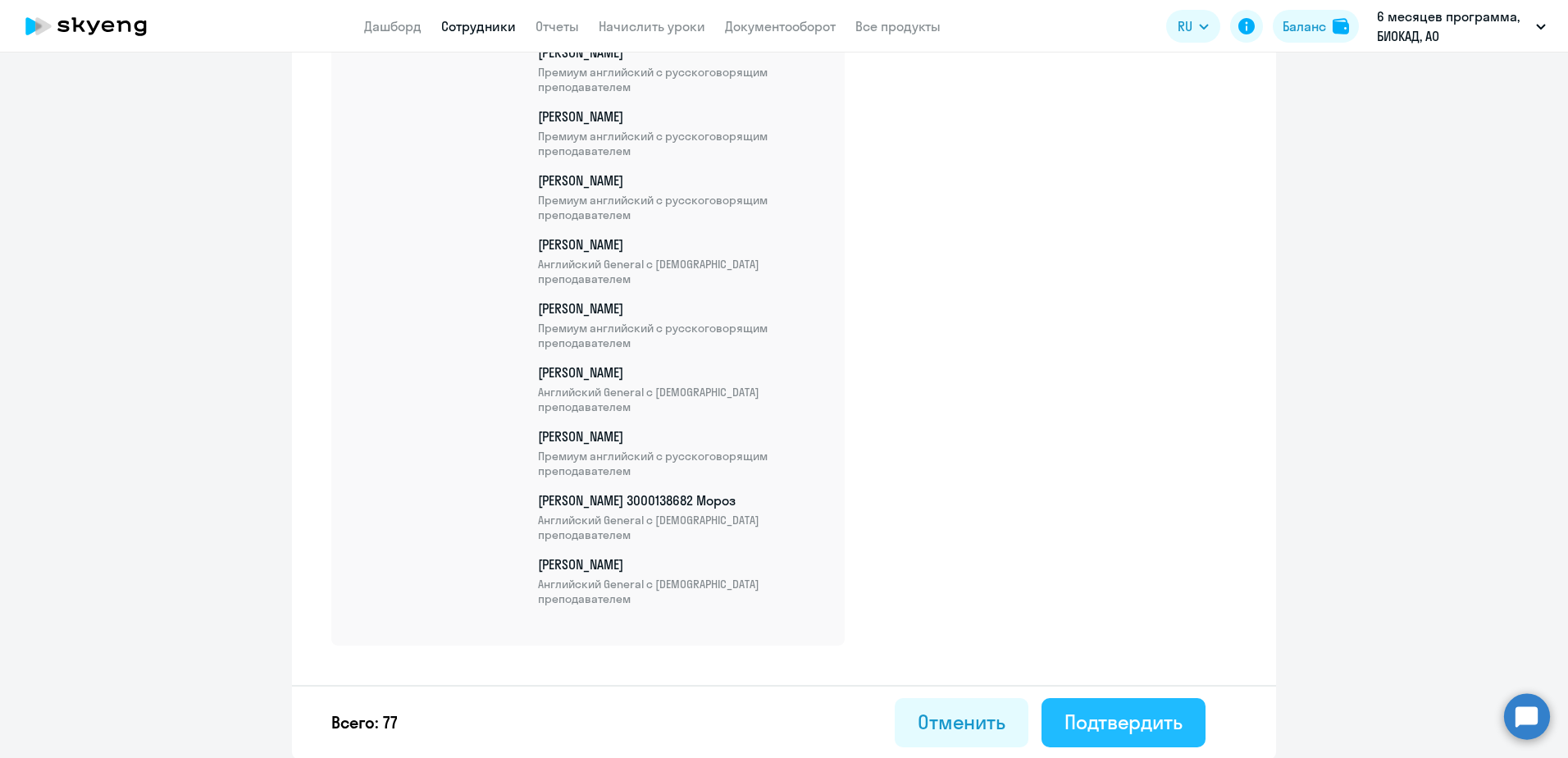
click at [1155, 714] on div "Подтвердить" at bounding box center [1123, 721] width 118 height 26
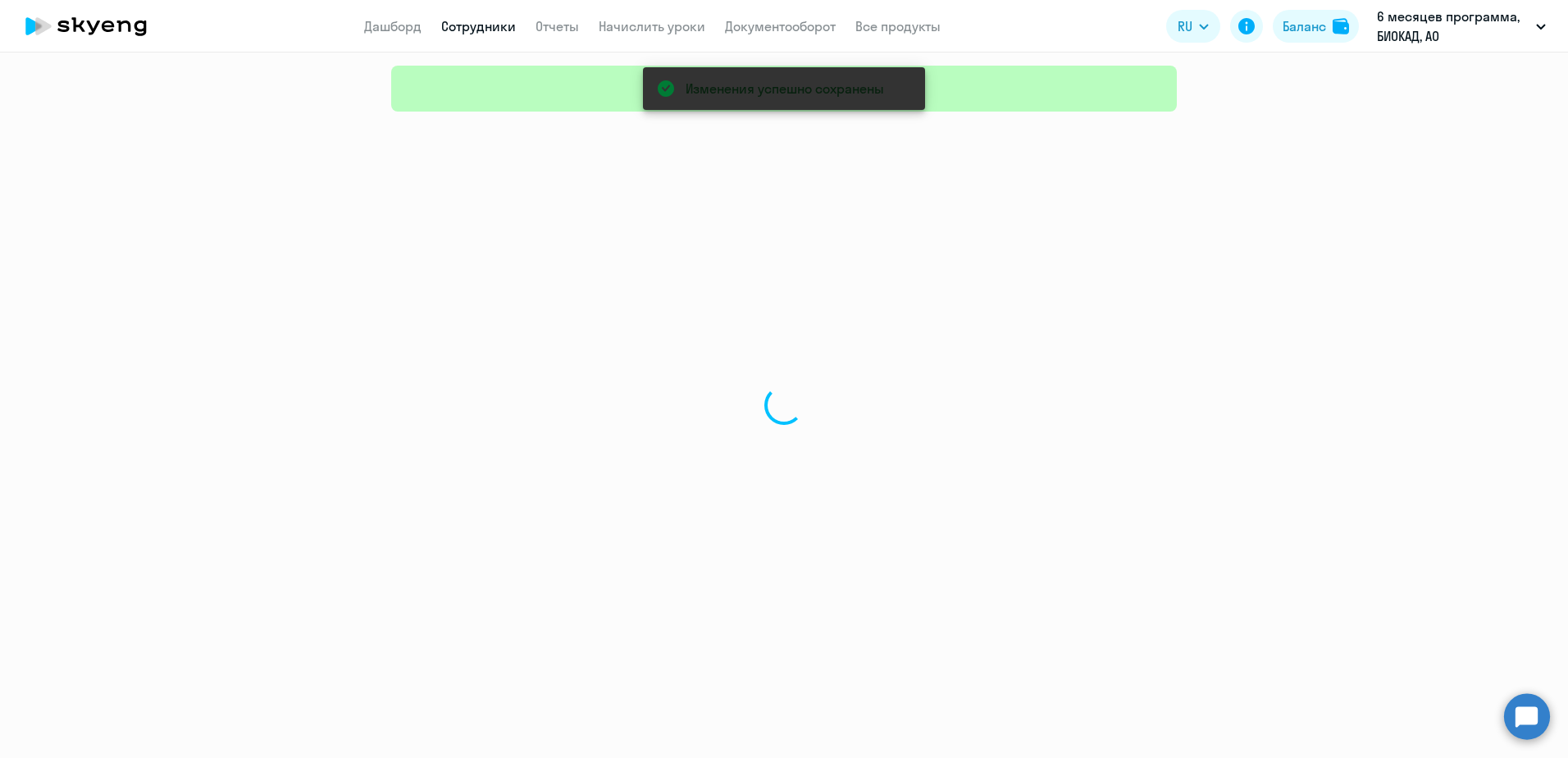
select select "30"
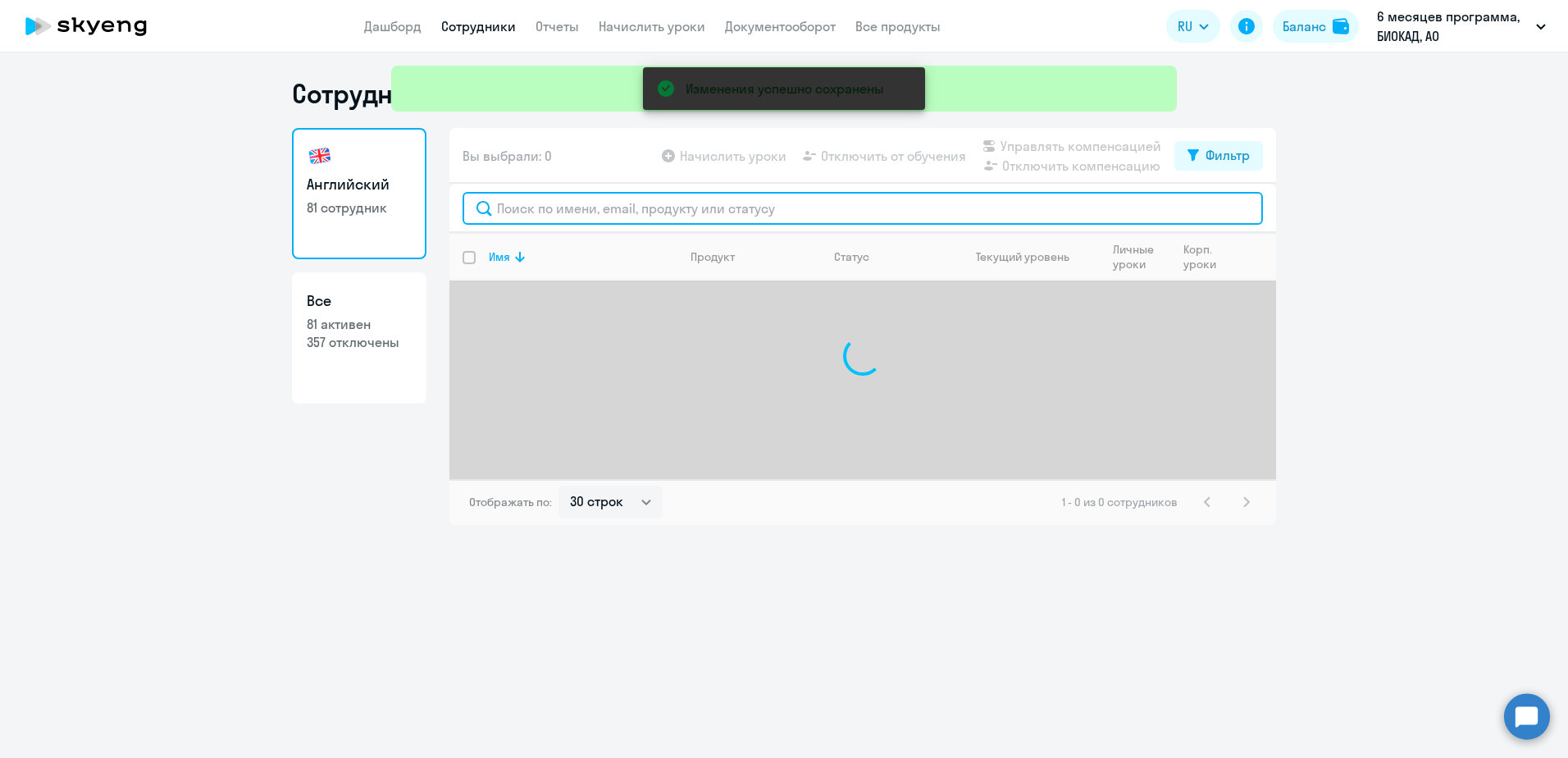
click at [635, 216] on input "text" at bounding box center [863, 208] width 800 height 33
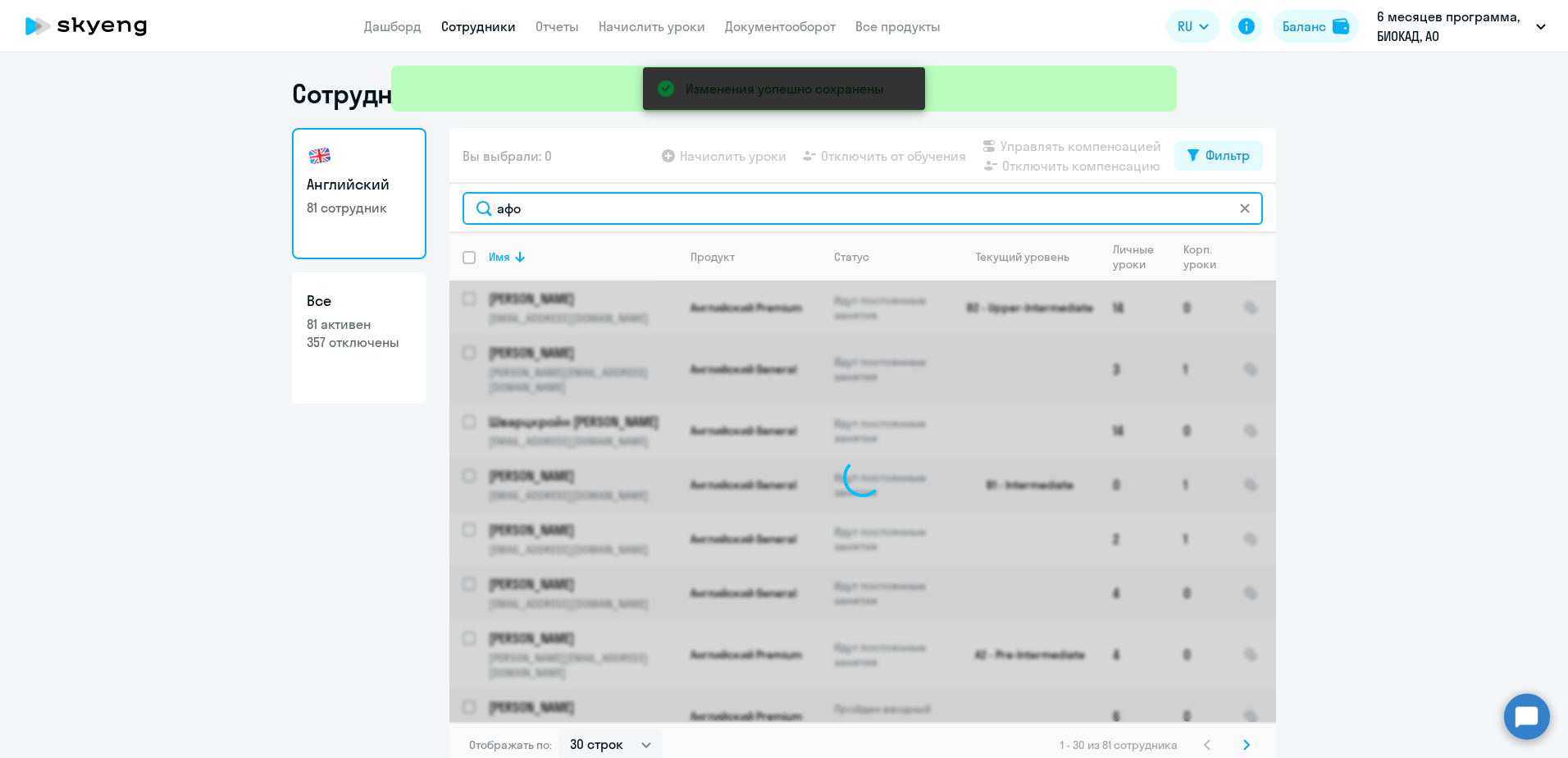
type input "афон"
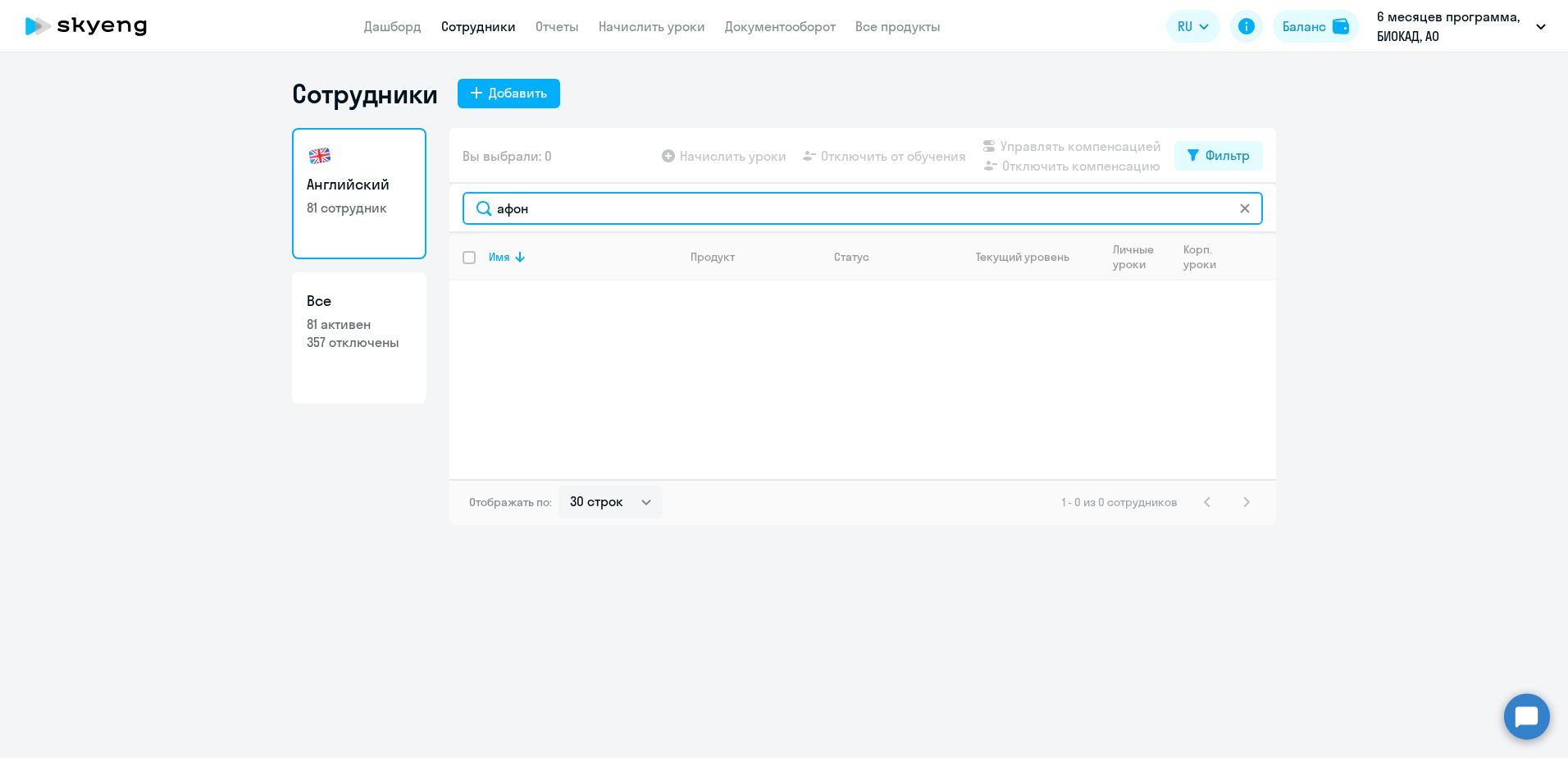
drag, startPoint x: 572, startPoint y: 219, endPoint x: 449, endPoint y: 207, distance: 123.6
click at [449, 207] on div "Английский 81 сотрудник Все 81 активен 357 отключены Вы выбрали: 0 Начислить ур…" at bounding box center [783, 326] width 984 height 397
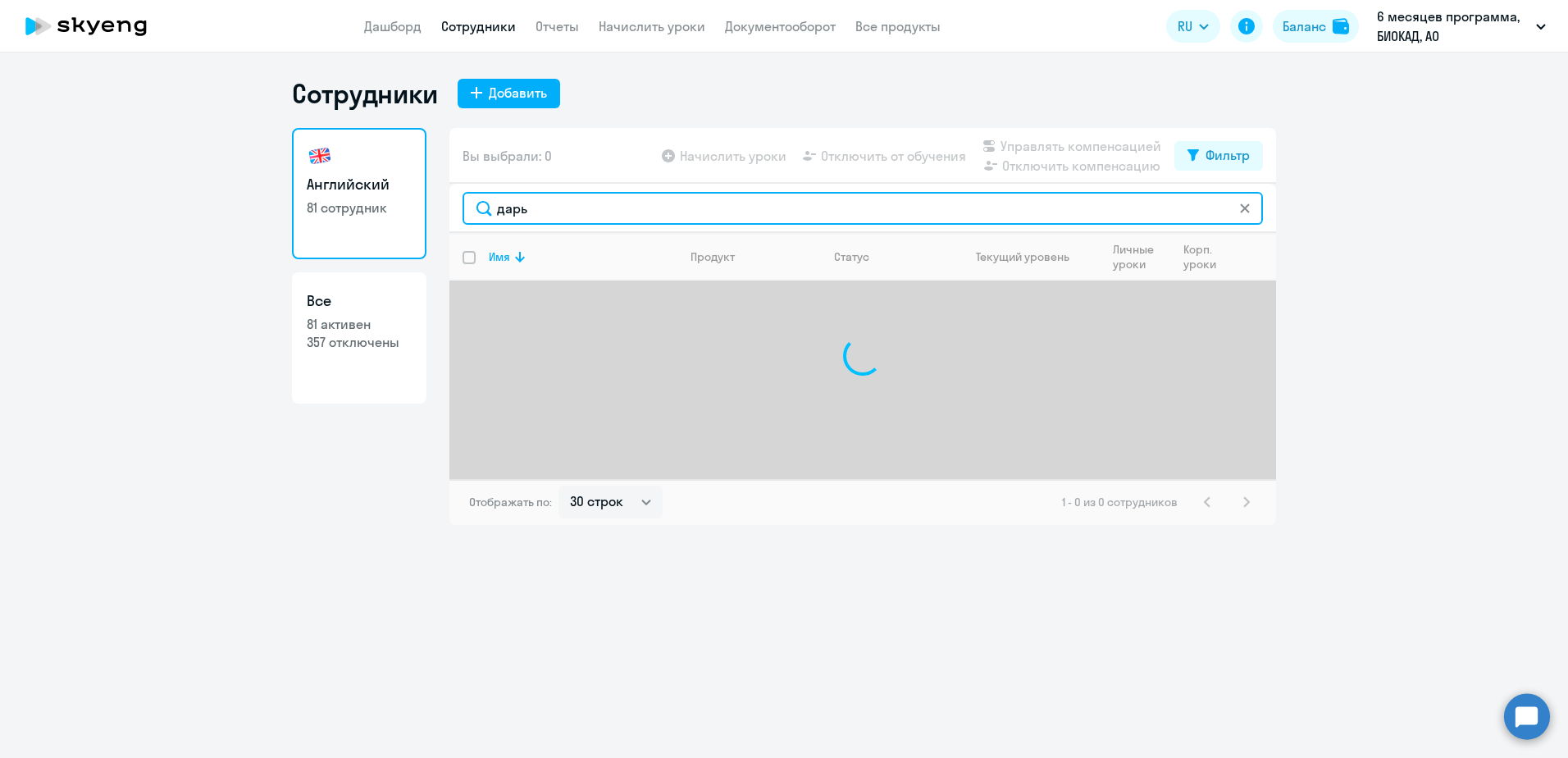
type input "[PERSON_NAME]"
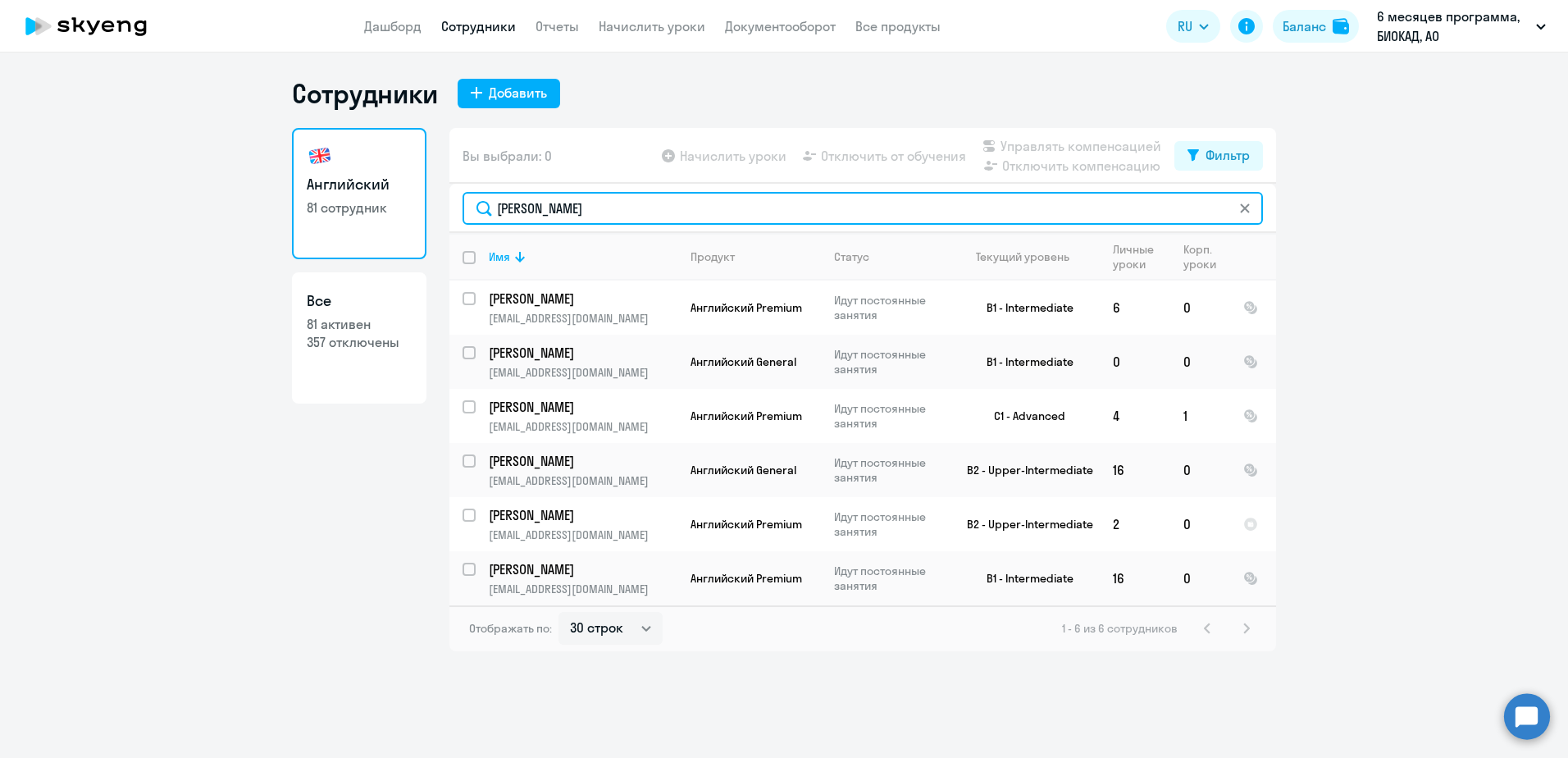
drag, startPoint x: 552, startPoint y: 209, endPoint x: 385, endPoint y: 196, distance: 167.5
click at [385, 196] on div "Английский 81 сотрудник Все 81 активен 357 отключены Вы выбрали: 0 Начислить ур…" at bounding box center [783, 390] width 984 height 523
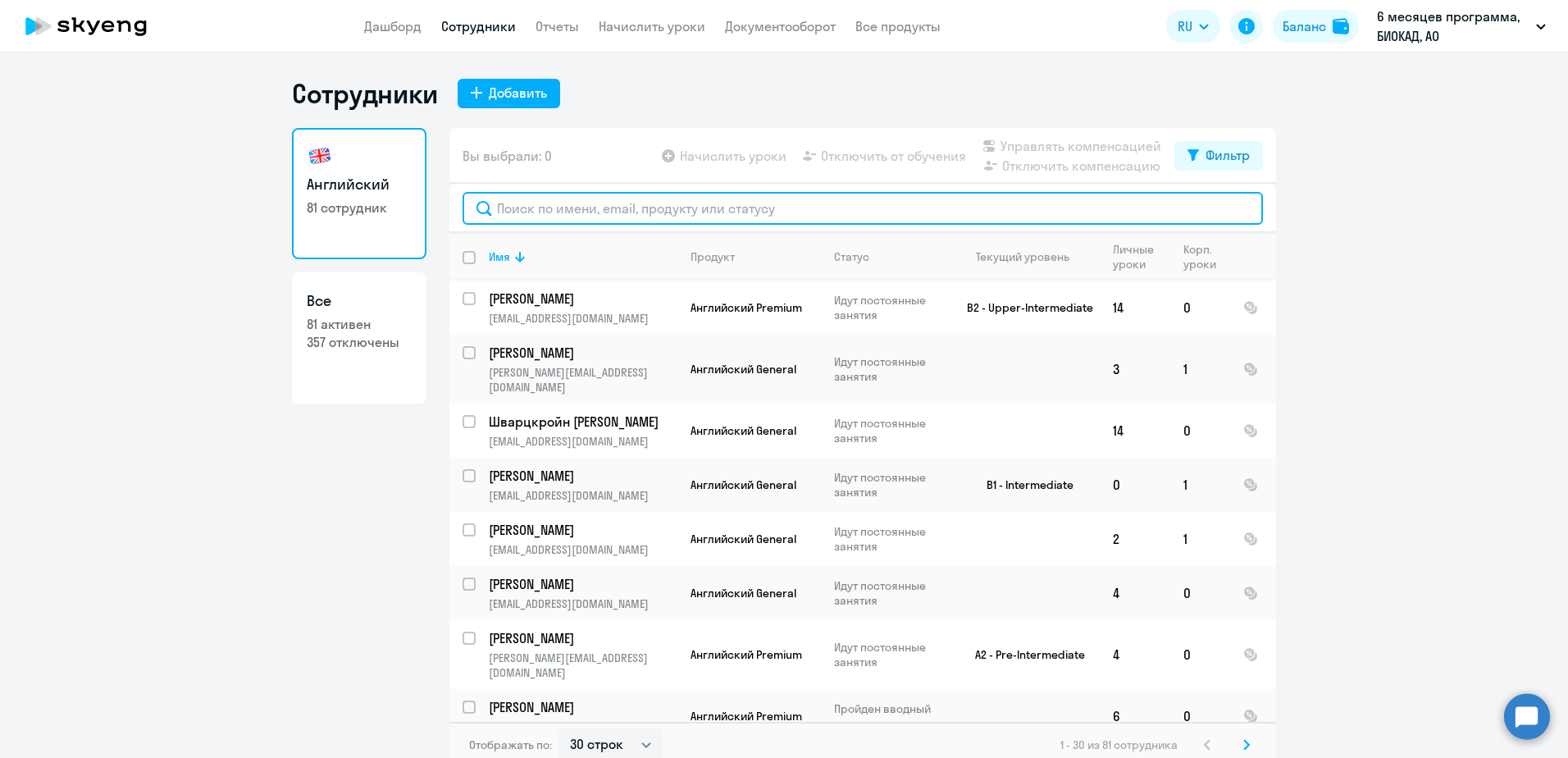
paste input "[EMAIL_ADDRESS][DOMAIN_NAME]"
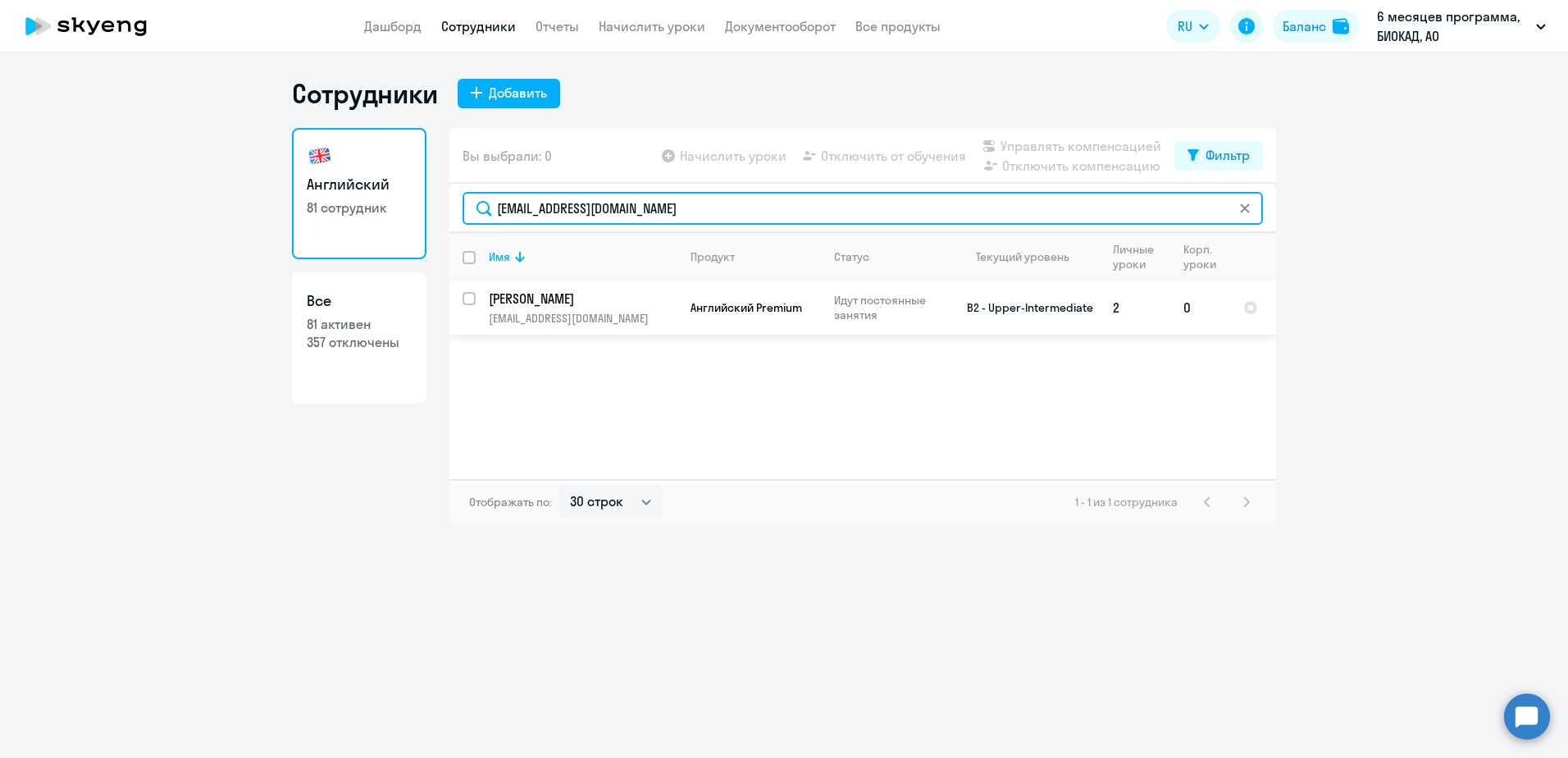
type input "[EMAIL_ADDRESS][DOMAIN_NAME]"
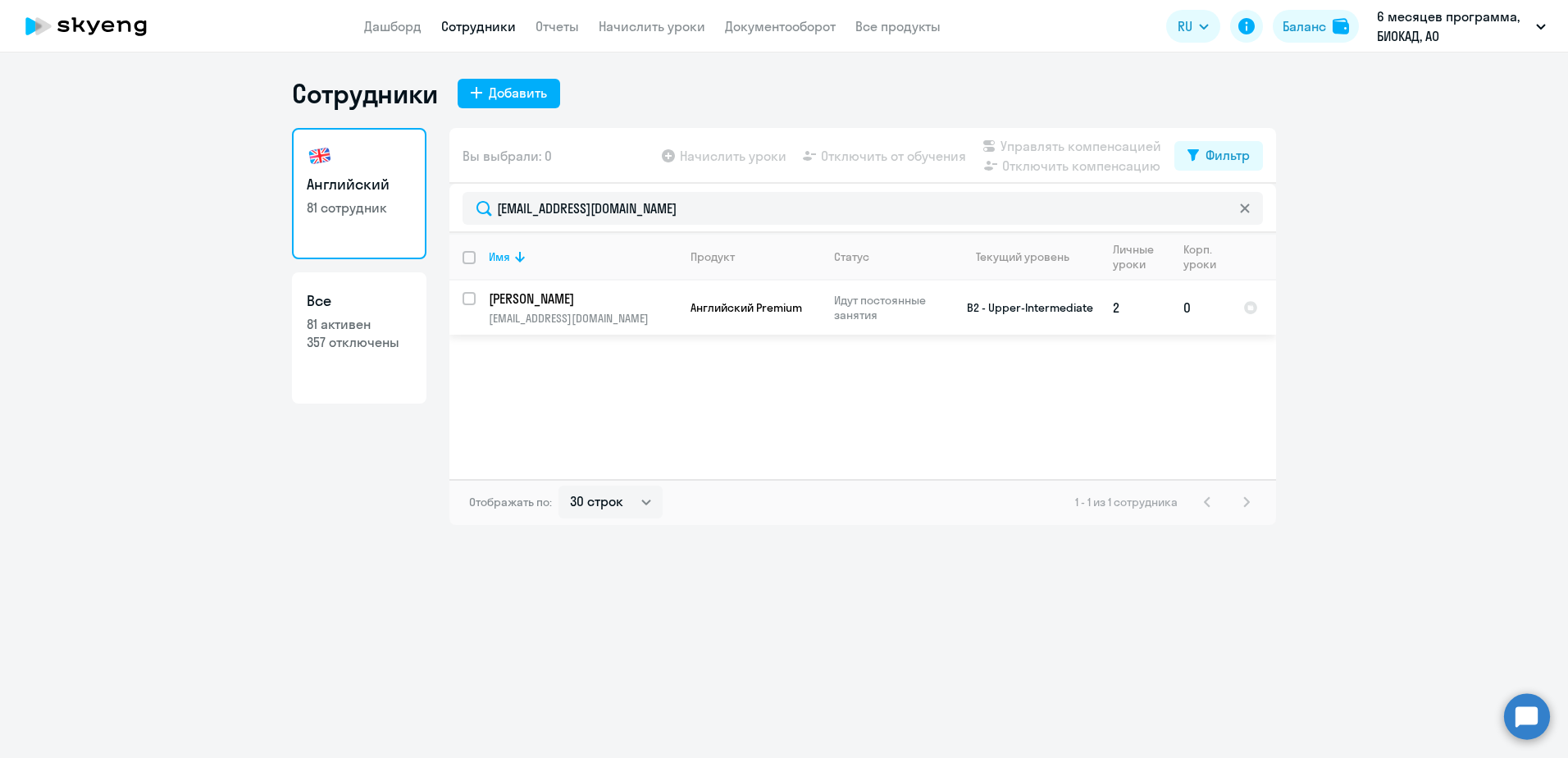
click at [465, 296] on input "select row 30806707" at bounding box center [479, 307] width 33 height 33
checkbox input "true"
click at [1065, 148] on span "Управлять компенсацией" at bounding box center [1081, 146] width 161 height 20
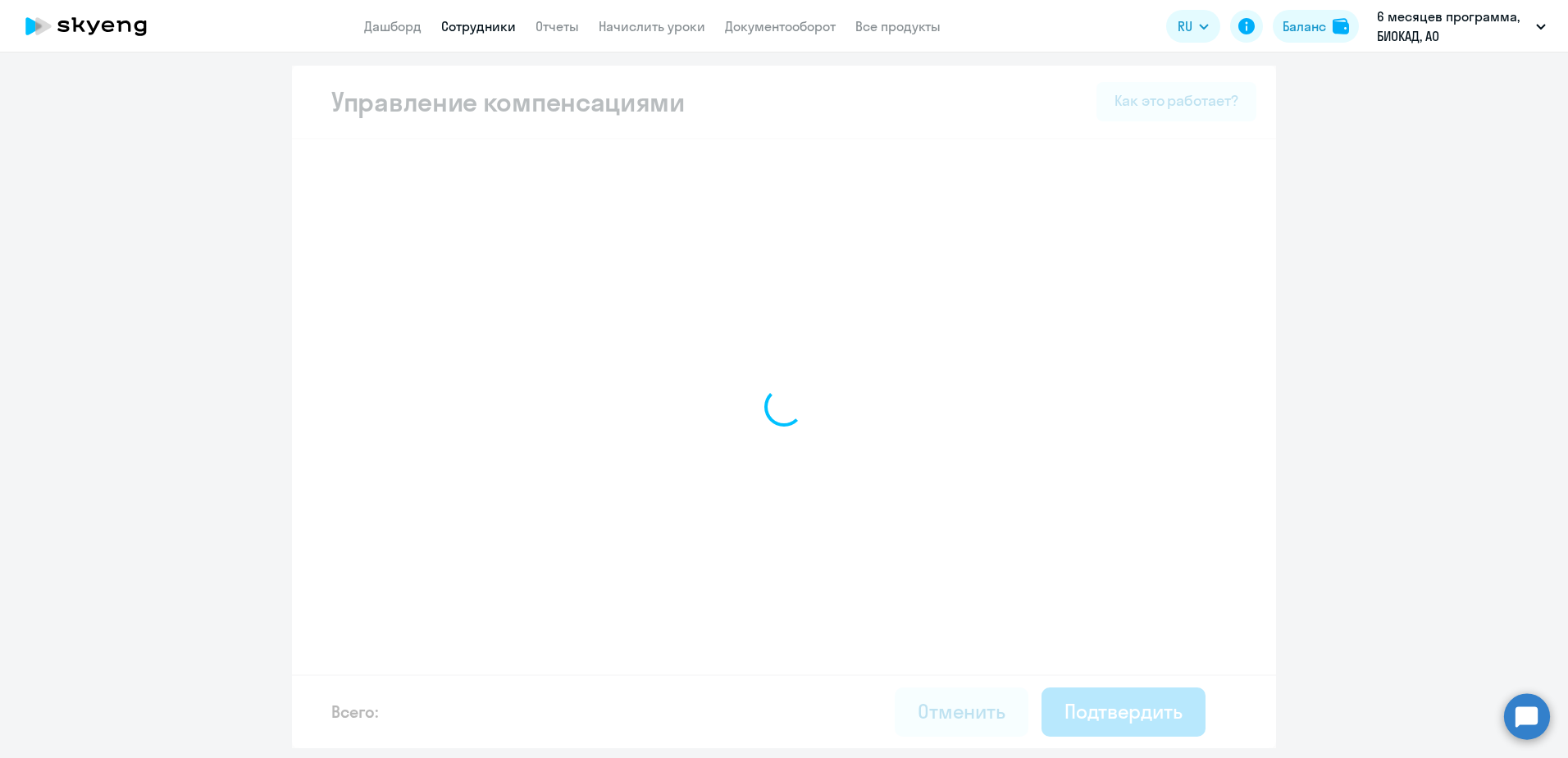
select select "MONTHLY"
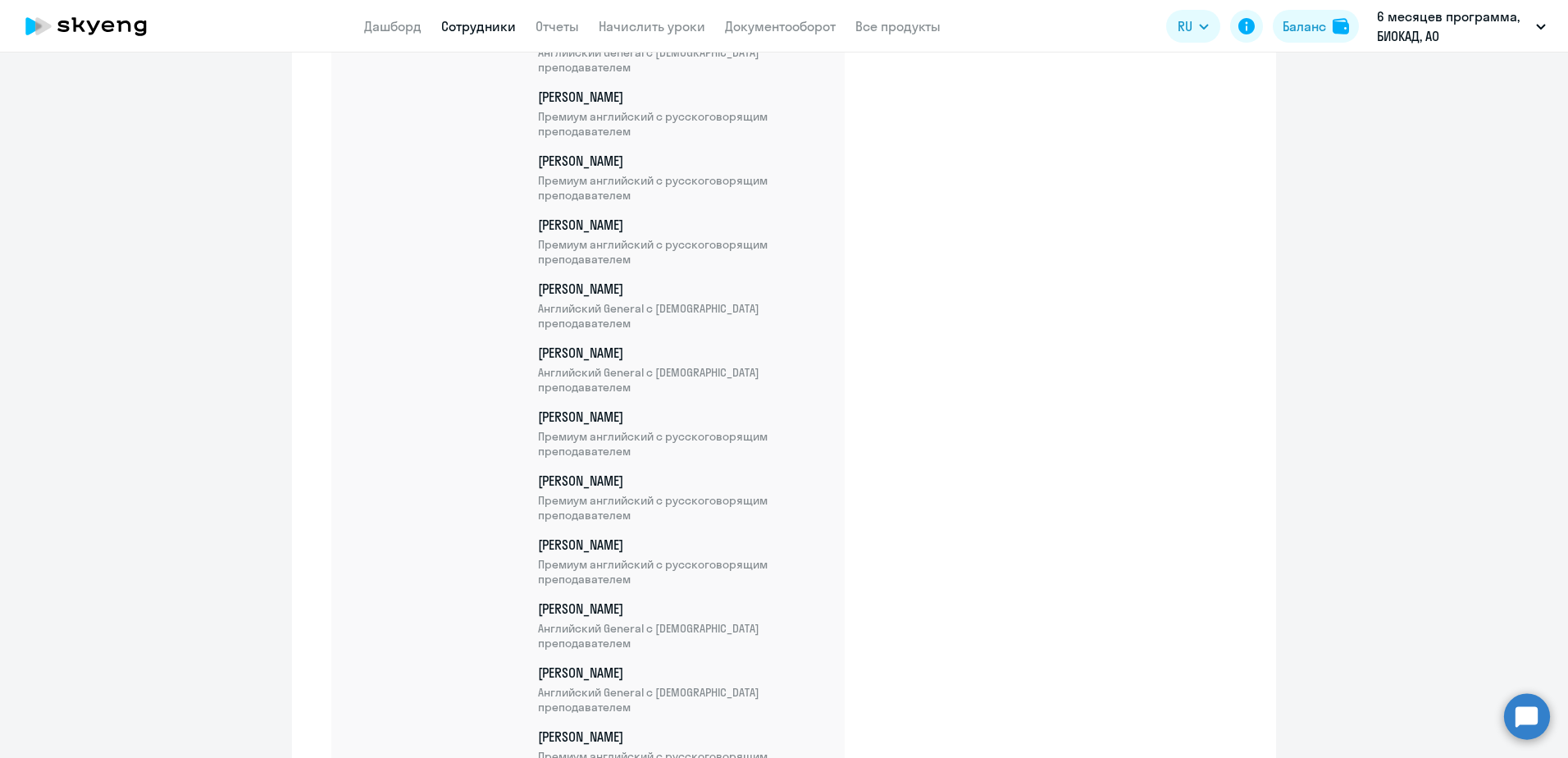
scroll to position [4976, 0]
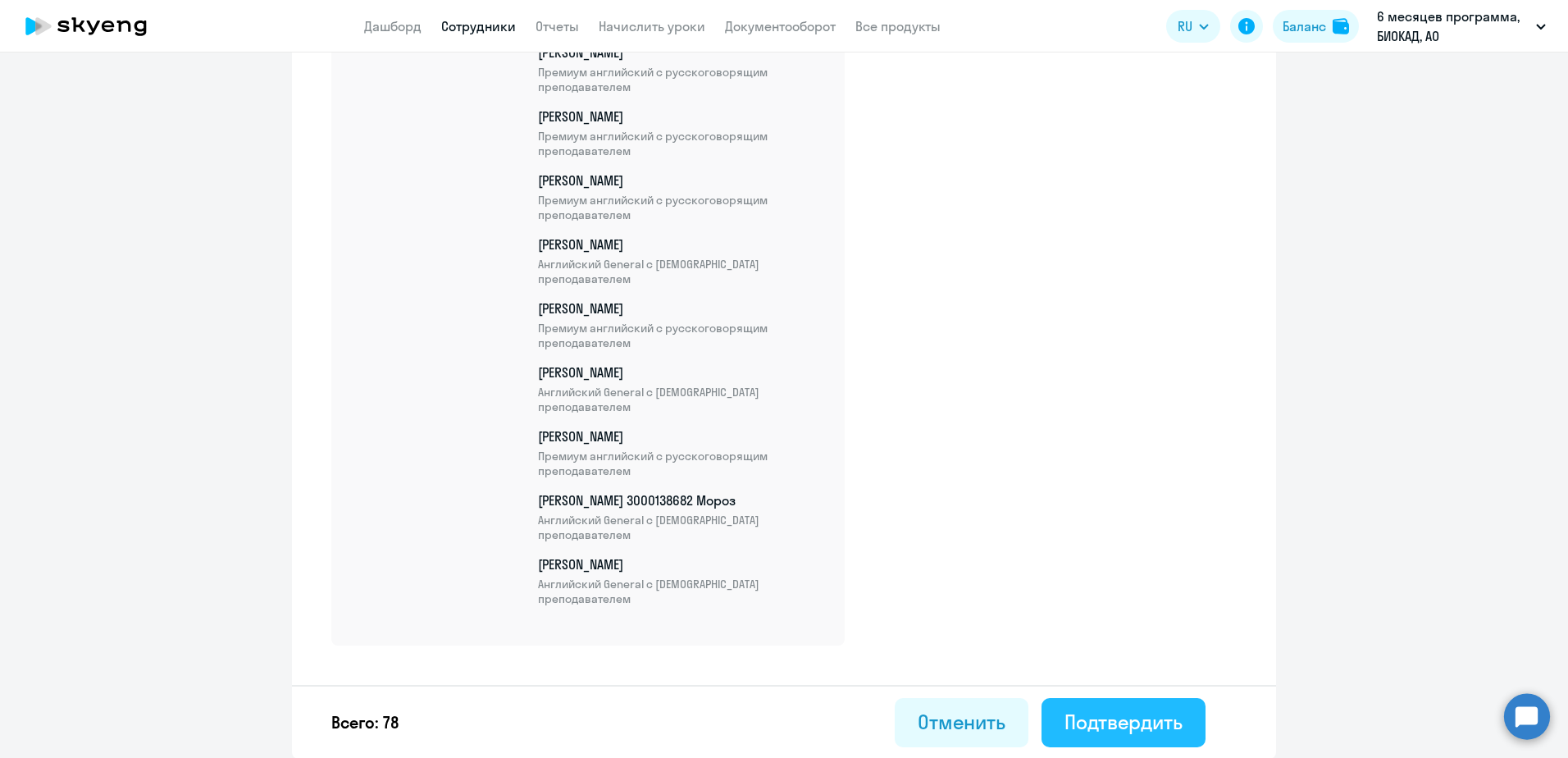
click at [1153, 730] on div "Подтвердить" at bounding box center [1123, 721] width 118 height 26
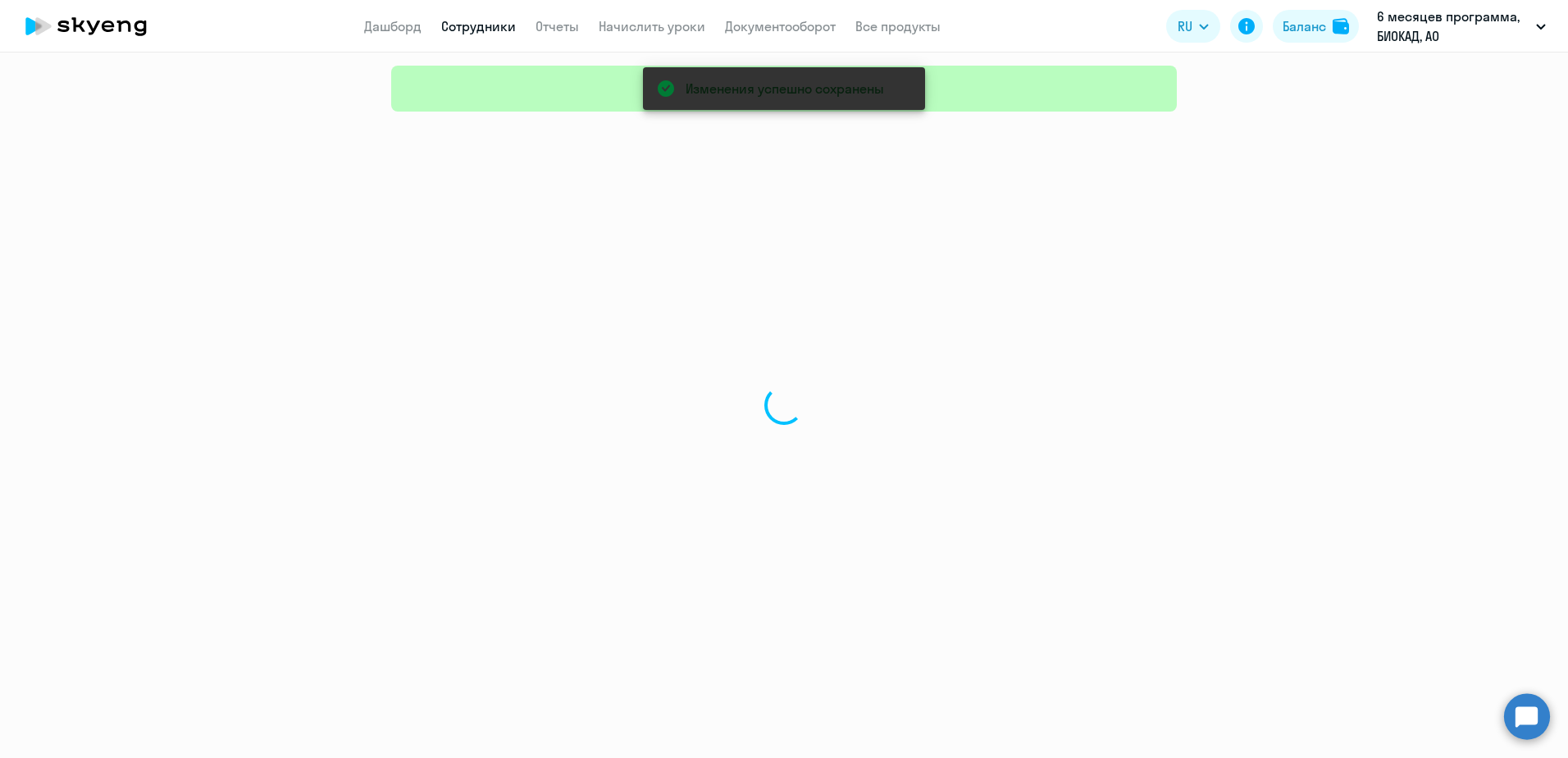
select select "30"
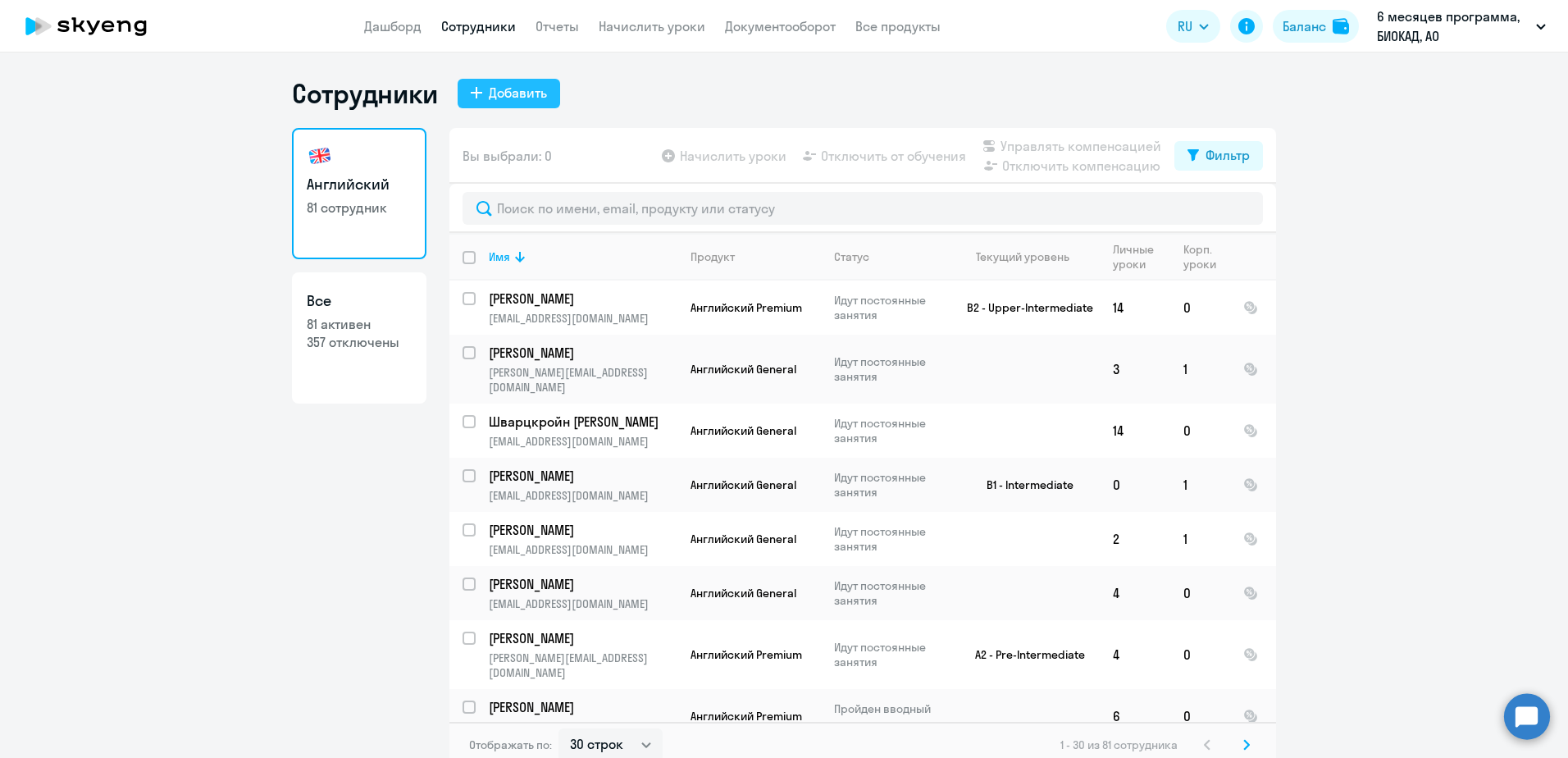
click at [496, 85] on div "Добавить" at bounding box center [517, 93] width 59 height 20
select select "english_adult_not_native_speaker"
select select "3"
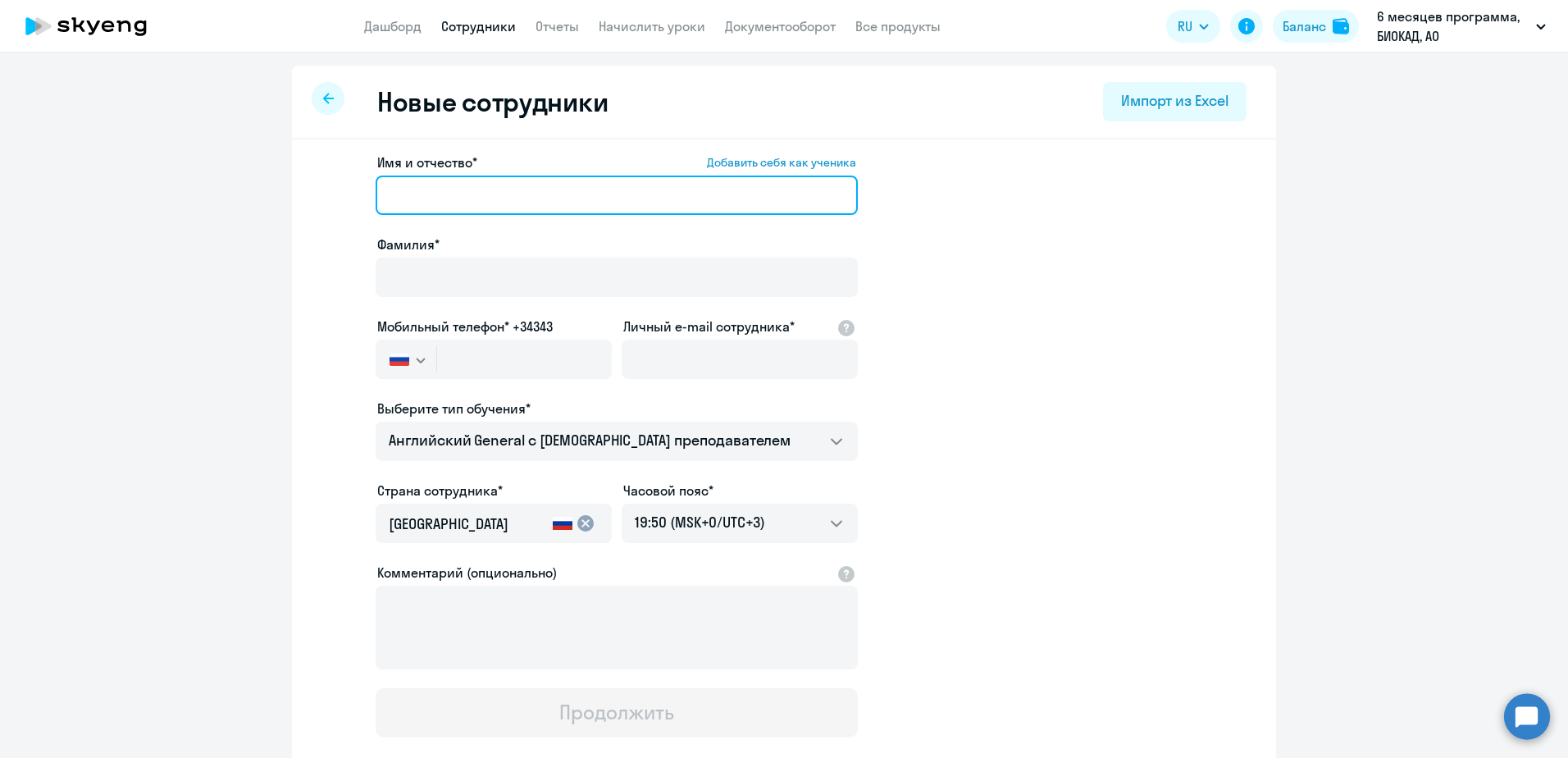
click at [524, 188] on input "Имя и отчество* Добавить себя как ученика" at bounding box center [616, 195] width 483 height 40
paste input "[PERSON_NAME]"
drag, startPoint x: 428, startPoint y: 194, endPoint x: 305, endPoint y: 183, distance: 123.5
click at [318, 195] on app-new-student-form "Имя и отчество* Добавить себя как ученика [PERSON_NAME]* Мобильный телефон* +34…" at bounding box center [784, 445] width 931 height 585
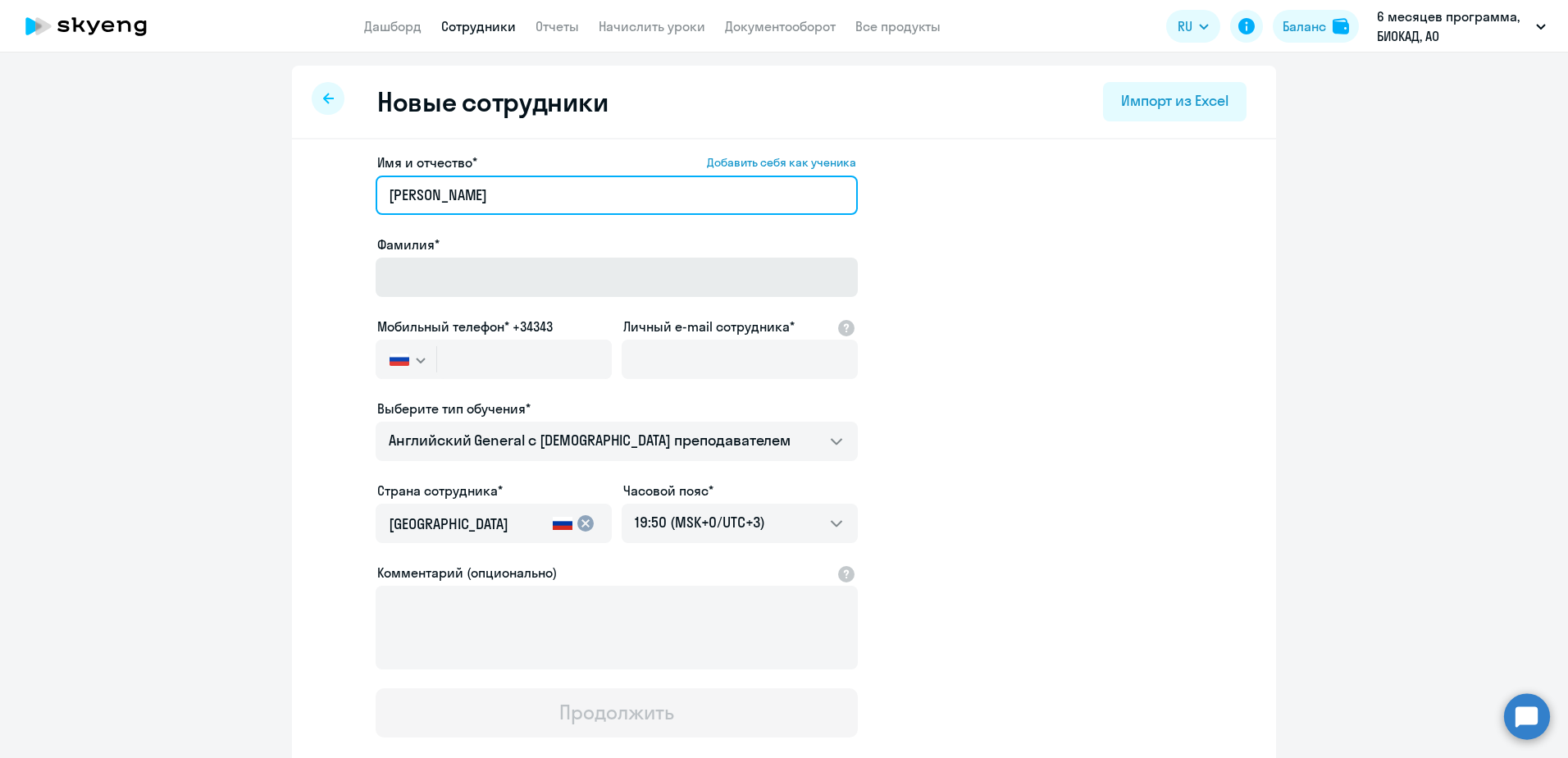
type input "[PERSON_NAME]"
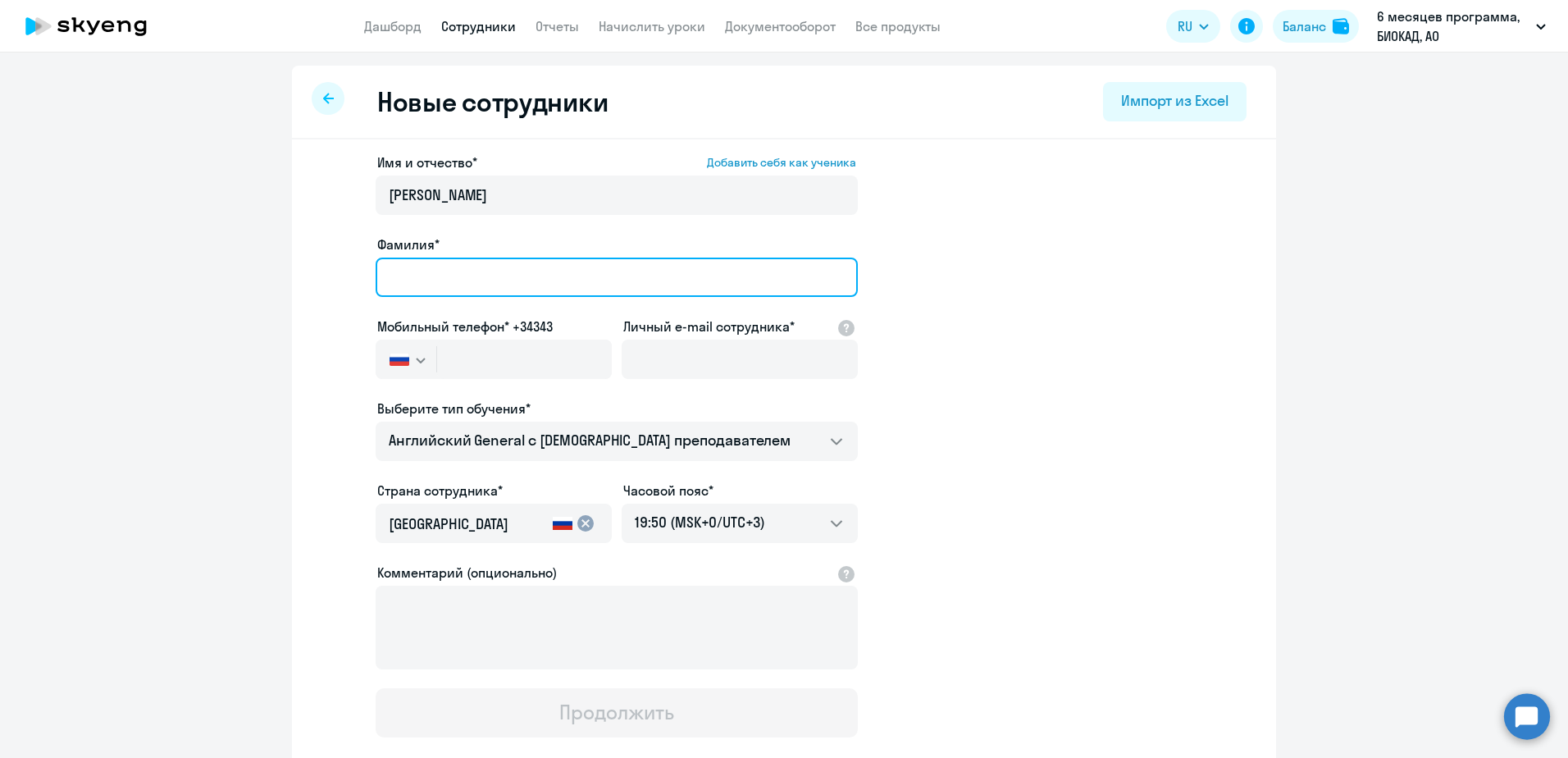
click at [436, 284] on input "Фамилия*" at bounding box center [616, 278] width 483 height 40
paste input "[PERSON_NAME]"
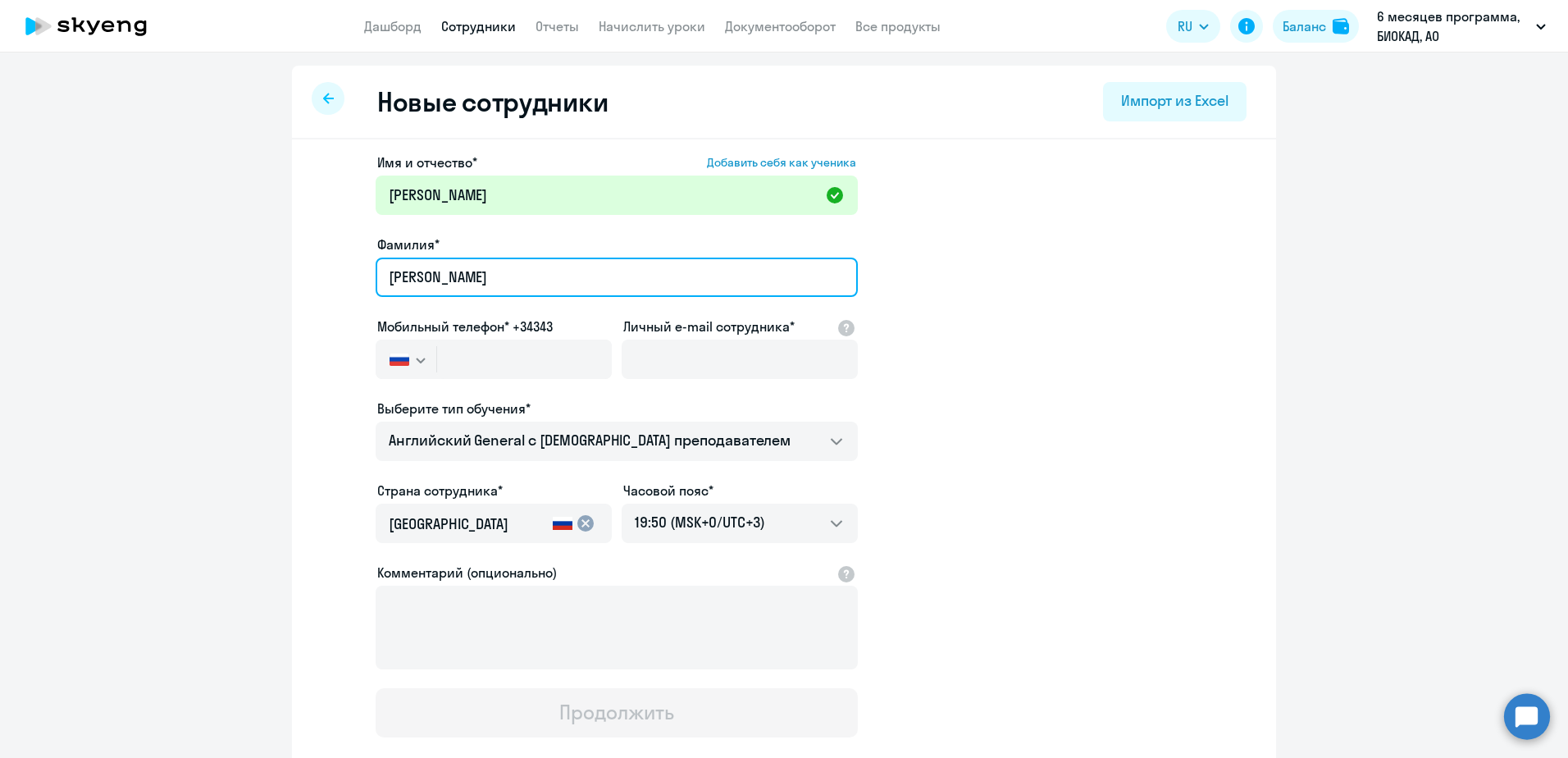
type input "[PERSON_NAME]"
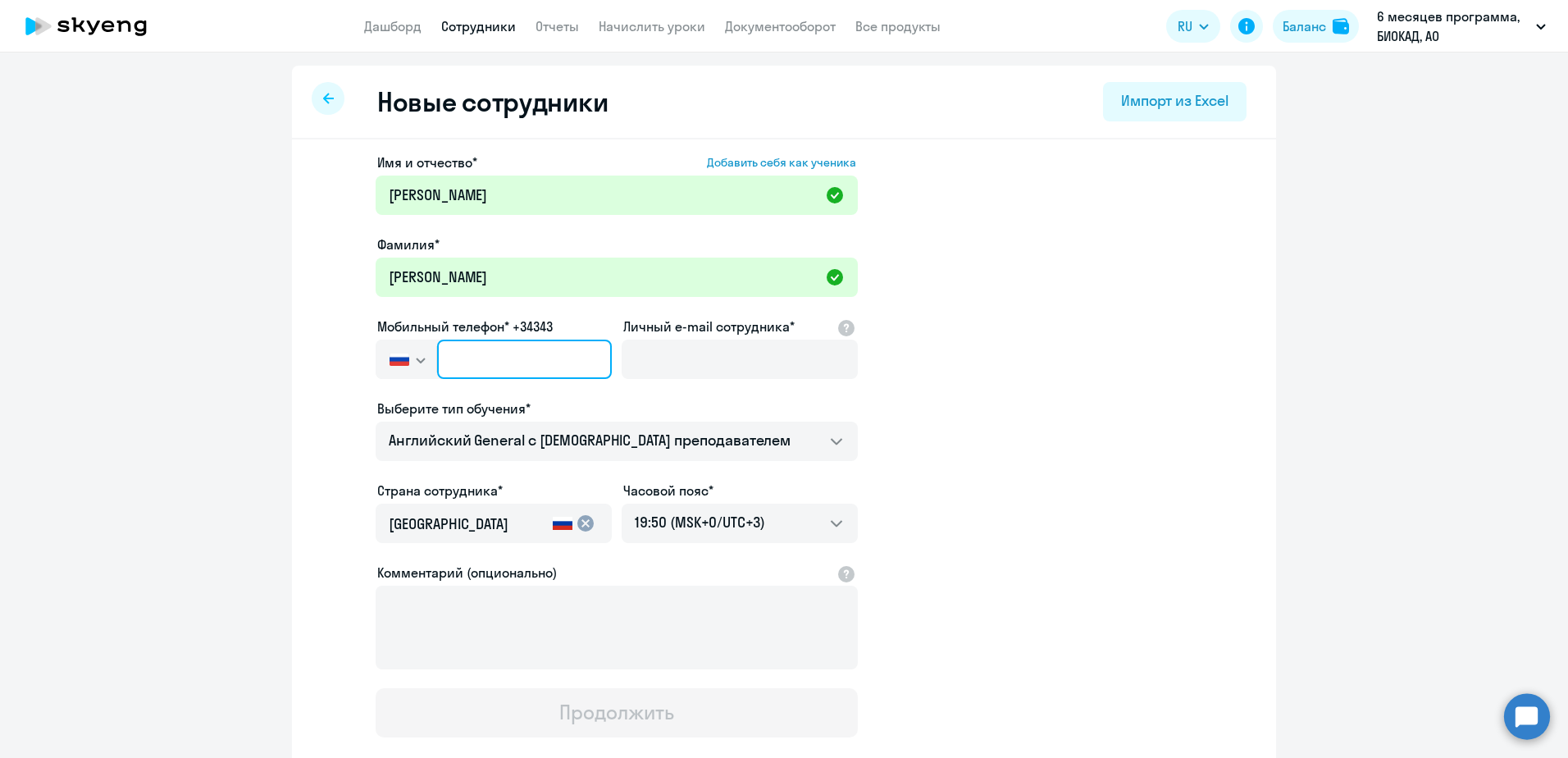
click at [515, 354] on input "text" at bounding box center [524, 359] width 175 height 40
paste input "[PHONE_NUMBER]"
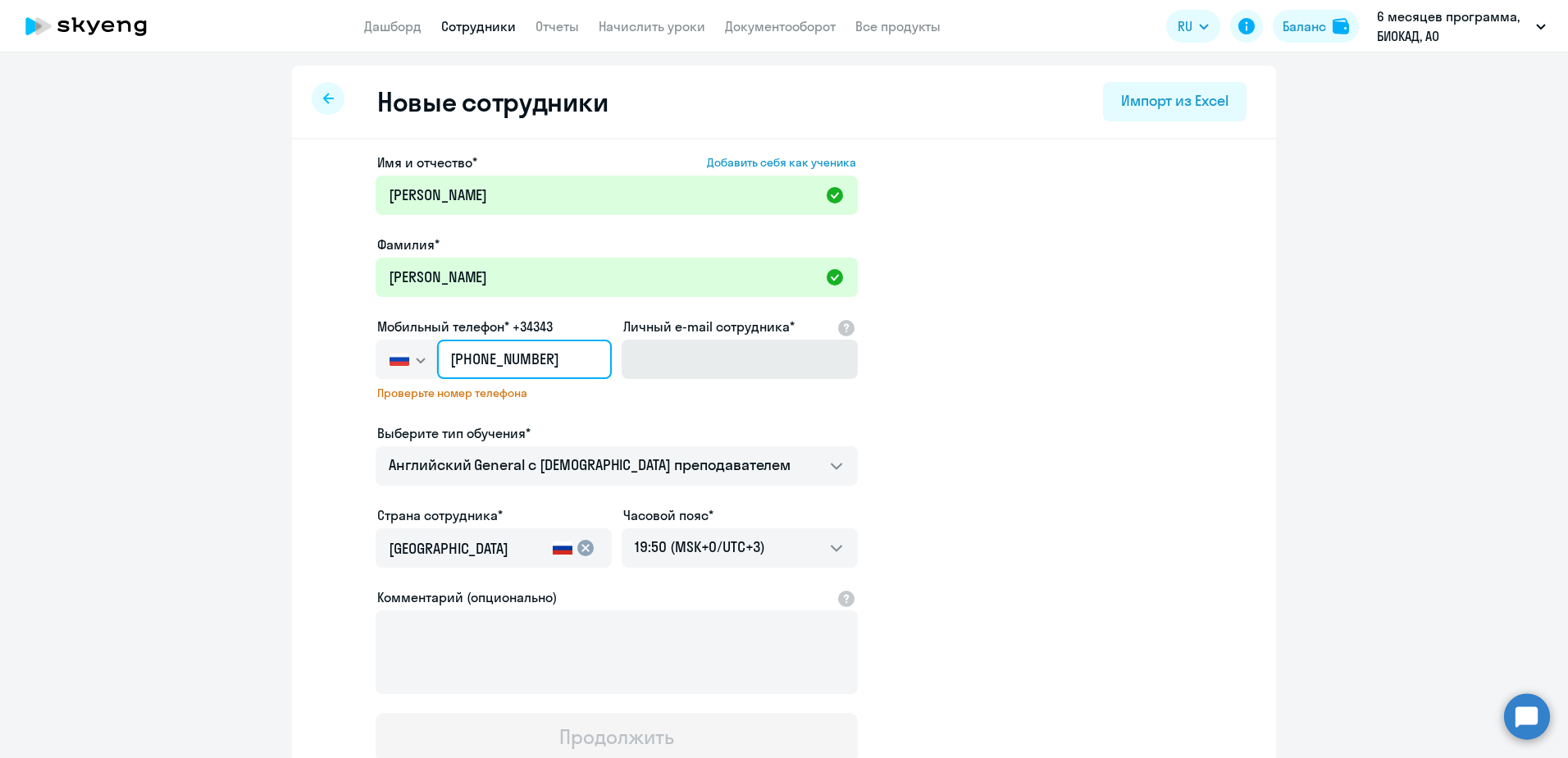
type input "[PHONE_NUMBER]"
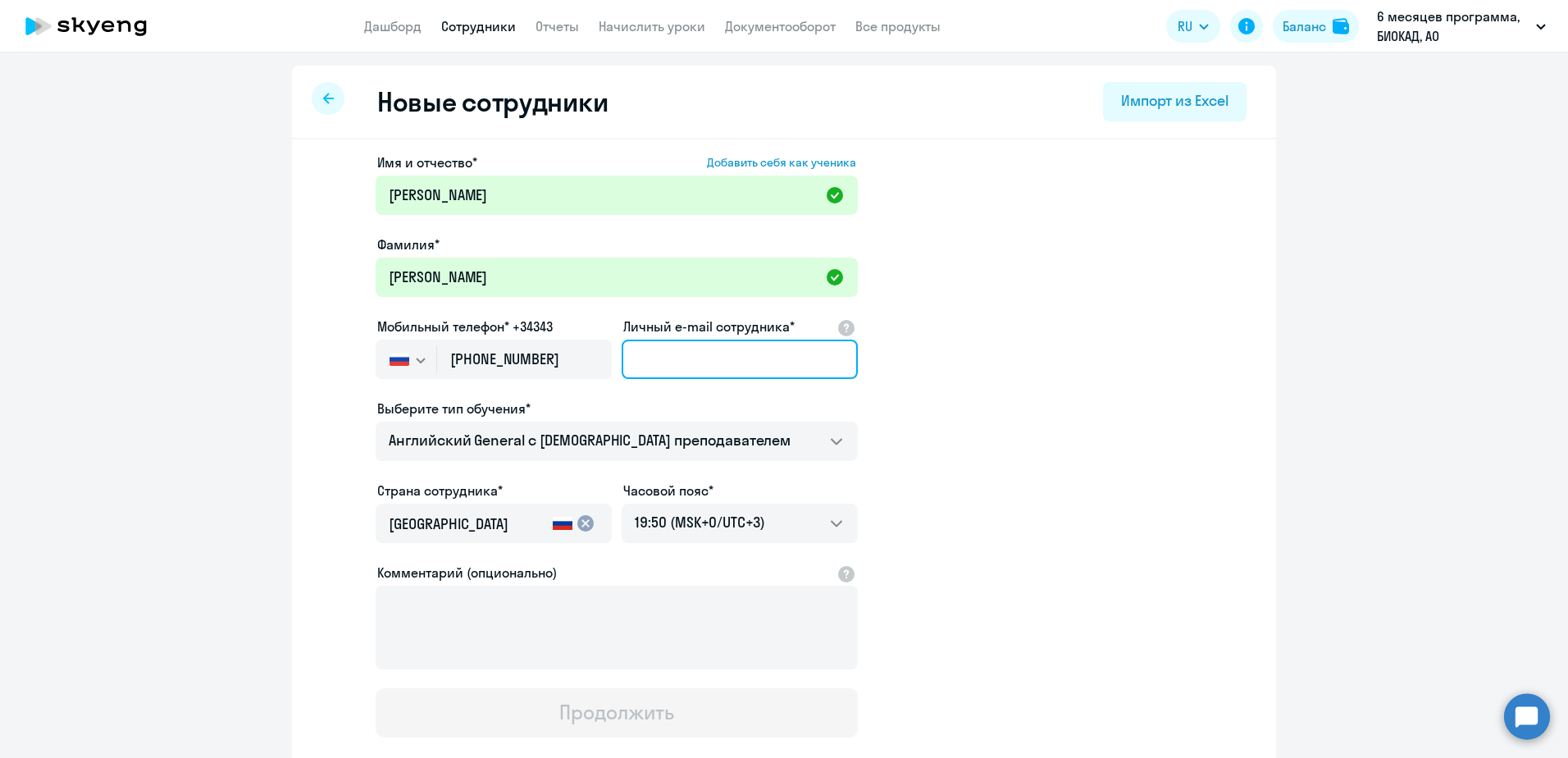
drag, startPoint x: 692, startPoint y: 358, endPoint x: 682, endPoint y: 342, distance: 18.9
click at [692, 358] on input "Личный e-mail сотрудника*" at bounding box center [739, 359] width 236 height 40
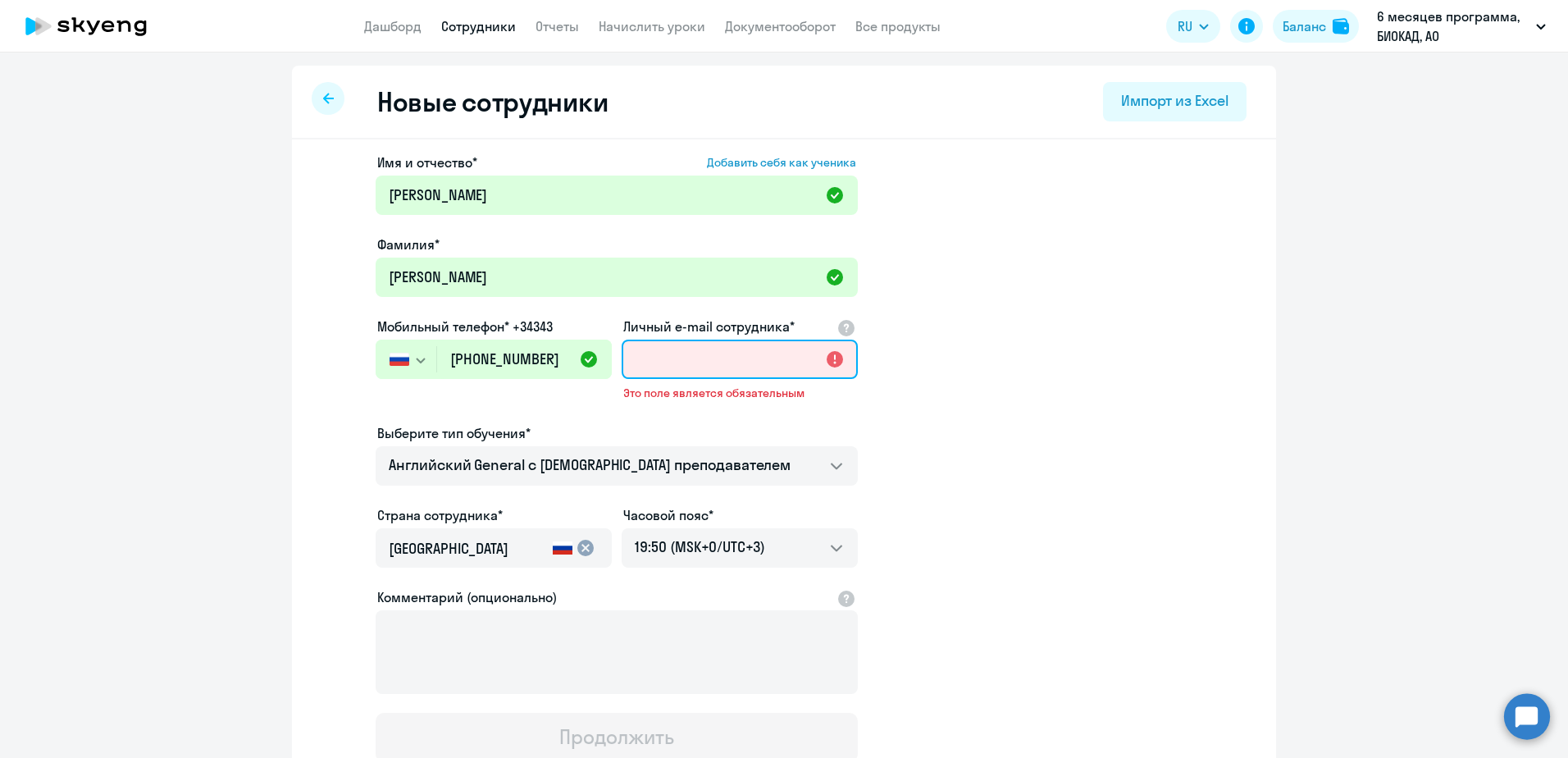
paste input "[EMAIL_ADDRESS][DOMAIN_NAME]"
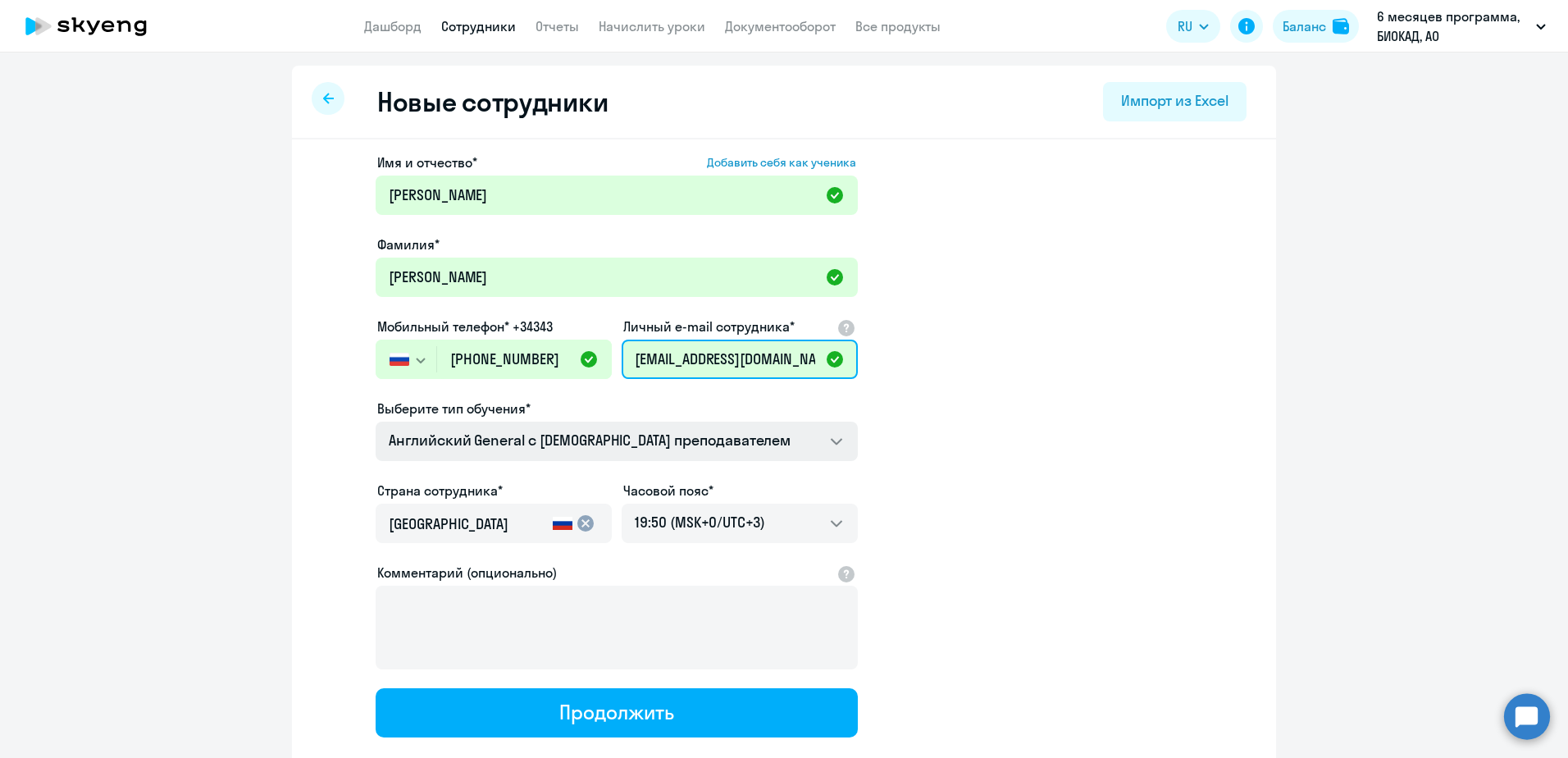
type input "[EMAIL_ADDRESS][DOMAIN_NAME]"
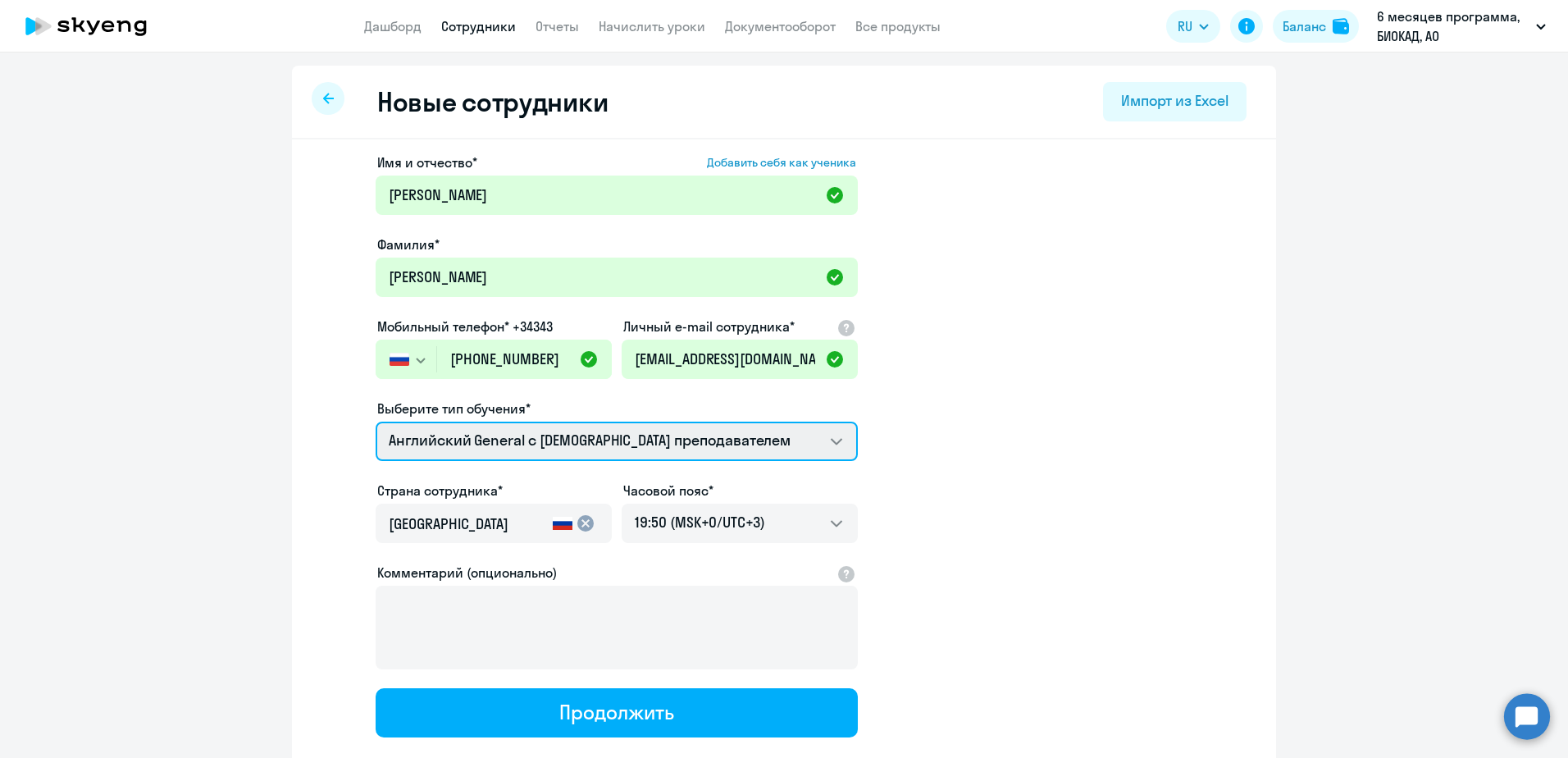
click at [582, 453] on select "Английский General с [DEMOGRAPHIC_DATA] преподавателем Английский General с [DE…" at bounding box center [616, 442] width 483 height 40
select select "english_adult_not_native_speaker_premium"
click at [375, 422] on select "Английский General с [DEMOGRAPHIC_DATA] преподавателем Английский General с [DE…" at bounding box center [616, 442] width 483 height 40
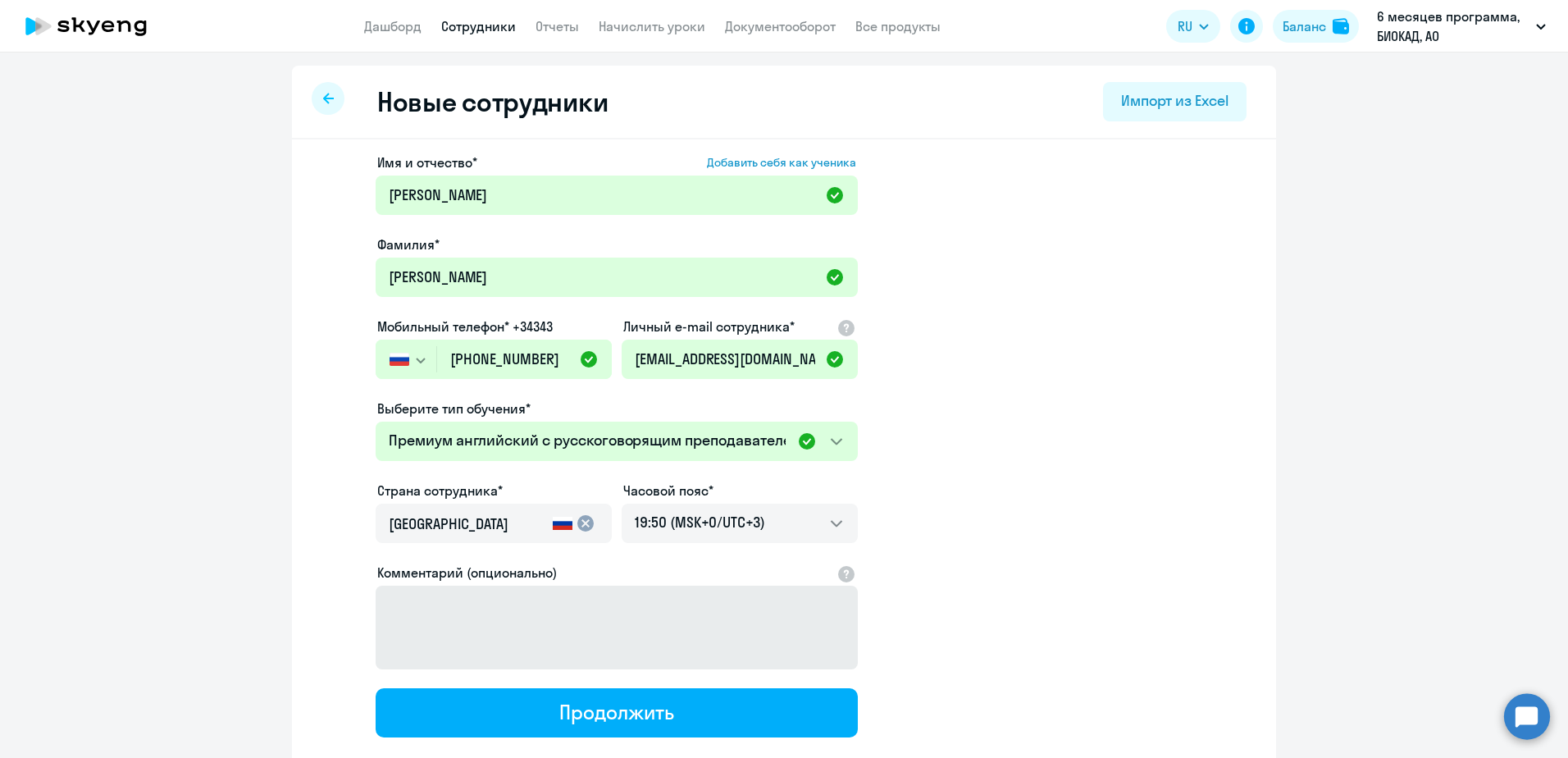
click at [604, 722] on div "Продолжить" at bounding box center [616, 711] width 114 height 26
select select "english_adult_not_native_speaker_premium"
select select "3"
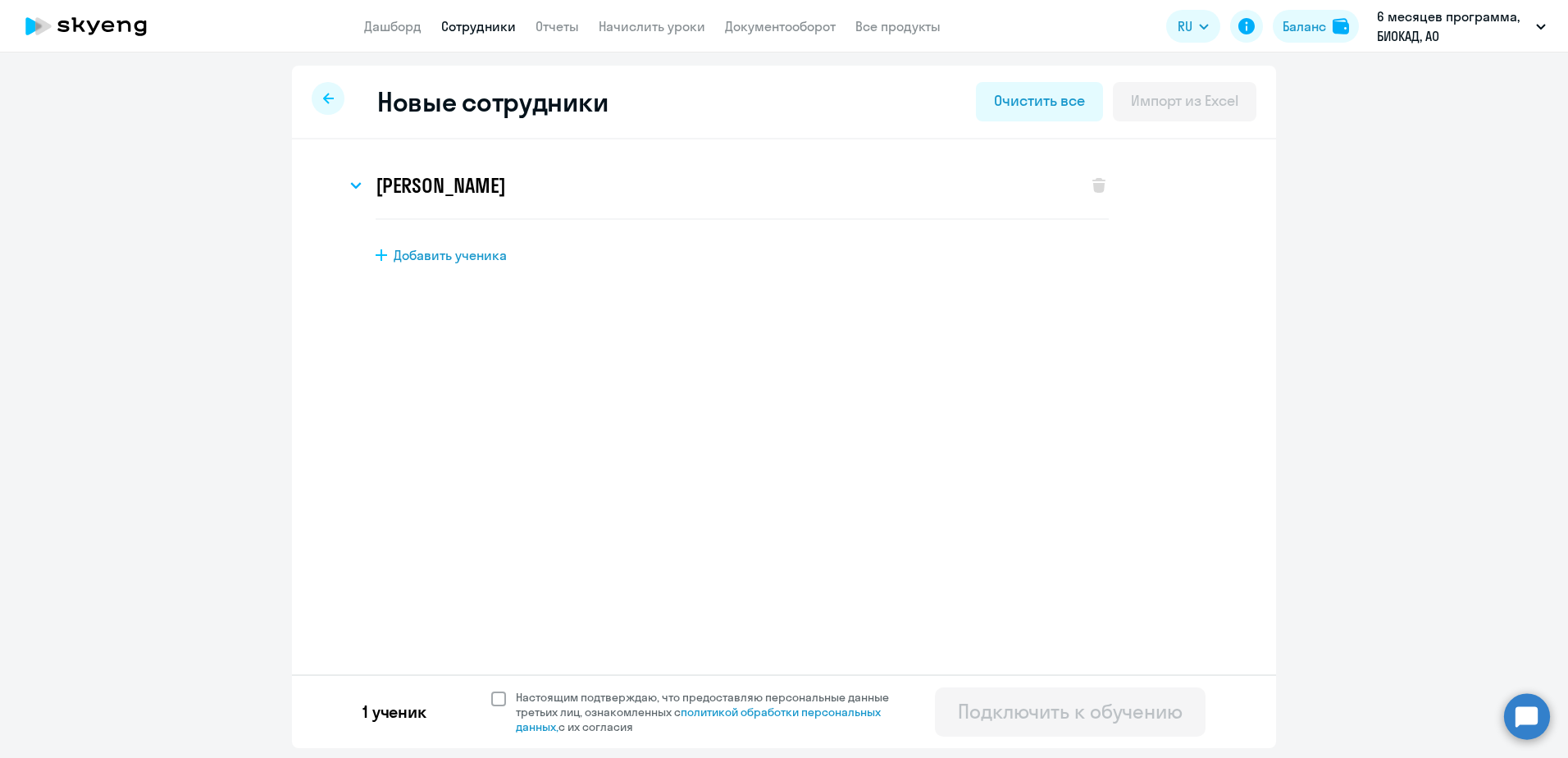
click at [602, 695] on span "Настоящим подтверждаю, что предоставляю персональные данные третьих лиц, ознако…" at bounding box center [711, 711] width 393 height 45
click at [491, 689] on input "Настоящим подтверждаю, что предоставляю персональные данные третьих лиц, ознако…" at bounding box center [490, 688] width 1 height 1
checkbox input "true"
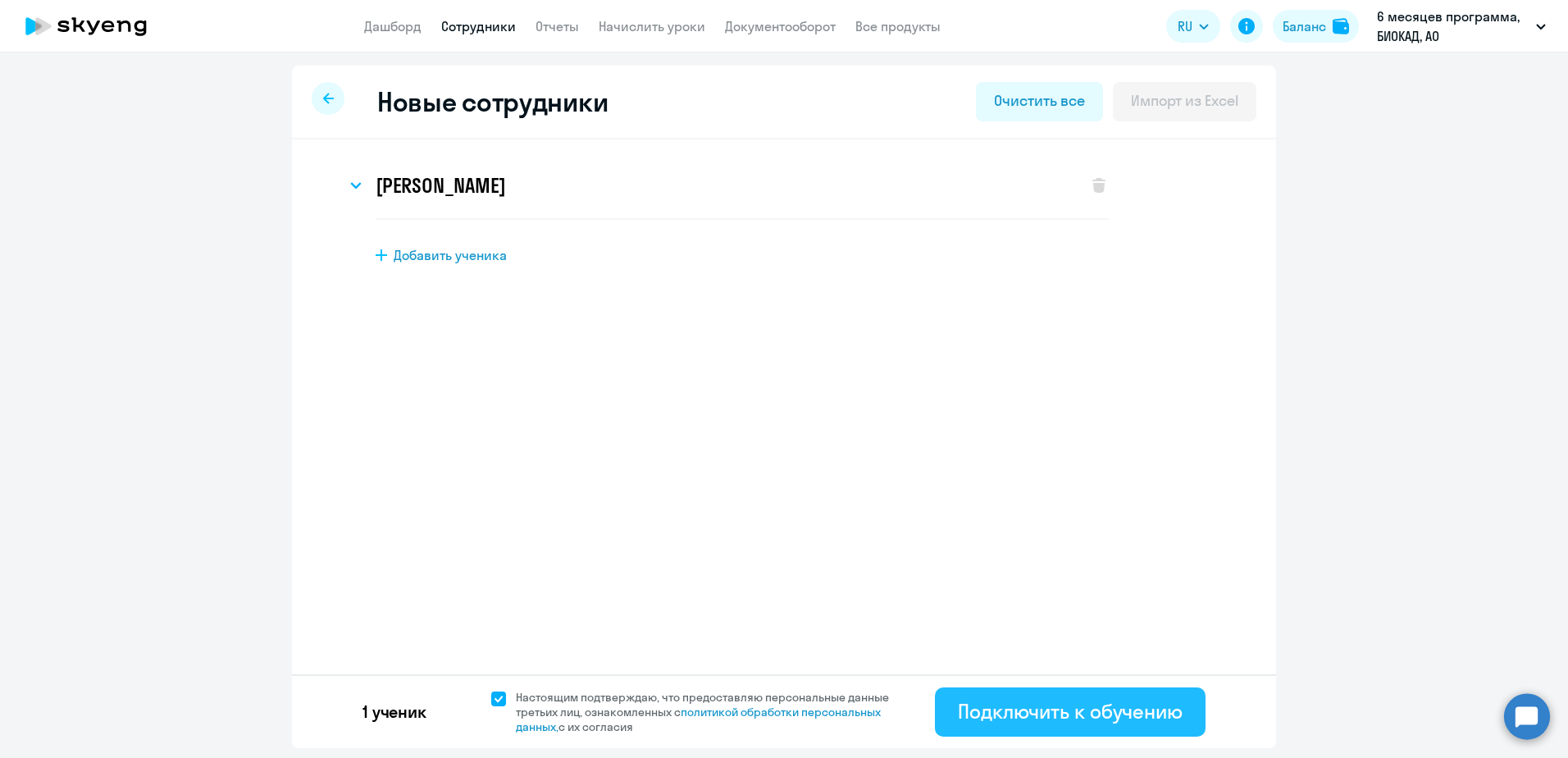
click at [939, 717] on button "Подключить к обучению" at bounding box center [1071, 711] width 271 height 49
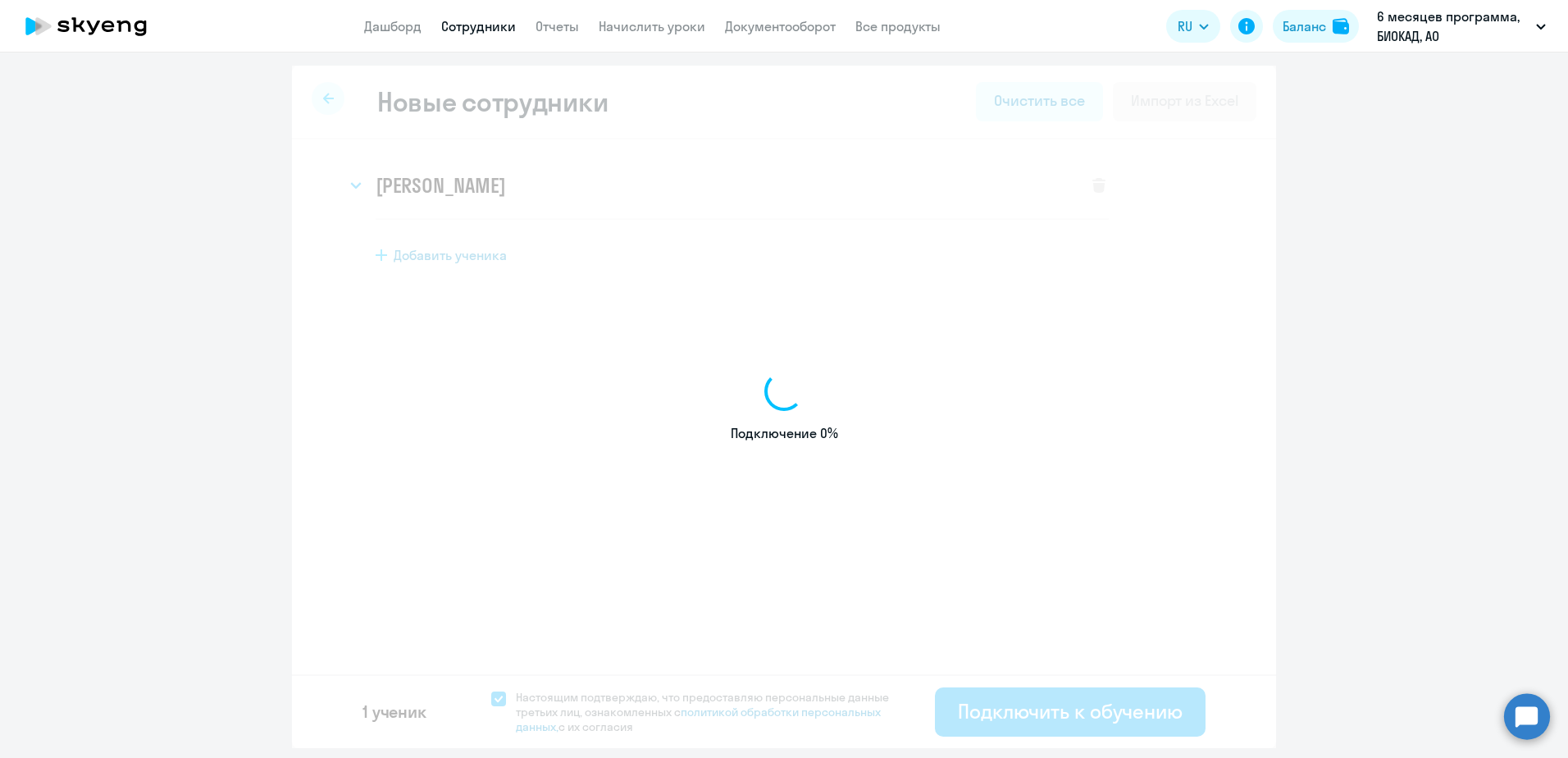
select select "english_adult_not_native_speaker"
select select "3"
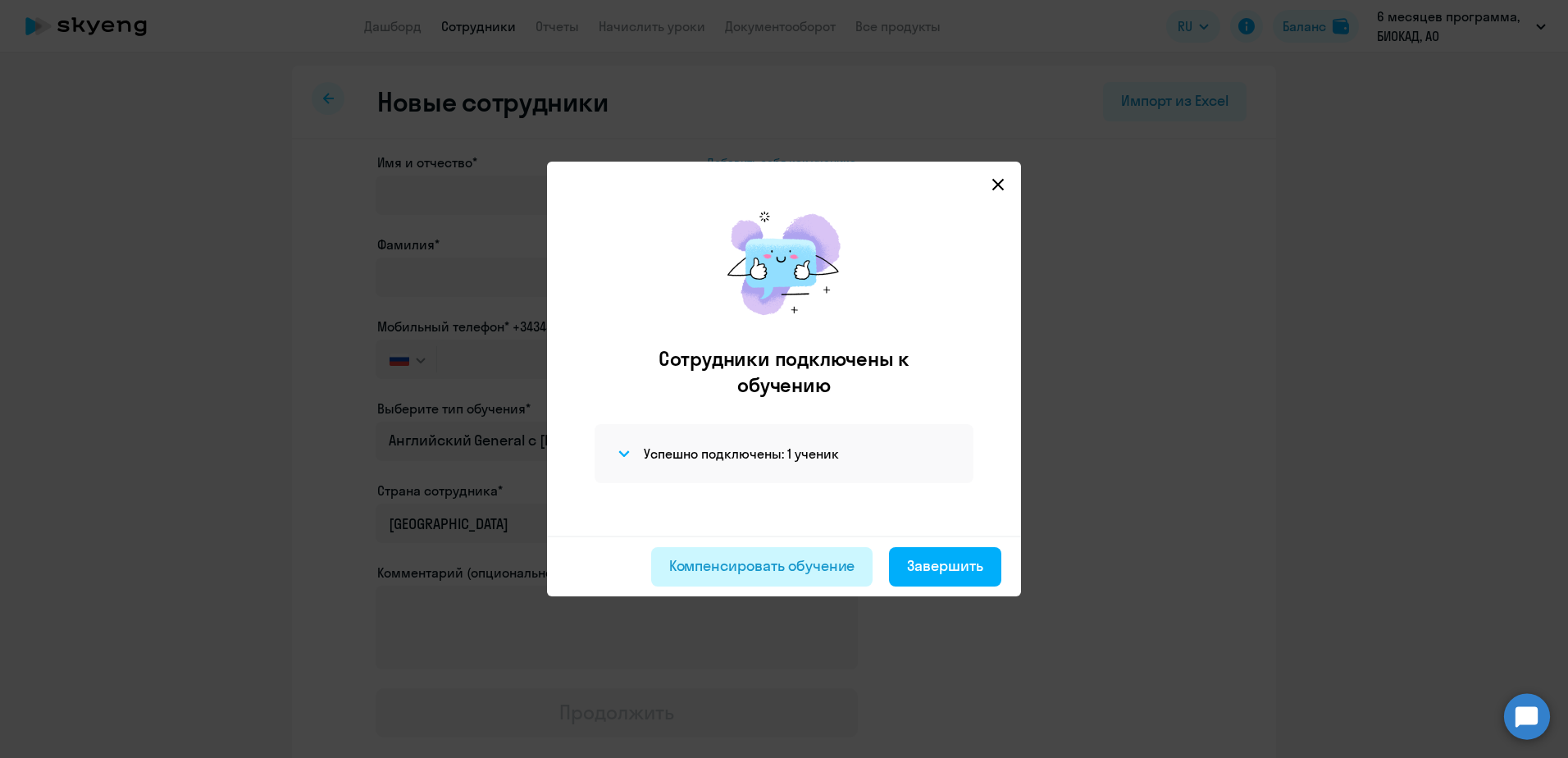
click at [738, 569] on div "Компенсировать обучение" at bounding box center [762, 565] width 186 height 21
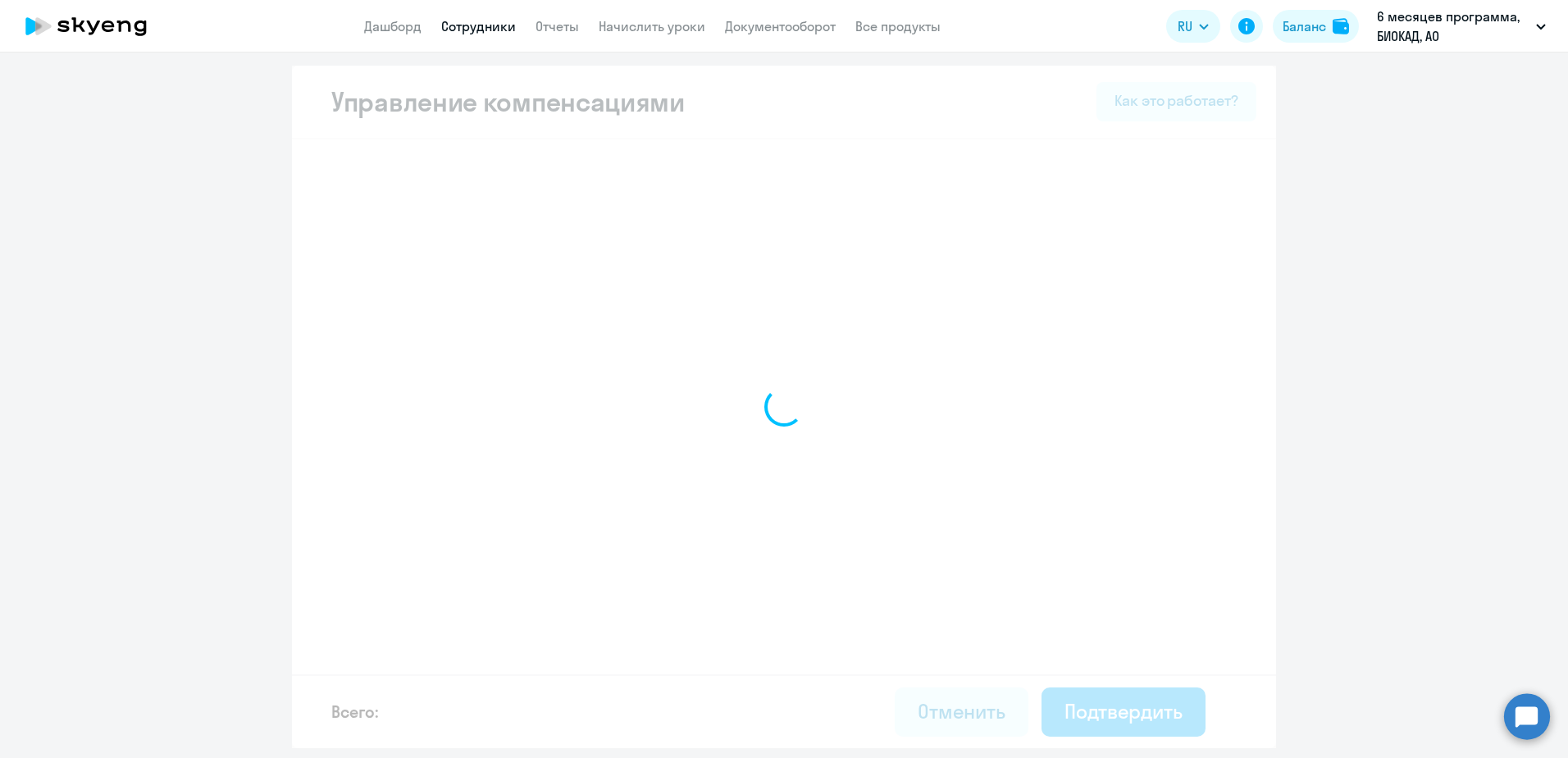
select select "MONTHLY"
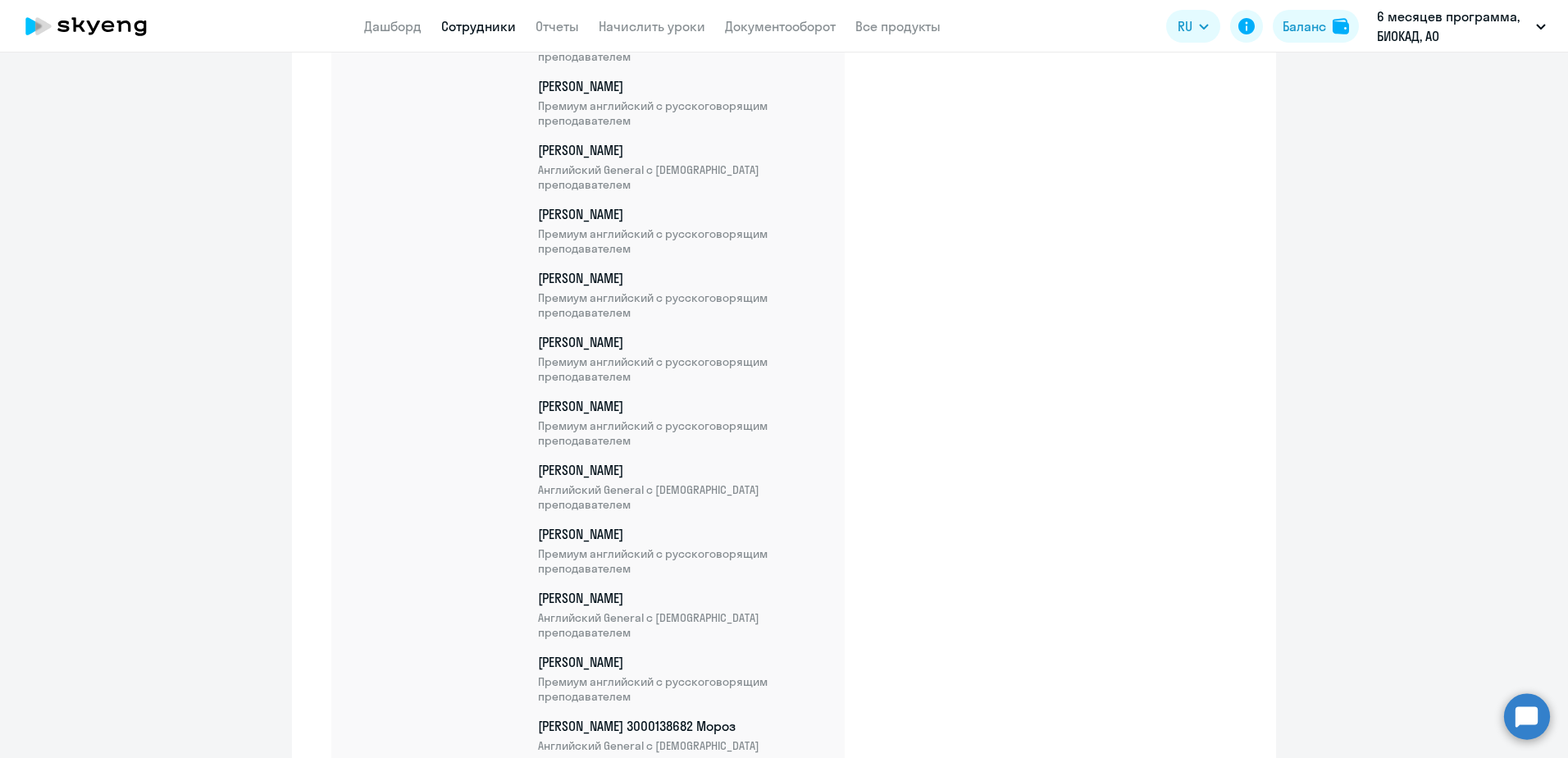
scroll to position [5039, 0]
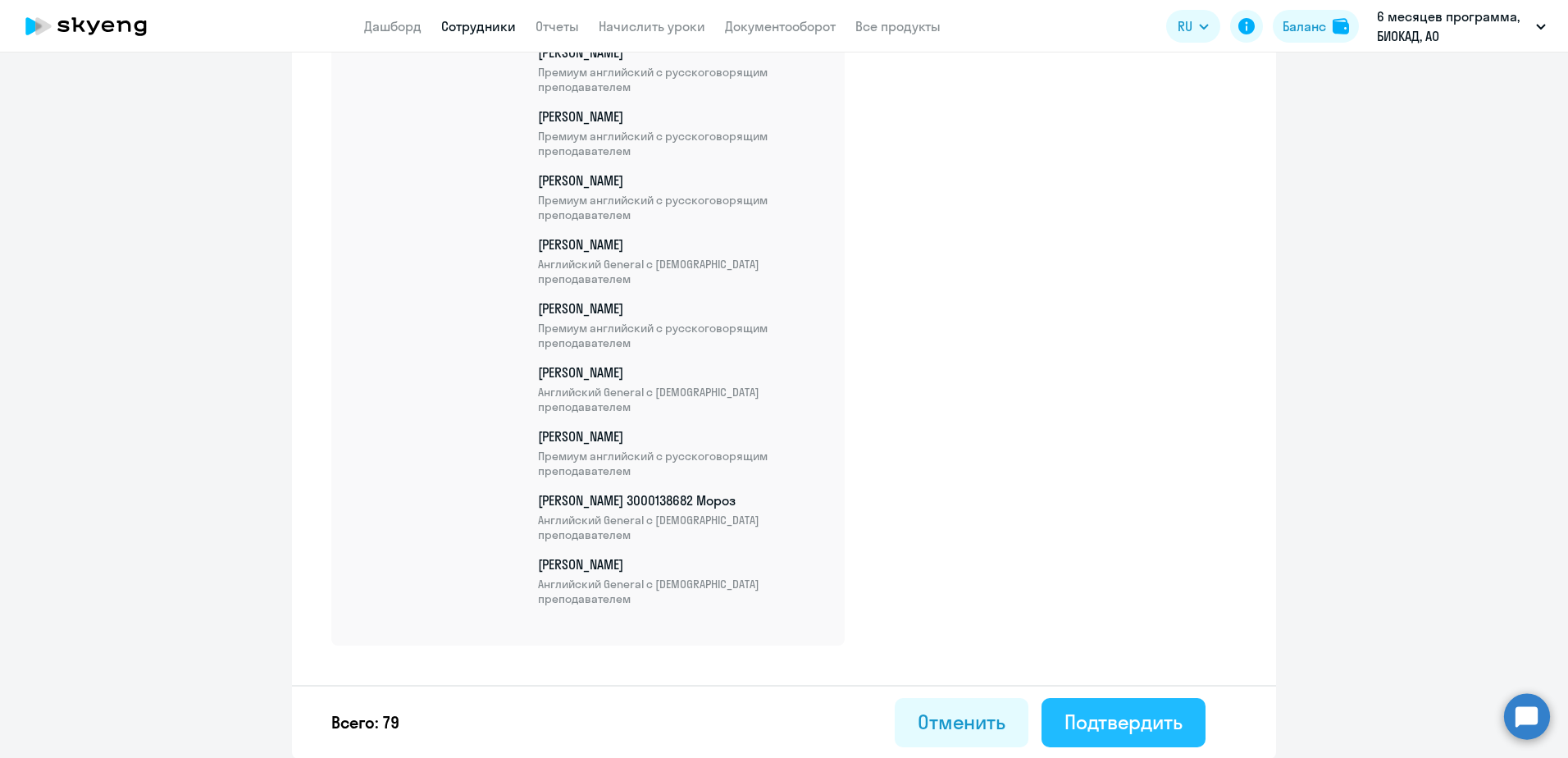
click at [1100, 724] on div "Подтвердить" at bounding box center [1123, 721] width 118 height 26
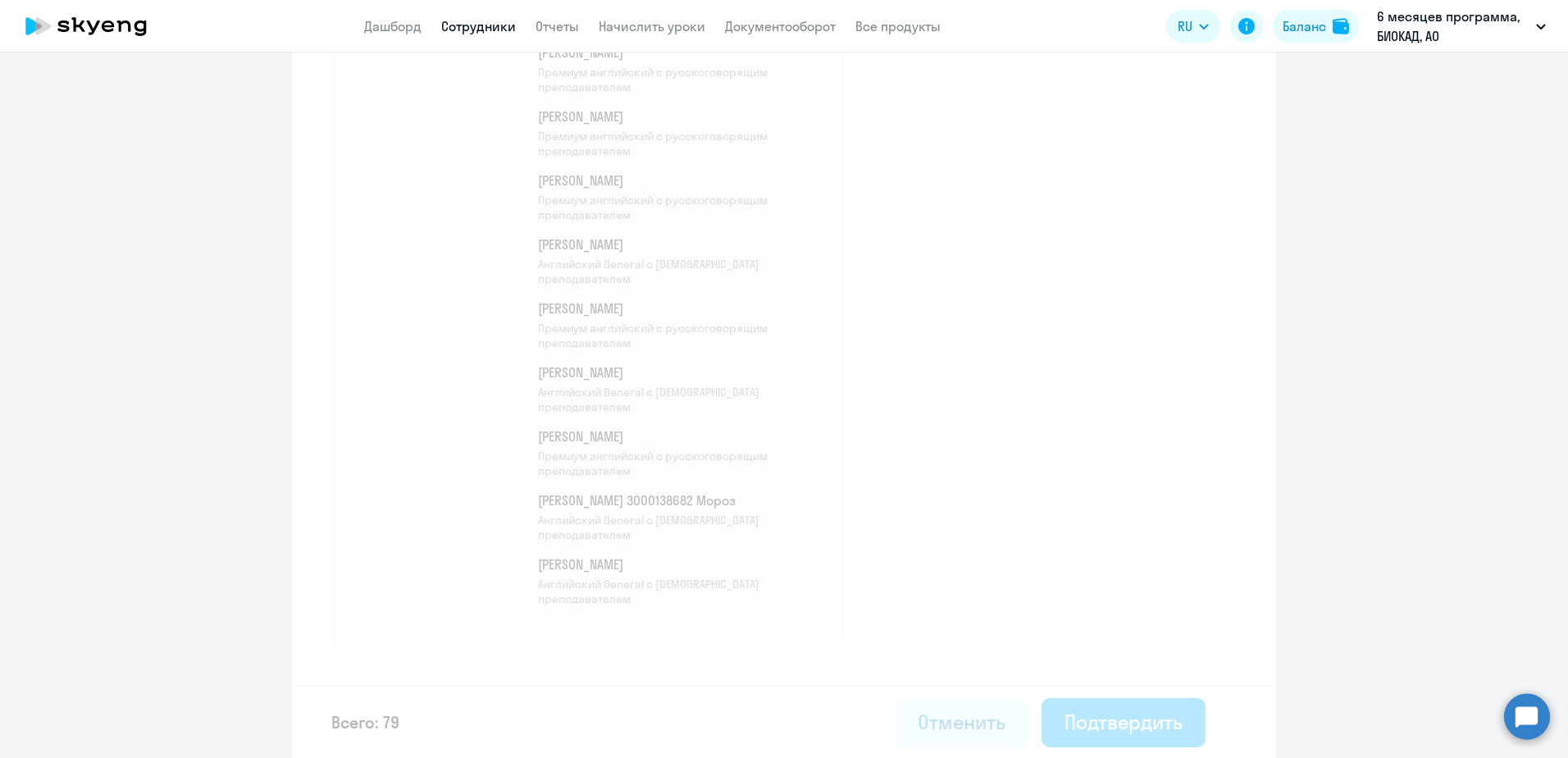
select select "30"
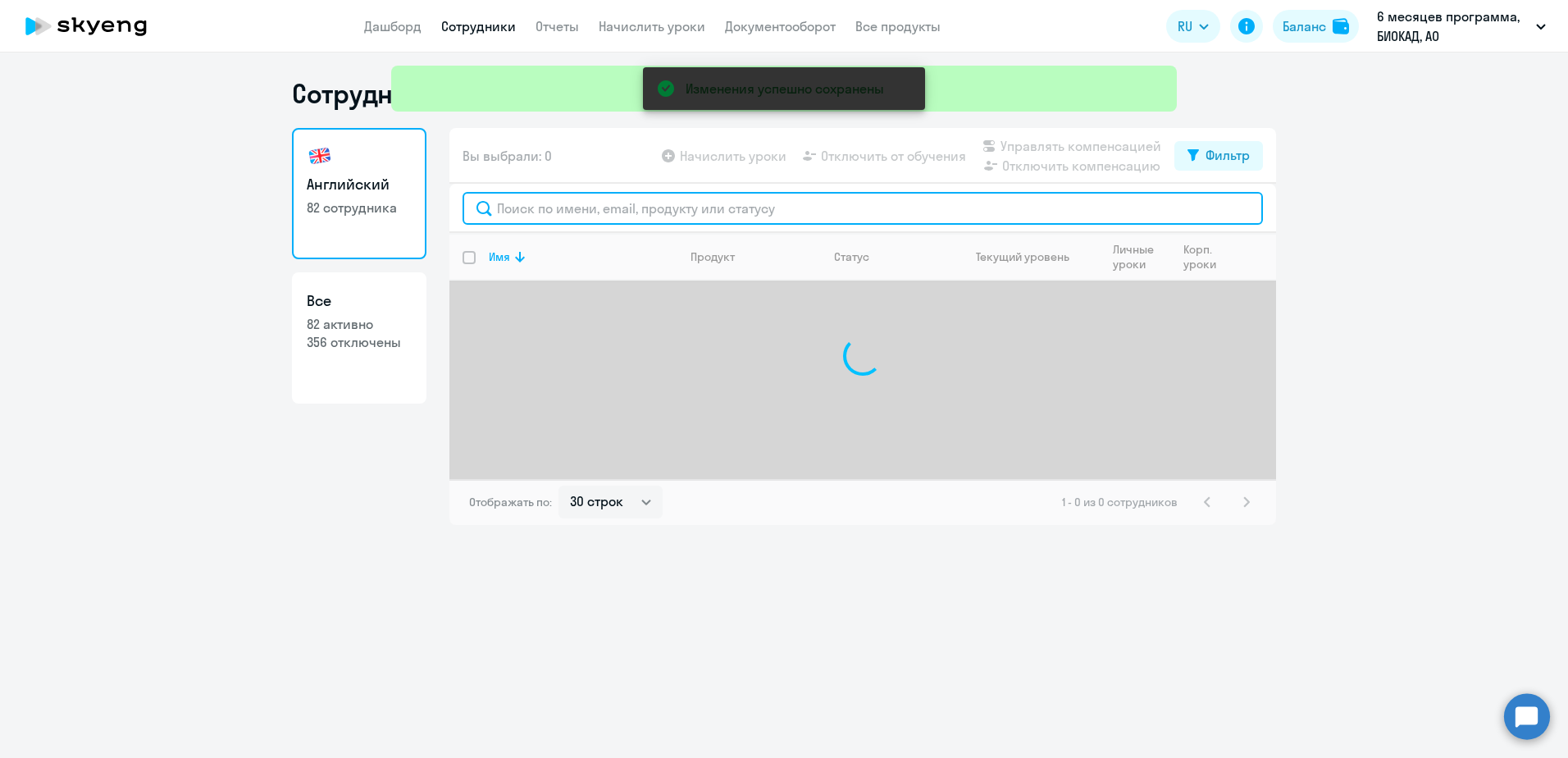
click at [632, 206] on input "text" at bounding box center [863, 208] width 800 height 33
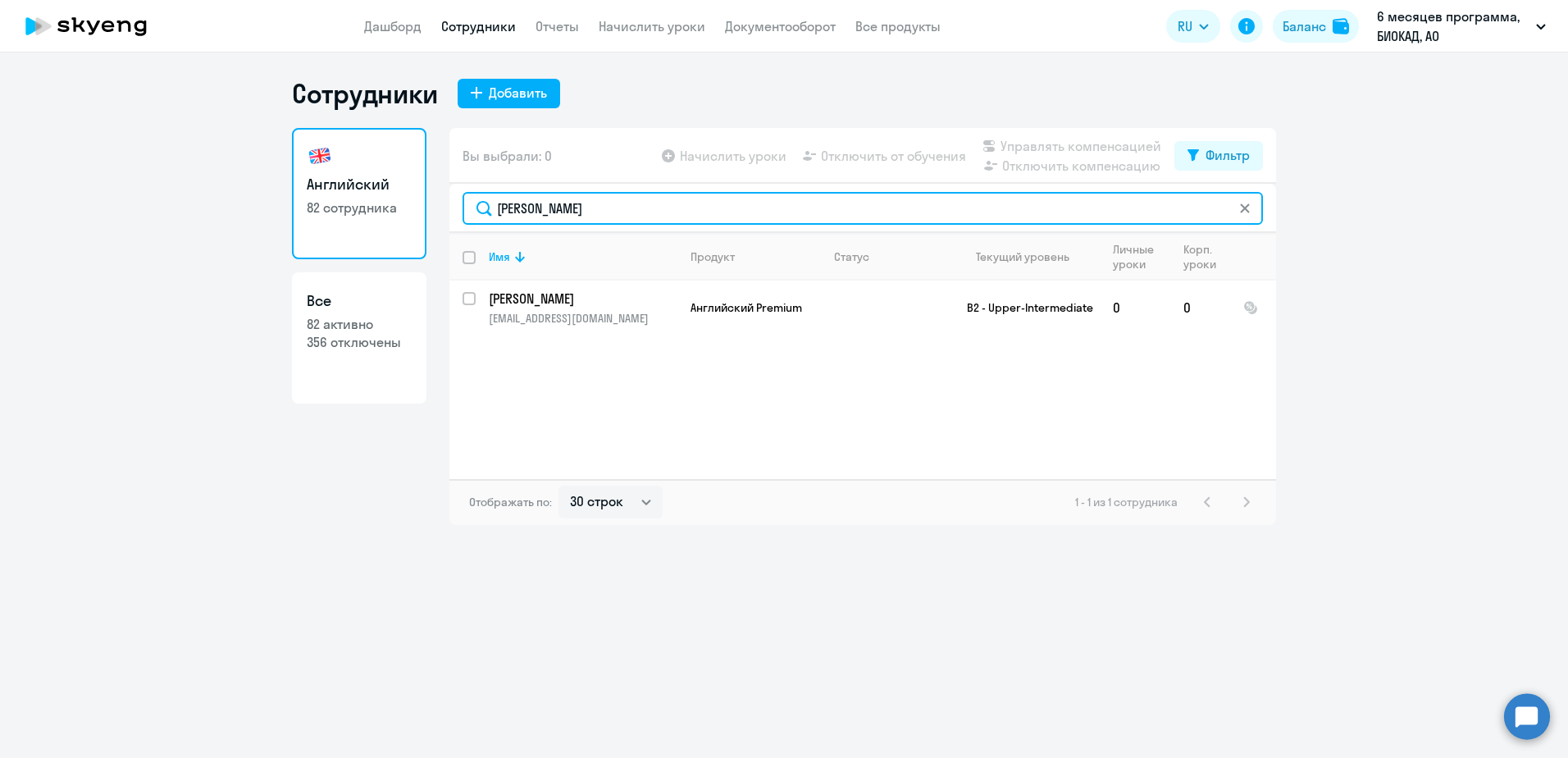
type input "[PERSON_NAME]"
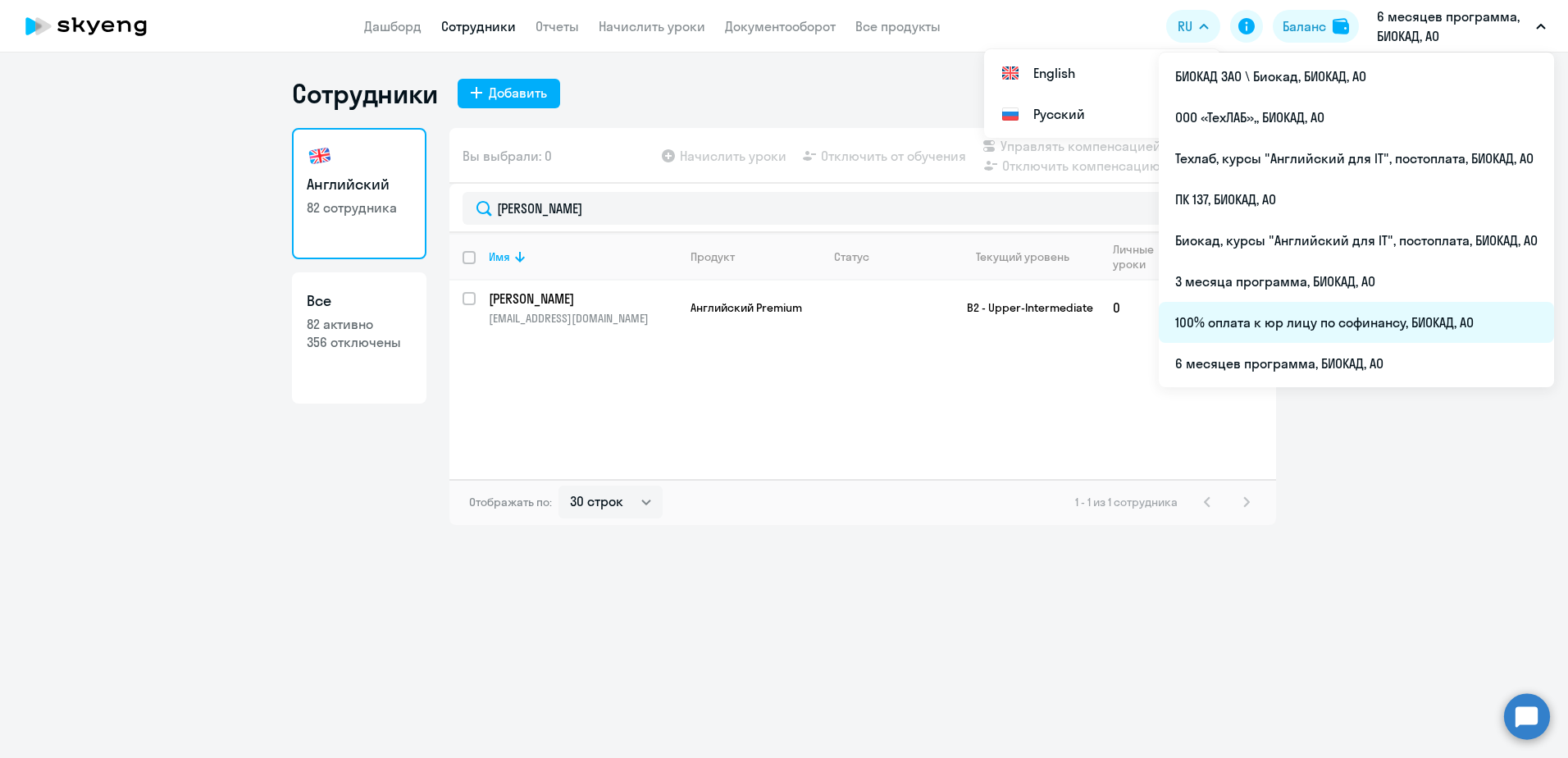
click at [1291, 326] on li "100% оплата к юр лицу по софинансу, БИОКАД, АО" at bounding box center [1356, 321] width 395 height 41
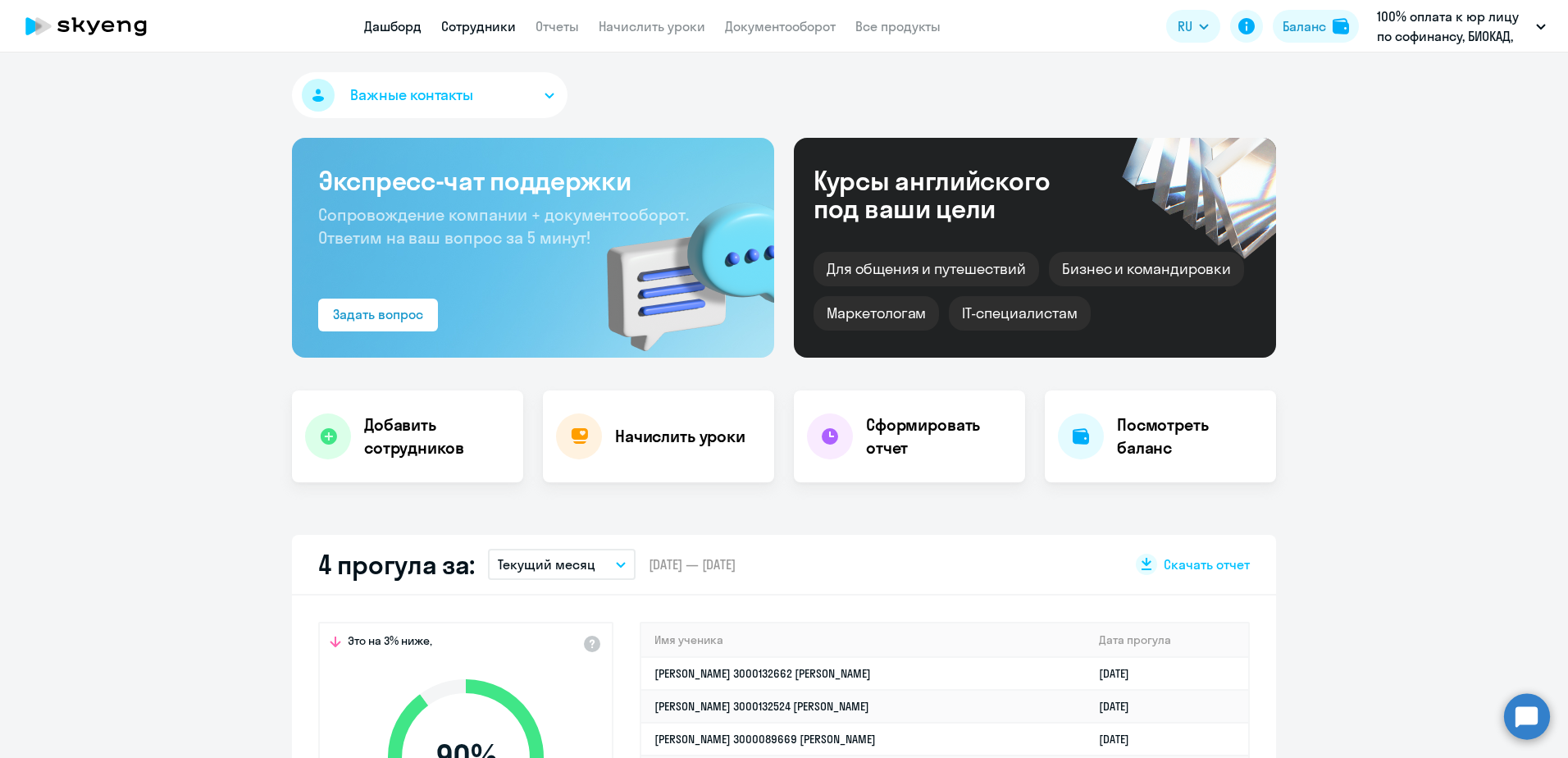
click at [492, 33] on link "Сотрудники" at bounding box center [478, 26] width 75 height 16
select select "30"
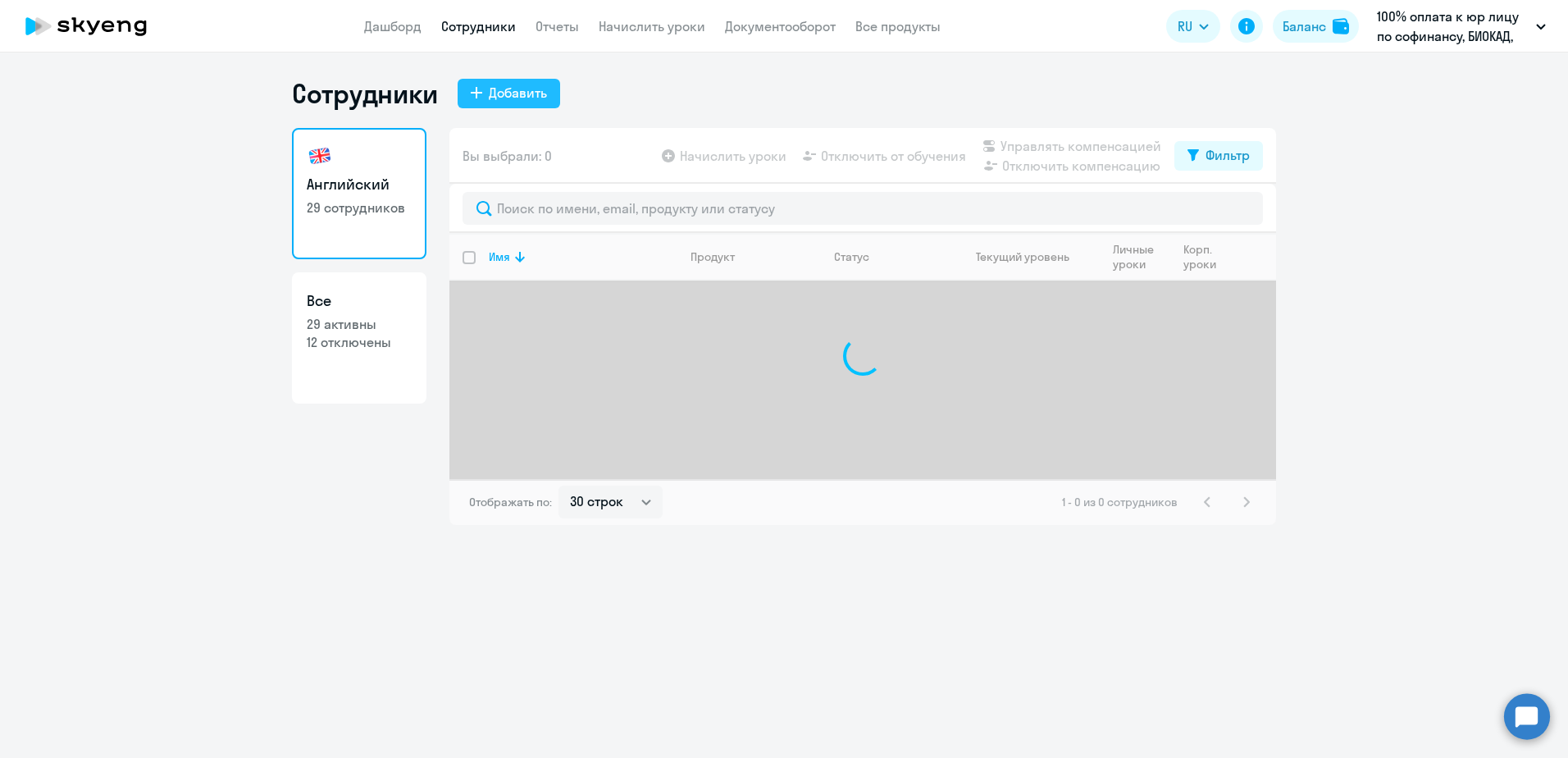
click at [466, 91] on button "Добавить" at bounding box center [508, 94] width 102 height 30
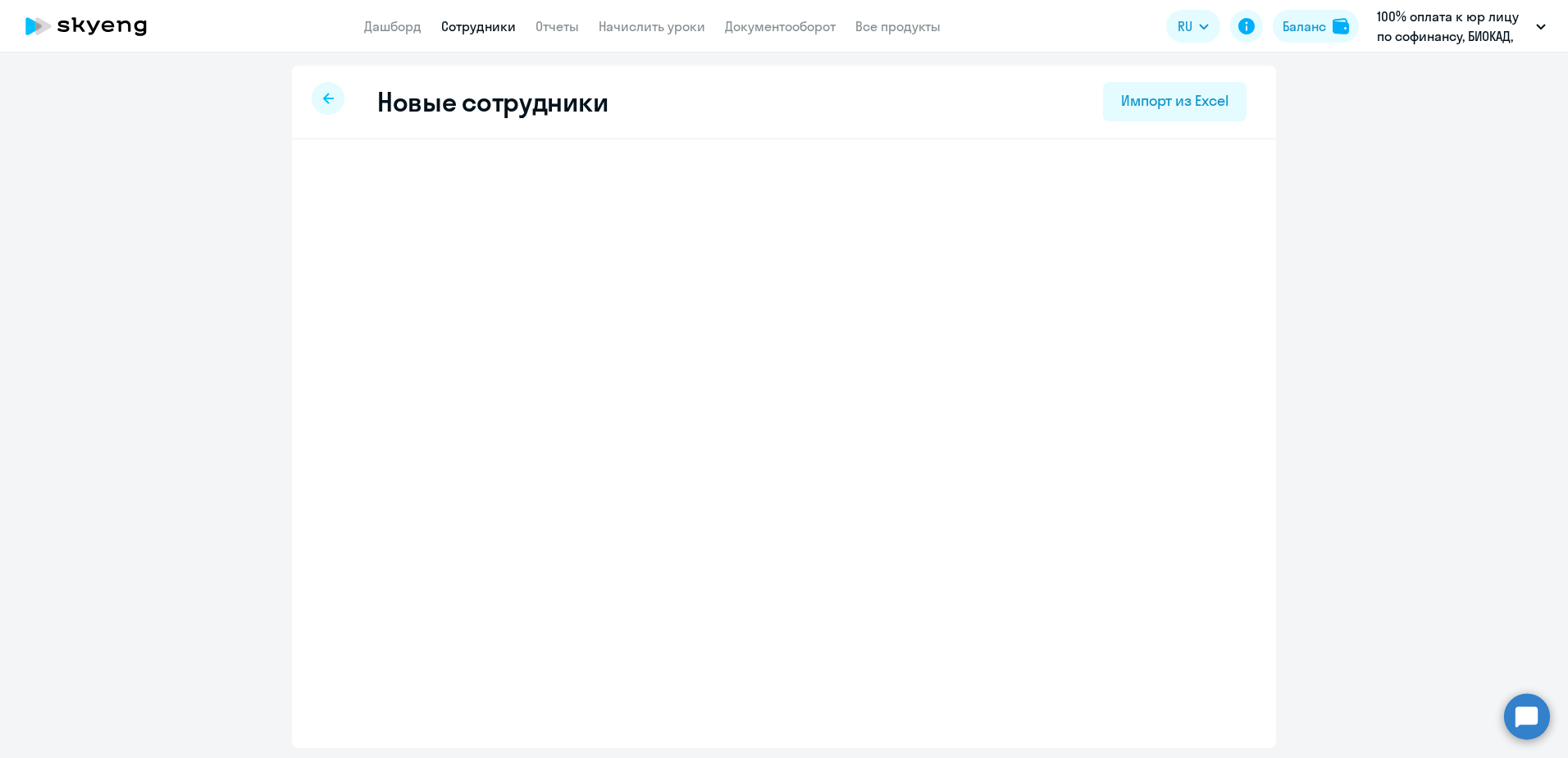
select select "english_adult_not_native_speaker"
select select "3"
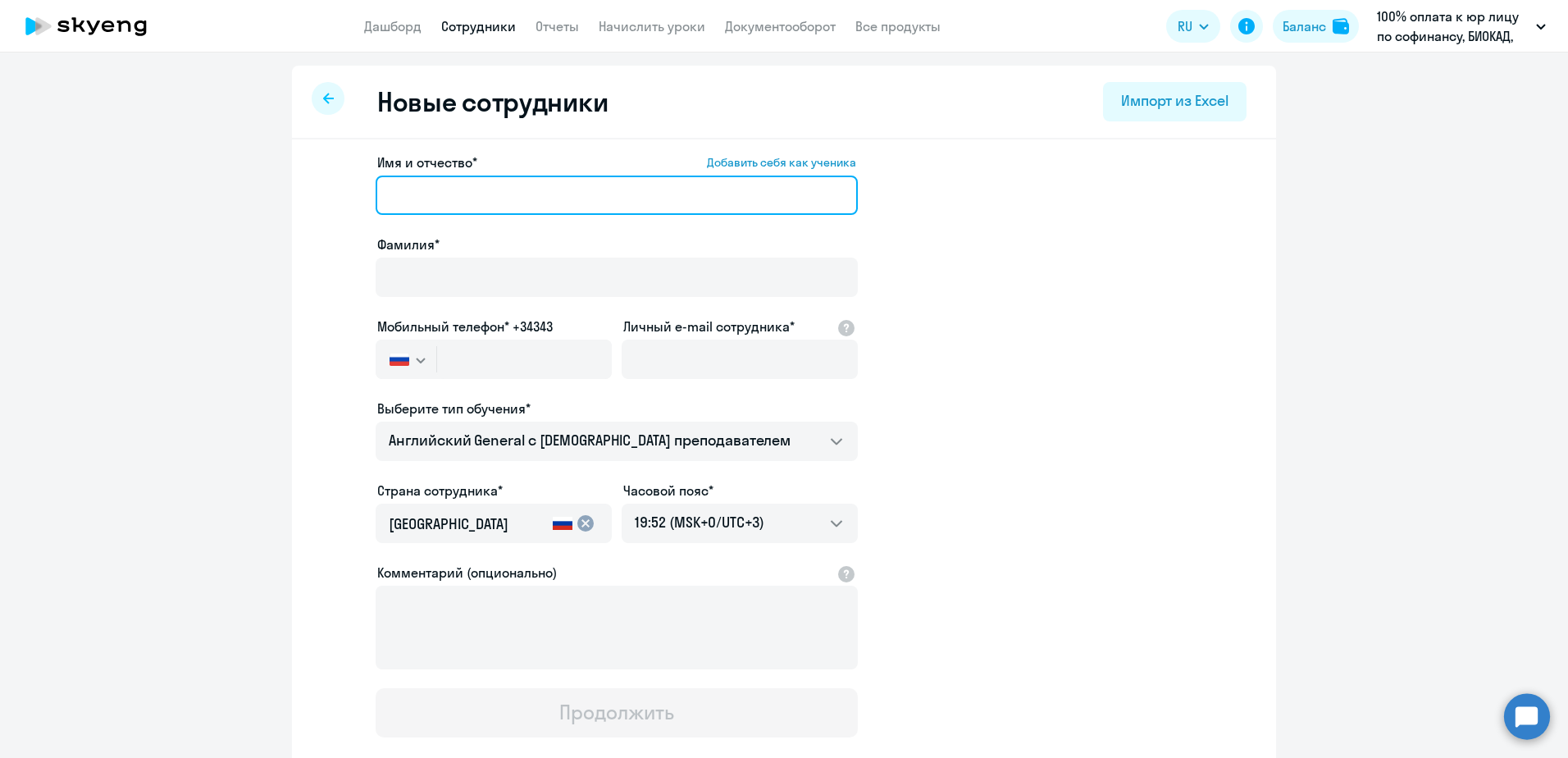
click at [483, 203] on input "Имя и отчество* Добавить себя как ученика" at bounding box center [616, 195] width 483 height 40
paste input "[PERSON_NAME]"
drag, startPoint x: 474, startPoint y: 189, endPoint x: 314, endPoint y: 180, distance: 160.3
click at [326, 187] on app-new-student-form "Имя и отчество* Добавить себя как ученика [PERSON_NAME]* Мобильный телефон* +34…" at bounding box center [784, 445] width 931 height 585
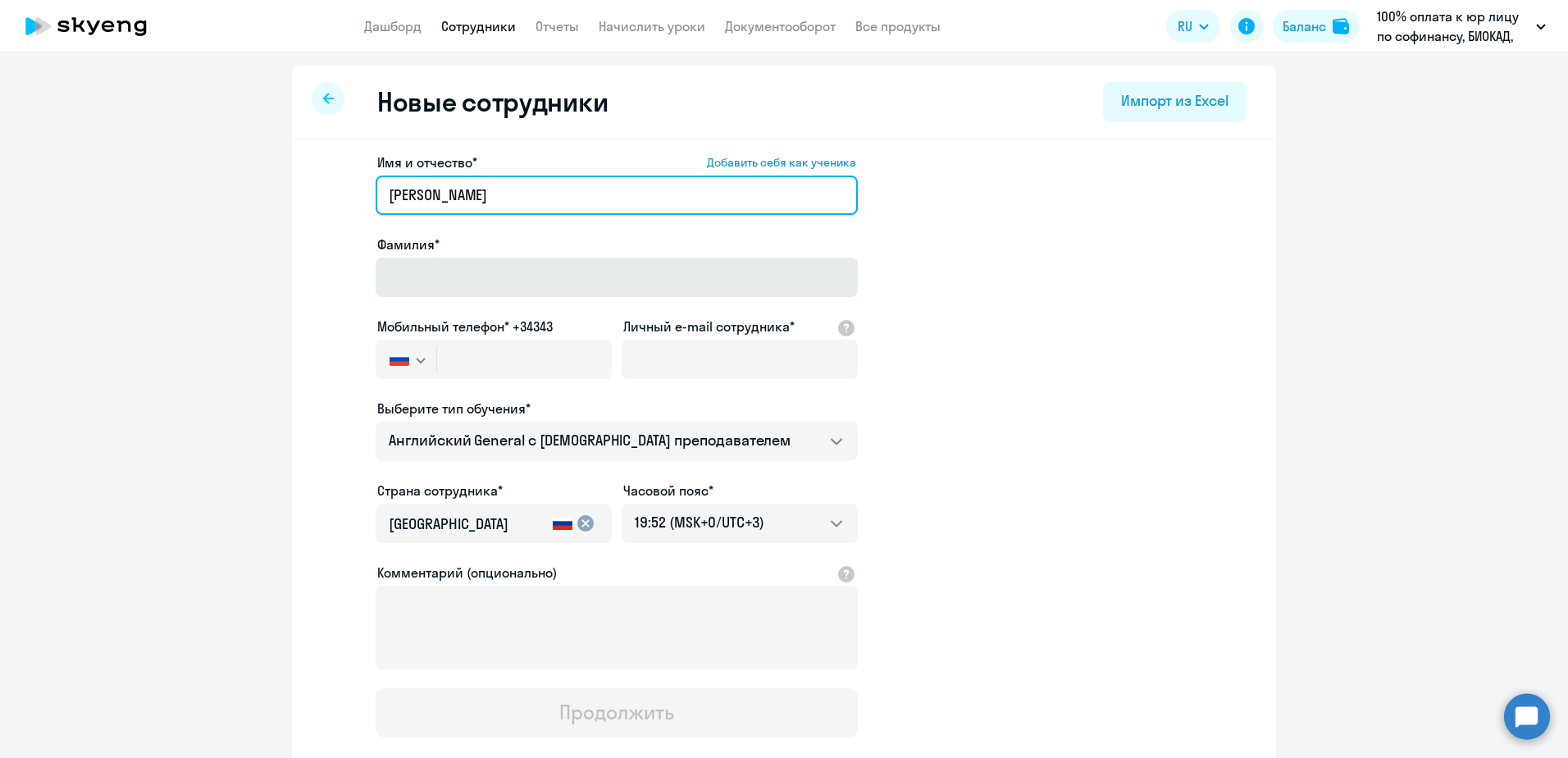
type input "[PERSON_NAME]"
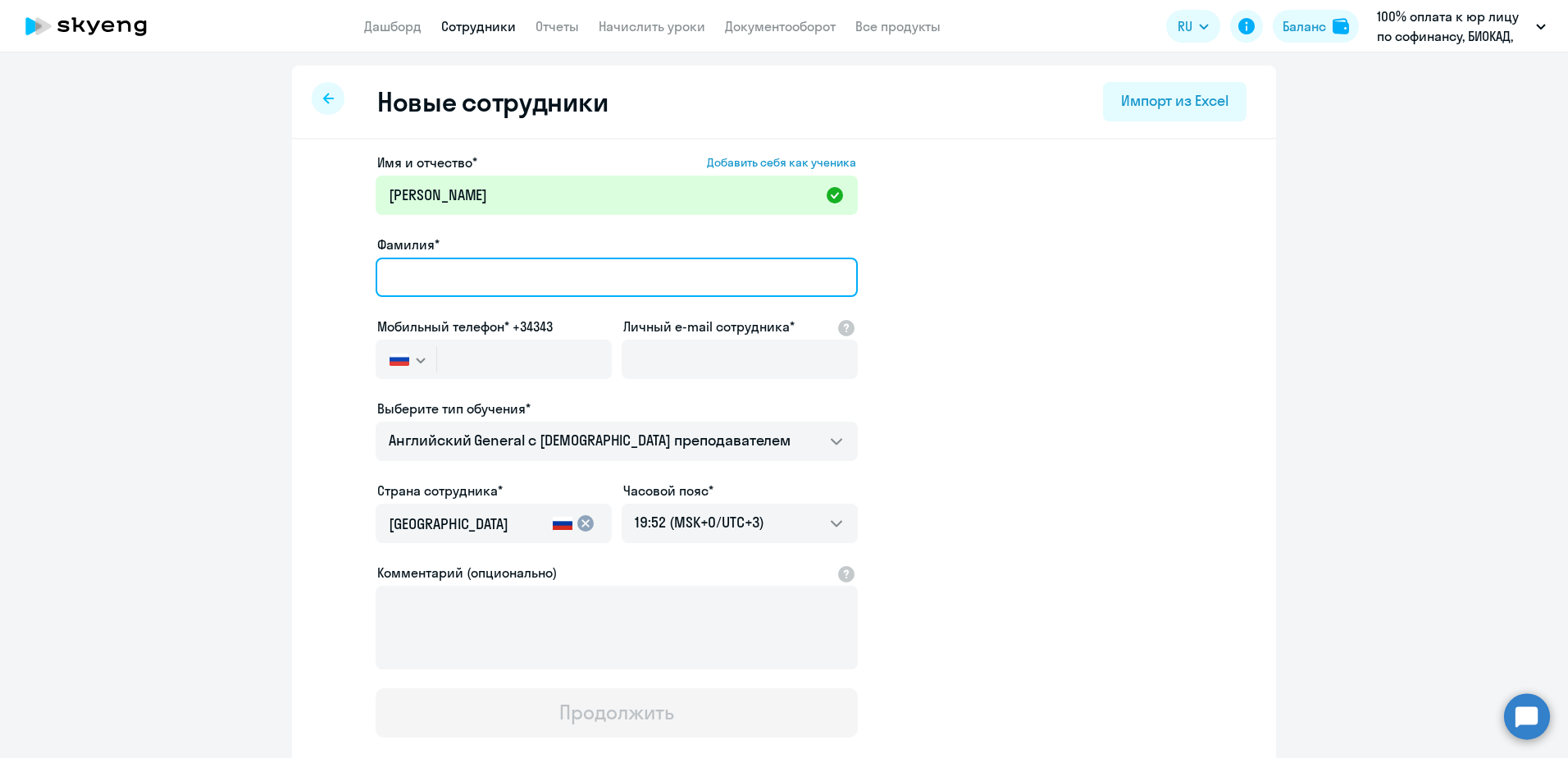
click at [557, 278] on input "Фамилия*" at bounding box center [616, 278] width 483 height 40
paste input "[PERSON_NAME]"
type input "[PERSON_NAME]"
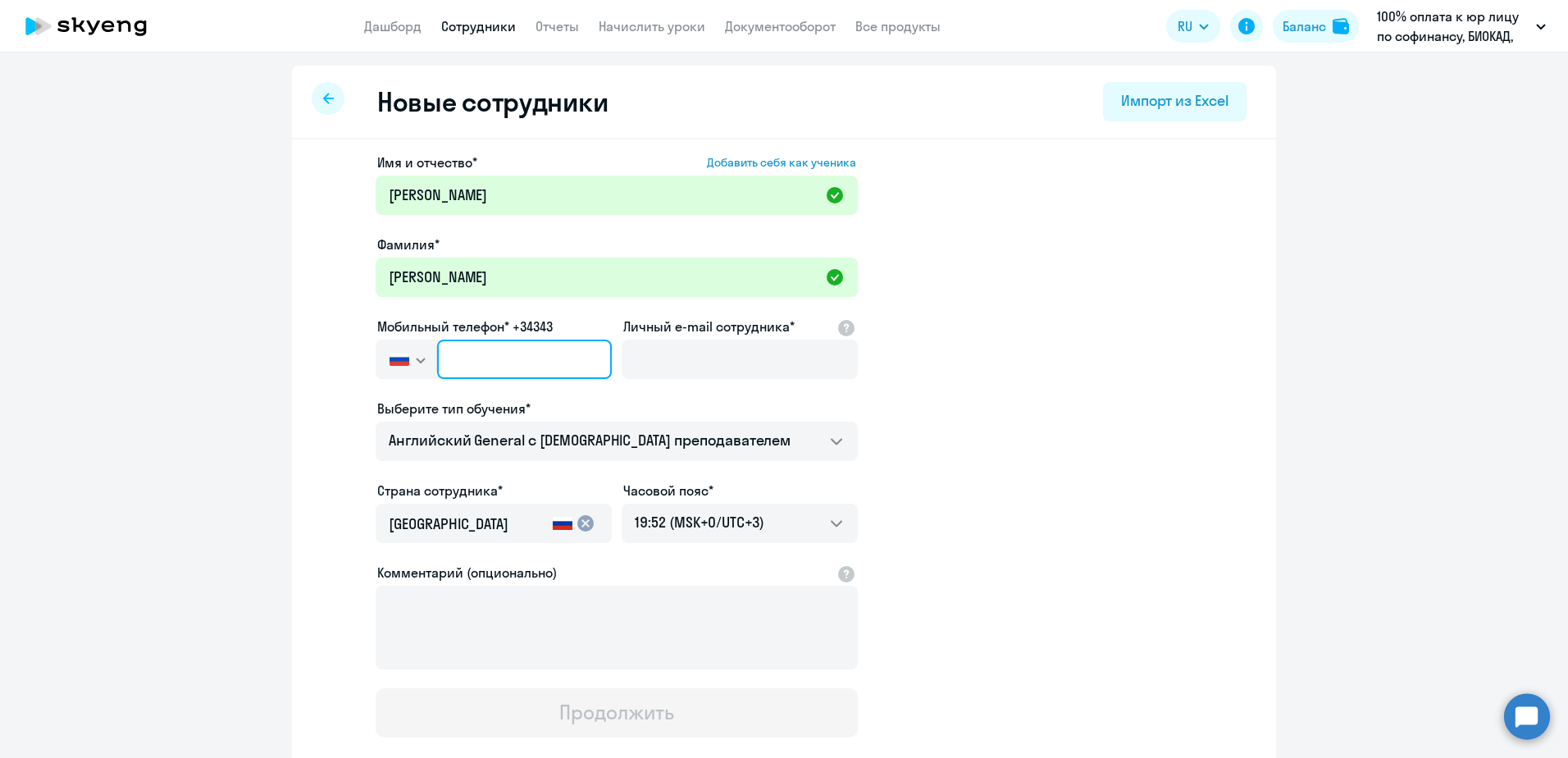
click at [439, 361] on input "text" at bounding box center [524, 359] width 175 height 40
paste input "[PHONE_NUMBER]"
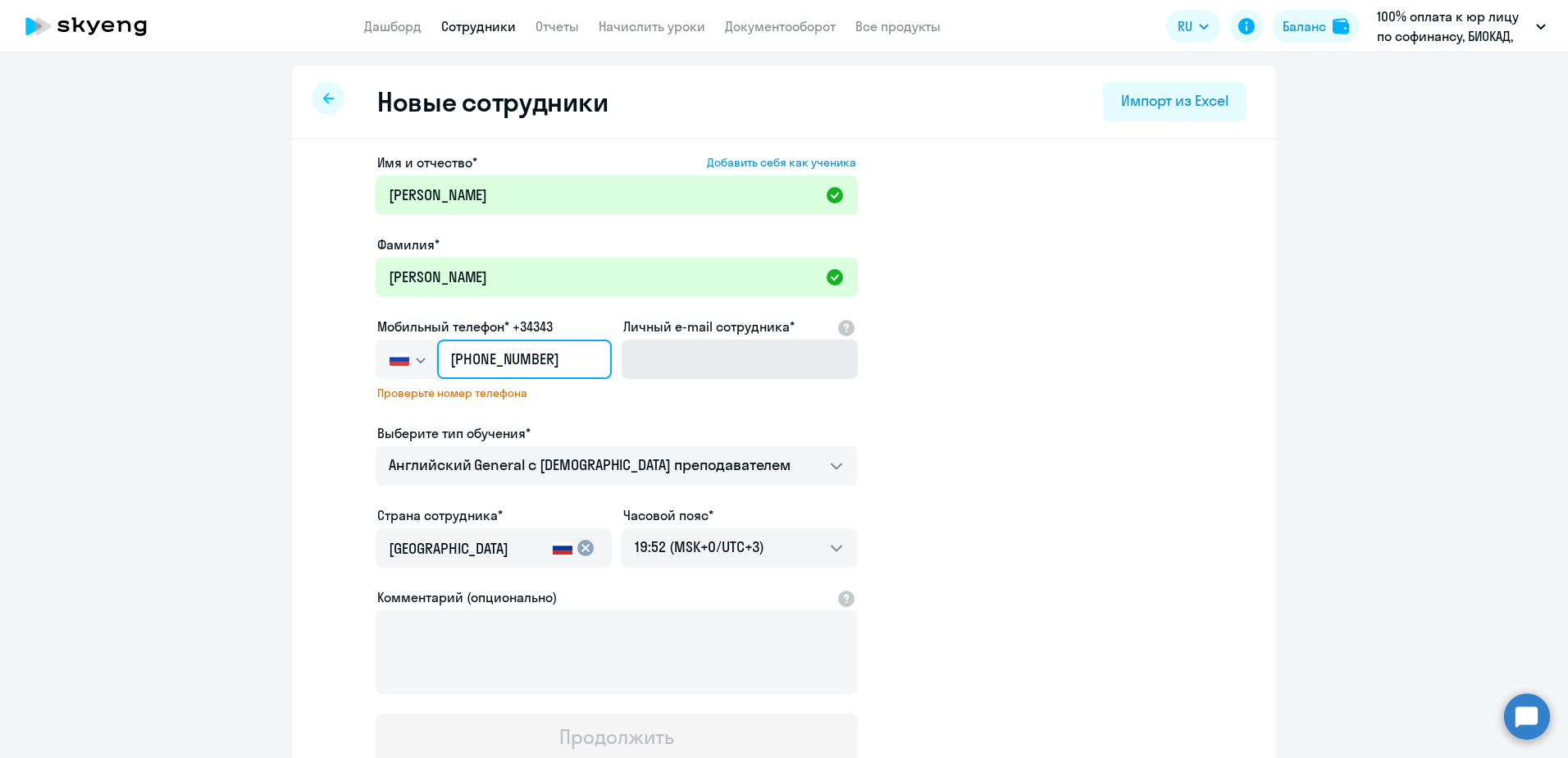
type input "[PHONE_NUMBER]"
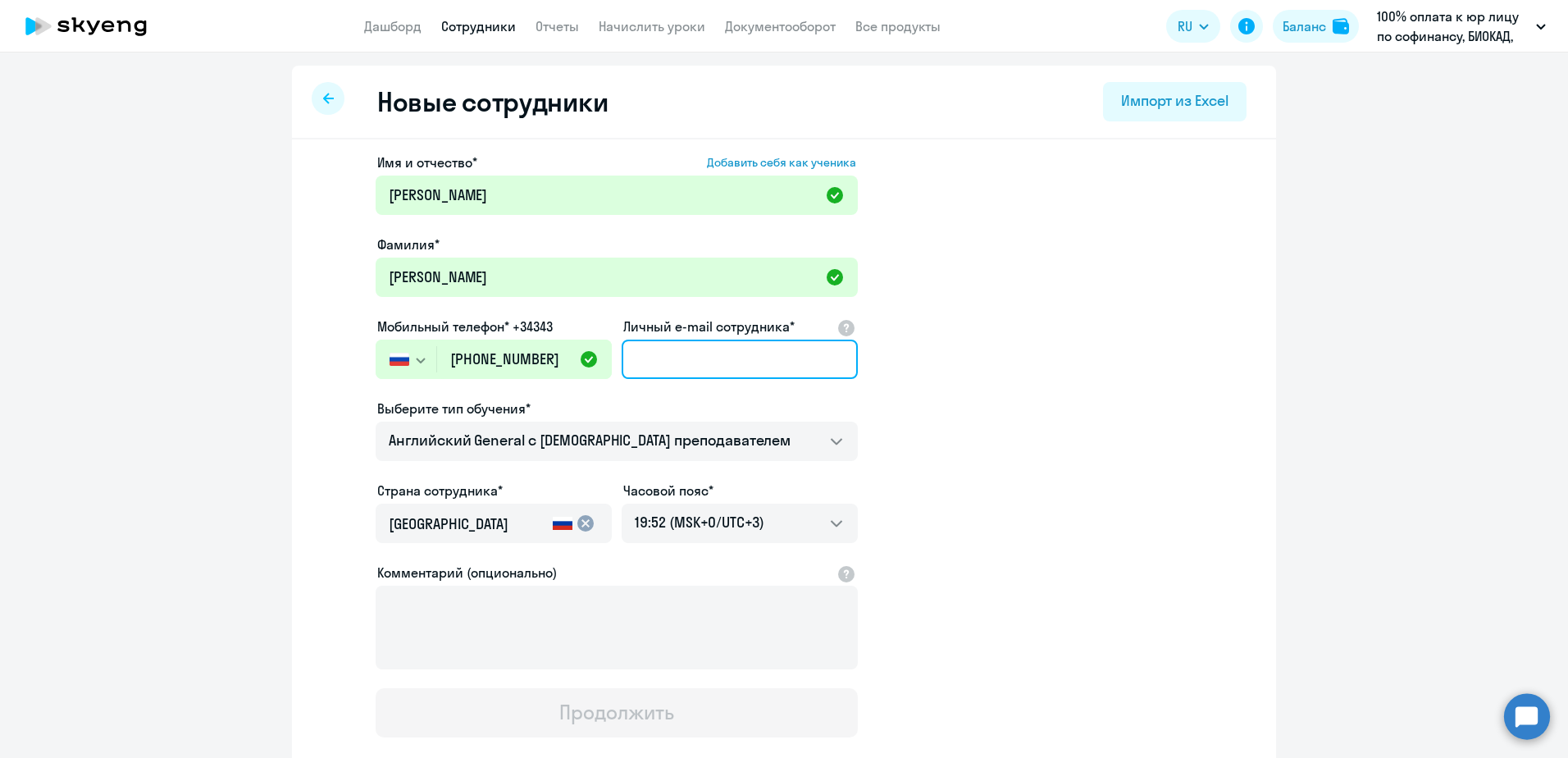
click at [660, 352] on input "Личный e-mail сотрудника*" at bounding box center [739, 359] width 236 height 40
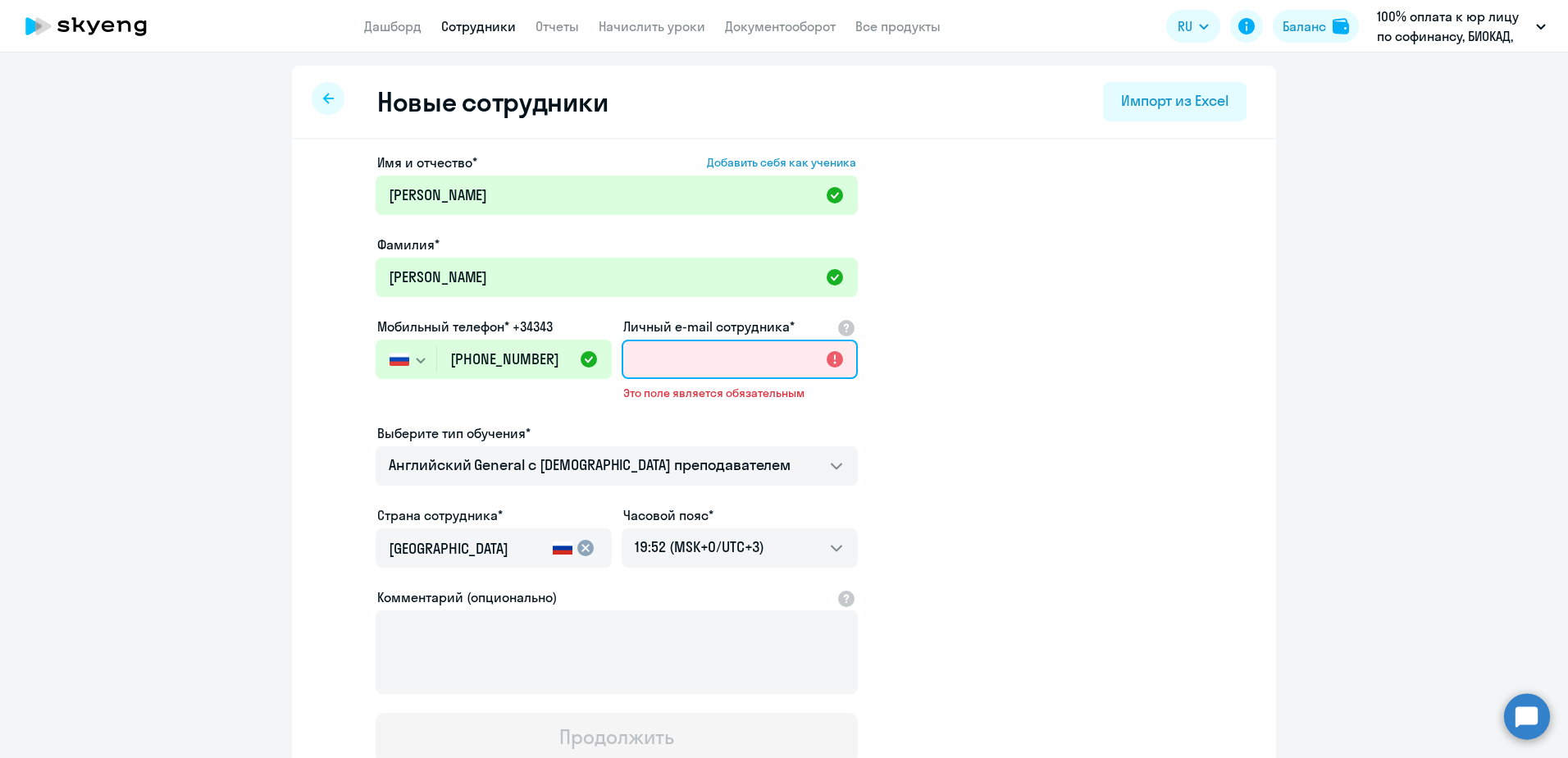
paste input "[EMAIL_ADDRESS][DOMAIN_NAME]"
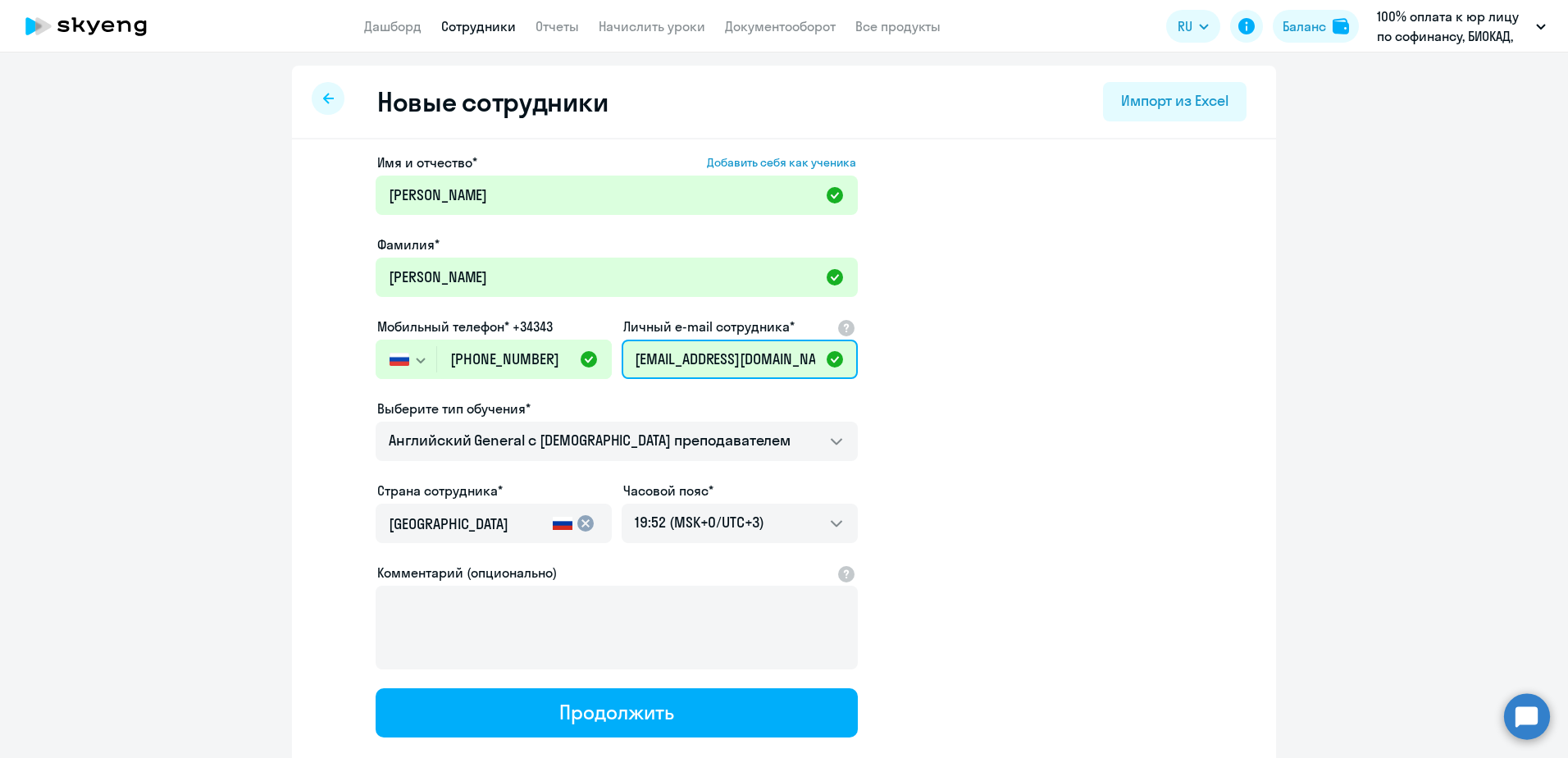
type input "[EMAIL_ADDRESS][DOMAIN_NAME]"
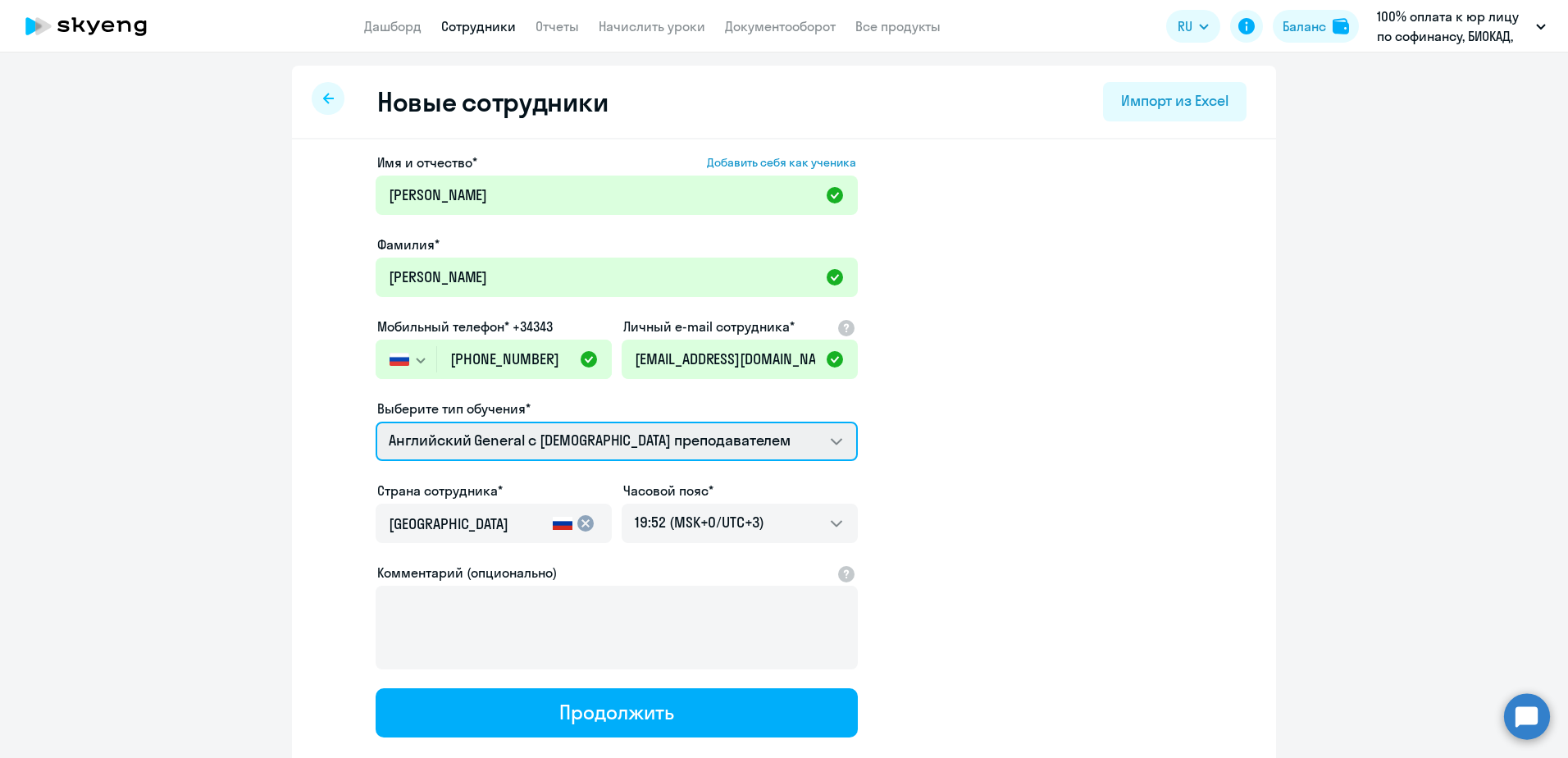
click at [635, 457] on select "Английский General с [DEMOGRAPHIC_DATA] преподавателем Премиум [DEMOGRAPHIC_DAT…" at bounding box center [616, 442] width 483 height 40
select select "english_adult_native_speaker"
click at [375, 422] on select "Английский General с [DEMOGRAPHIC_DATA] преподавателем Премиум [DEMOGRAPHIC_DAT…" at bounding box center [616, 442] width 483 height 40
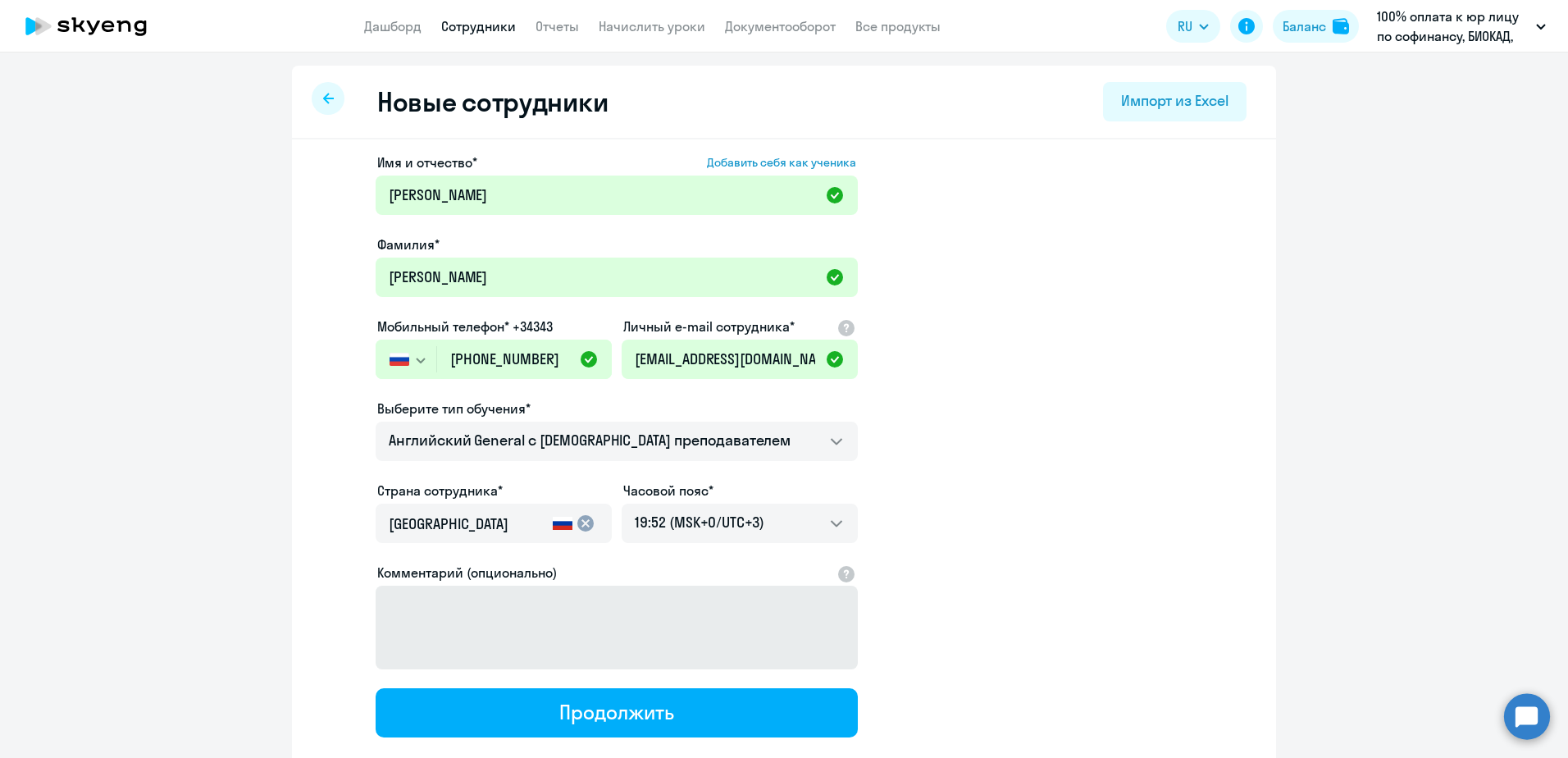
click at [725, 720] on button "Продолжить" at bounding box center [616, 712] width 483 height 49
select select "english_adult_native_speaker"
select select "3"
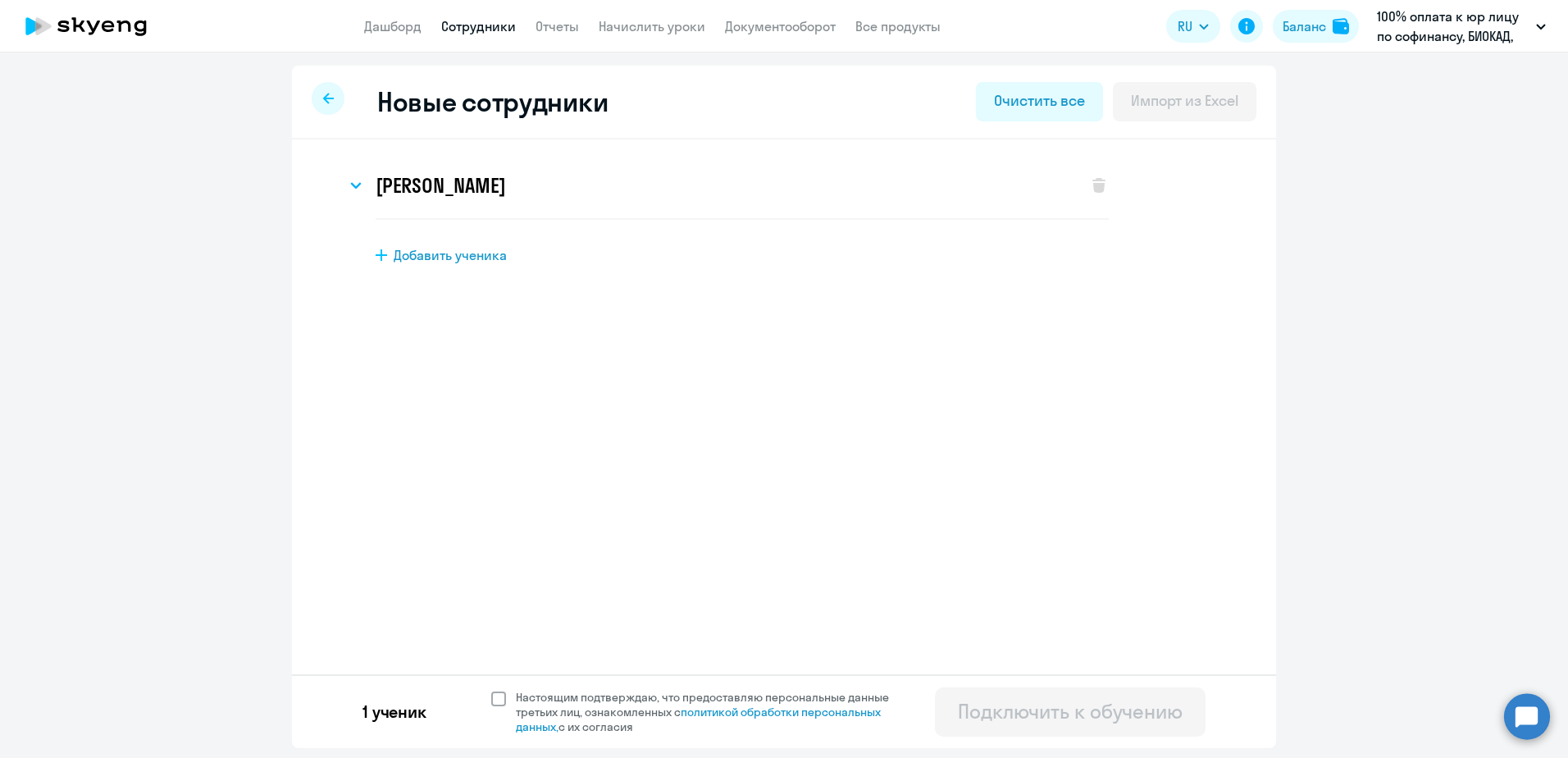
click at [601, 708] on span "Настоящим подтверждаю, что предоставляю персональные данные третьих лиц, ознако…" at bounding box center [711, 711] width 393 height 45
click at [491, 689] on input "Настоящим подтверждаю, что предоставляю персональные данные третьих лиц, ознако…" at bounding box center [490, 688] width 1 height 1
checkbox input "true"
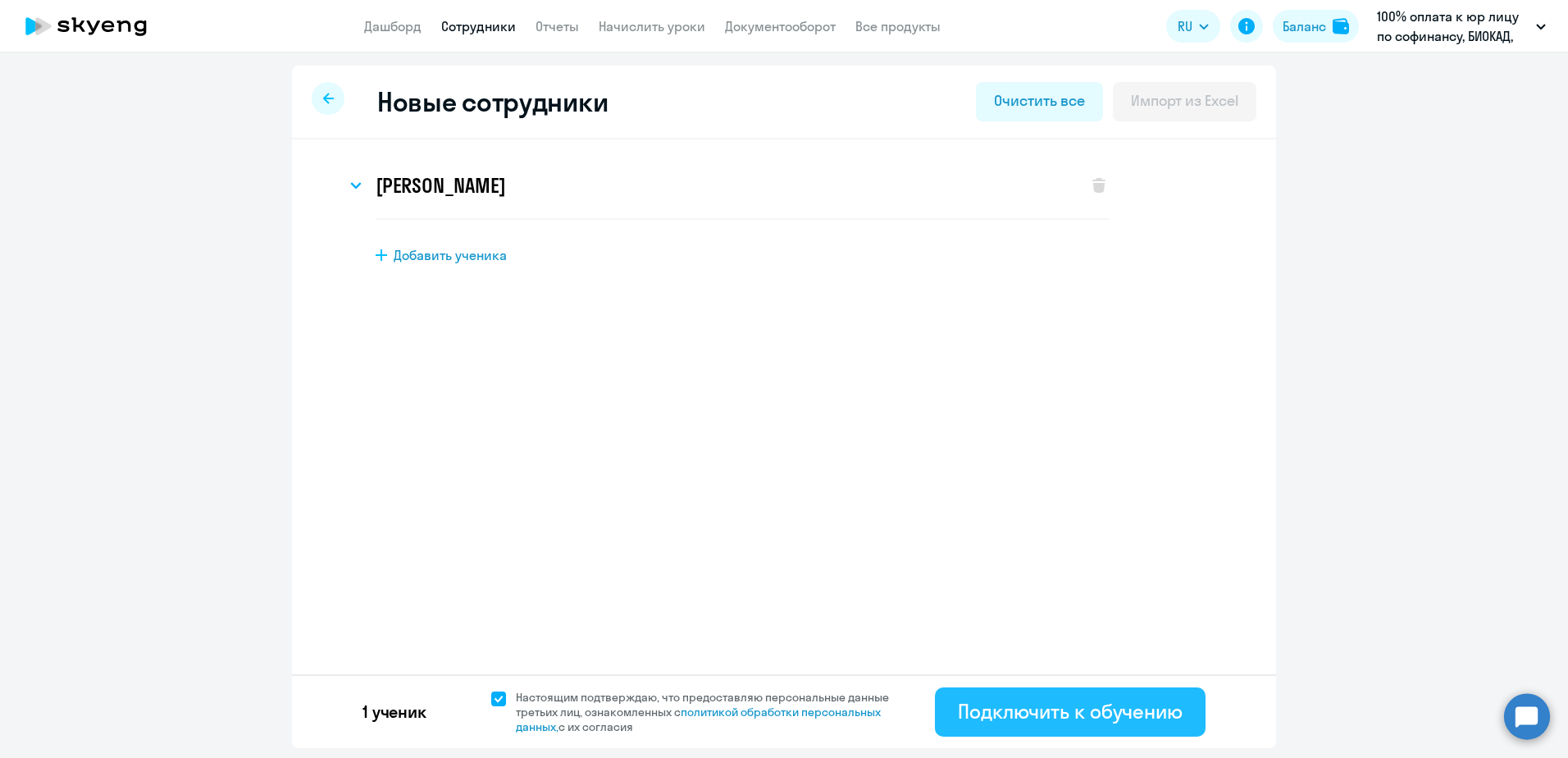
click at [1018, 700] on div "Подключить к обучению" at bounding box center [1071, 710] width 225 height 26
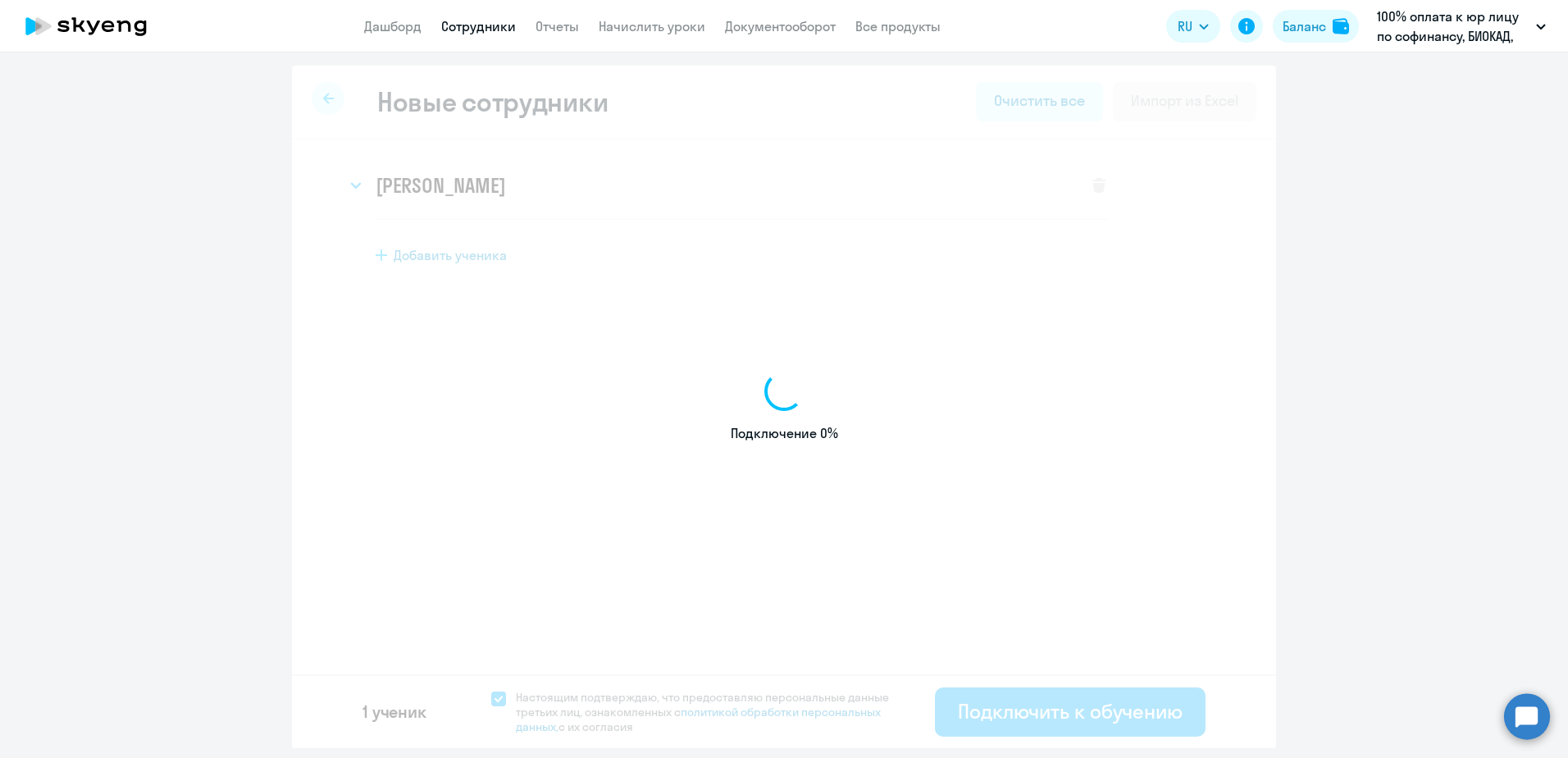
select select "english_adult_not_native_speaker"
select select "3"
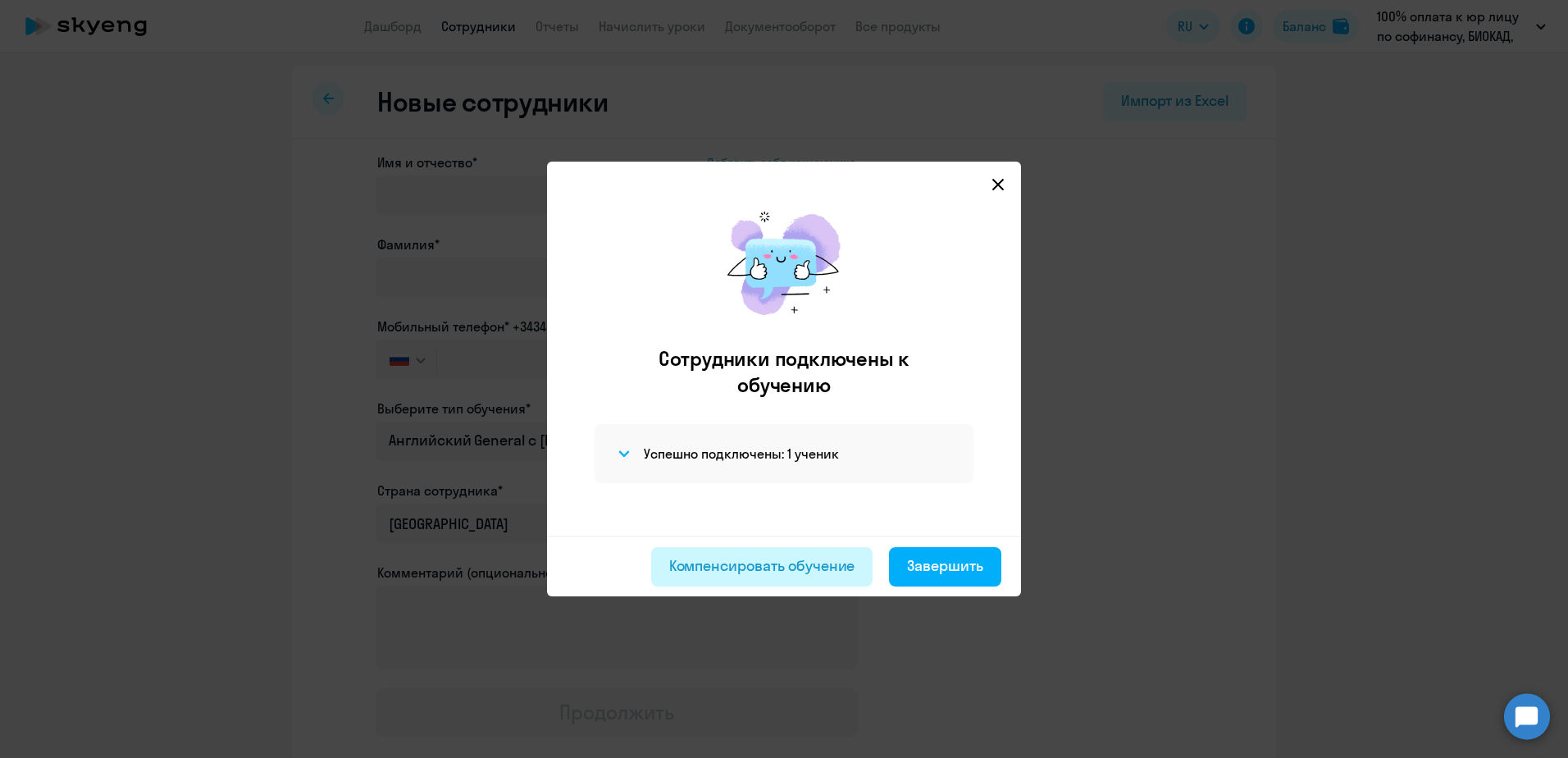
click at [751, 569] on div "Компенсировать обучение" at bounding box center [762, 565] width 186 height 21
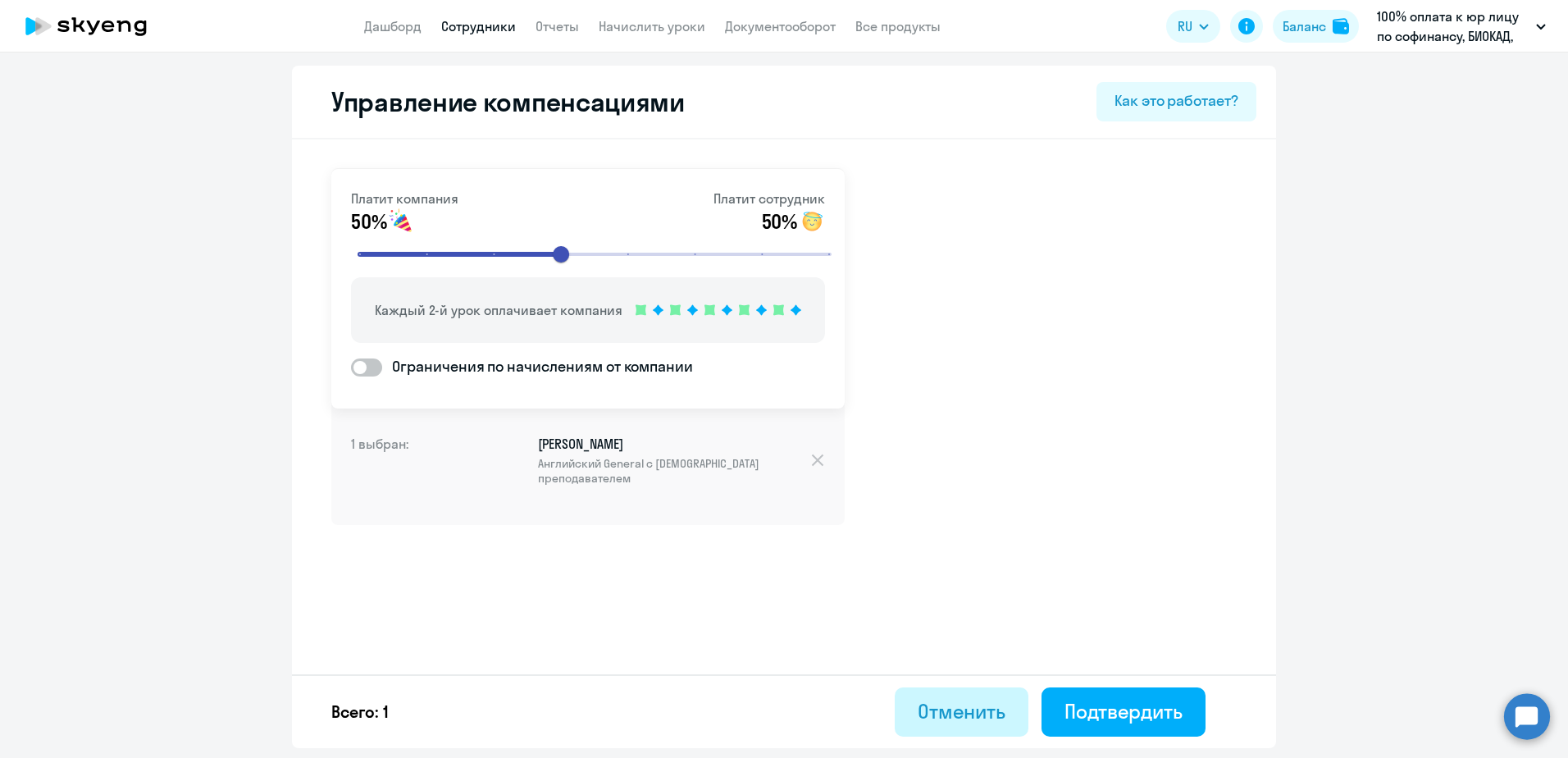
click at [972, 714] on div "Отменить" at bounding box center [961, 710] width 88 height 26
select select "30"
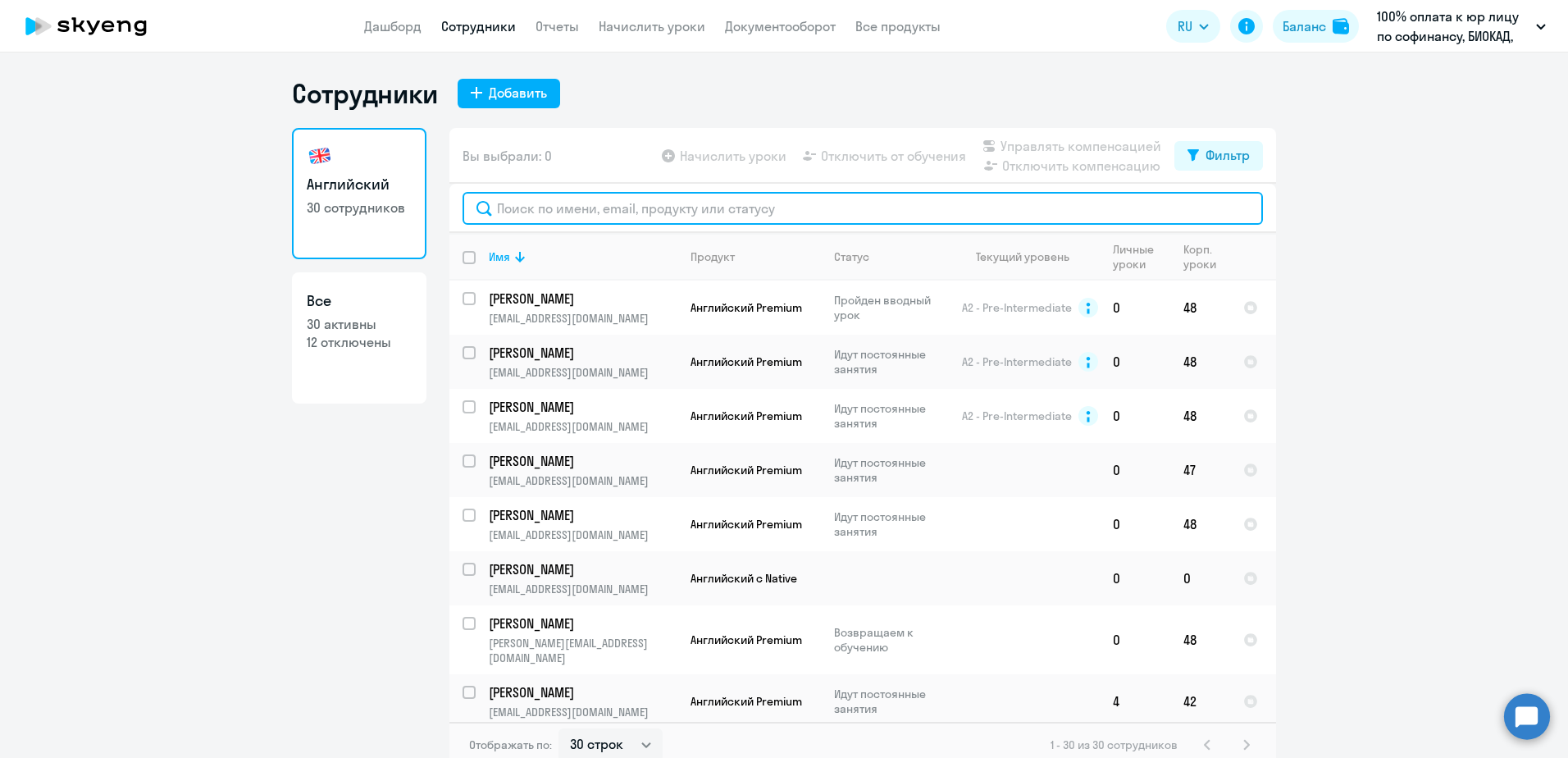
click at [587, 211] on input "text" at bounding box center [863, 208] width 800 height 33
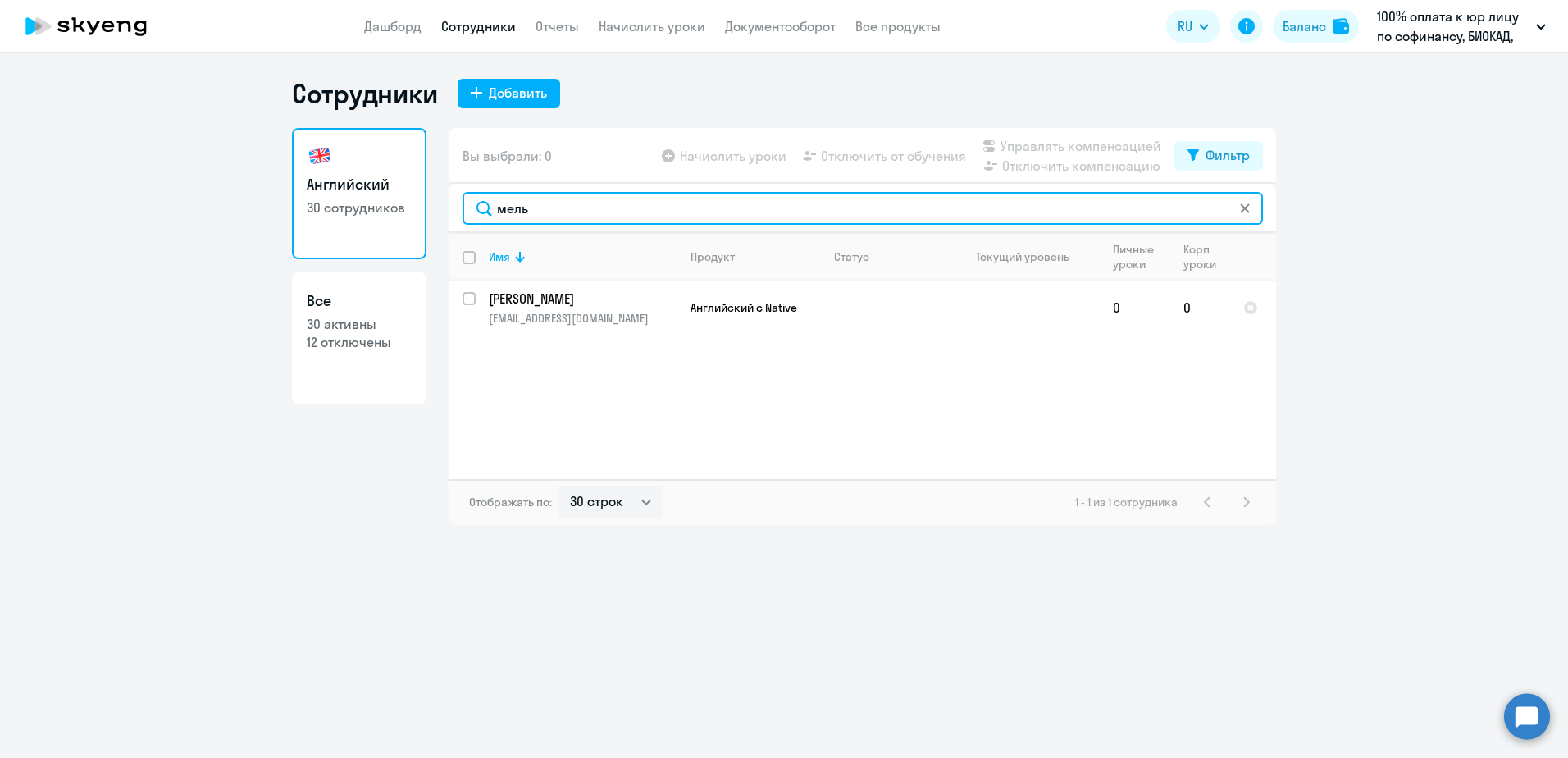
type input "мель"
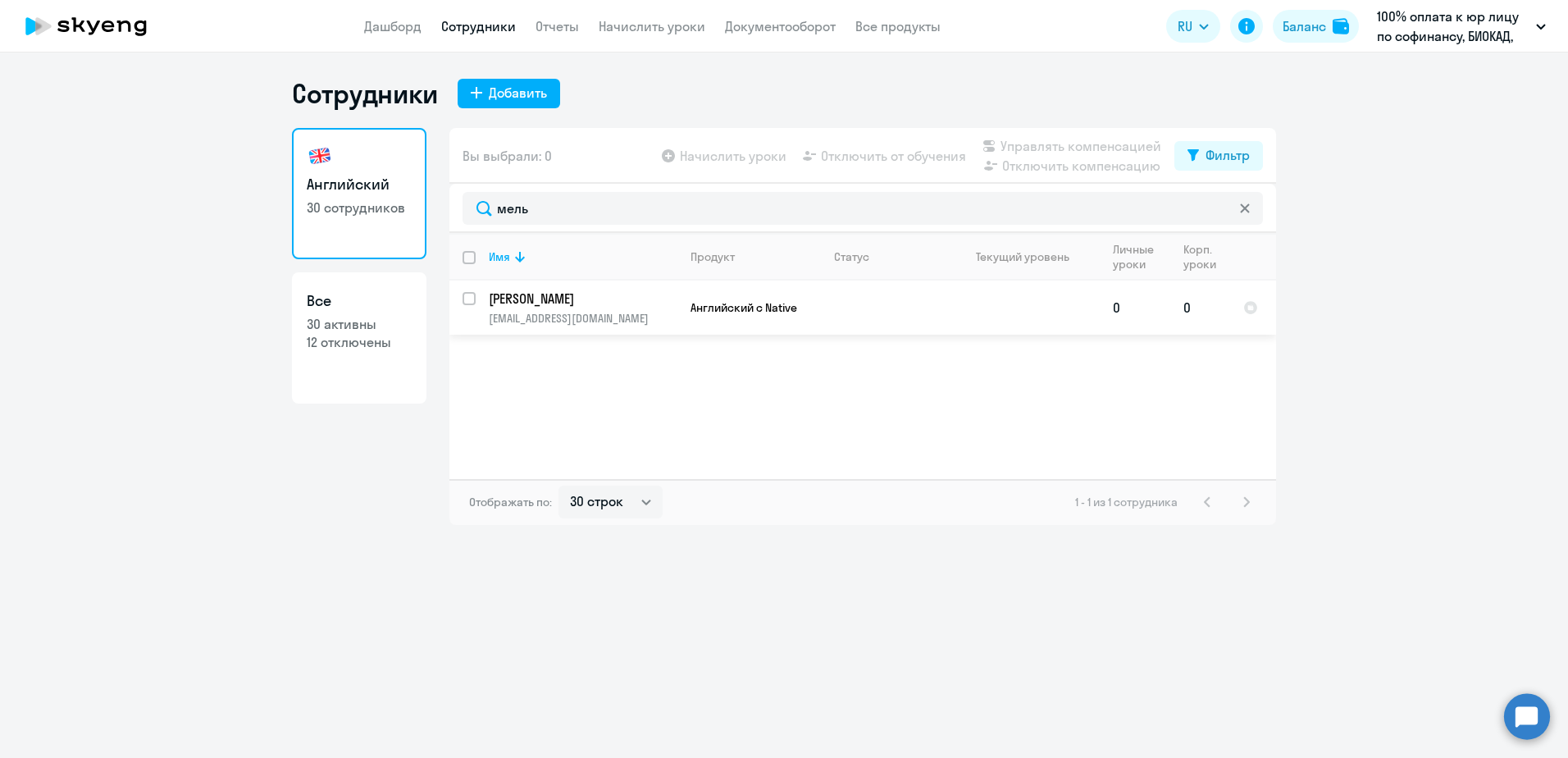
click at [476, 299] on tr "[PERSON_NAME] [PERSON_NAME][EMAIL_ADDRESS][DOMAIN_NAME] Английский с Native 0 0" at bounding box center [863, 307] width 827 height 54
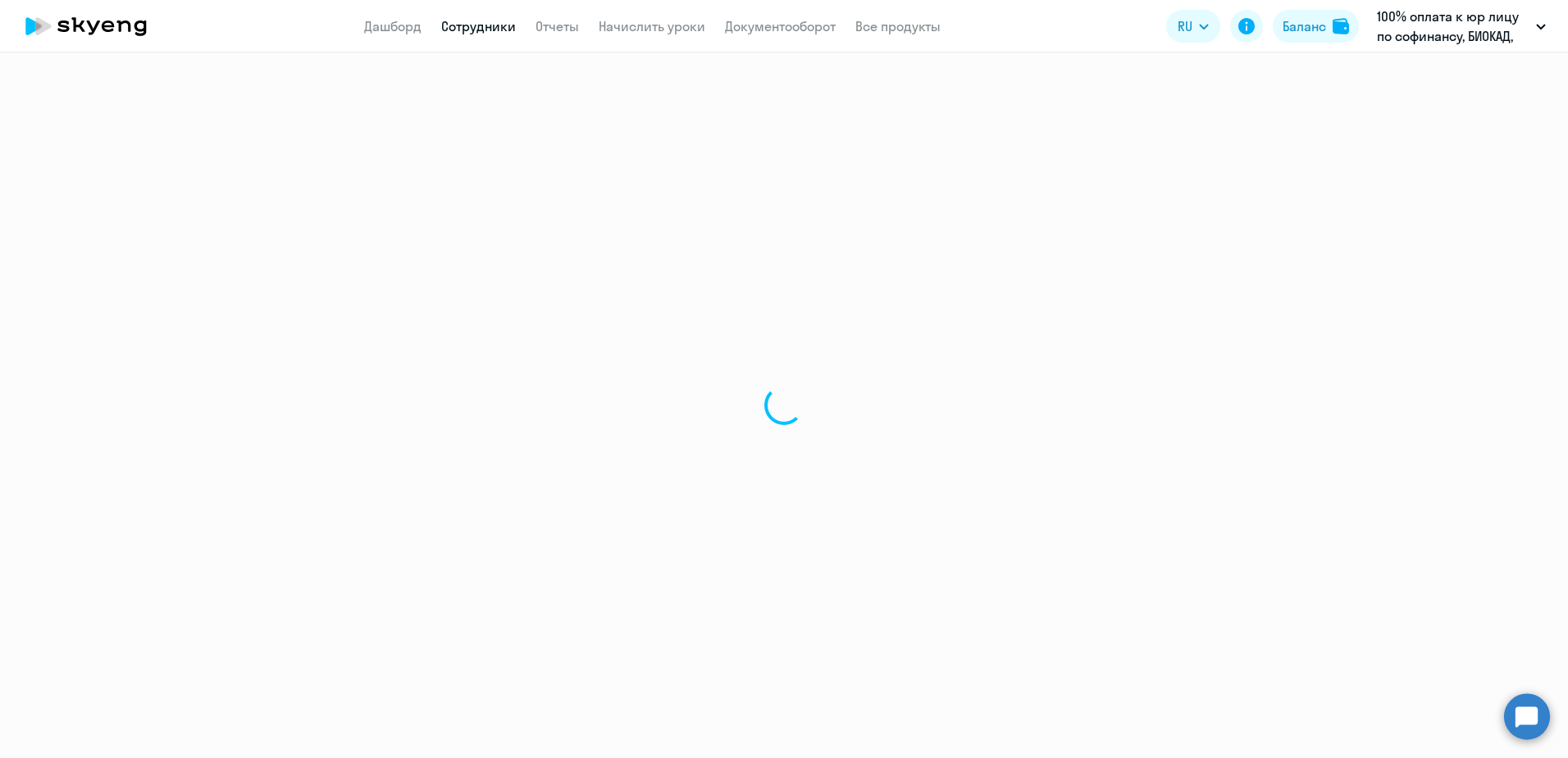
select select "english"
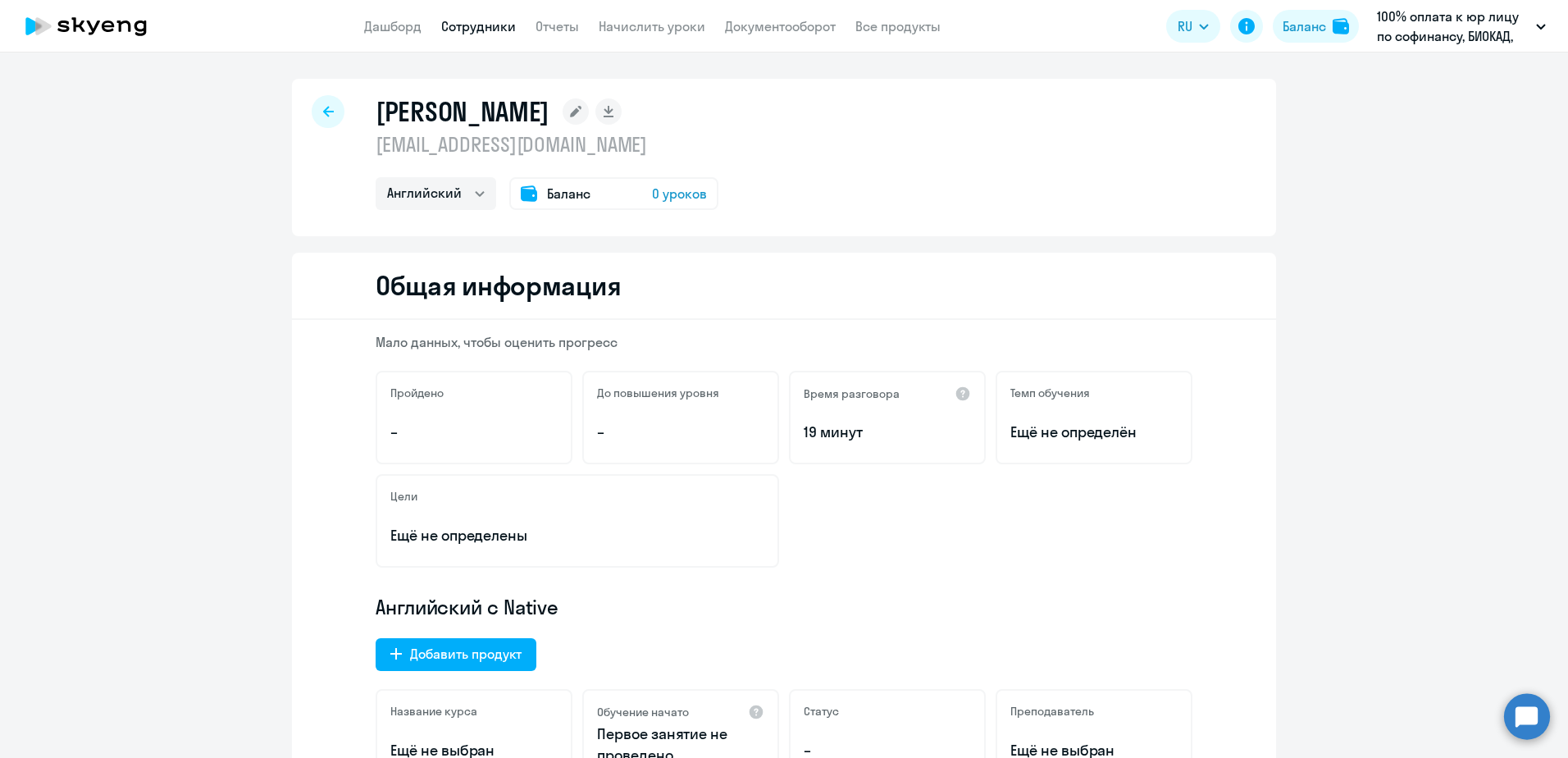
click at [681, 196] on span "0 уроков" at bounding box center [679, 194] width 55 height 20
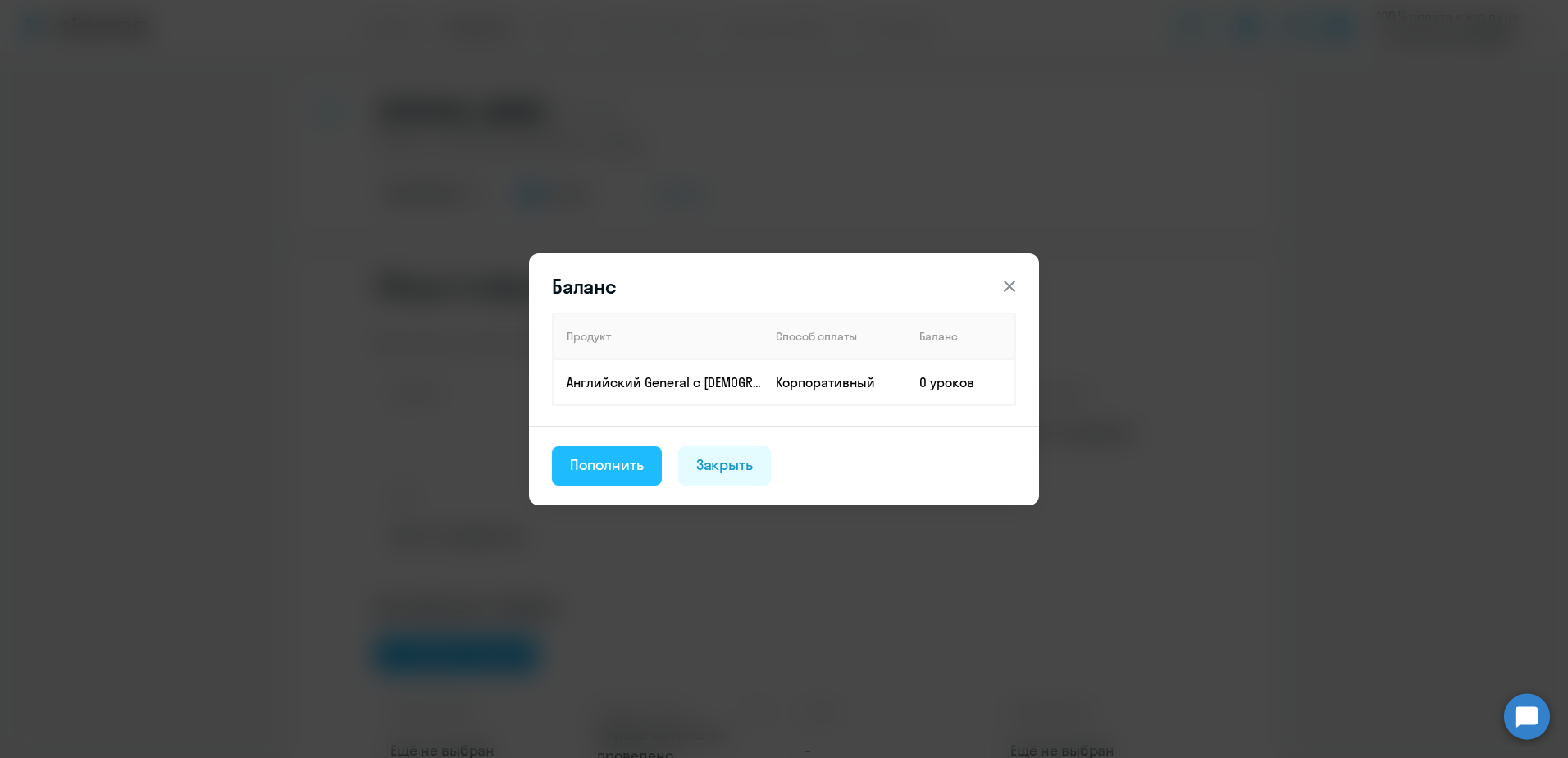
click at [604, 473] on div "Пополнить" at bounding box center [607, 465] width 74 height 21
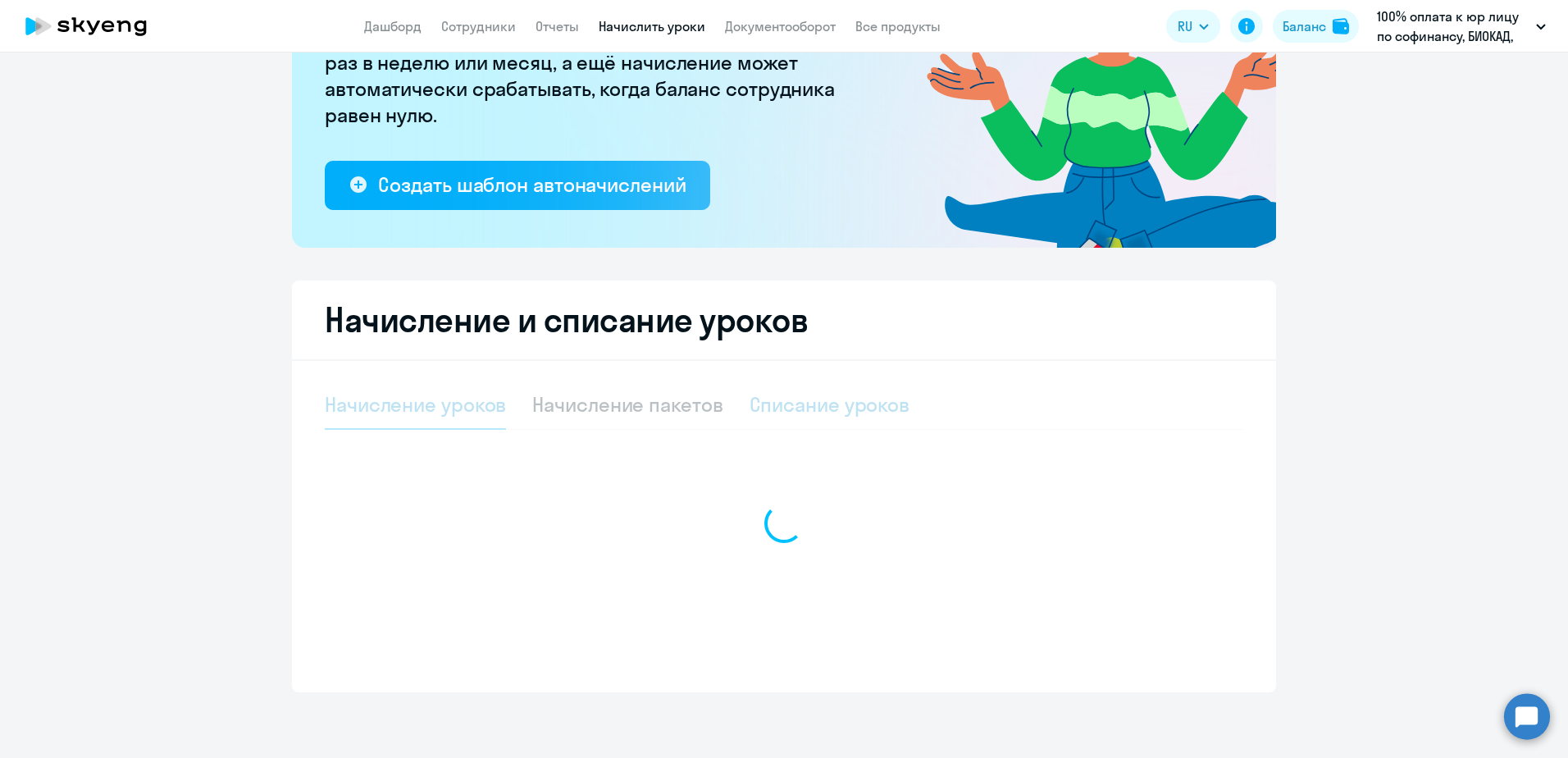
select select "10"
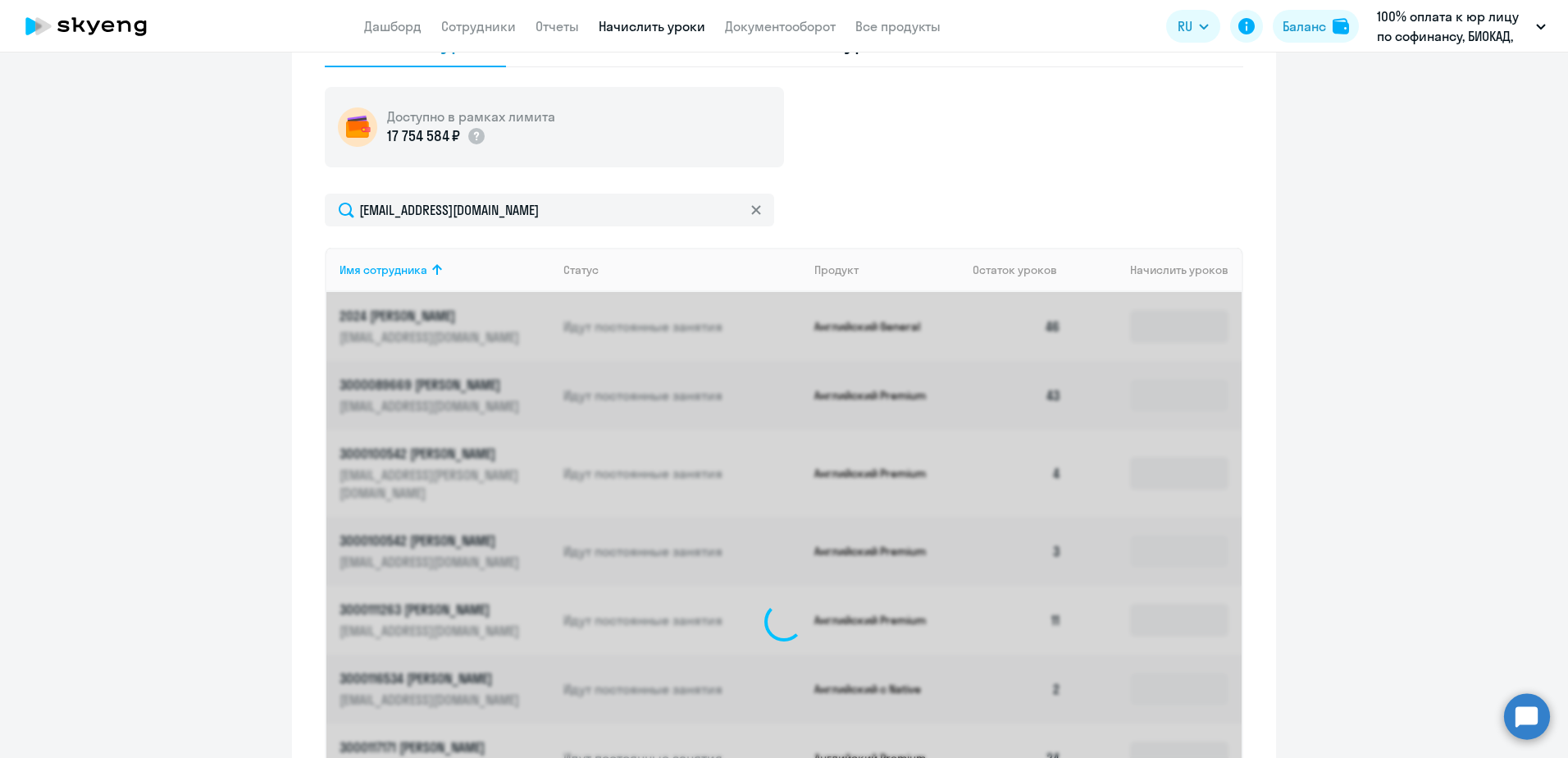
scroll to position [448, 0]
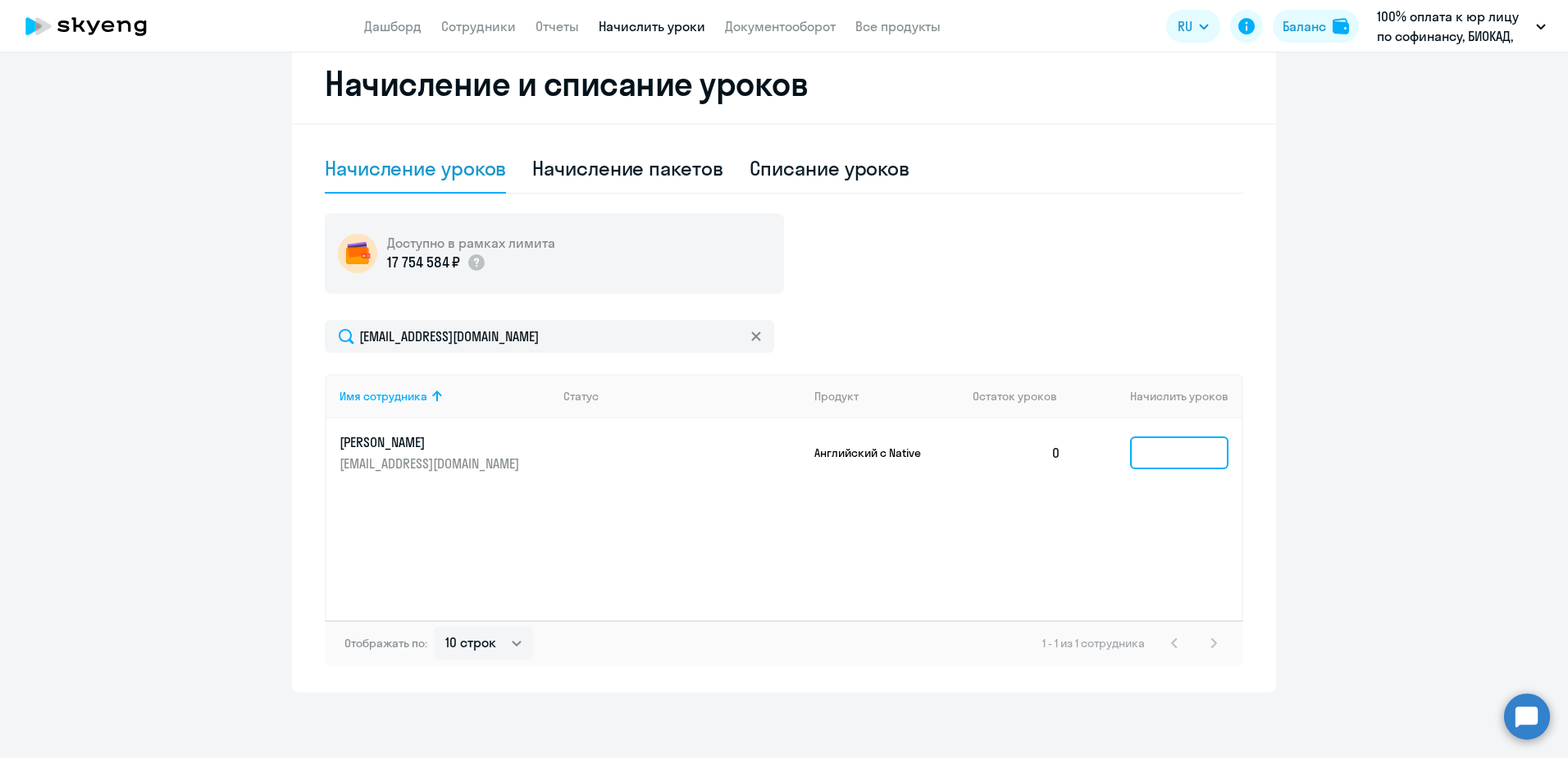
click at [1164, 439] on input at bounding box center [1179, 452] width 98 height 33
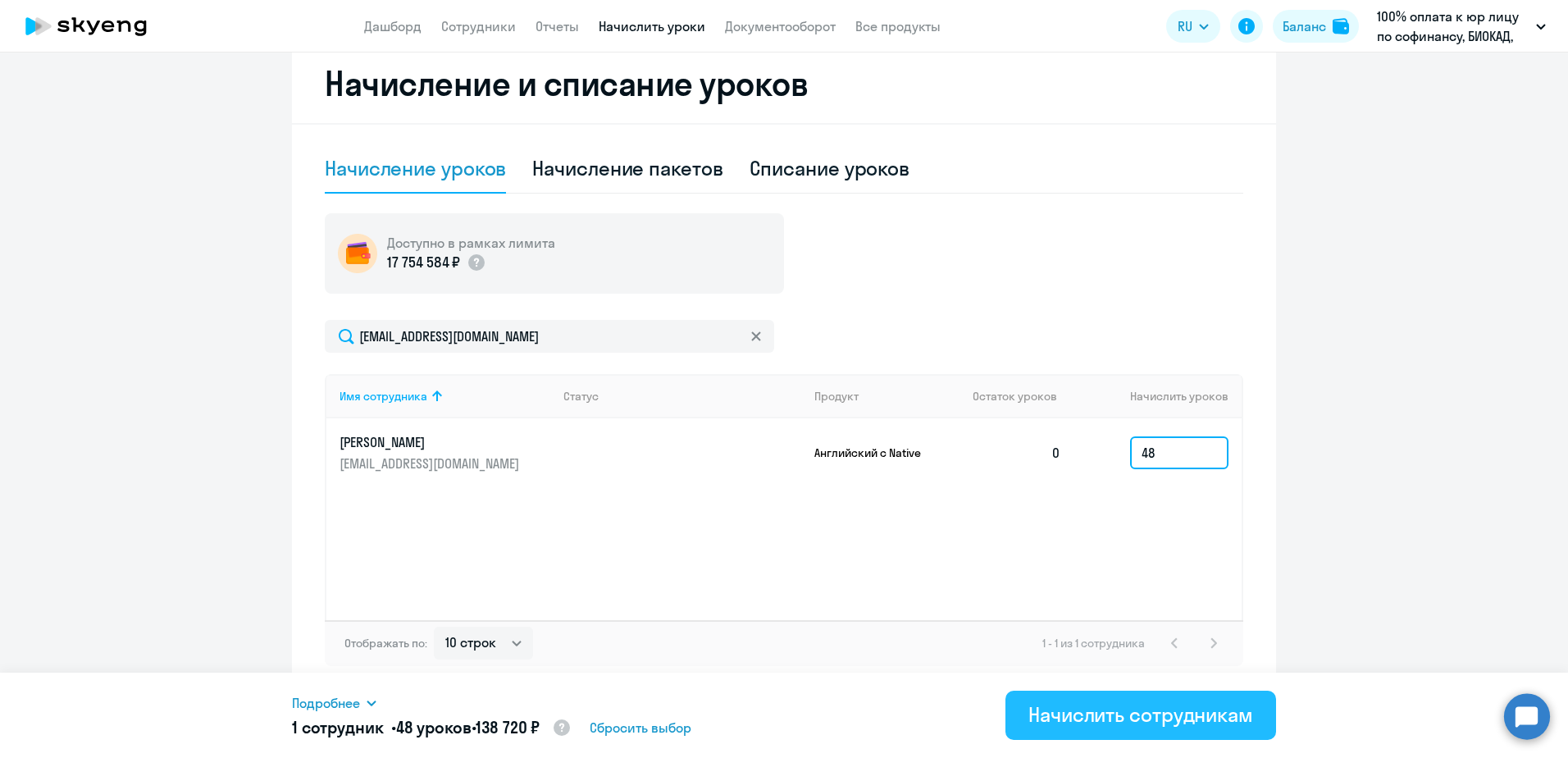
type input "48"
click at [1079, 702] on div "Начислить сотрудникам" at bounding box center [1141, 714] width 225 height 26
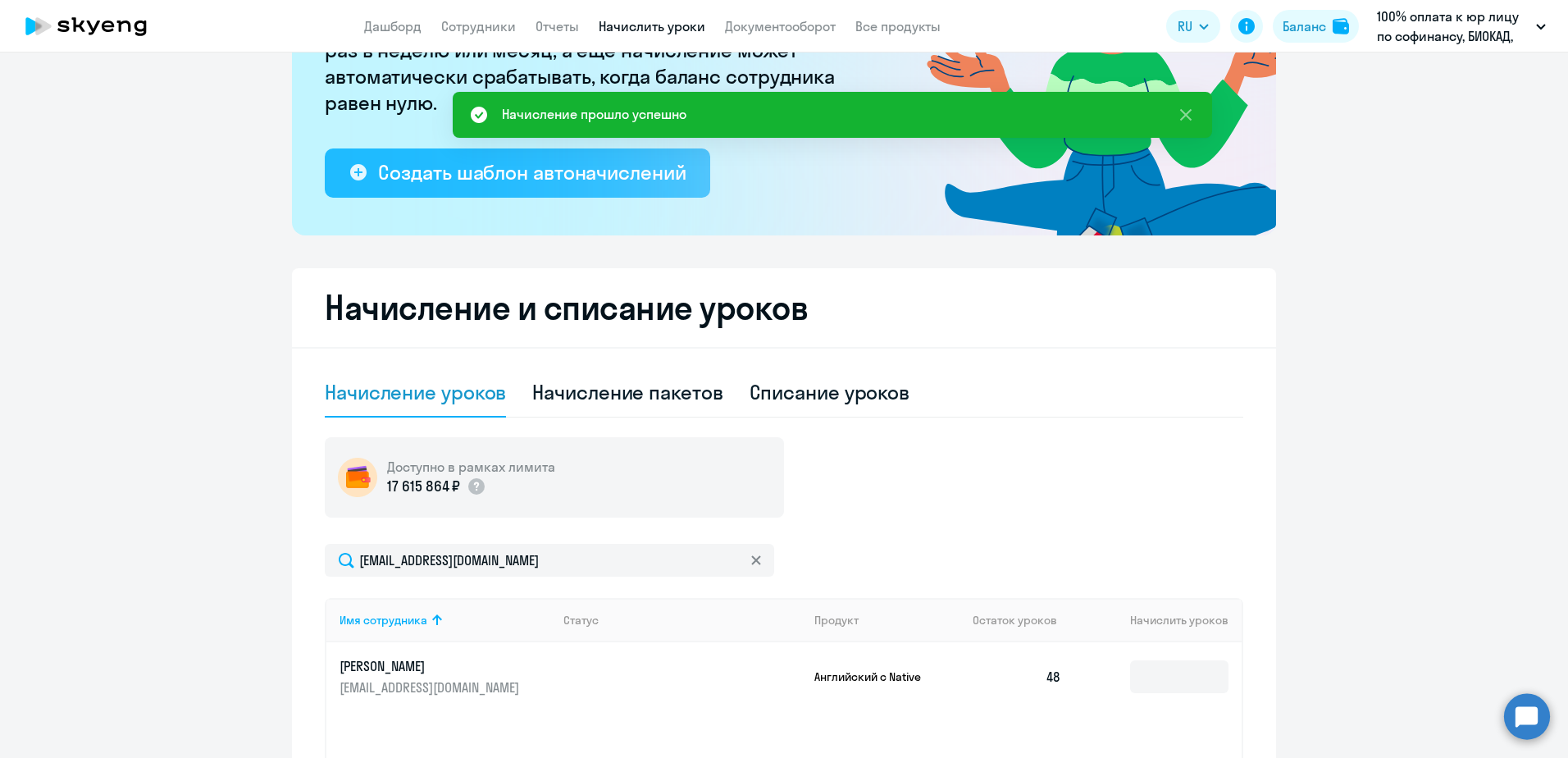
scroll to position [0, 0]
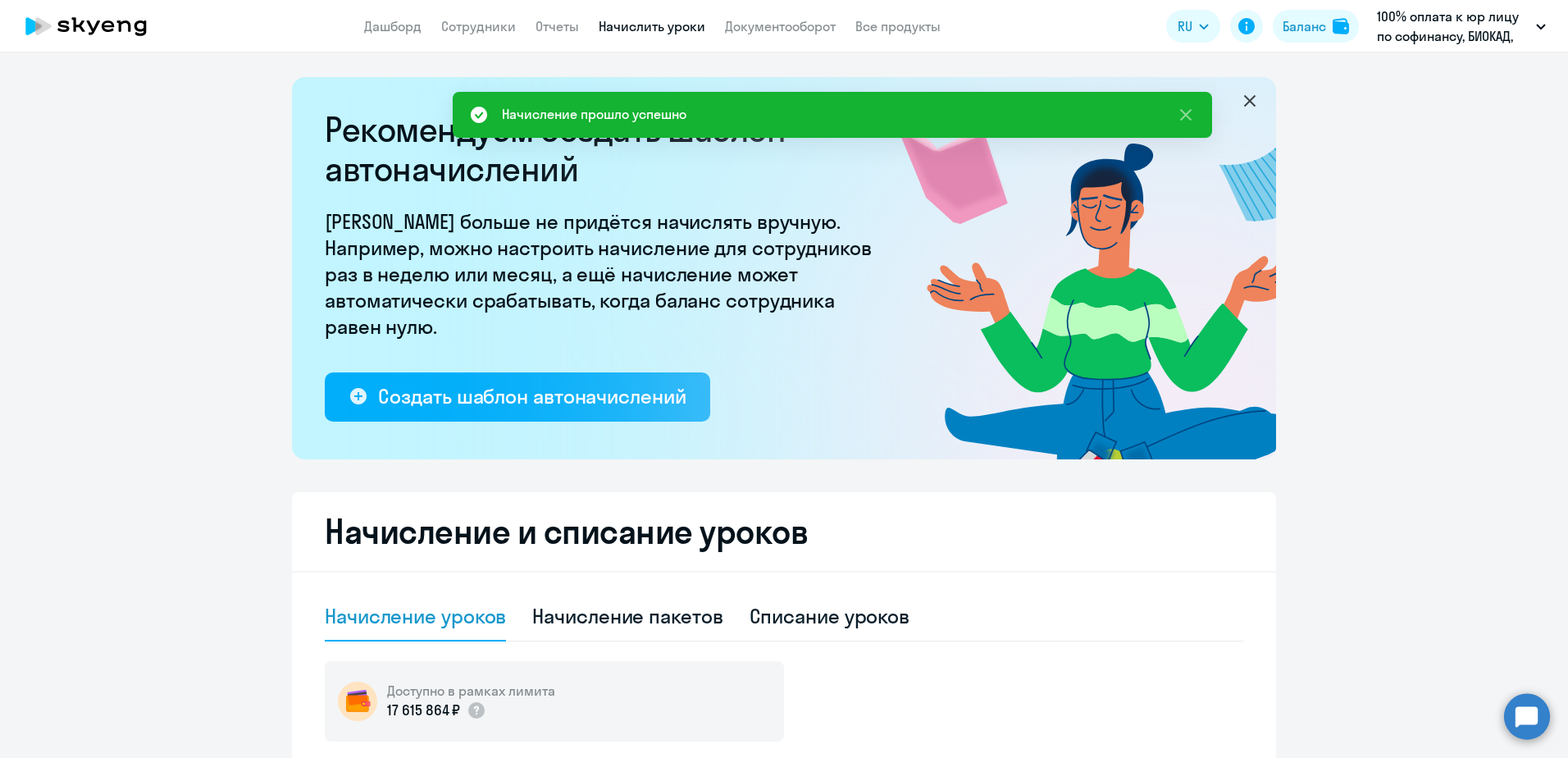
click at [659, 30] on link "Начислить уроки" at bounding box center [652, 26] width 106 height 16
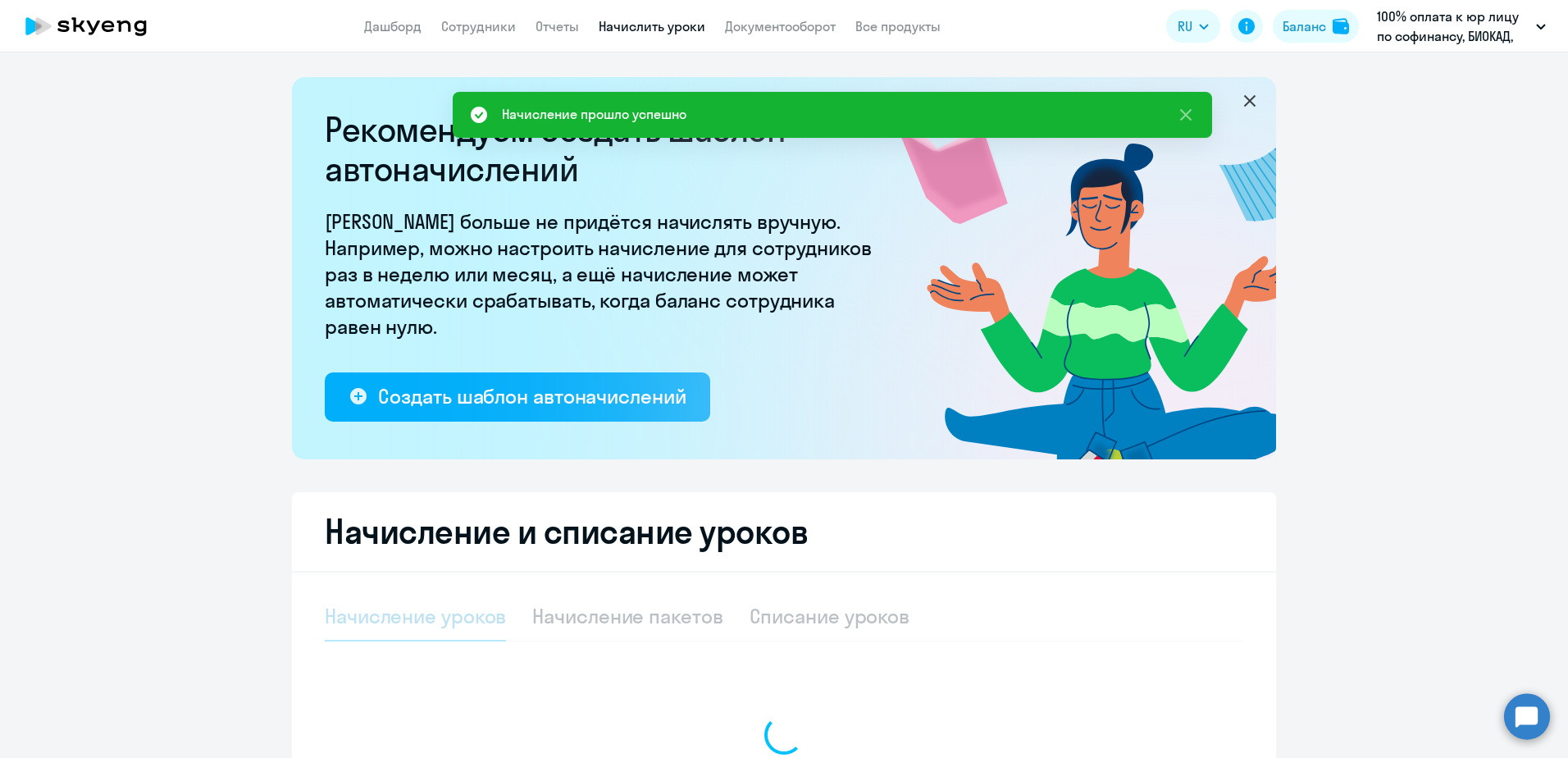
select select "10"
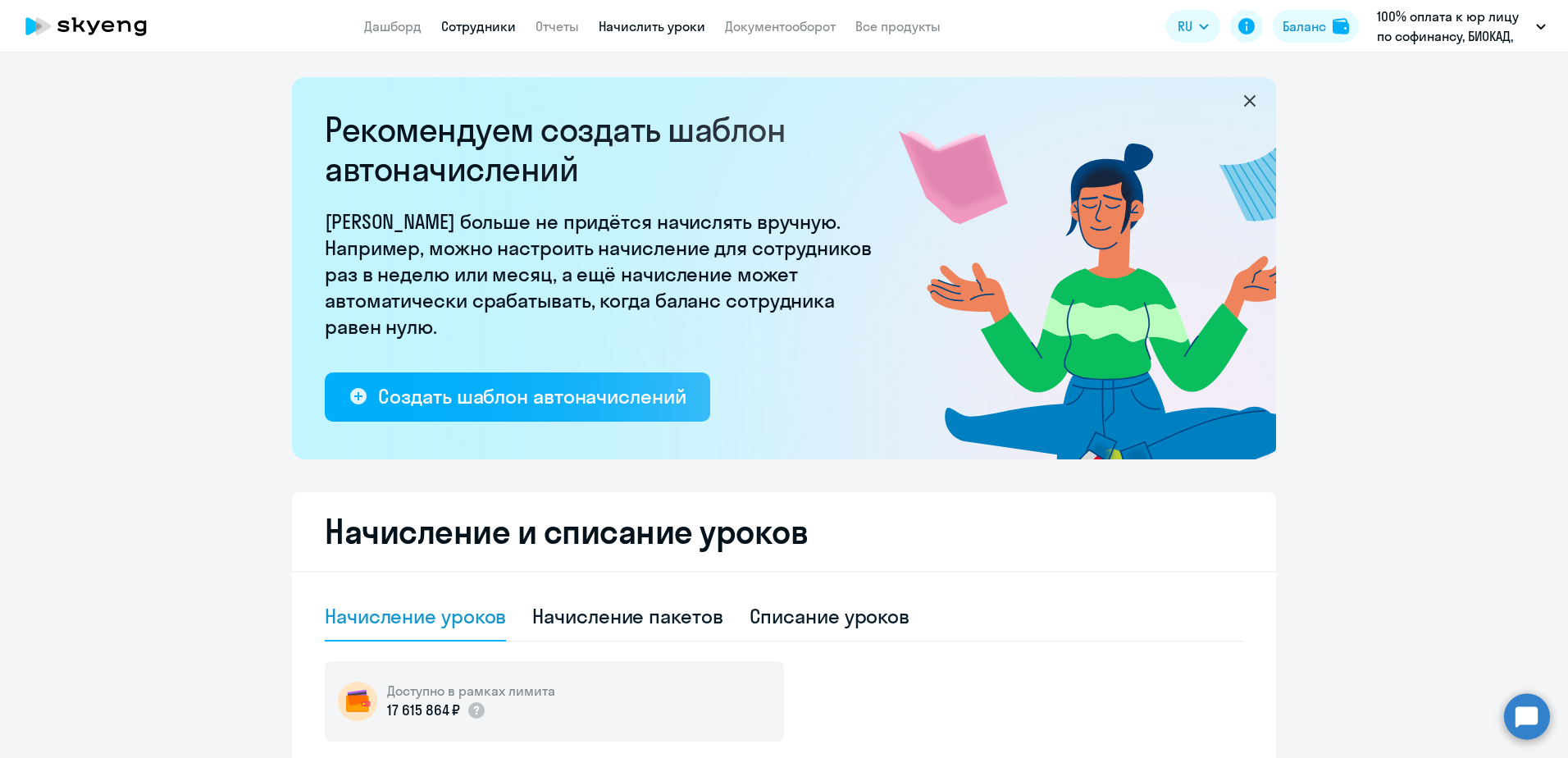
click at [474, 34] on link "Сотрудники" at bounding box center [478, 26] width 75 height 16
select select "30"
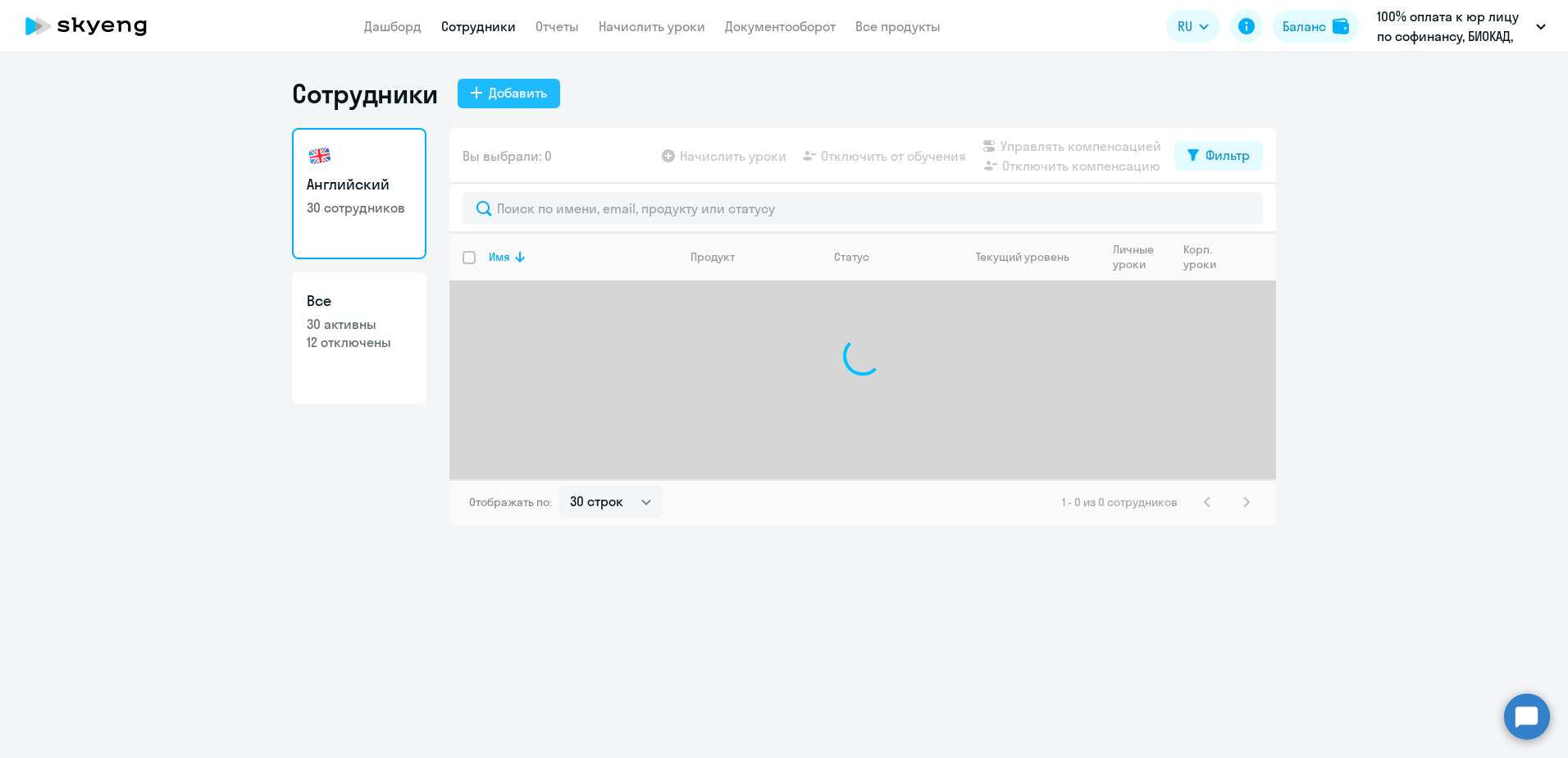
click at [521, 100] on div "Добавить" at bounding box center [517, 93] width 59 height 20
select select "english_adult_not_native_speaker"
select select "3"
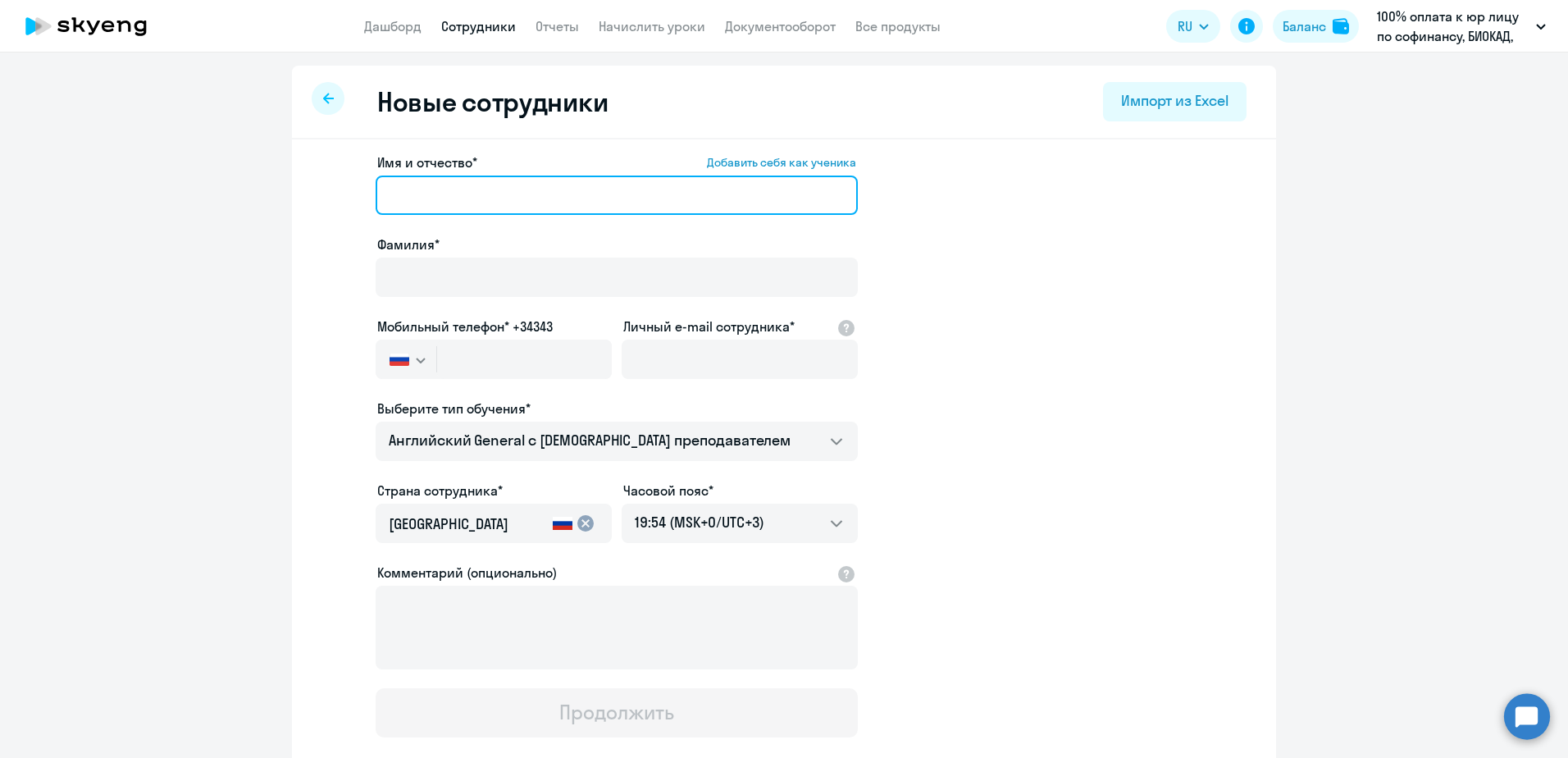
click at [510, 189] on input "Имя и отчество* Добавить себя как ученика" at bounding box center [616, 195] width 483 height 40
paste input "[PERSON_NAME]"
drag, startPoint x: 454, startPoint y: 195, endPoint x: 302, endPoint y: 191, distance: 152.1
click at [305, 194] on div "Имя и отчество* Добавить себя как ученика [PERSON_NAME]* Мобильный телефон* +34…" at bounding box center [783, 499] width 984 height 720
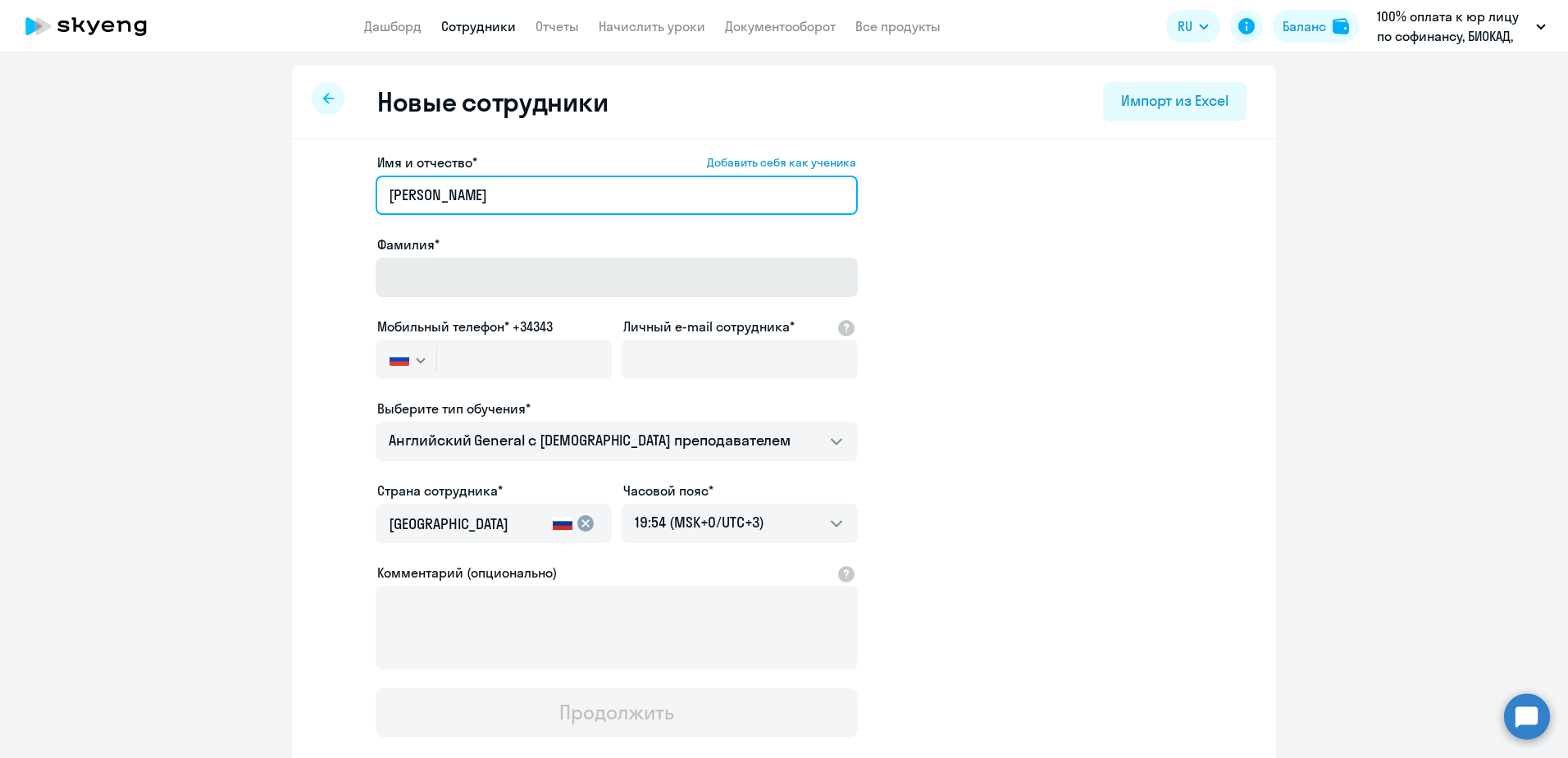
type input "[PERSON_NAME]"
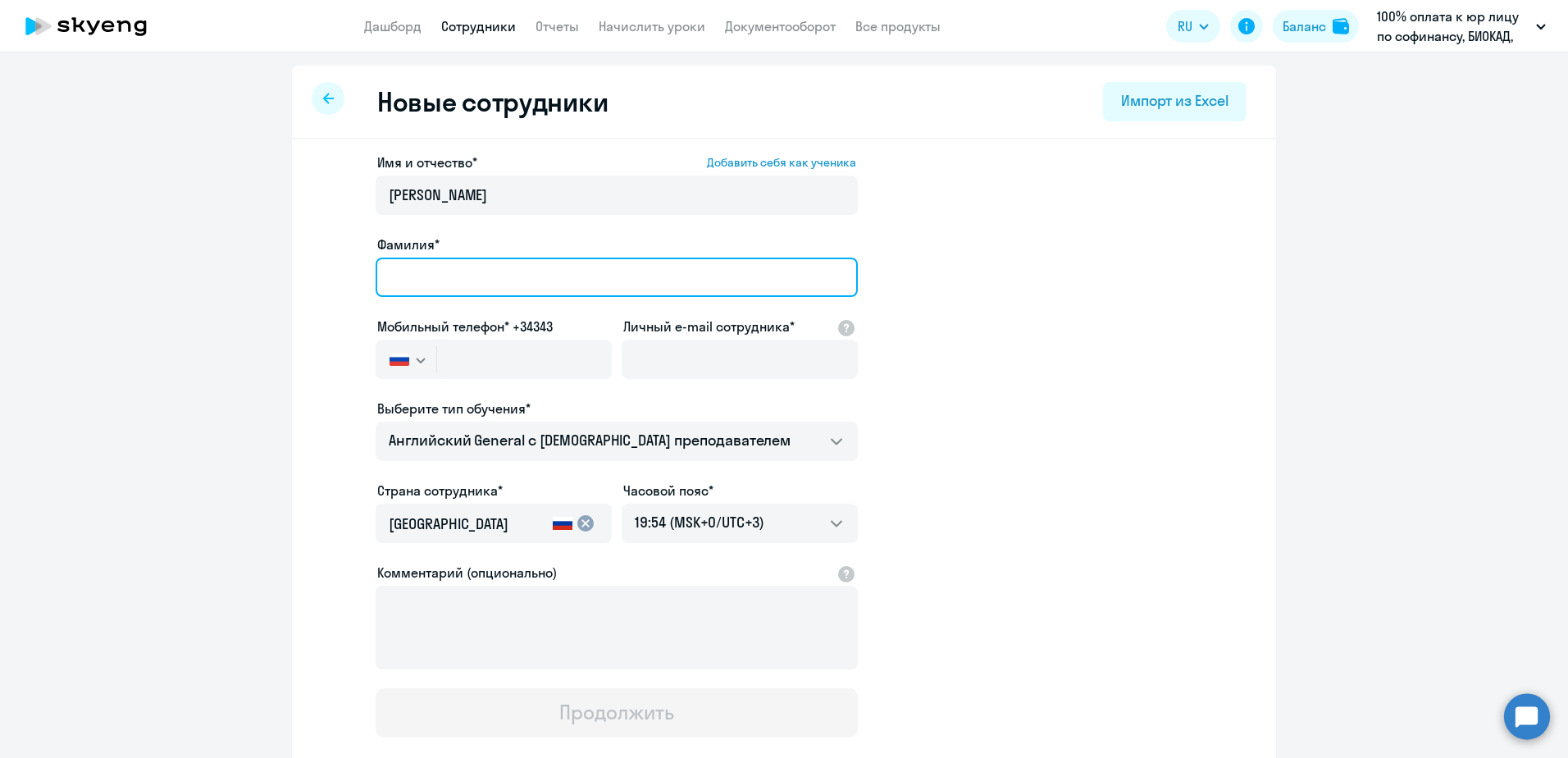
click at [515, 258] on input "Фамилия*" at bounding box center [616, 278] width 483 height 40
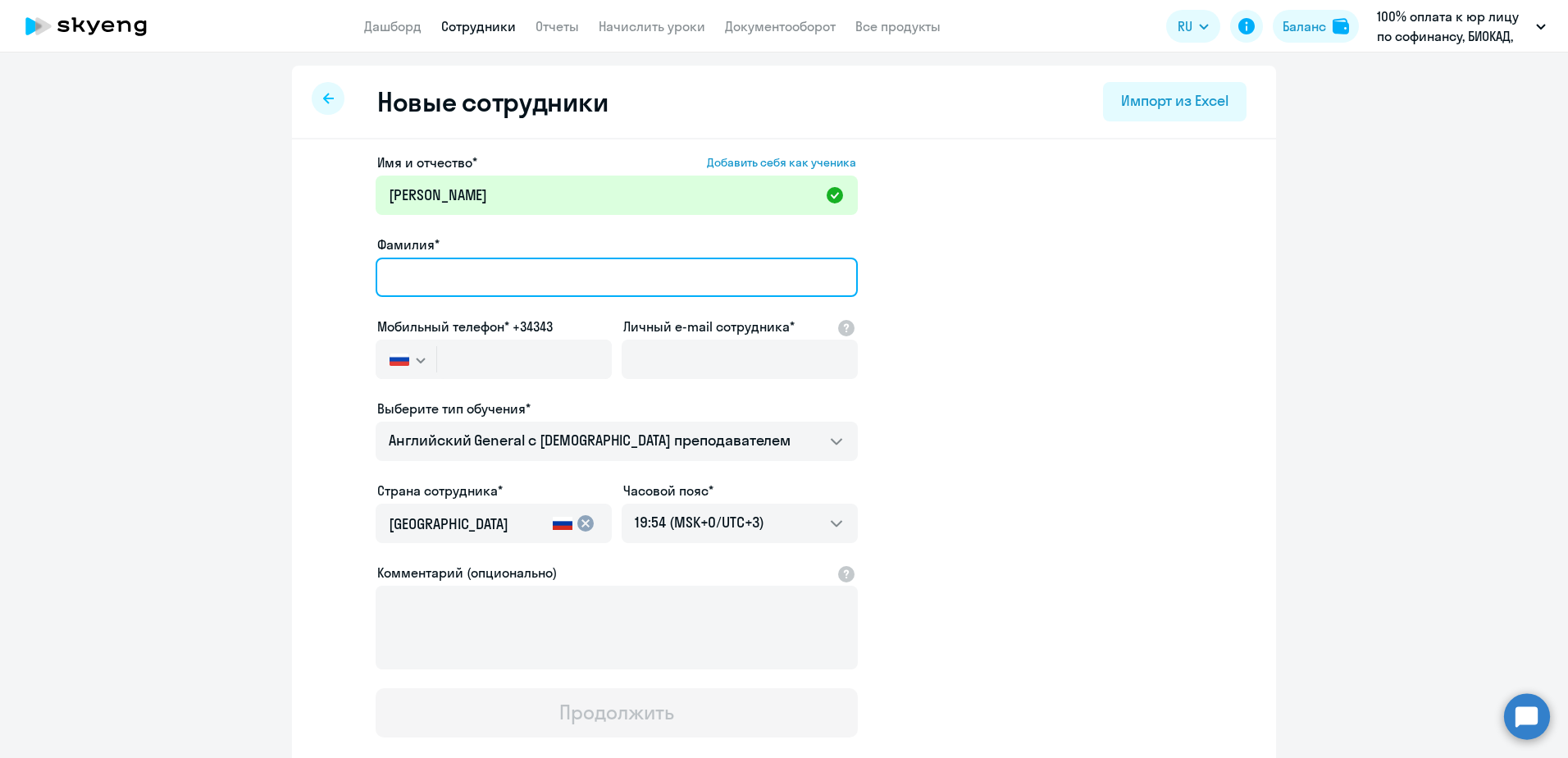
paste input "[PERSON_NAME]"
type input "[PERSON_NAME]"
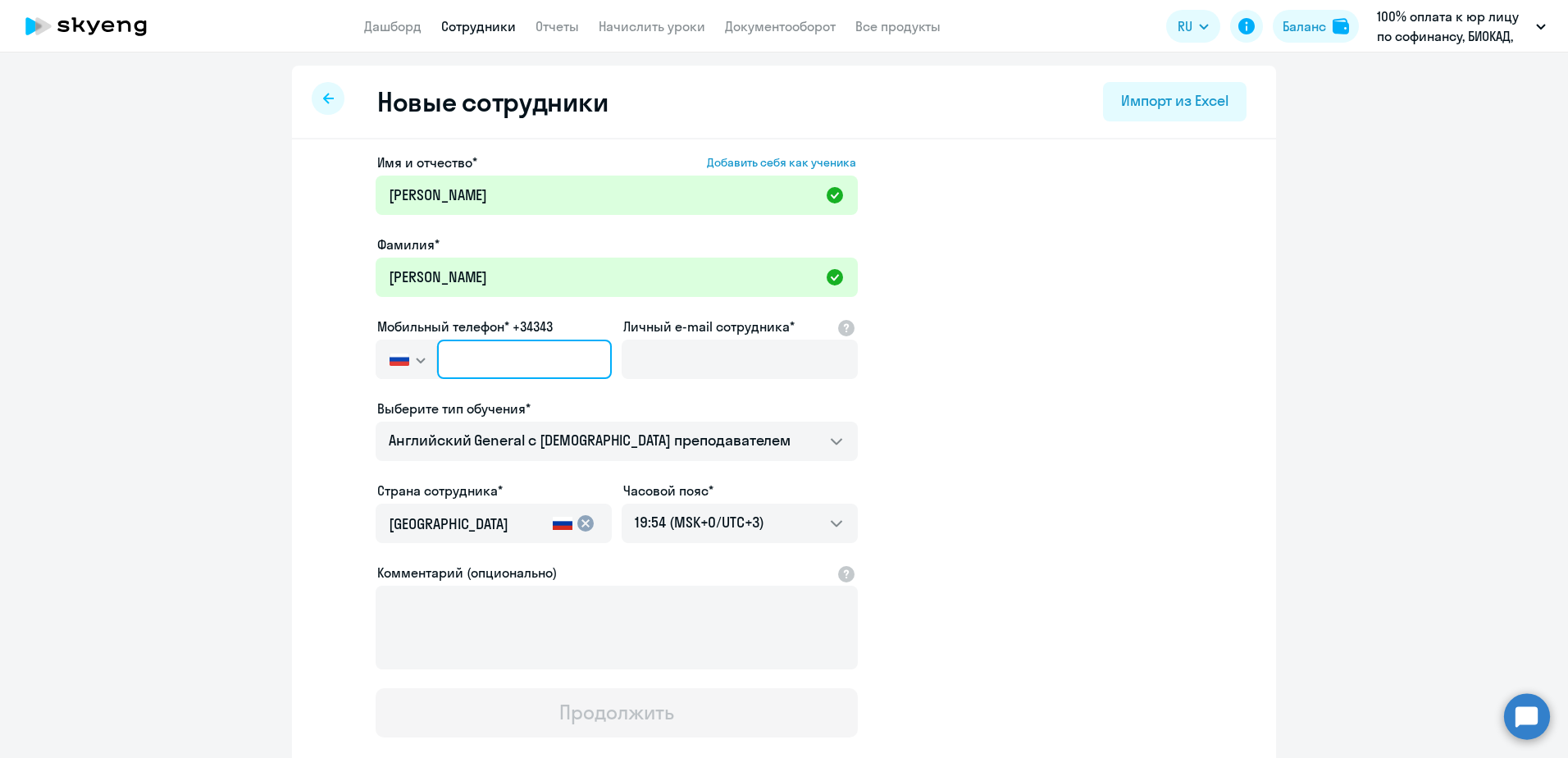
click at [460, 377] on input "text" at bounding box center [524, 359] width 175 height 40
paste input "[PHONE_NUMBER]"
type input "[PHONE_NUMBER]"
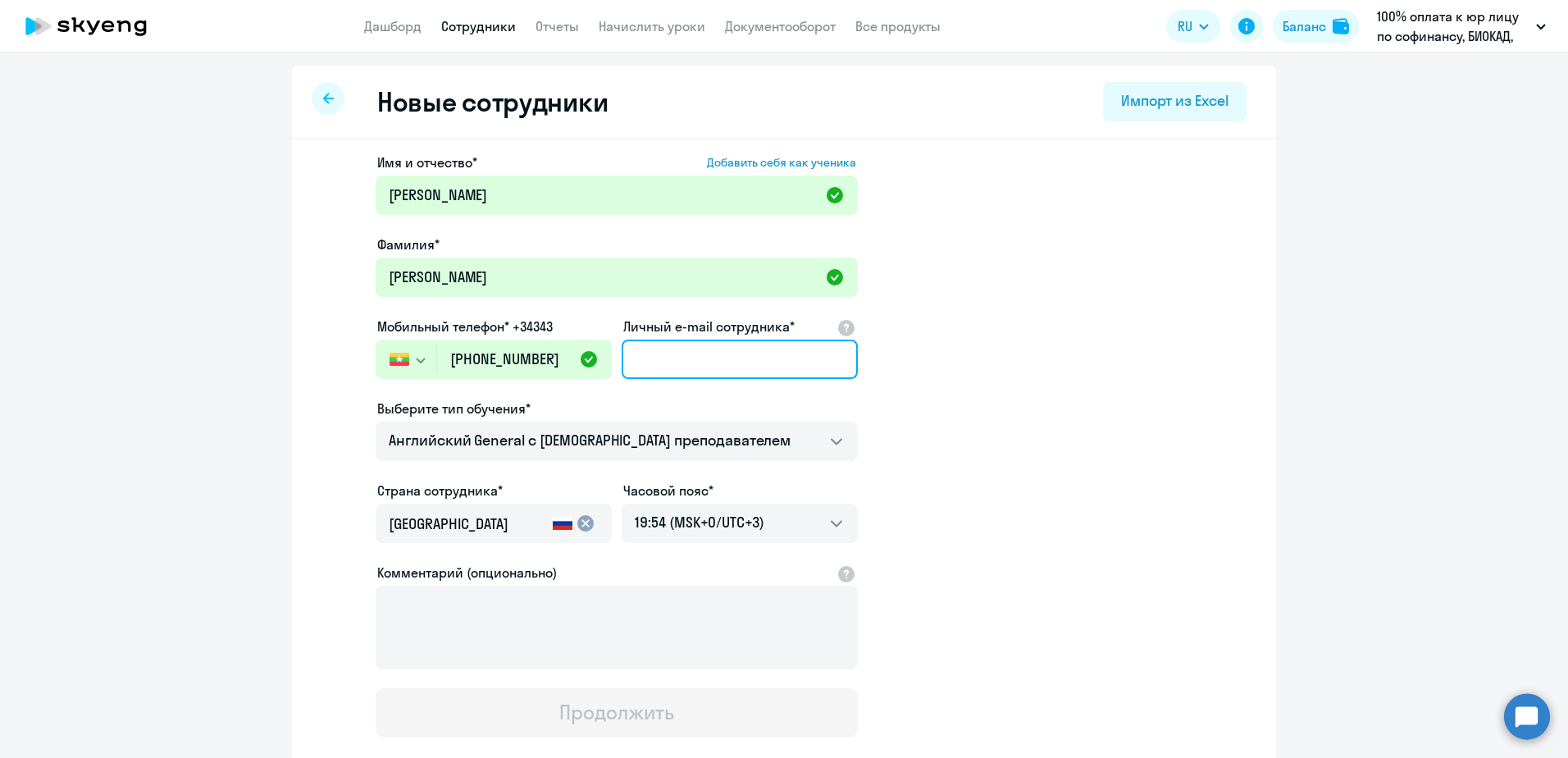
click at [667, 368] on input "Личный e-mail сотрудника*" at bounding box center [739, 359] width 236 height 40
paste input "9 522 718 306"
type input "9 522 718 306"
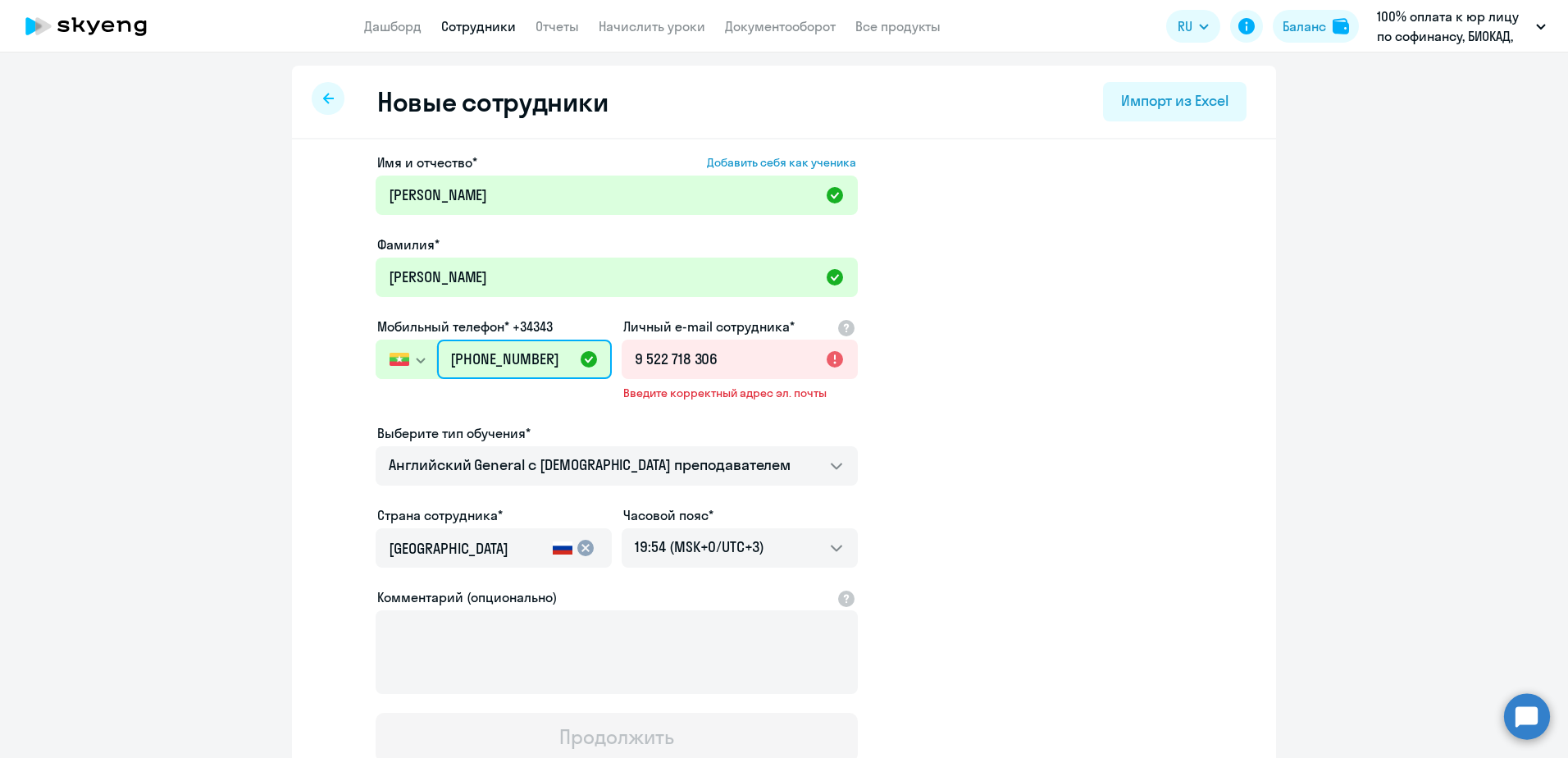
drag, startPoint x: 538, startPoint y: 361, endPoint x: 259, endPoint y: 359, distance: 279.0
click at [259, 359] on ng-component "Новые сотрудники Импорт из Excel Имя и отчество* Добавить себя как ученика [PER…" at bounding box center [784, 474] width 1568 height 819
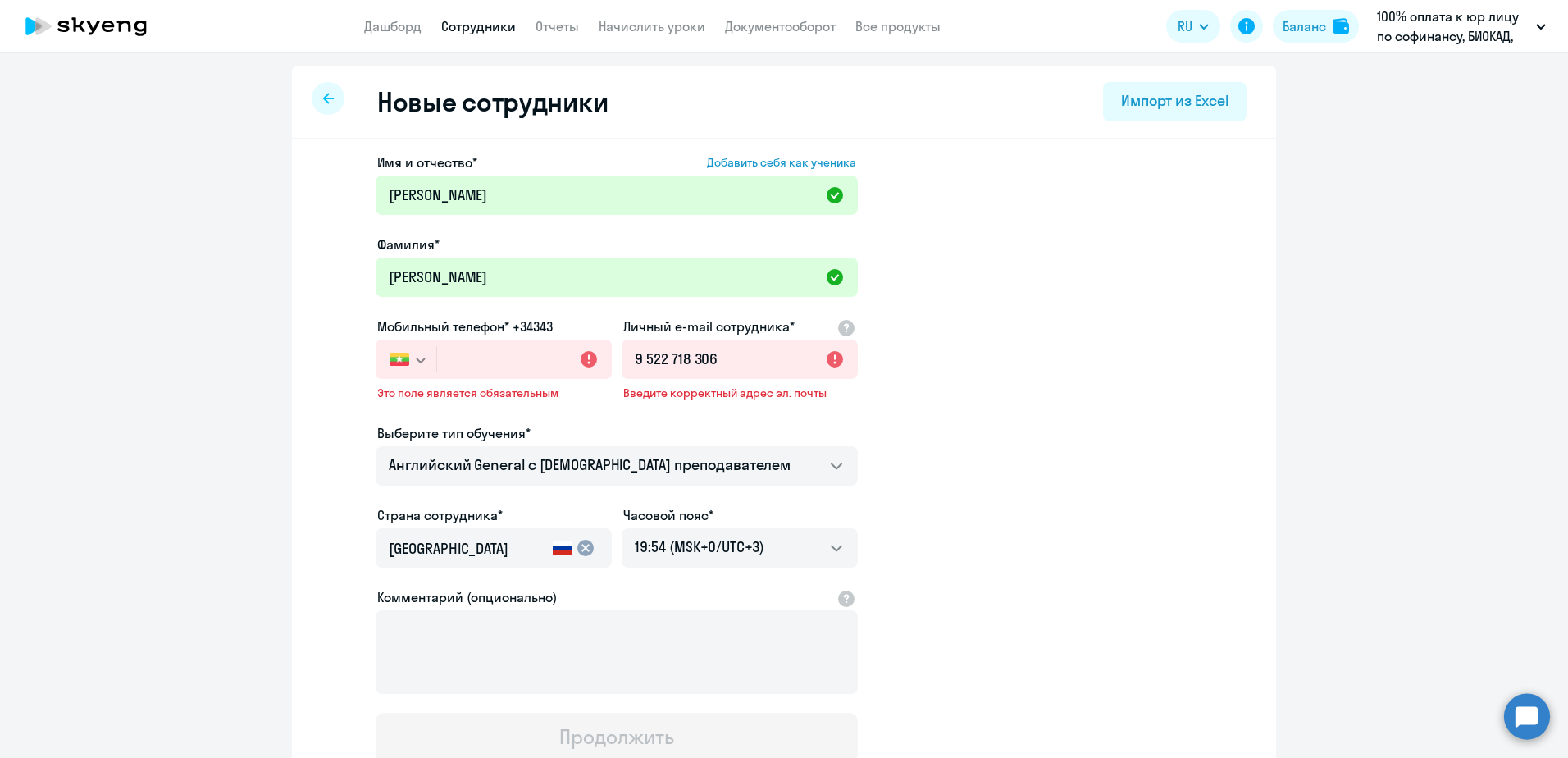
click at [390, 361] on img "button" at bounding box center [400, 358] width 20 height 13
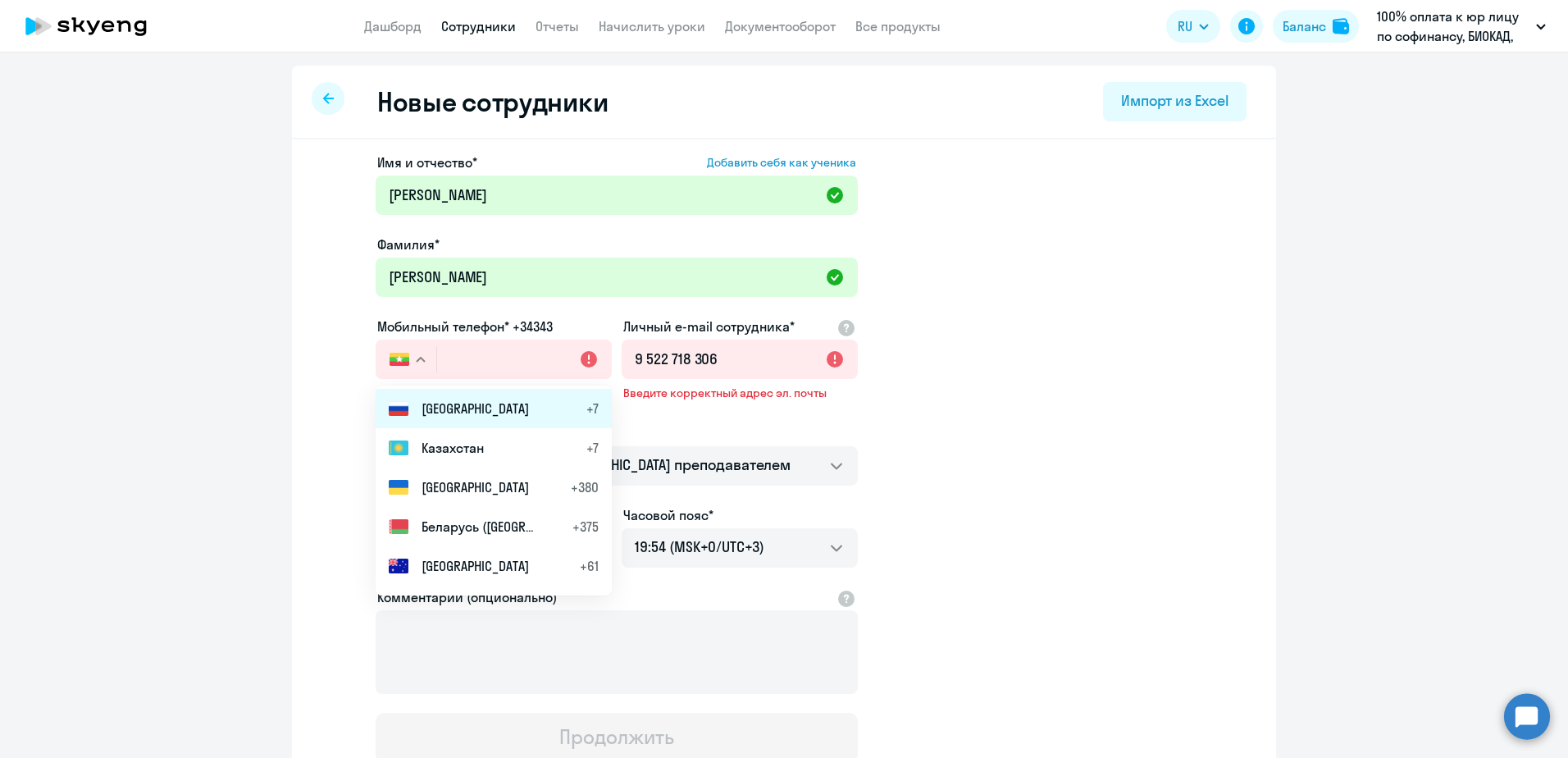
click at [439, 413] on span "[GEOGRAPHIC_DATA]" at bounding box center [476, 409] width 107 height 20
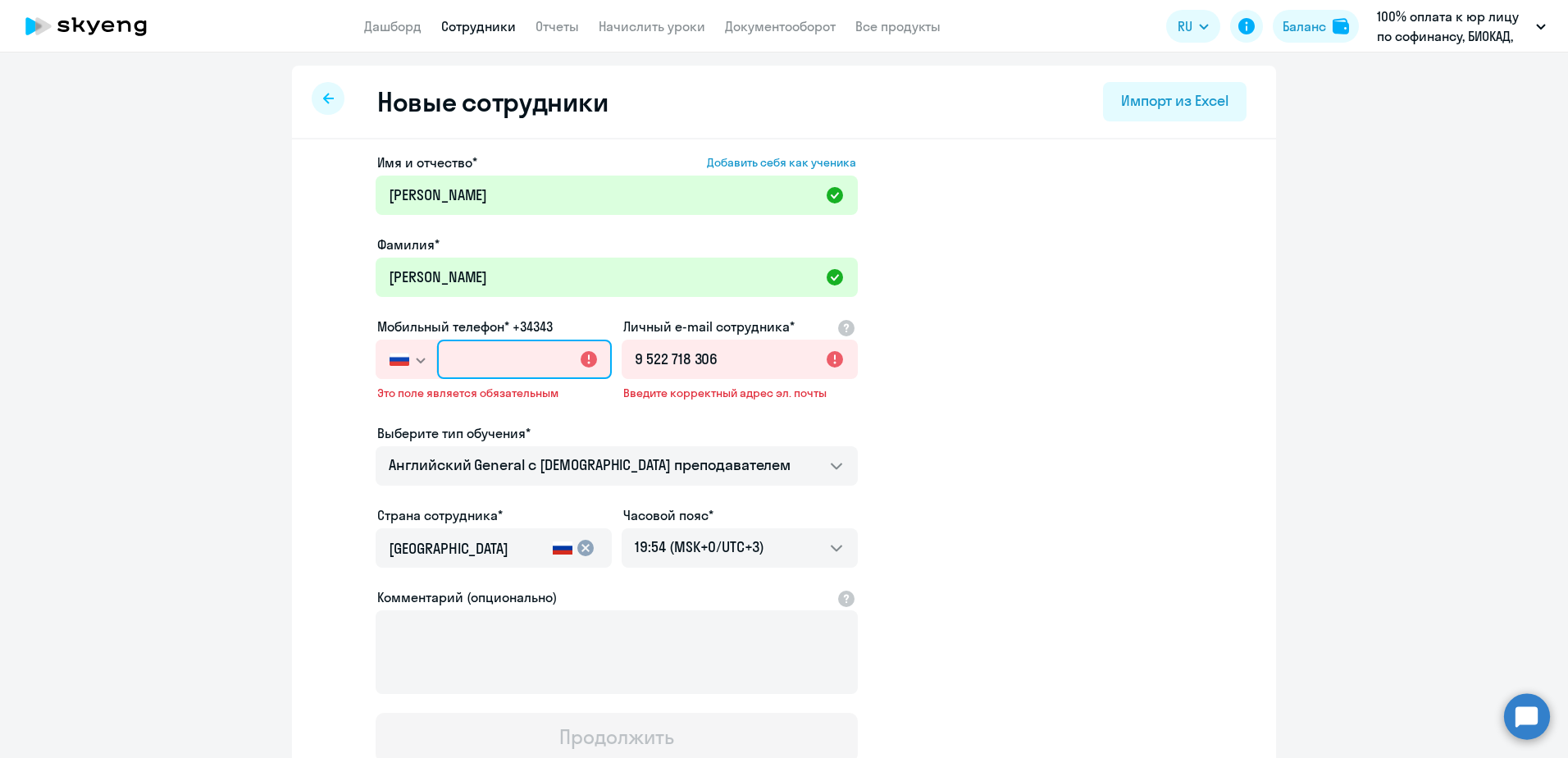
click at [463, 353] on input "text" at bounding box center [524, 359] width 175 height 40
type input "[PHONE_NUMBER]"
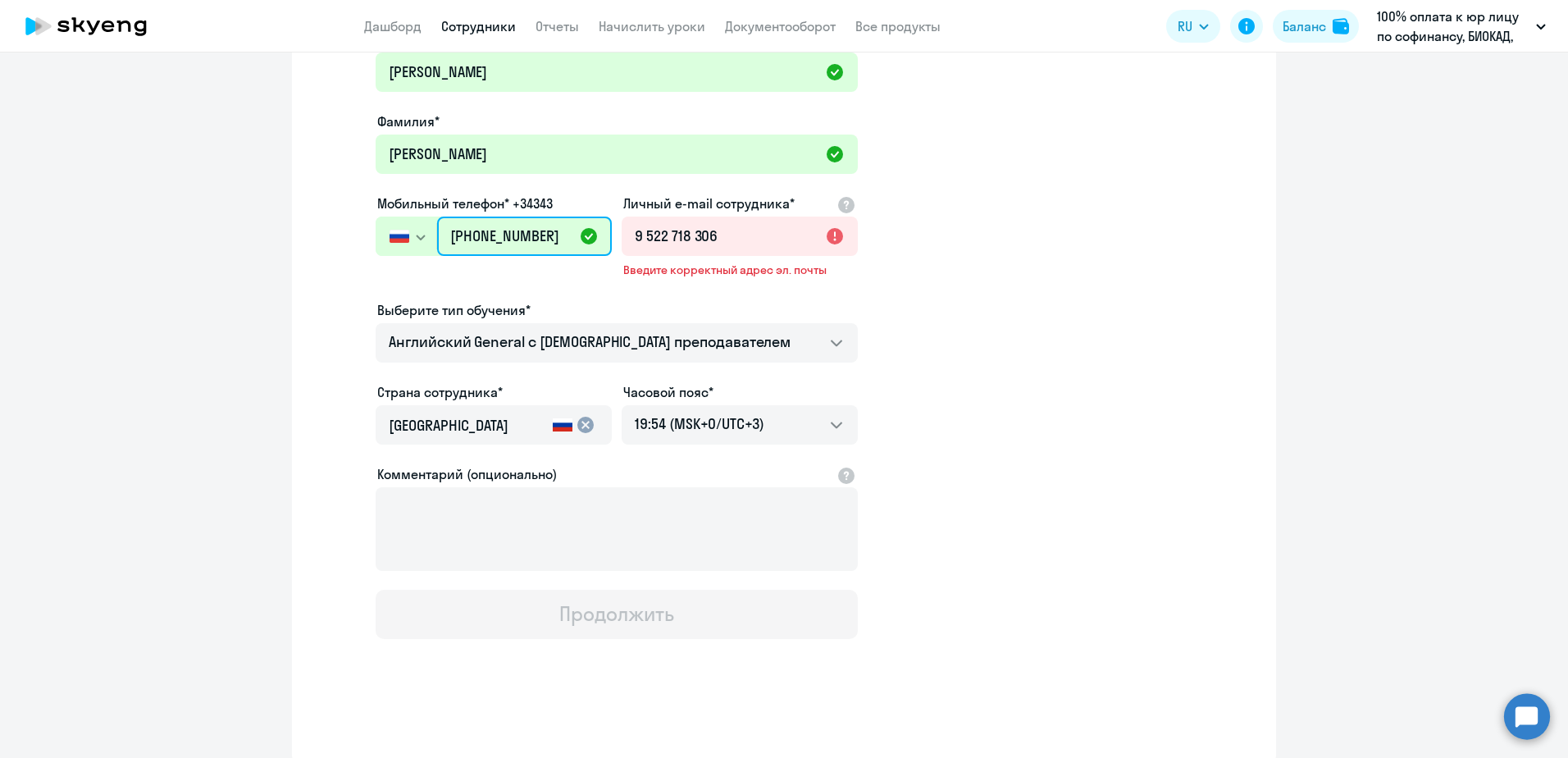
scroll to position [126, 0]
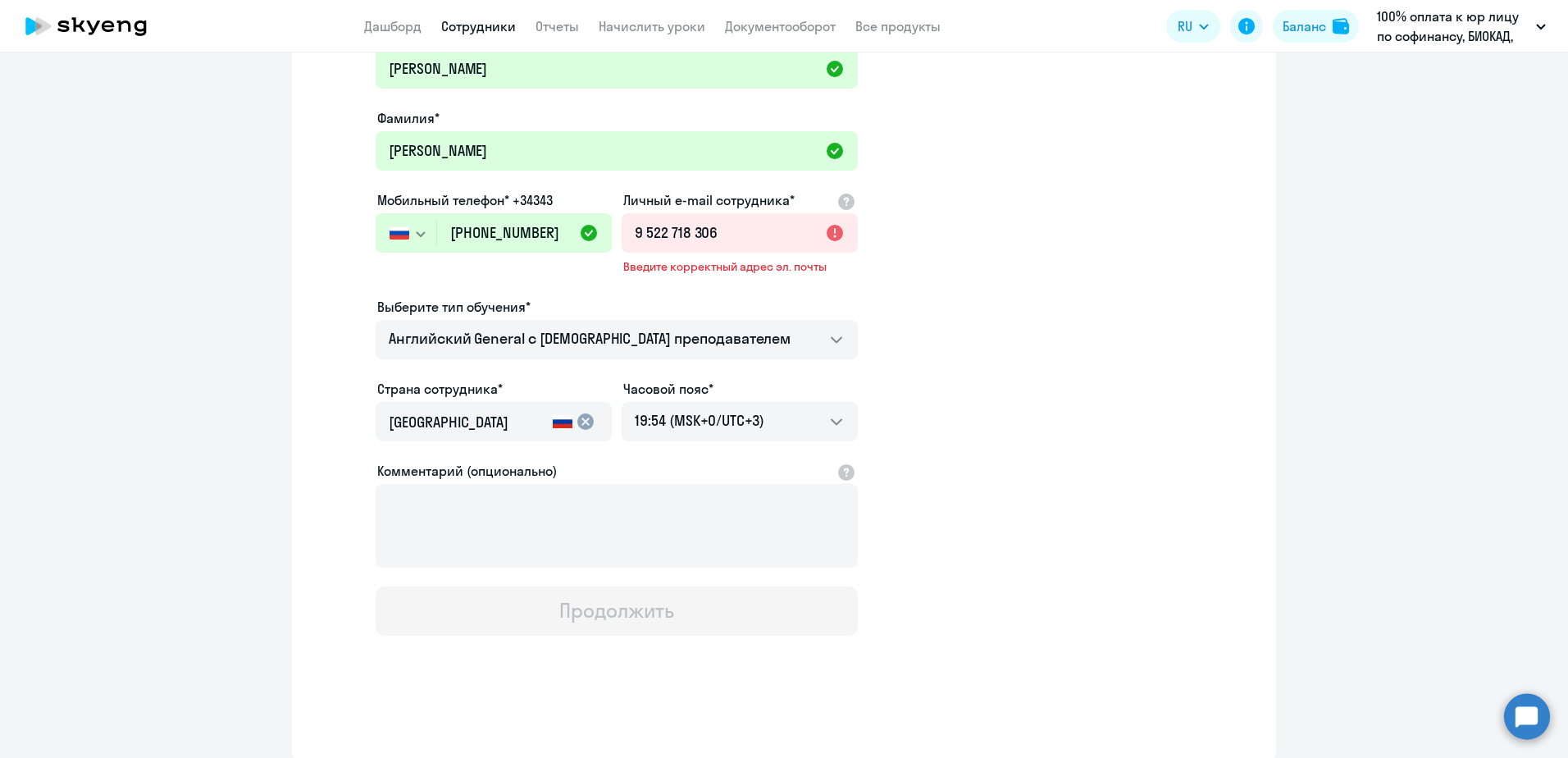
click at [997, 355] on app-new-student-form "Имя и отчество* Добавить себя как ученика [PERSON_NAME]* [PERSON_NAME] Мобильны…" at bounding box center [784, 330] width 931 height 609
click at [758, 236] on input "9 522 718 306" at bounding box center [739, 233] width 236 height 40
drag, startPoint x: 678, startPoint y: 217, endPoint x: 571, endPoint y: 223, distance: 107.2
click at [571, 223] on div "Имя и отчество* Добавить себя как ученика [PERSON_NAME]* [PERSON_NAME] Мобильны…" at bounding box center [616, 330] width 483 height 609
paste input "[EMAIL_ADDRESS][DOMAIN_NAME]"
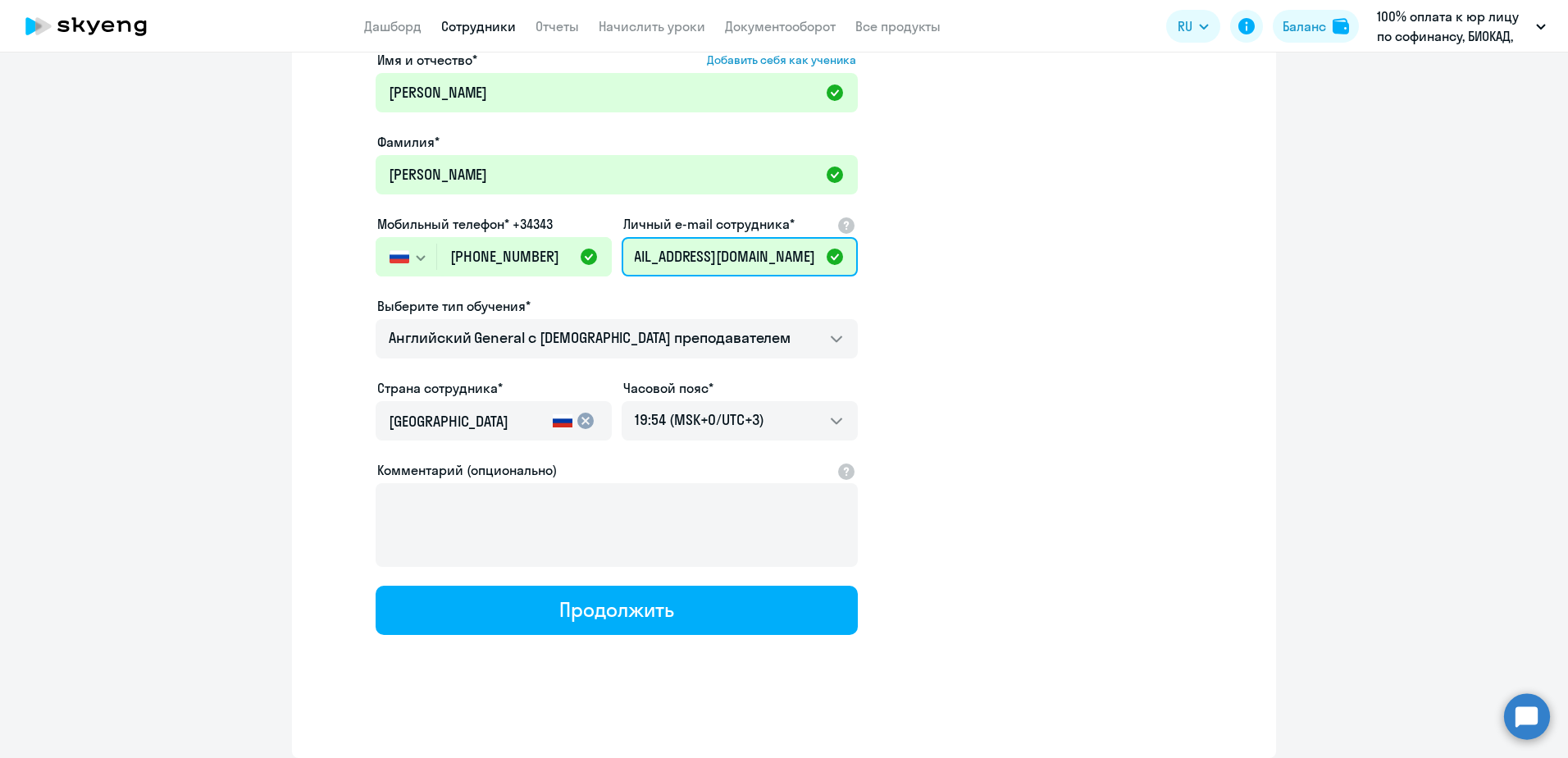
scroll to position [101, 0]
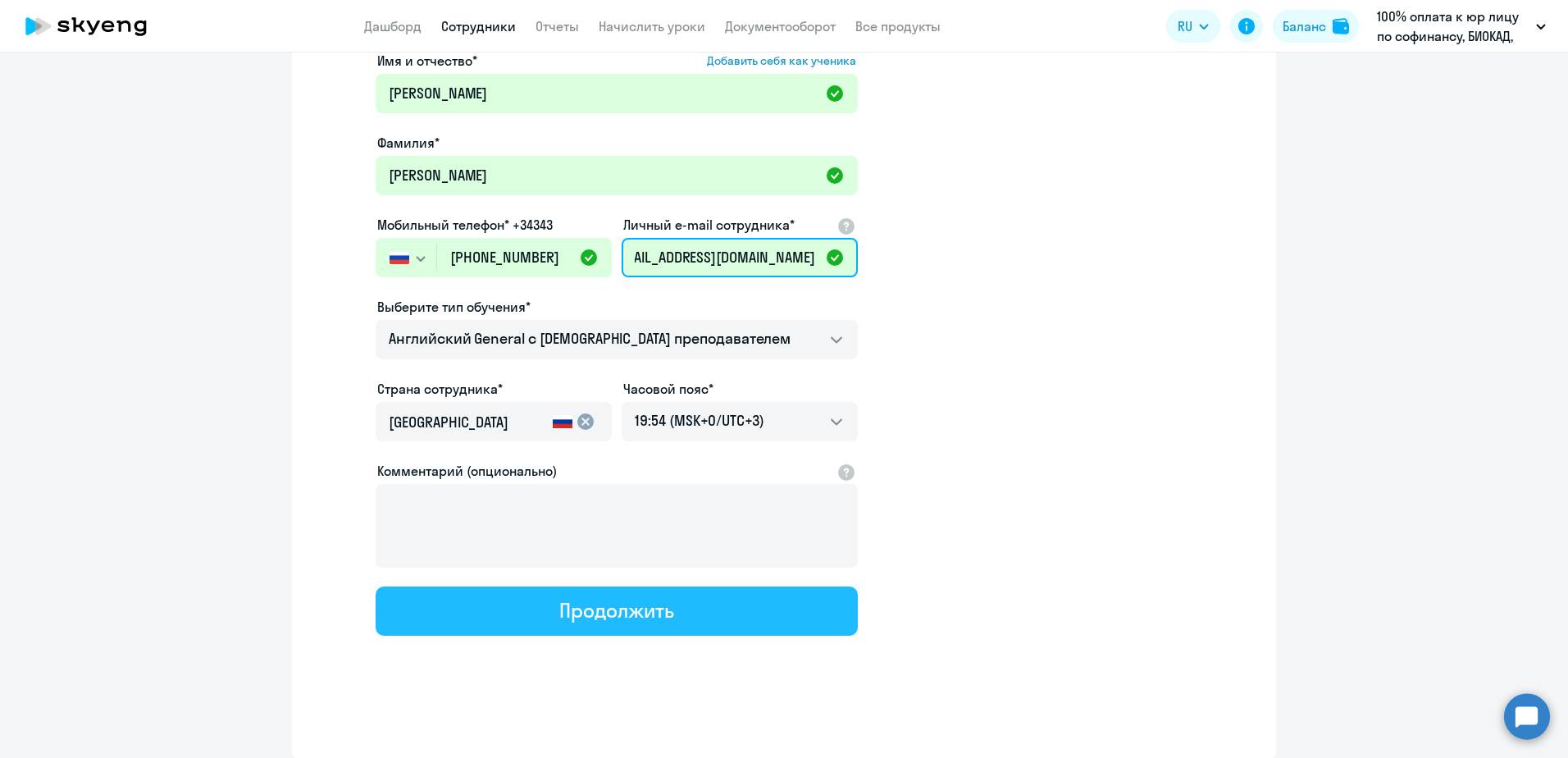
type input "[EMAIL_ADDRESS][DOMAIN_NAME]"
click at [628, 619] on div "Продолжить" at bounding box center [616, 610] width 114 height 26
select select "english_adult_not_native_speaker"
select select "3"
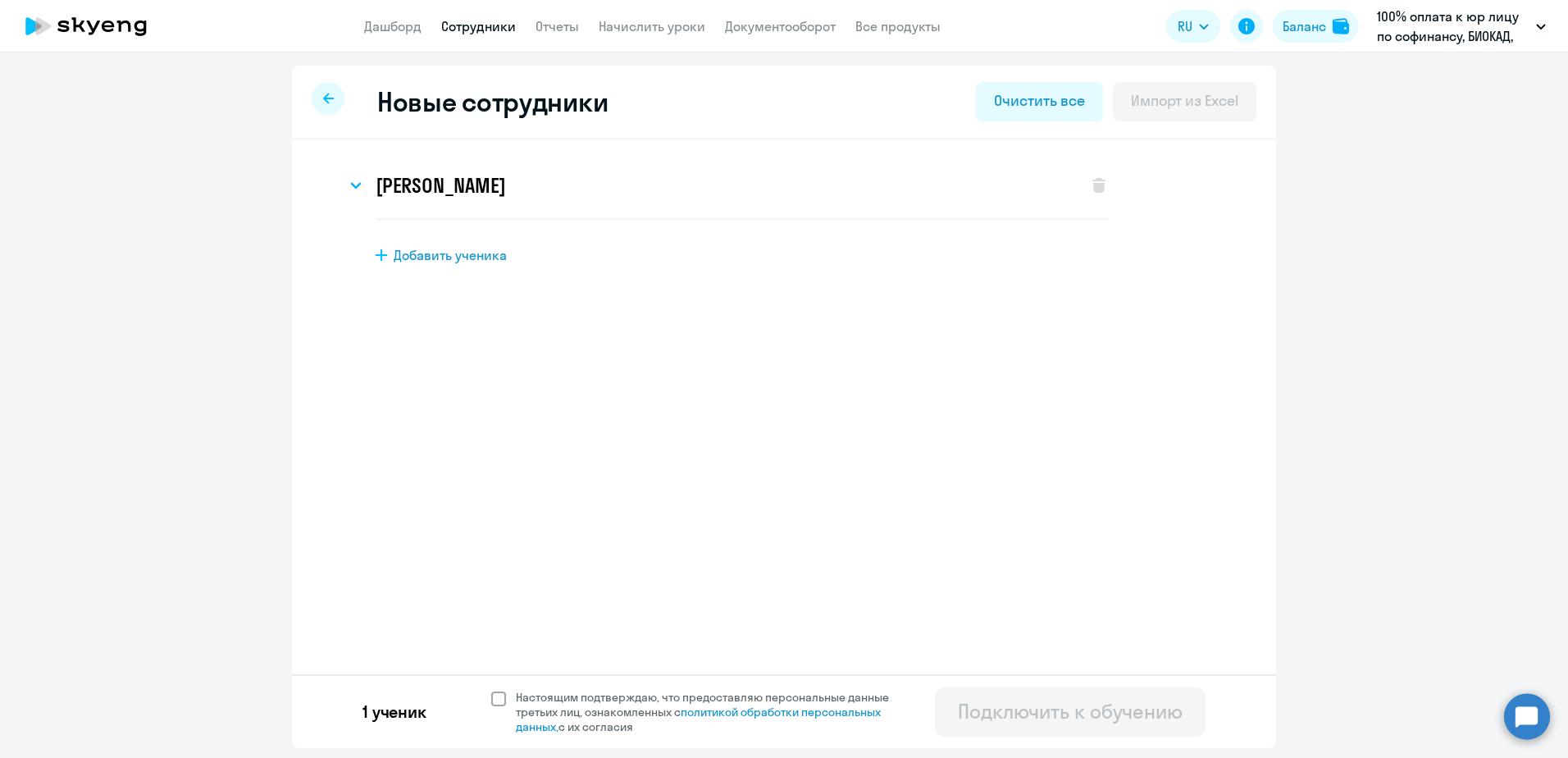
click at [604, 717] on span "Настоящим подтверждаю, что предоставляю персональные данные третьих лиц, ознако…" at bounding box center [711, 711] width 393 height 45
click at [491, 689] on input "Настоящим подтверждаю, что предоставляю персональные данные третьих лиц, ознако…" at bounding box center [490, 688] width 1 height 1
checkbox input "true"
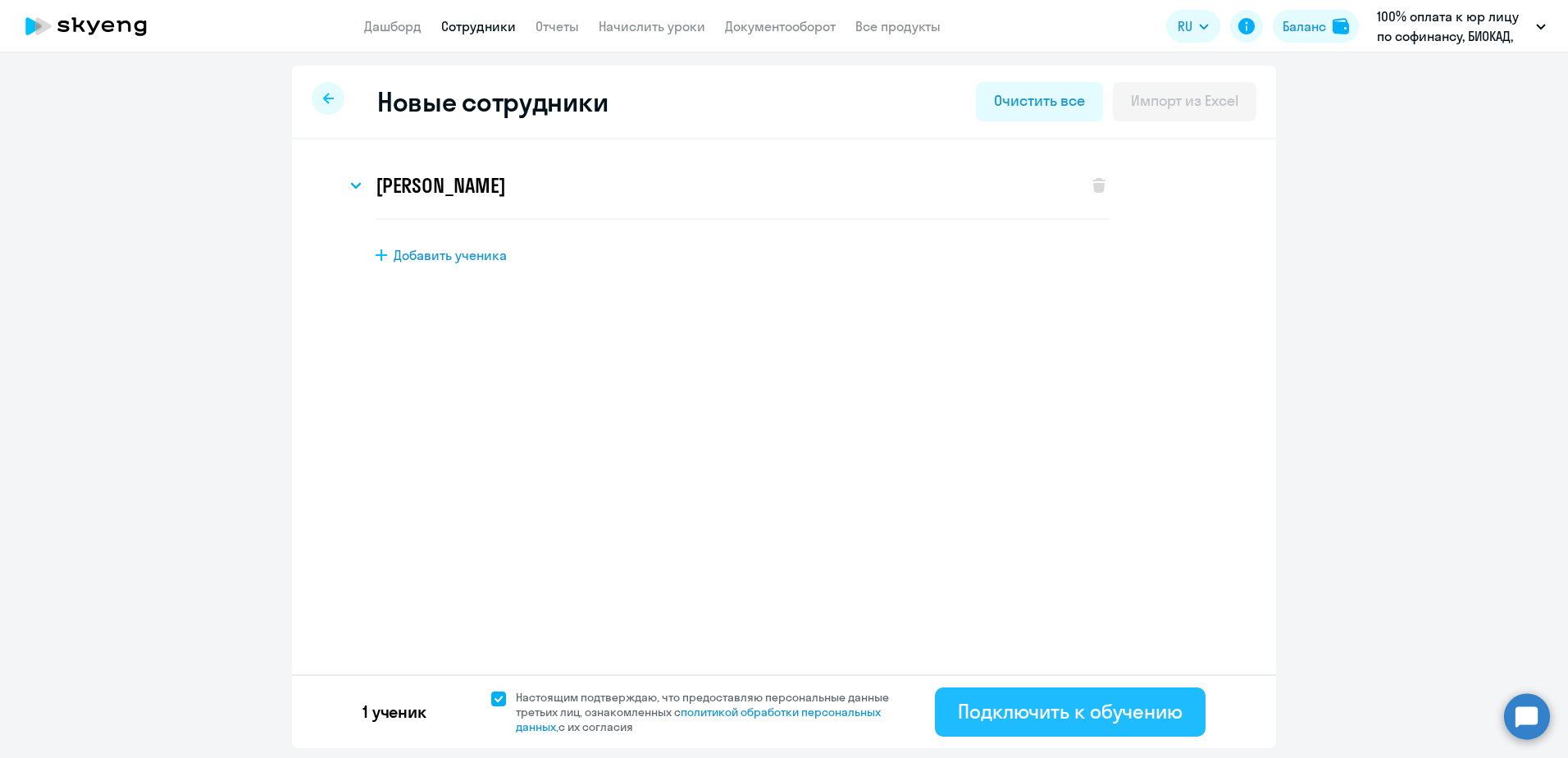
click at [1072, 695] on button "Подключить к обучению" at bounding box center [1071, 711] width 271 height 49
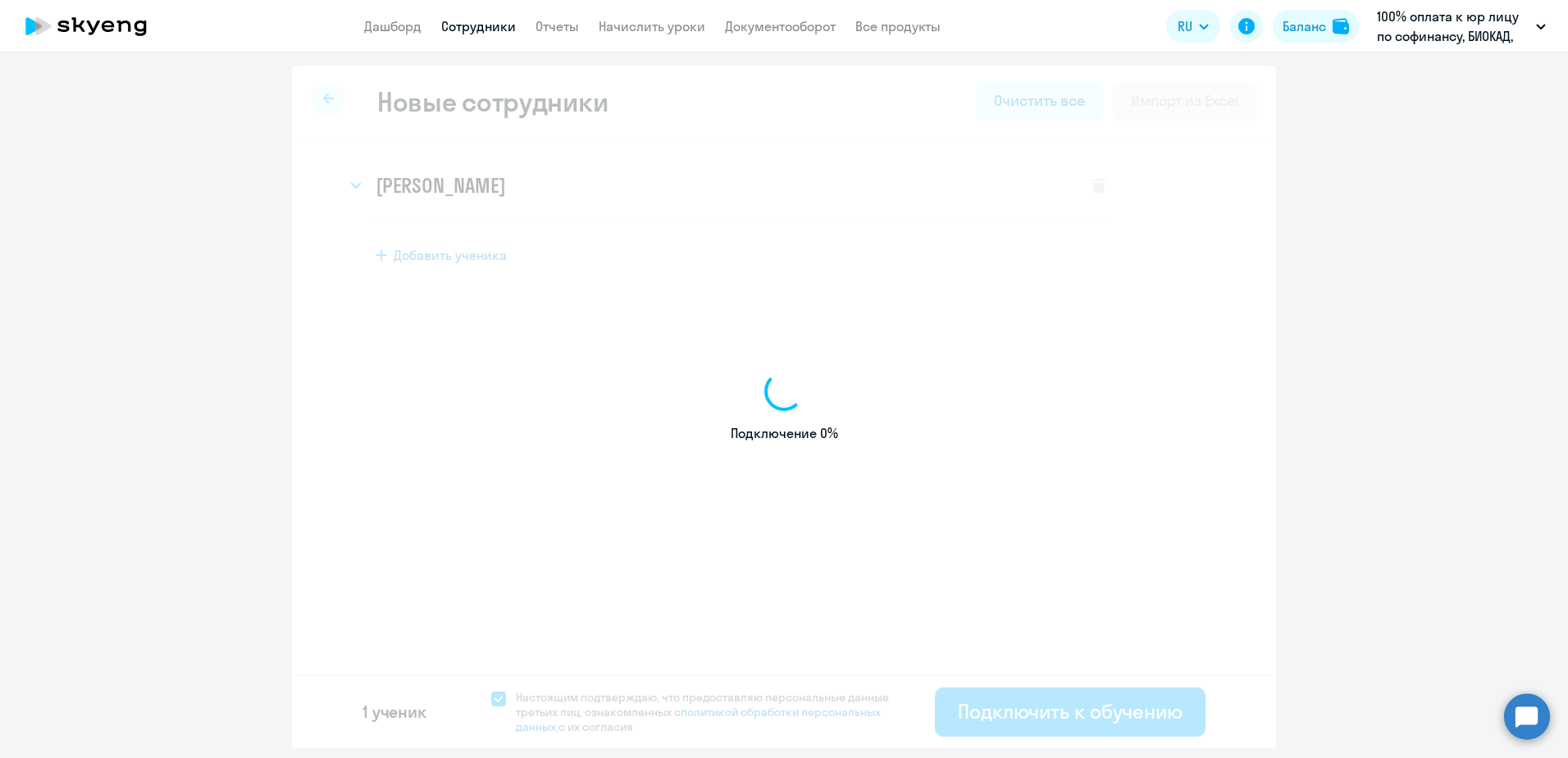
select select "english_adult_not_native_speaker"
select select "3"
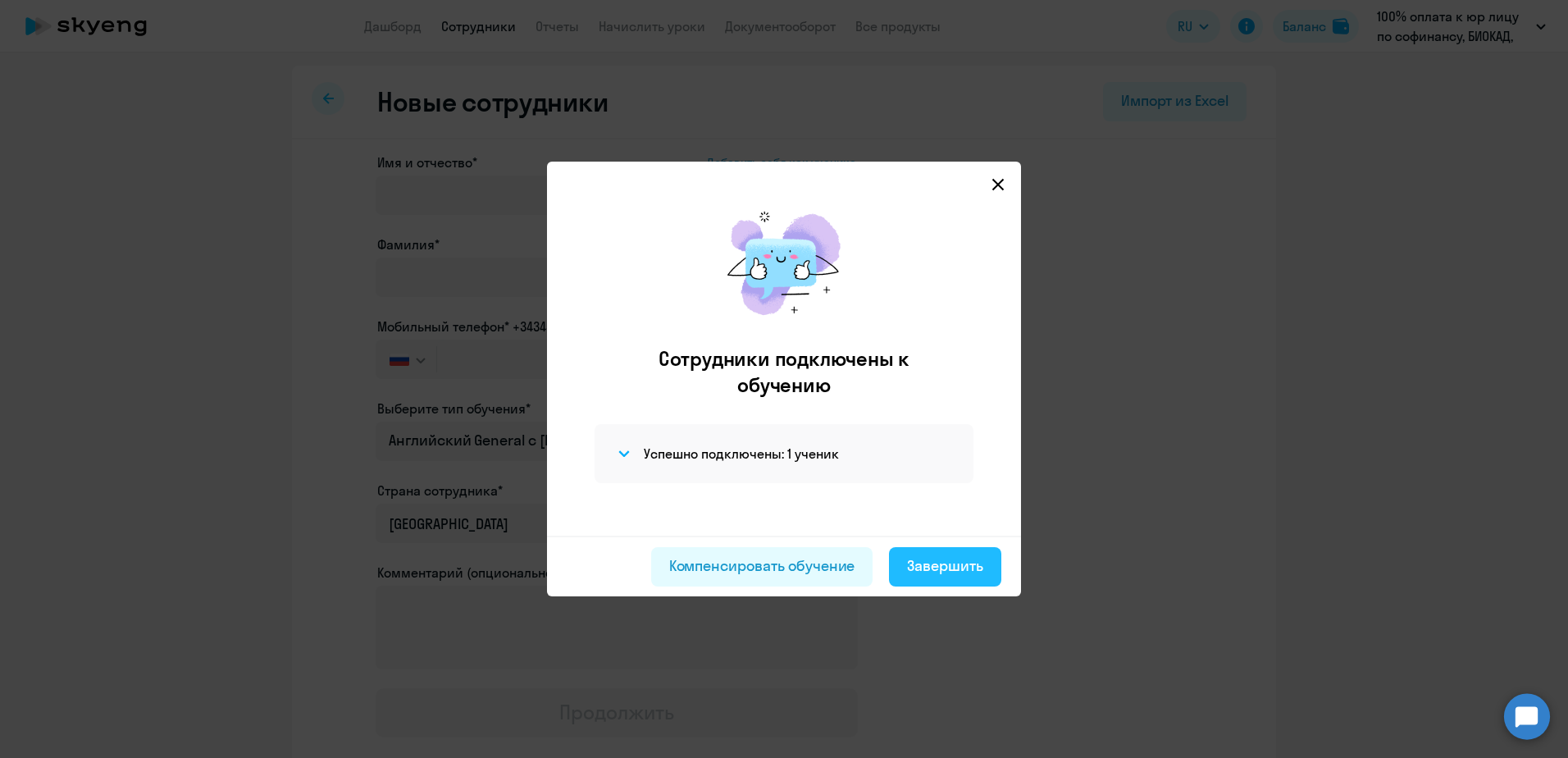
click at [944, 563] on div "Завершить" at bounding box center [945, 565] width 77 height 21
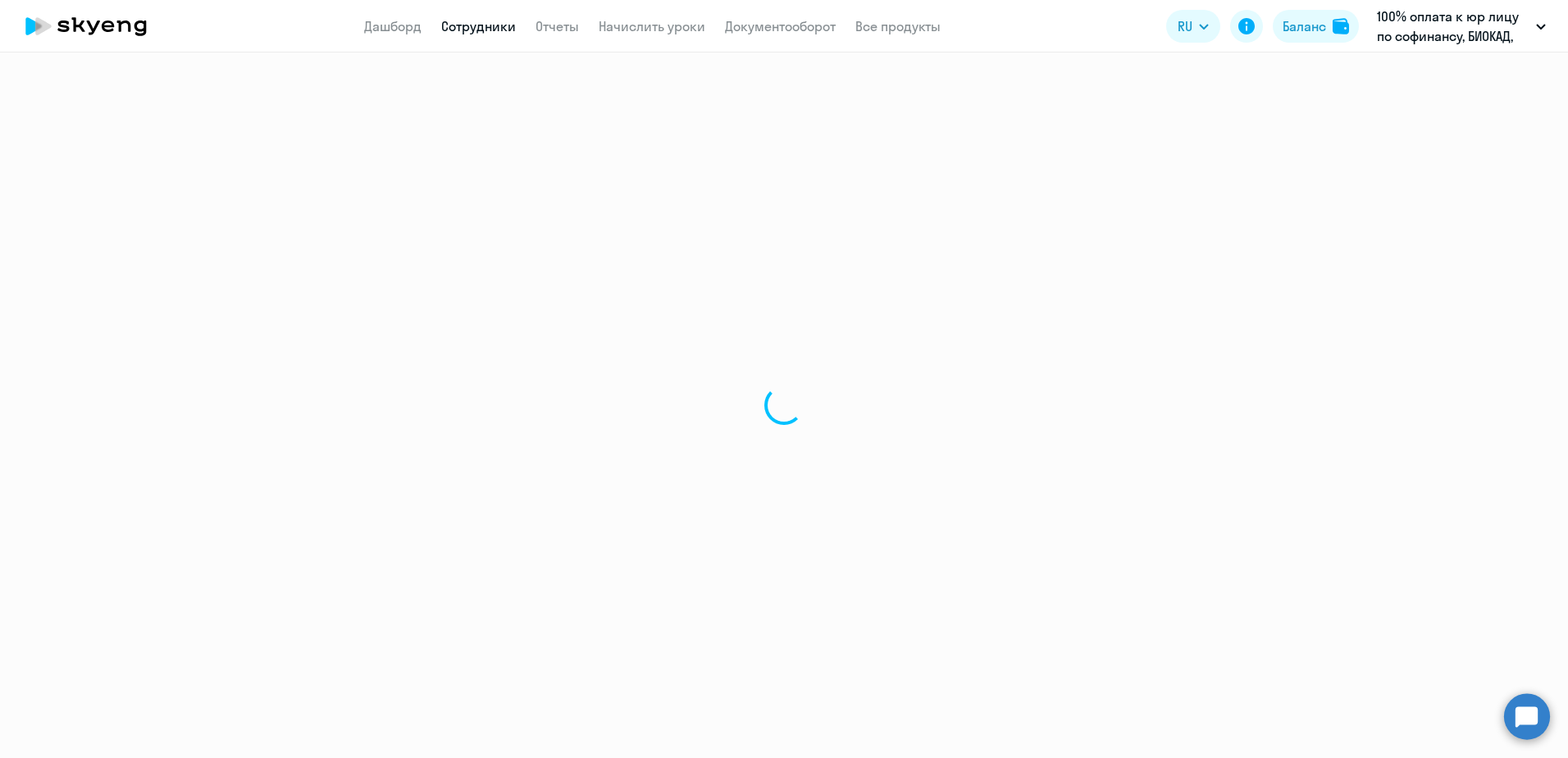
select select "30"
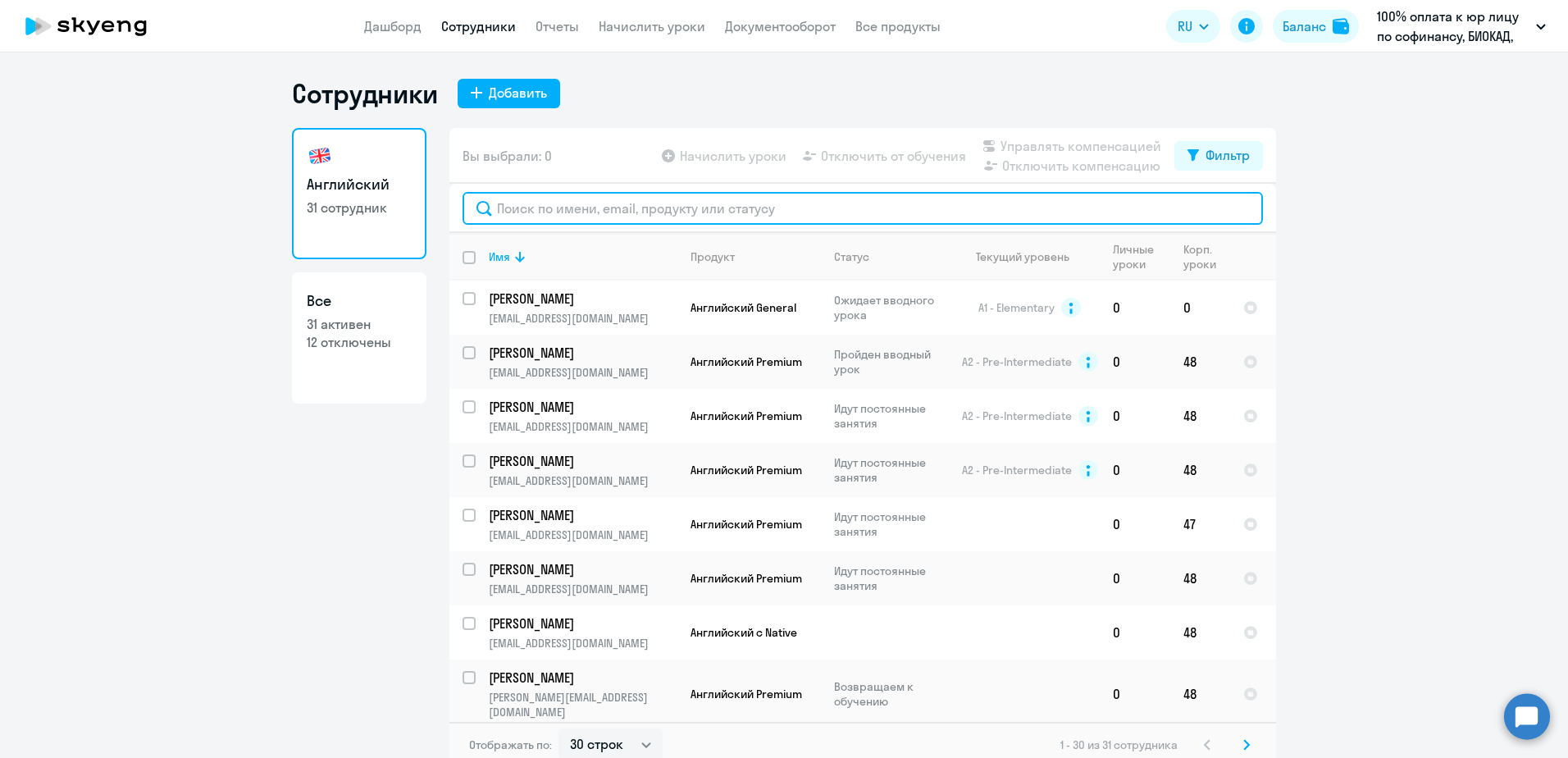
click at [551, 208] on input "text" at bounding box center [863, 208] width 800 height 33
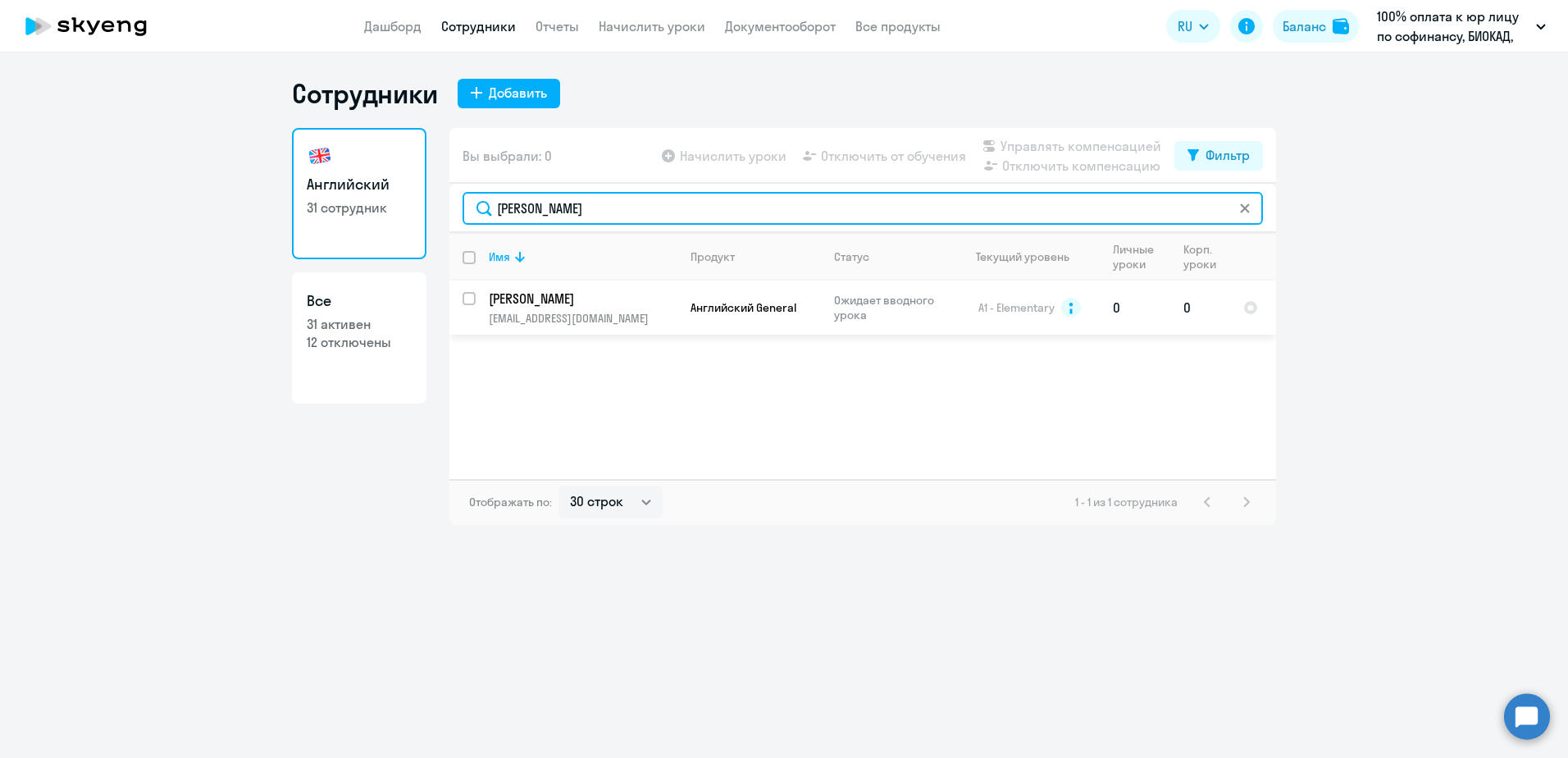
type input "[PERSON_NAME]"
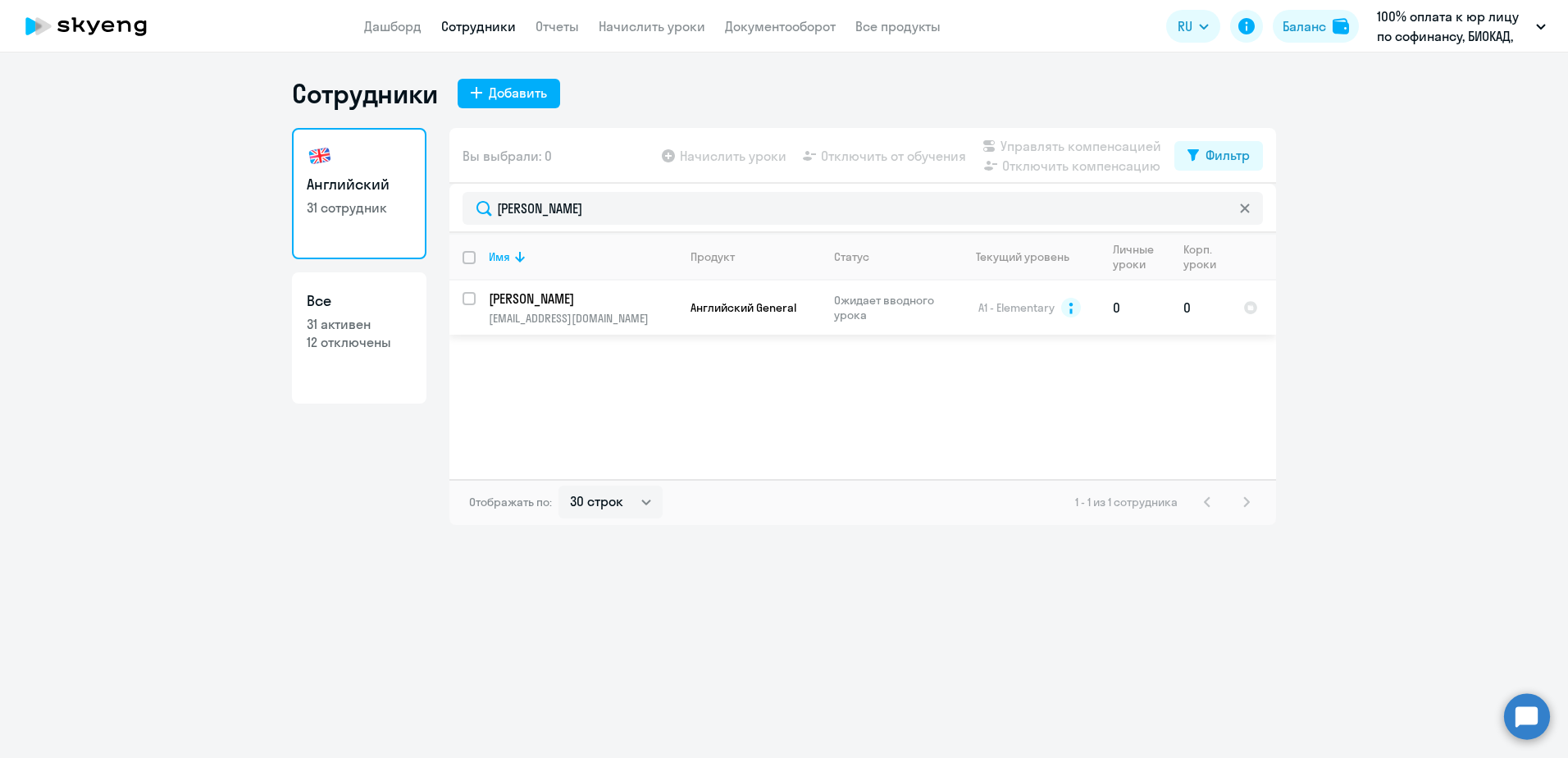
click at [475, 295] on input "select row 15123403" at bounding box center [479, 307] width 33 height 33
checkbox input "true"
click at [749, 158] on span "Начислить уроки" at bounding box center [732, 156] width 106 height 20
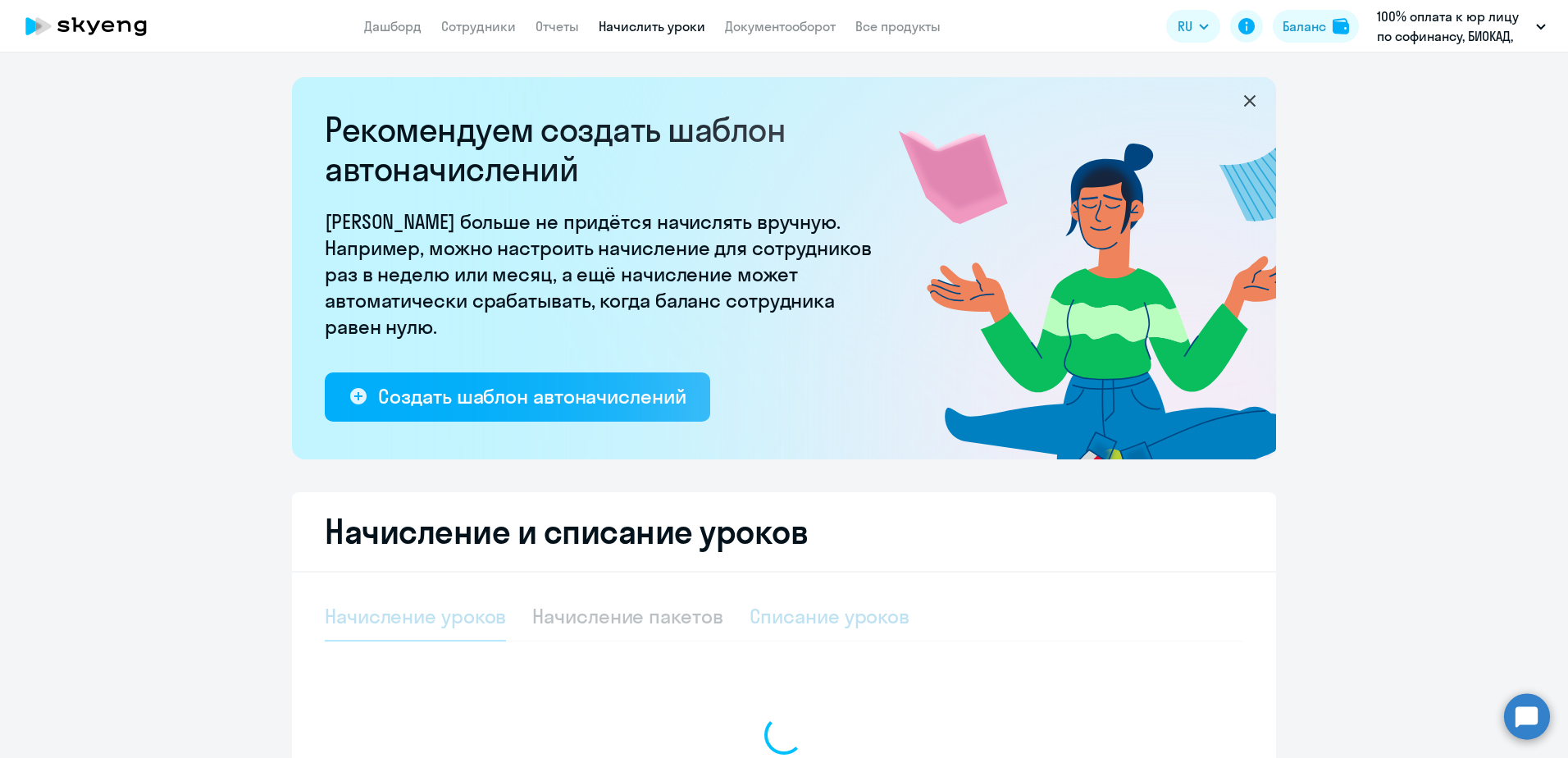
select select "10"
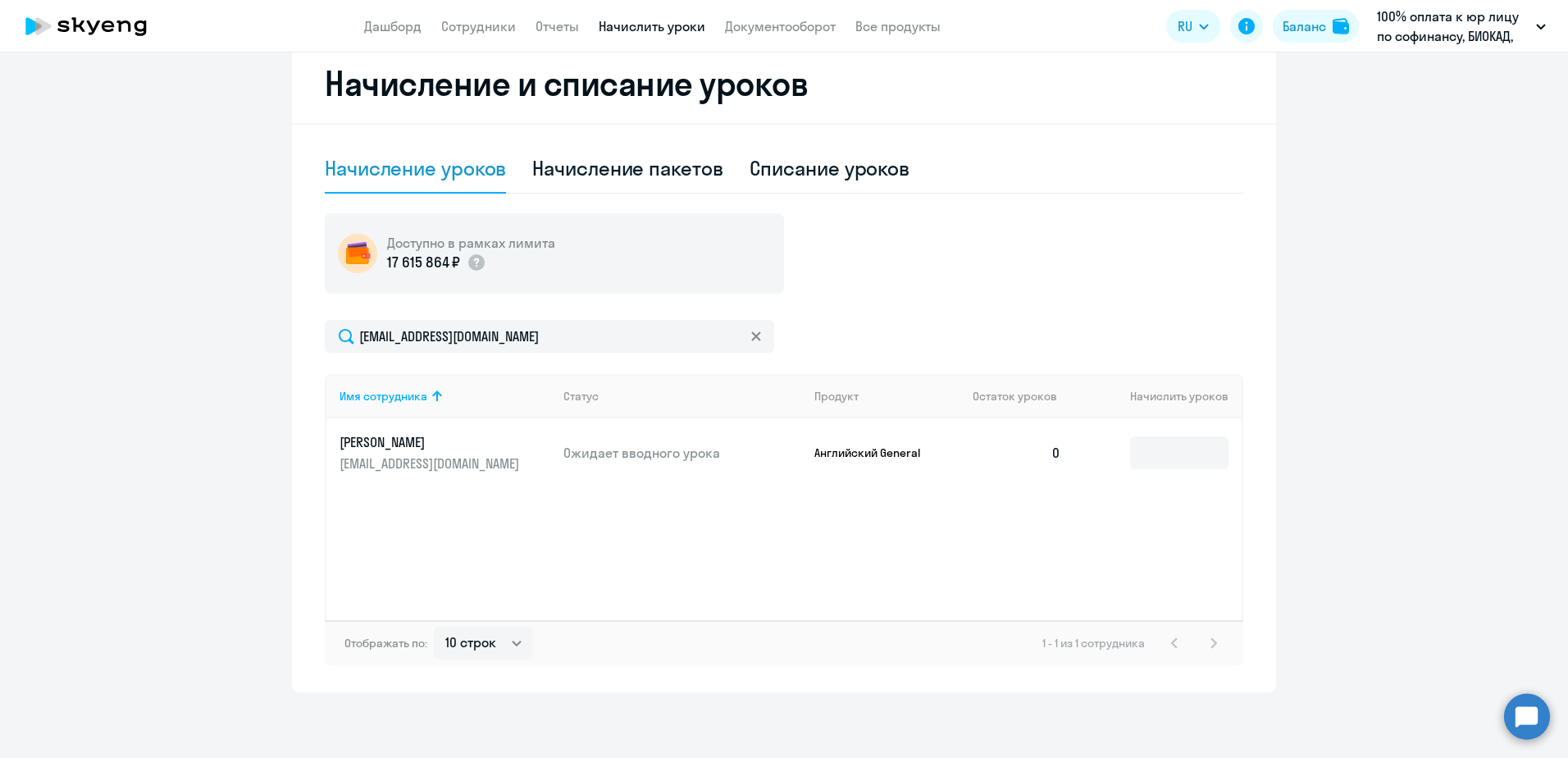
scroll to position [448, 0]
click at [1153, 449] on input at bounding box center [1179, 452] width 98 height 33
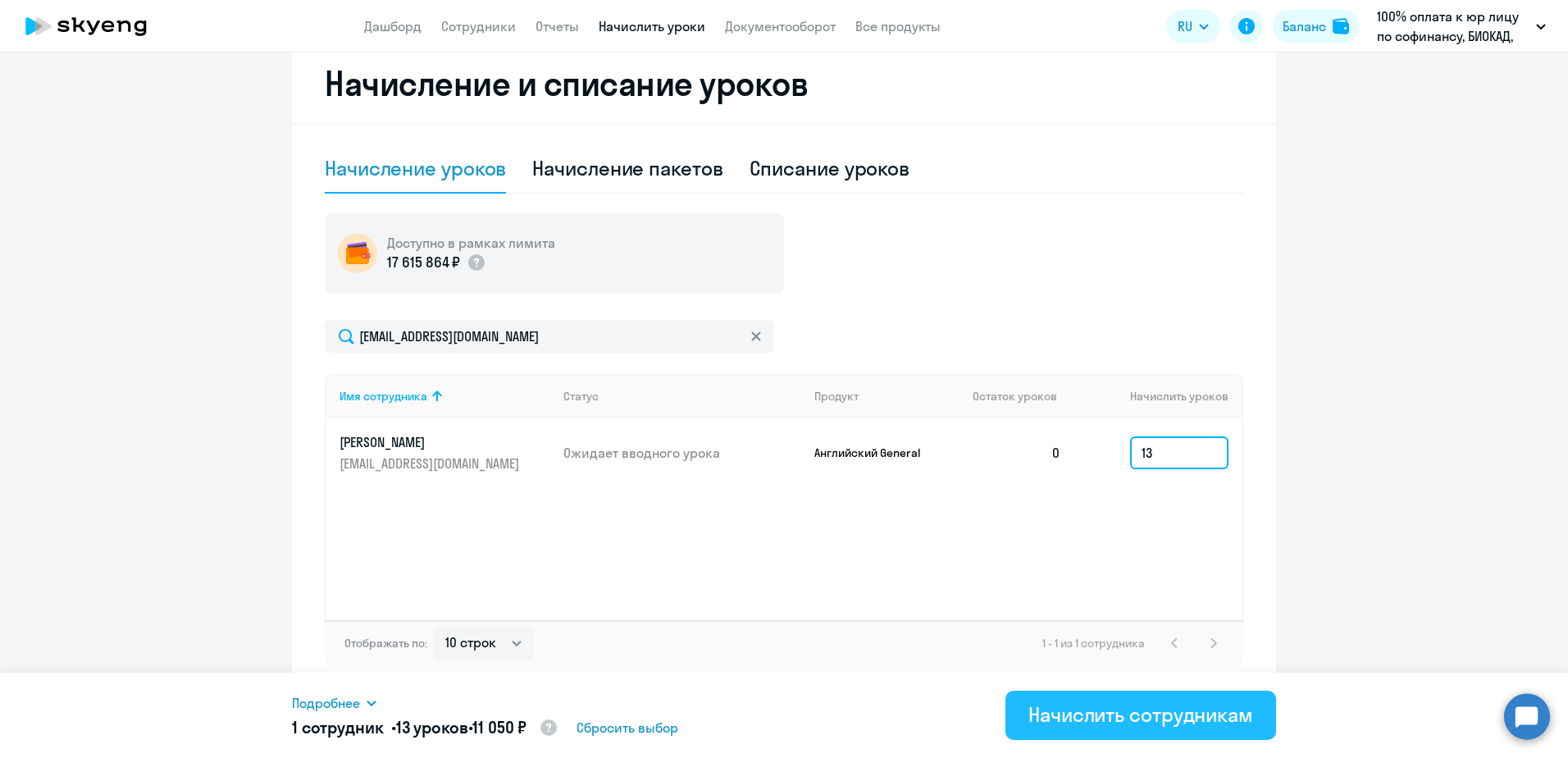
type input "13"
click at [1084, 715] on div "Начислить сотрудникам" at bounding box center [1141, 714] width 225 height 26
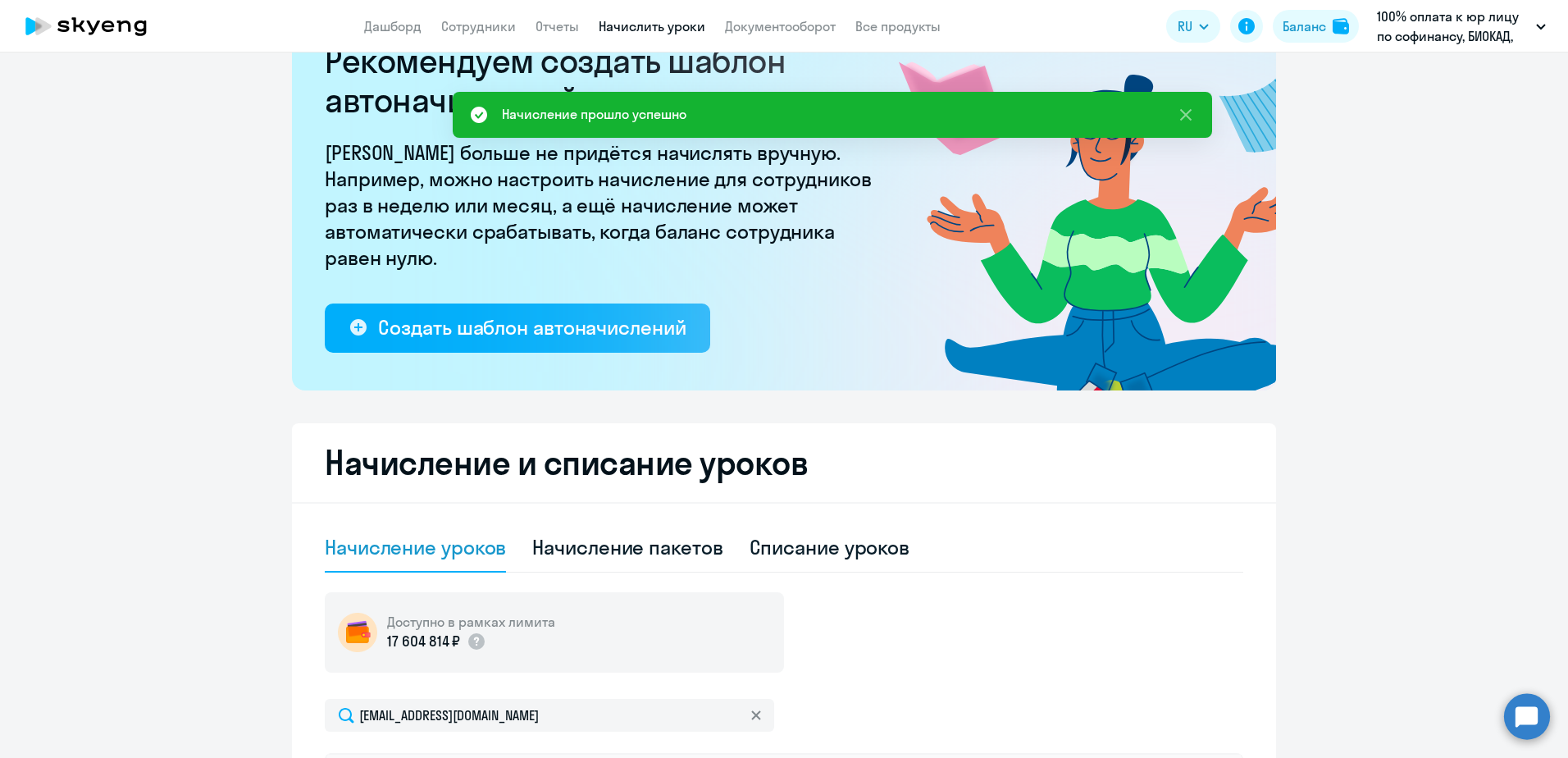
scroll to position [0, 0]
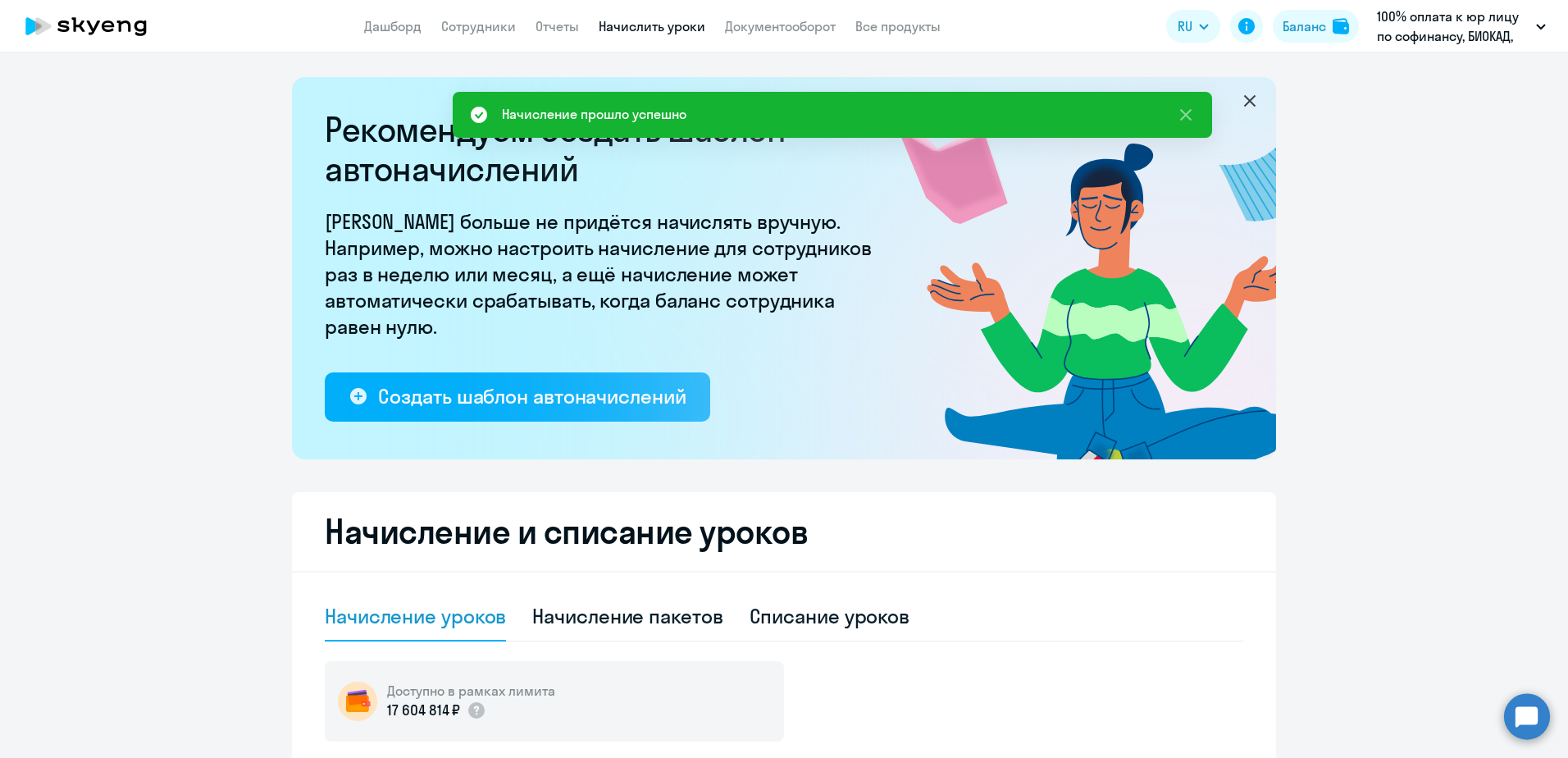
click at [678, 24] on link "Начислить уроки" at bounding box center [652, 26] width 106 height 16
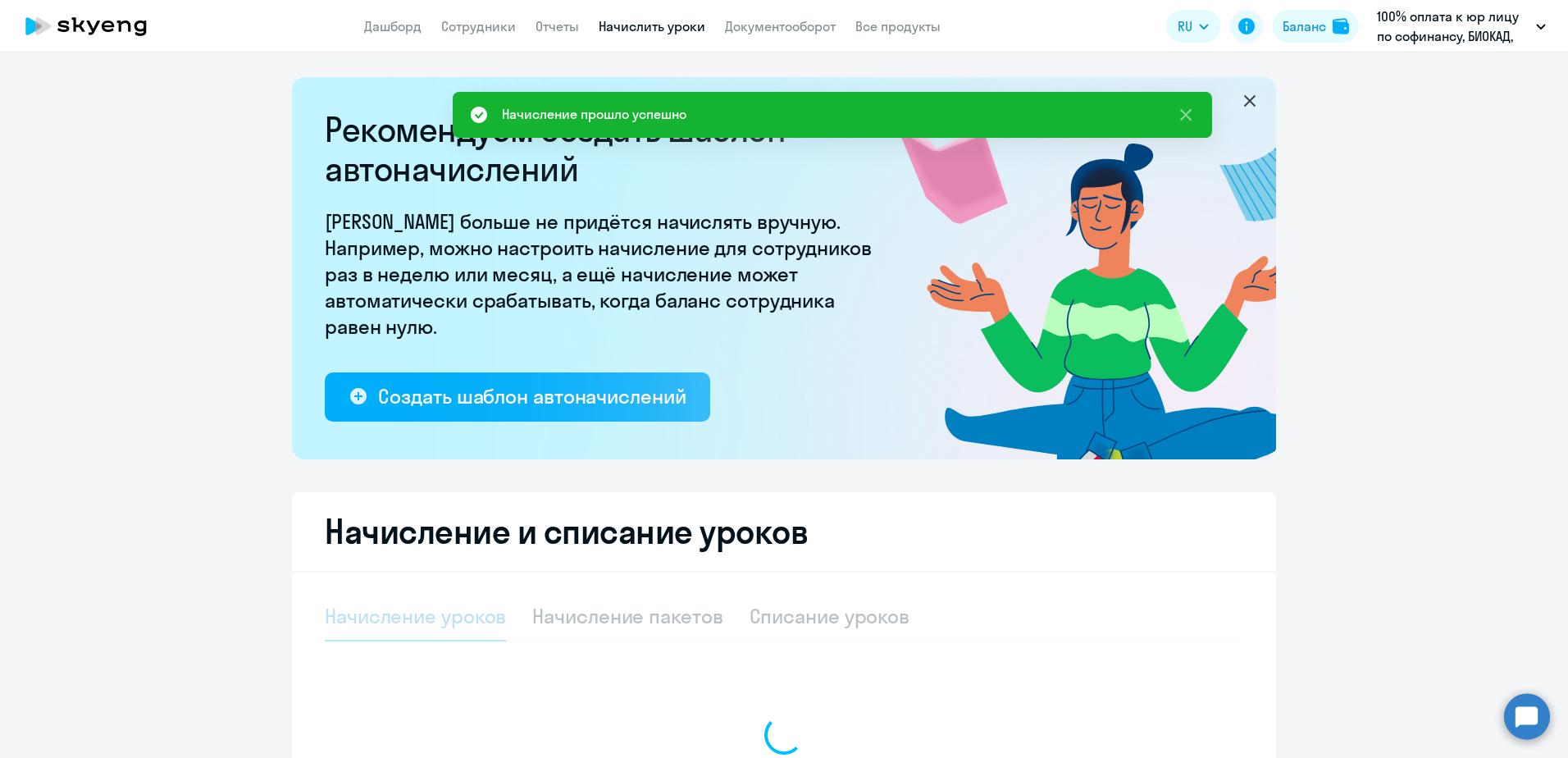
select select "10"
